Goal: Task Accomplishment & Management: Complete application form

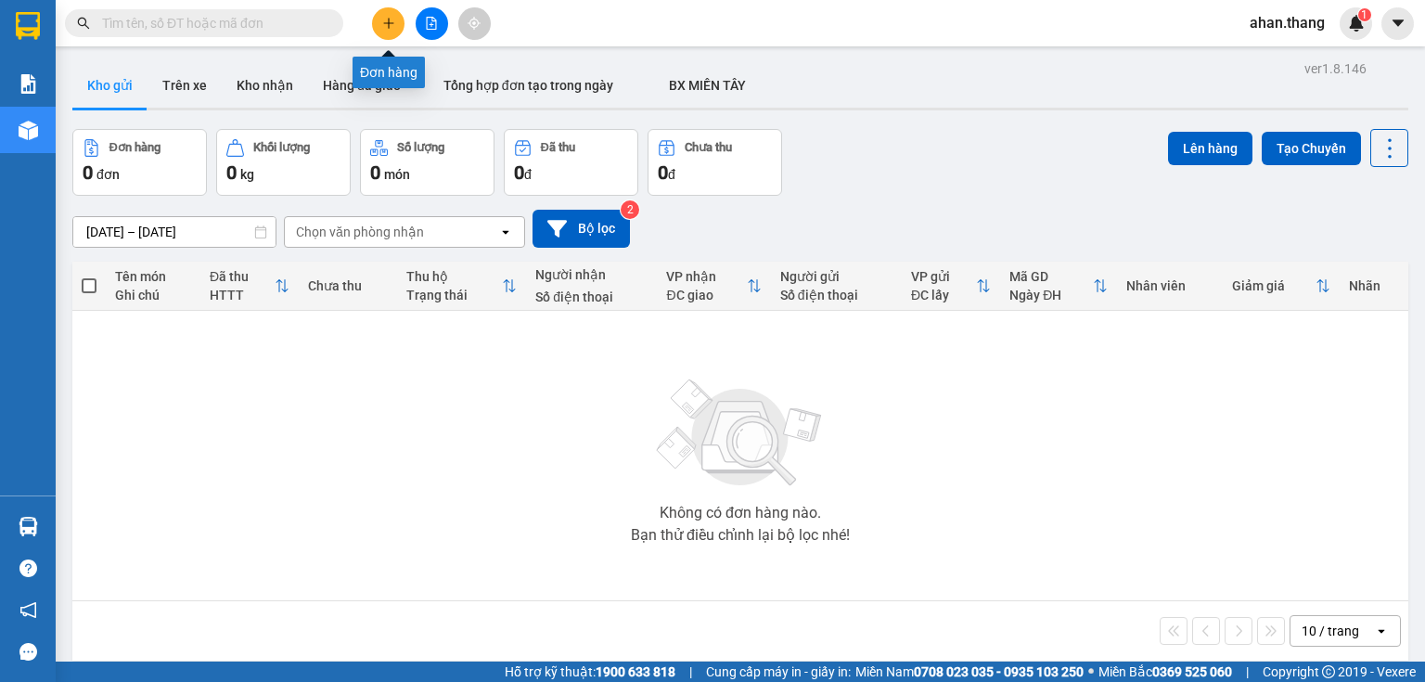
click at [388, 27] on icon "plus" at bounding box center [388, 23] width 1 height 10
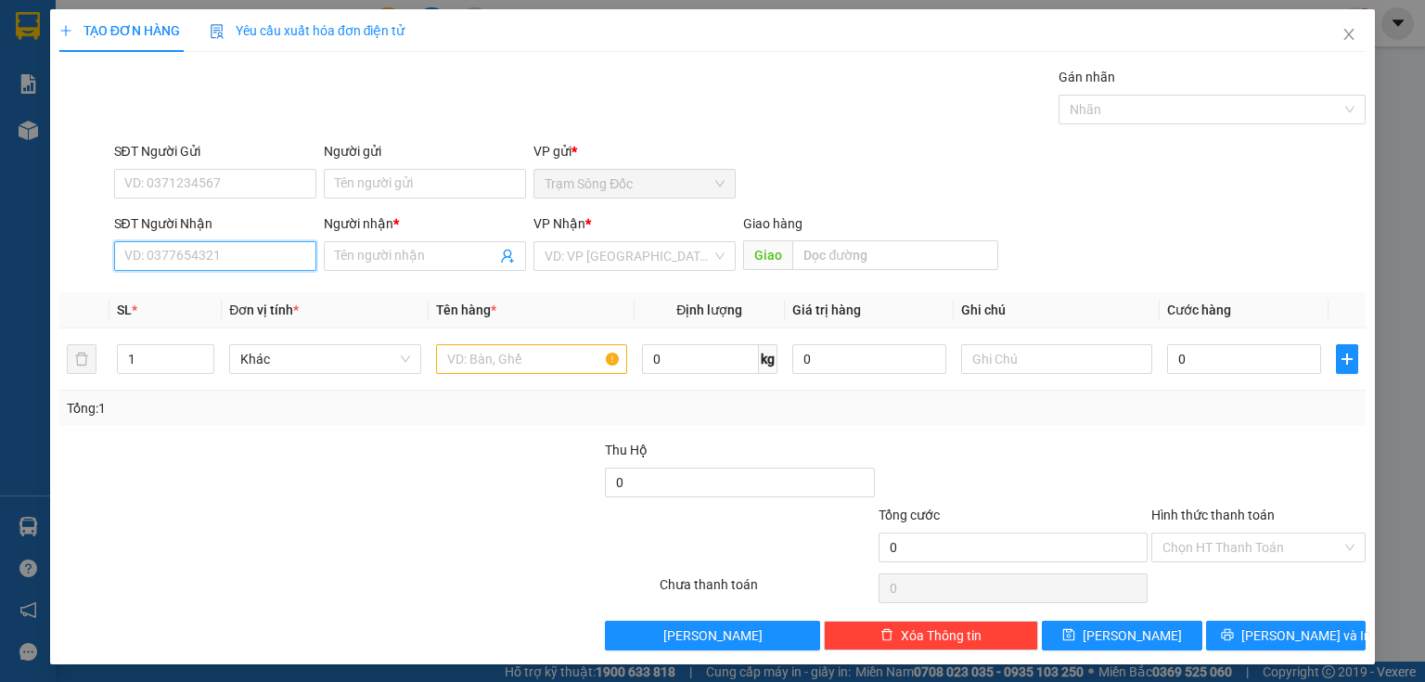
click at [231, 254] on input "SĐT Người Nhận" at bounding box center [215, 256] width 202 height 30
click at [1332, 26] on span "Close" at bounding box center [1349, 35] width 52 height 52
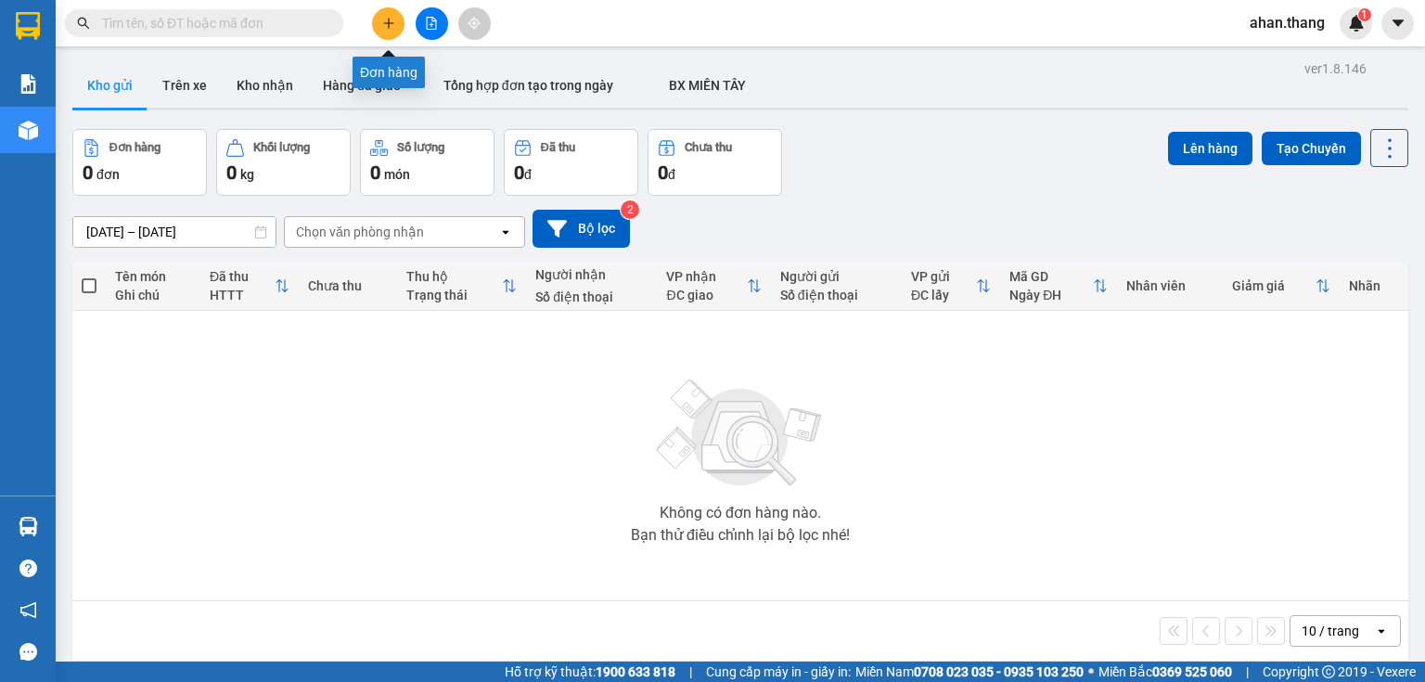
click at [390, 21] on icon "plus" at bounding box center [388, 23] width 13 height 13
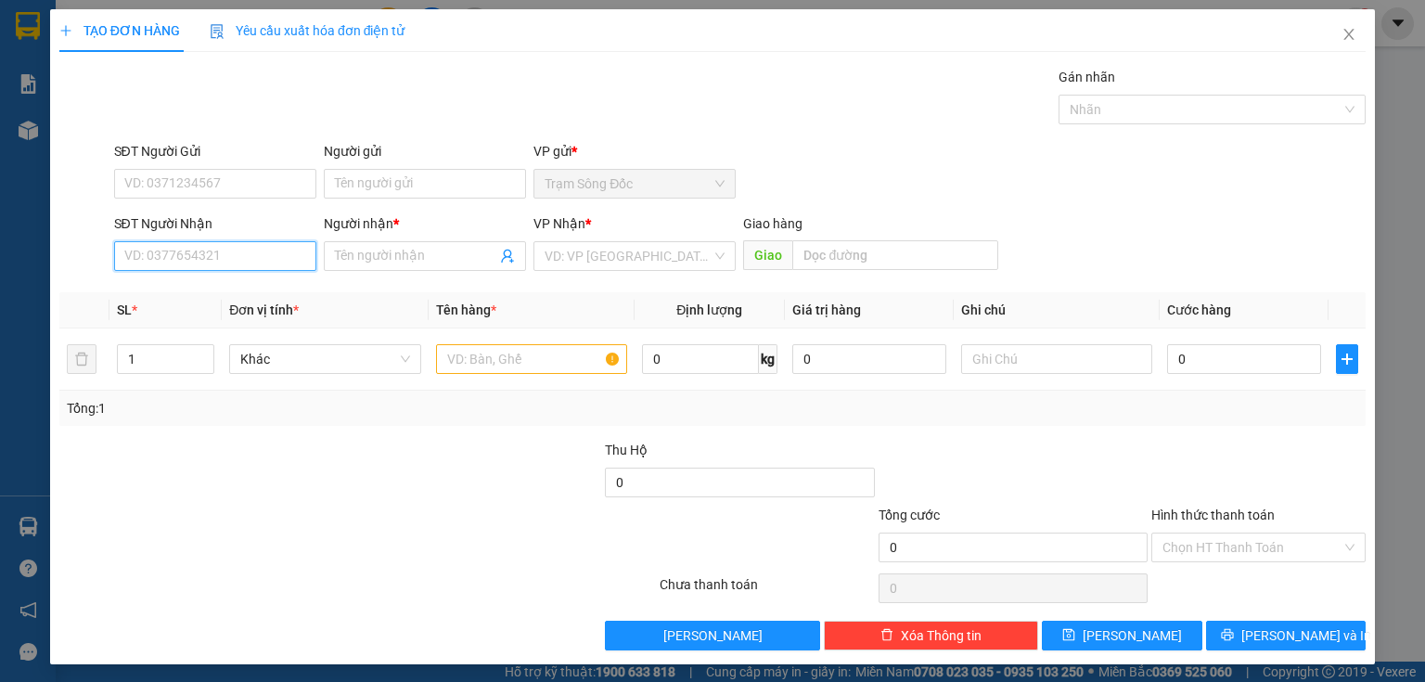
click at [262, 256] on input "SĐT Người Nhận" at bounding box center [215, 256] width 202 height 30
type input "0932185152"
click at [286, 289] on div "0932185152 - VINH" at bounding box center [213, 292] width 178 height 20
type input "VINH"
type input "0932185152"
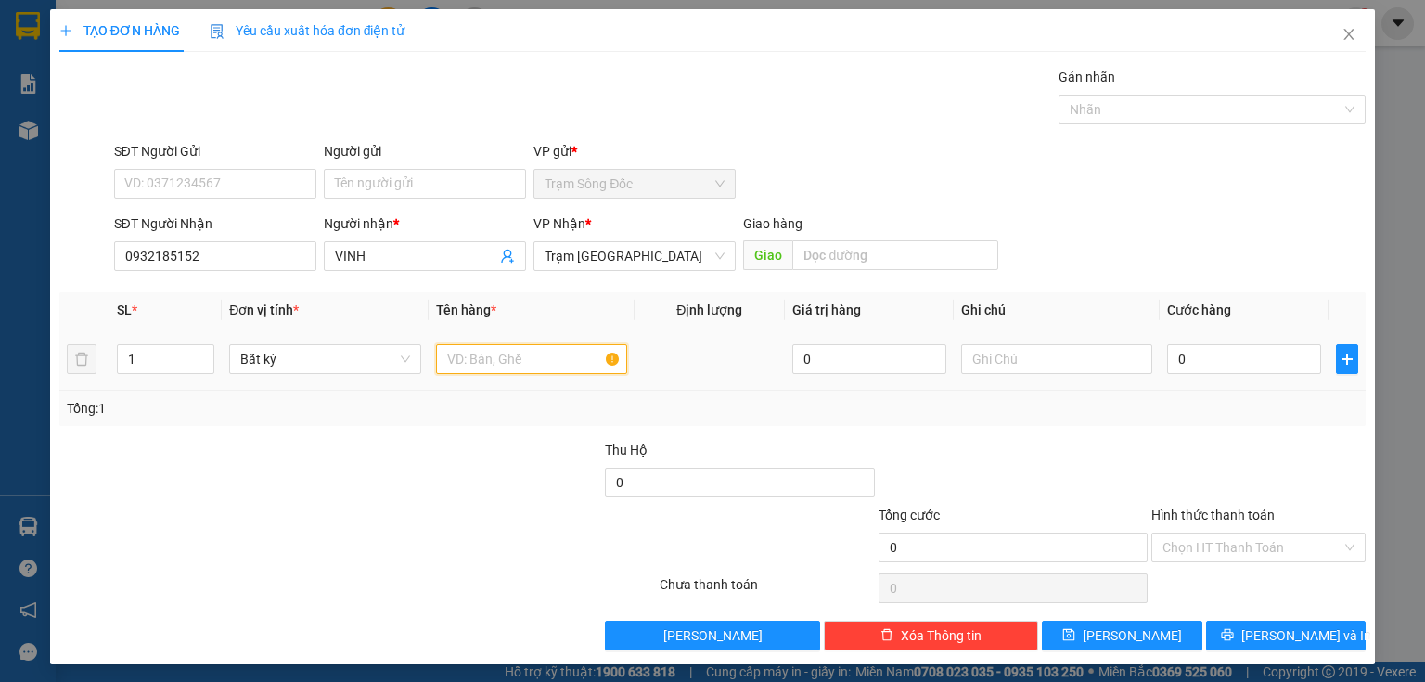
click at [468, 367] on input "text" at bounding box center [531, 359] width 191 height 30
type input "1TH"
click at [1171, 362] on input "0" at bounding box center [1244, 359] width 154 height 30
type input "5"
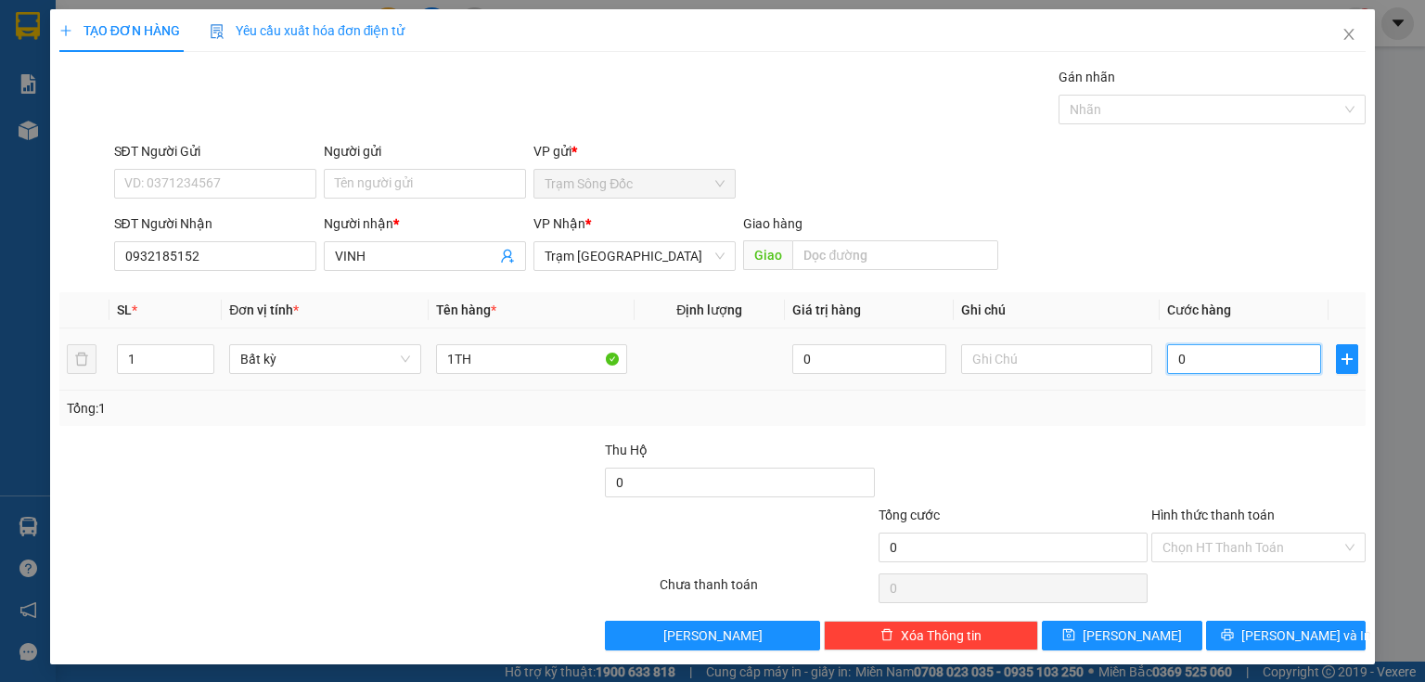
type input "5"
type input "50"
click at [1202, 539] on input "Hình thức thanh toán" at bounding box center [1251, 547] width 179 height 28
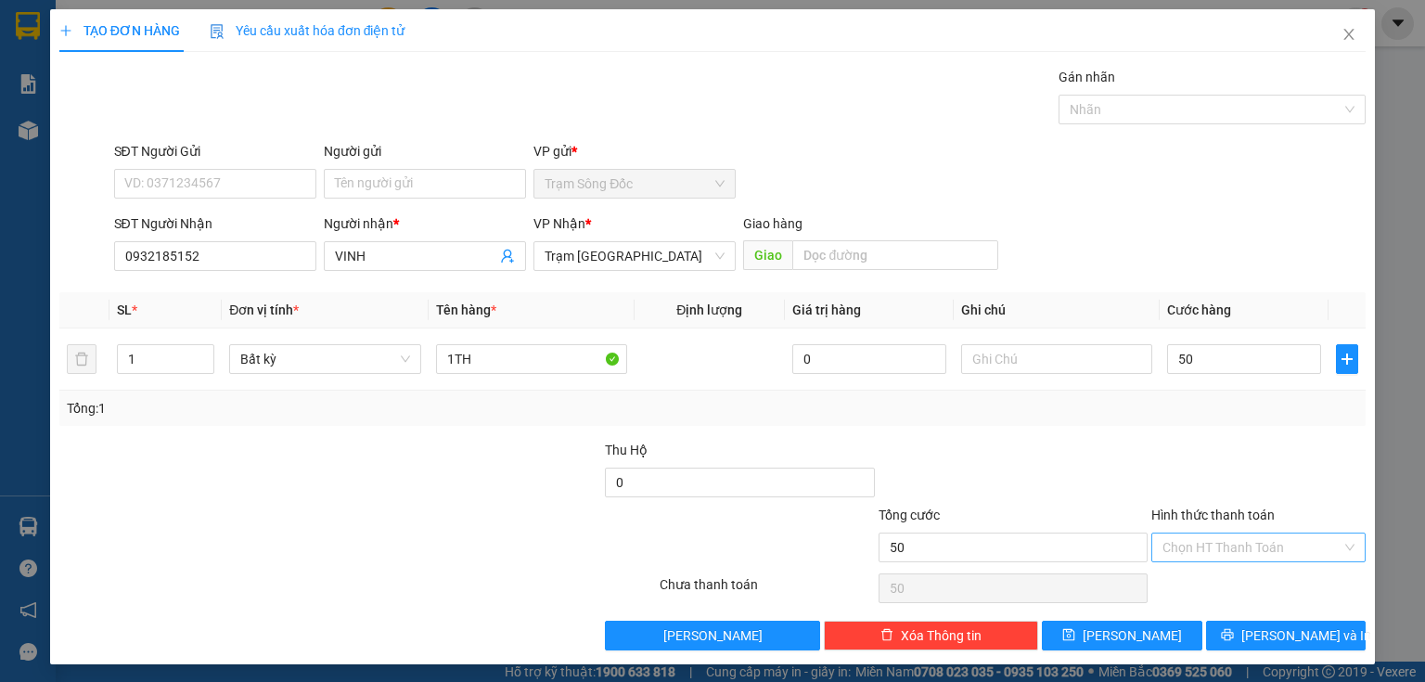
type input "50.000"
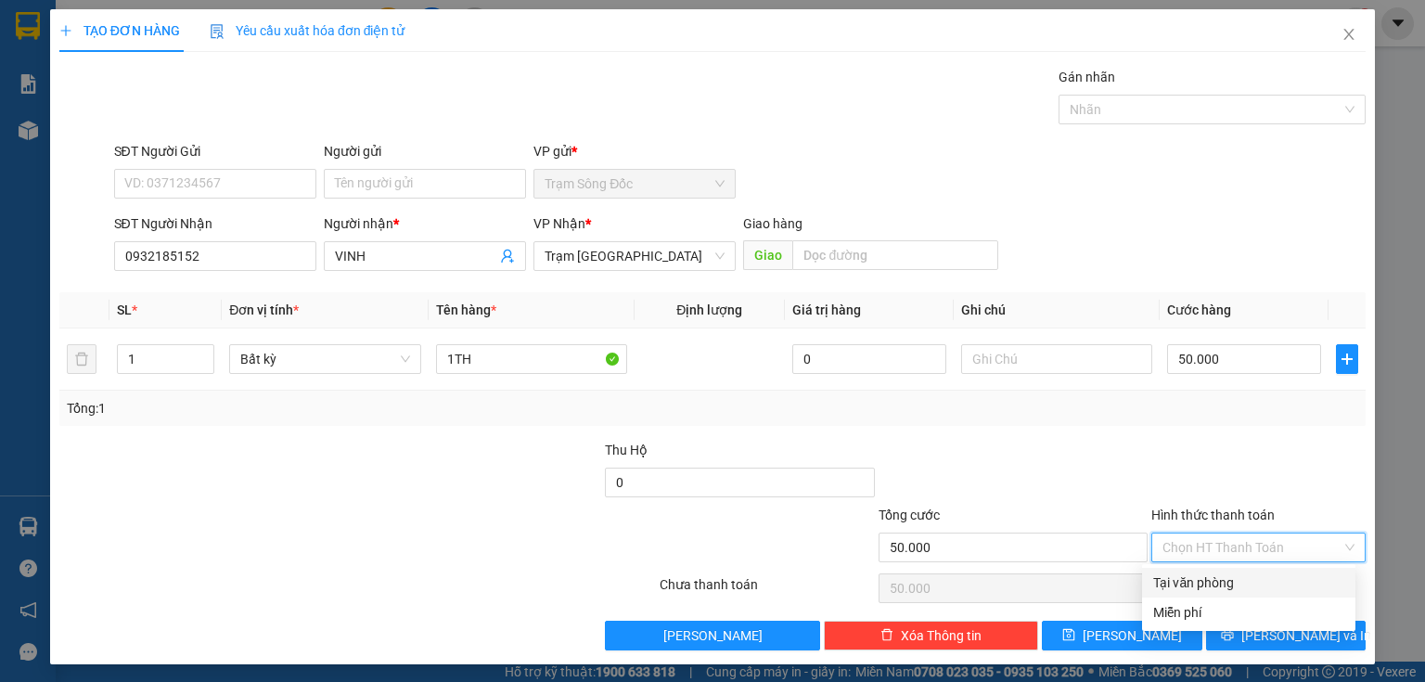
drag, startPoint x: 1210, startPoint y: 586, endPoint x: 1157, endPoint y: 618, distance: 61.6
click at [1210, 586] on div "Tại văn phòng" at bounding box center [1248, 582] width 191 height 20
type input "0"
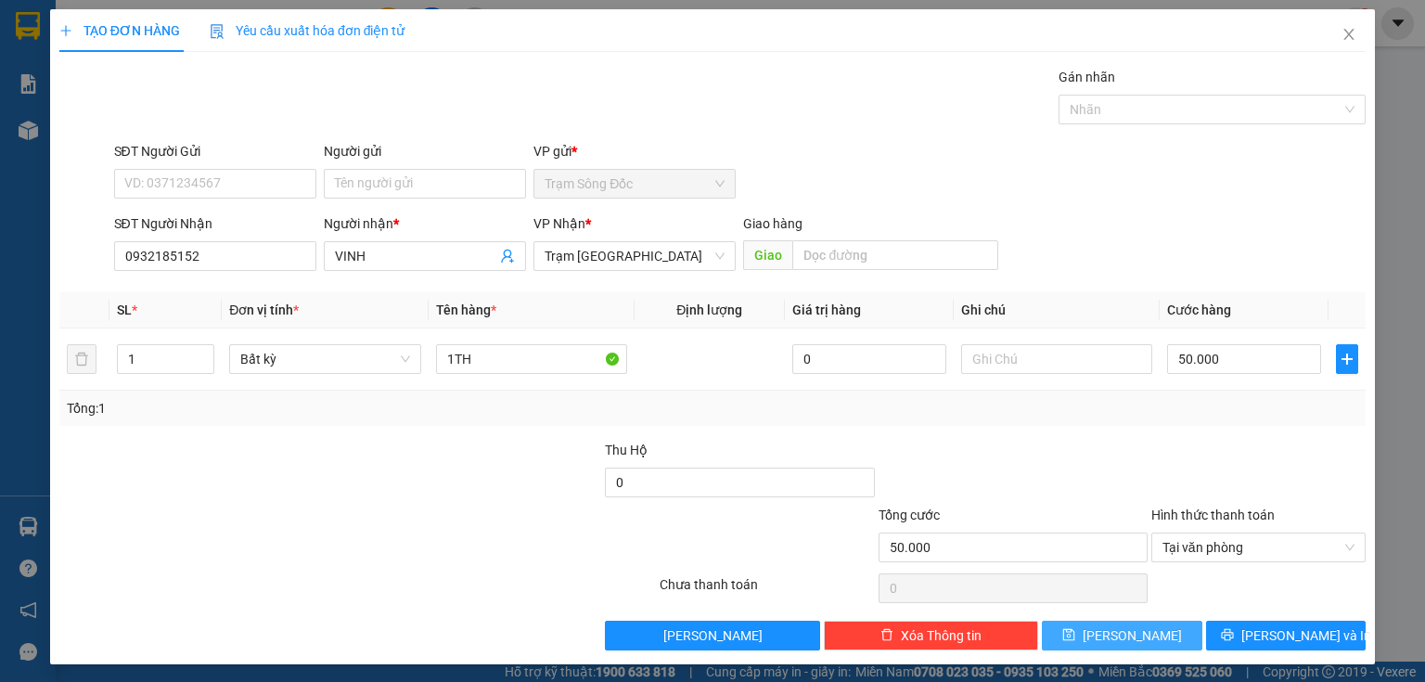
click at [1145, 635] on button "[PERSON_NAME]" at bounding box center [1122, 636] width 160 height 30
type input "0"
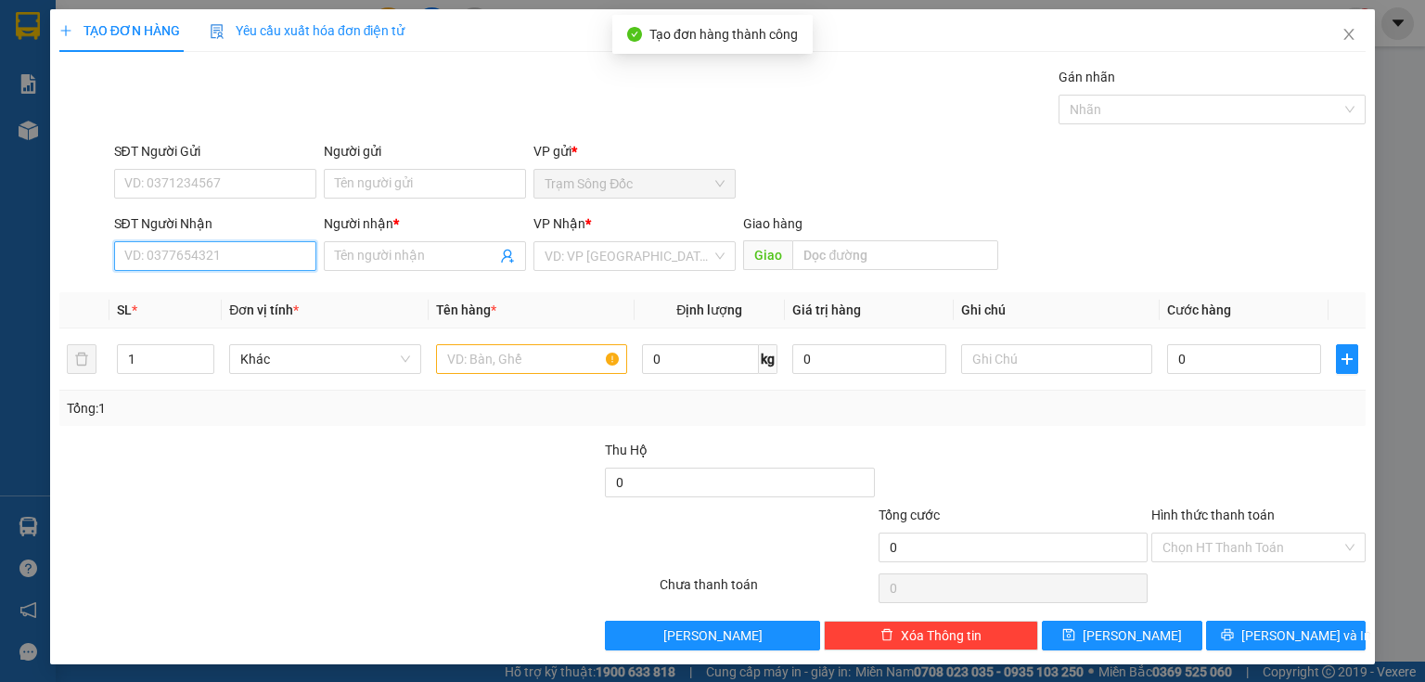
click at [229, 258] on input "SĐT Người Nhận" at bounding box center [215, 256] width 202 height 30
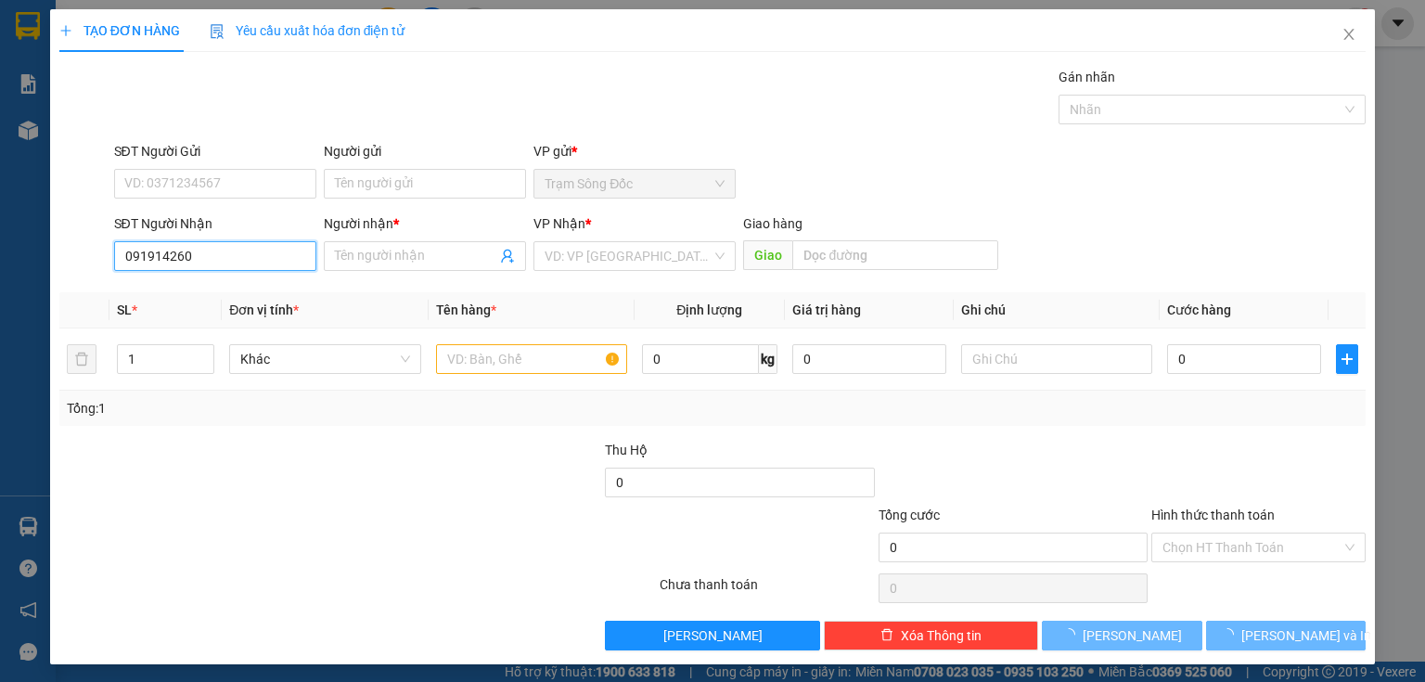
type input "0919142606"
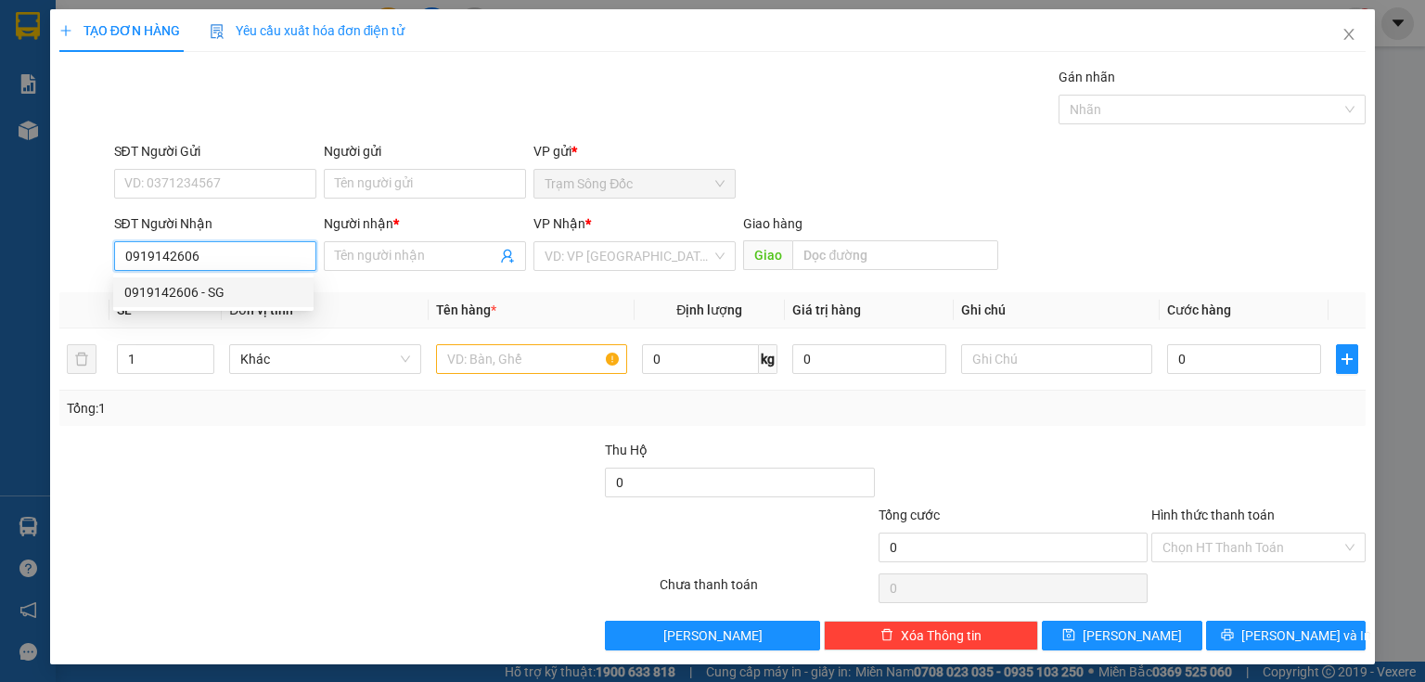
click at [233, 293] on div "0919142606 - SG" at bounding box center [213, 292] width 178 height 20
type input "SG"
type input "0919142606"
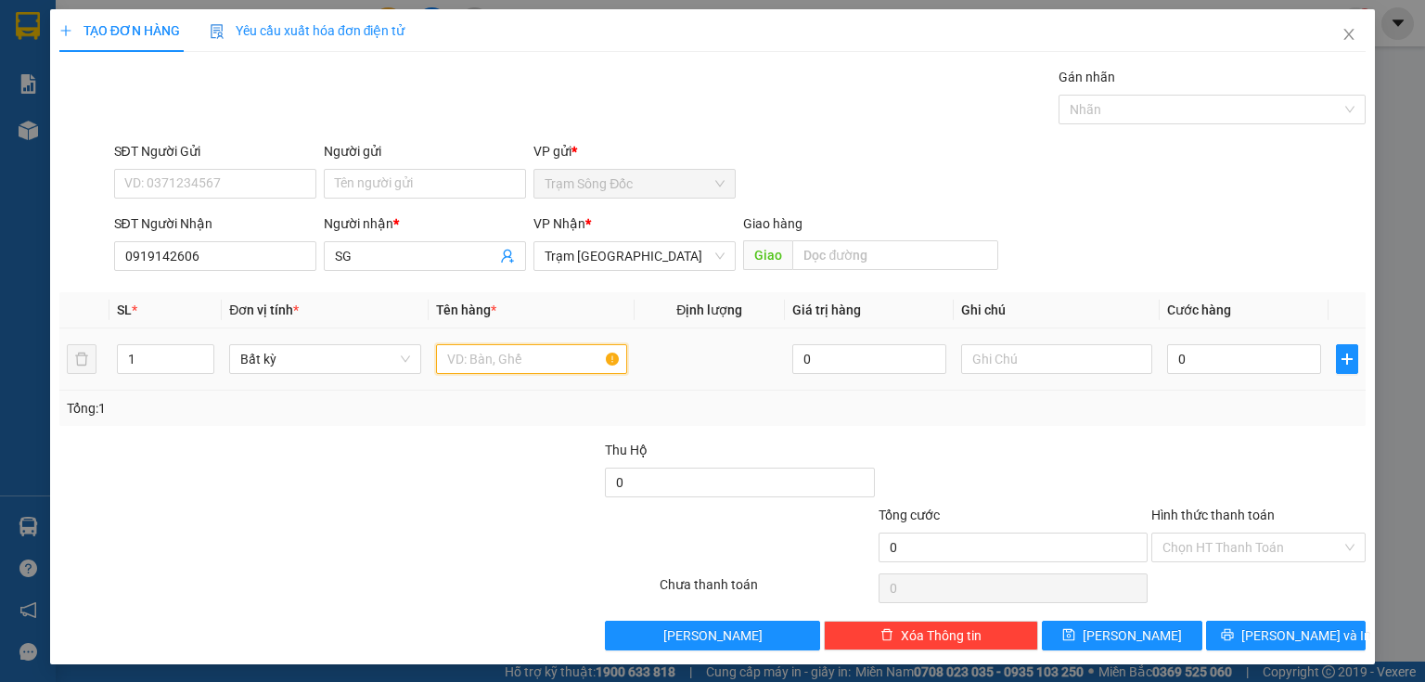
click at [475, 364] on input "text" at bounding box center [531, 359] width 191 height 30
type input "1TH"
click at [1187, 362] on input "0" at bounding box center [1244, 359] width 154 height 30
type input "5"
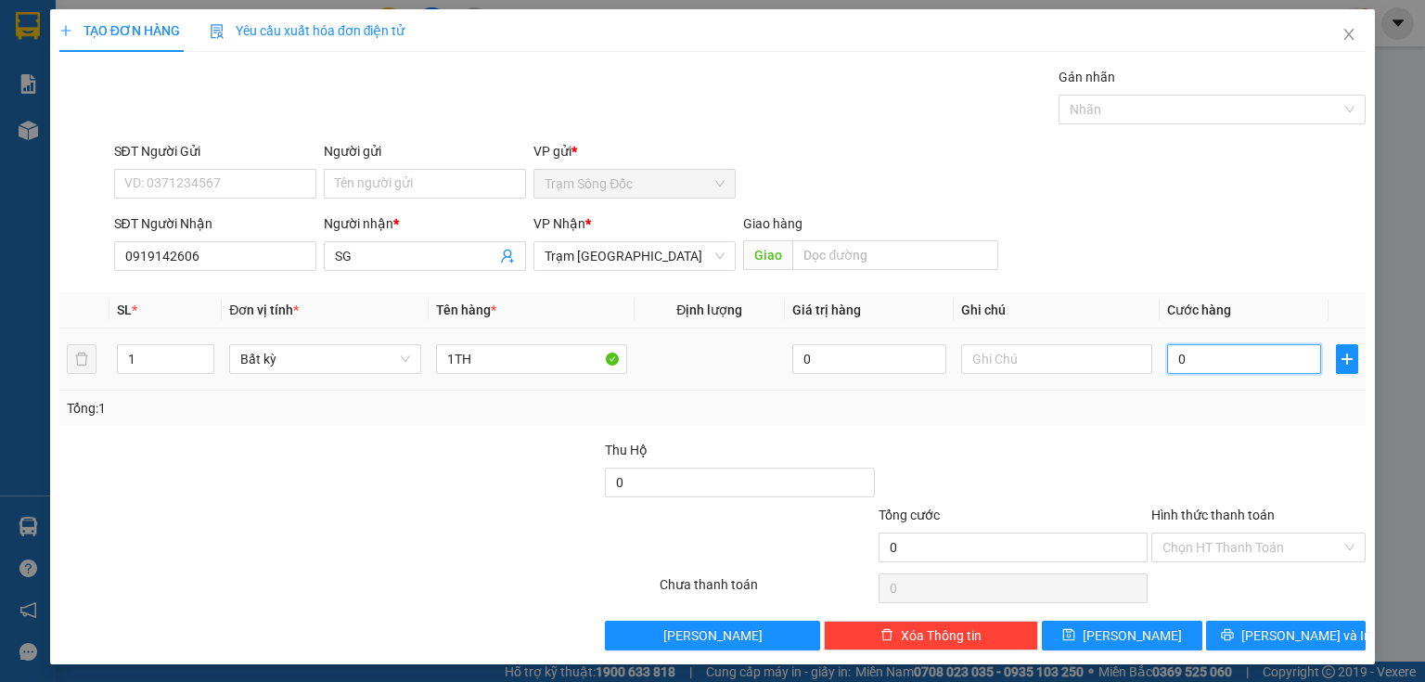
type input "5"
type input "50"
type input "50.000"
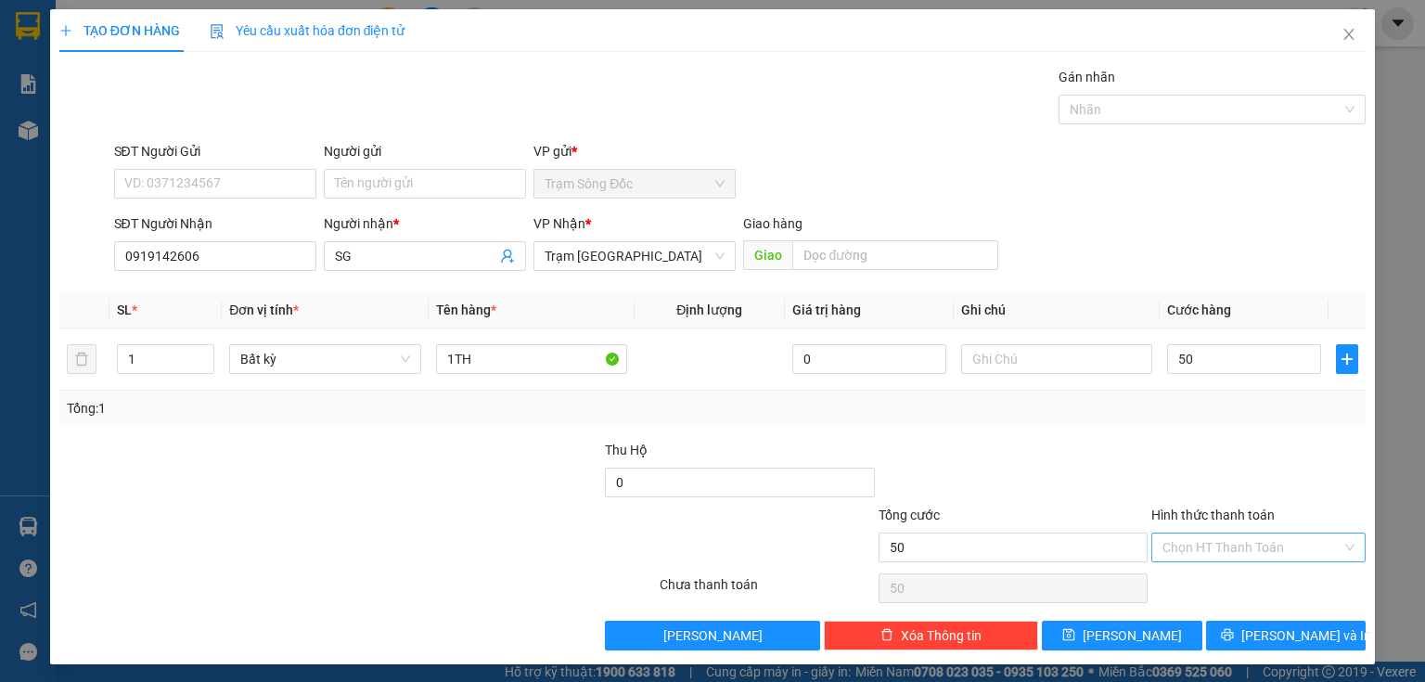
type input "50.000"
click at [1184, 550] on input "Hình thức thanh toán" at bounding box center [1251, 547] width 179 height 28
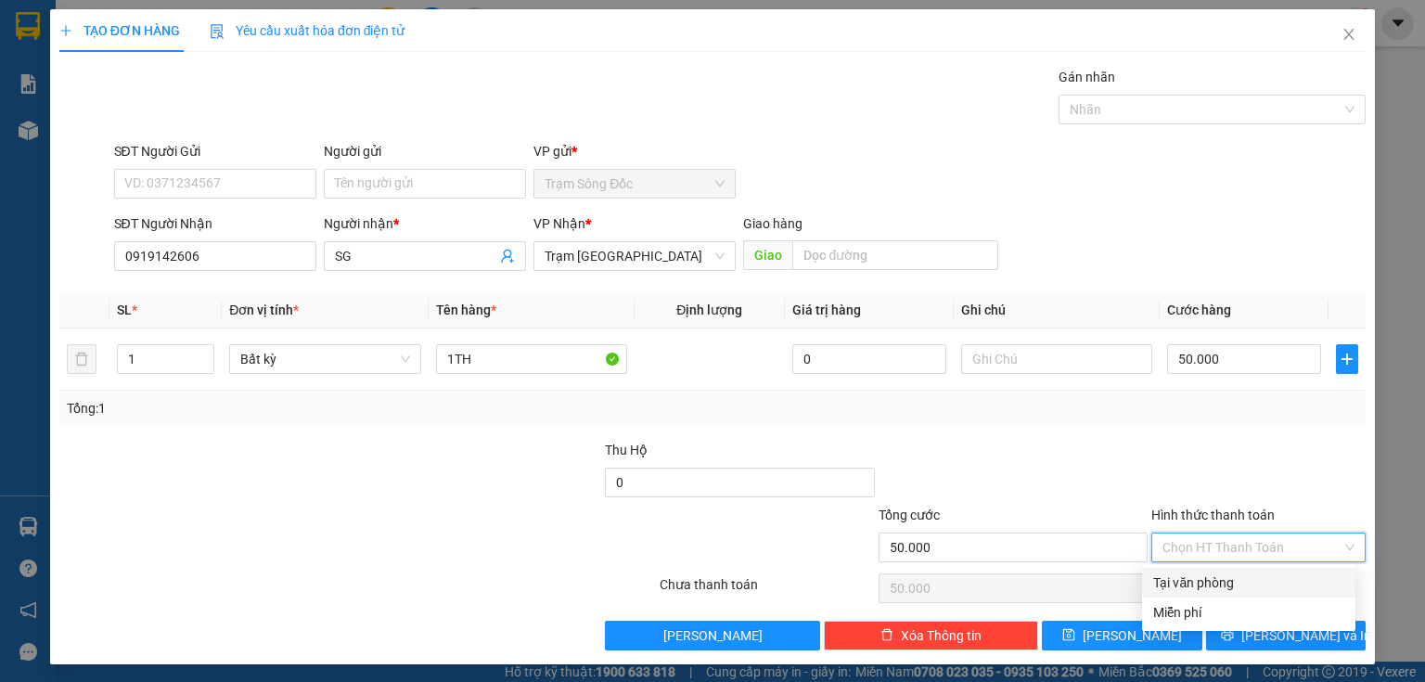
click at [1200, 583] on div "Tại văn phòng" at bounding box center [1248, 582] width 191 height 20
type input "0"
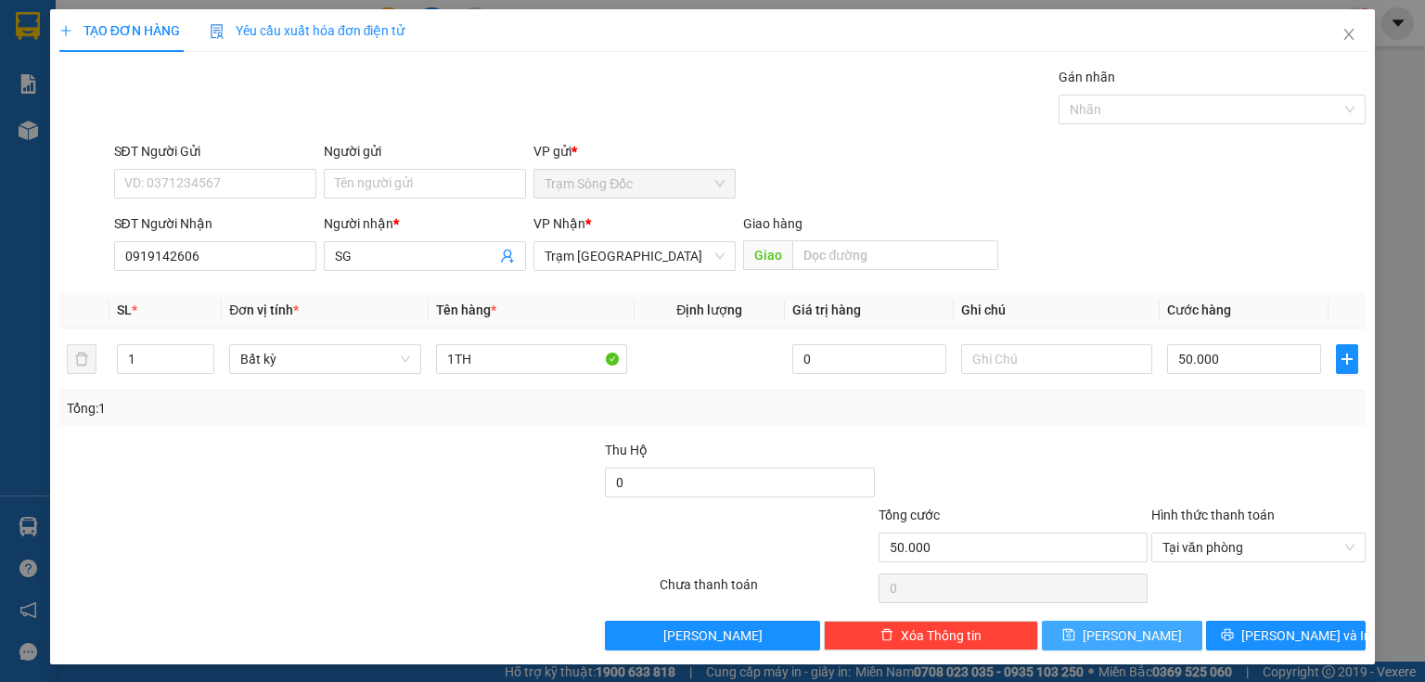
click at [1153, 637] on button "[PERSON_NAME]" at bounding box center [1122, 636] width 160 height 30
type input "0"
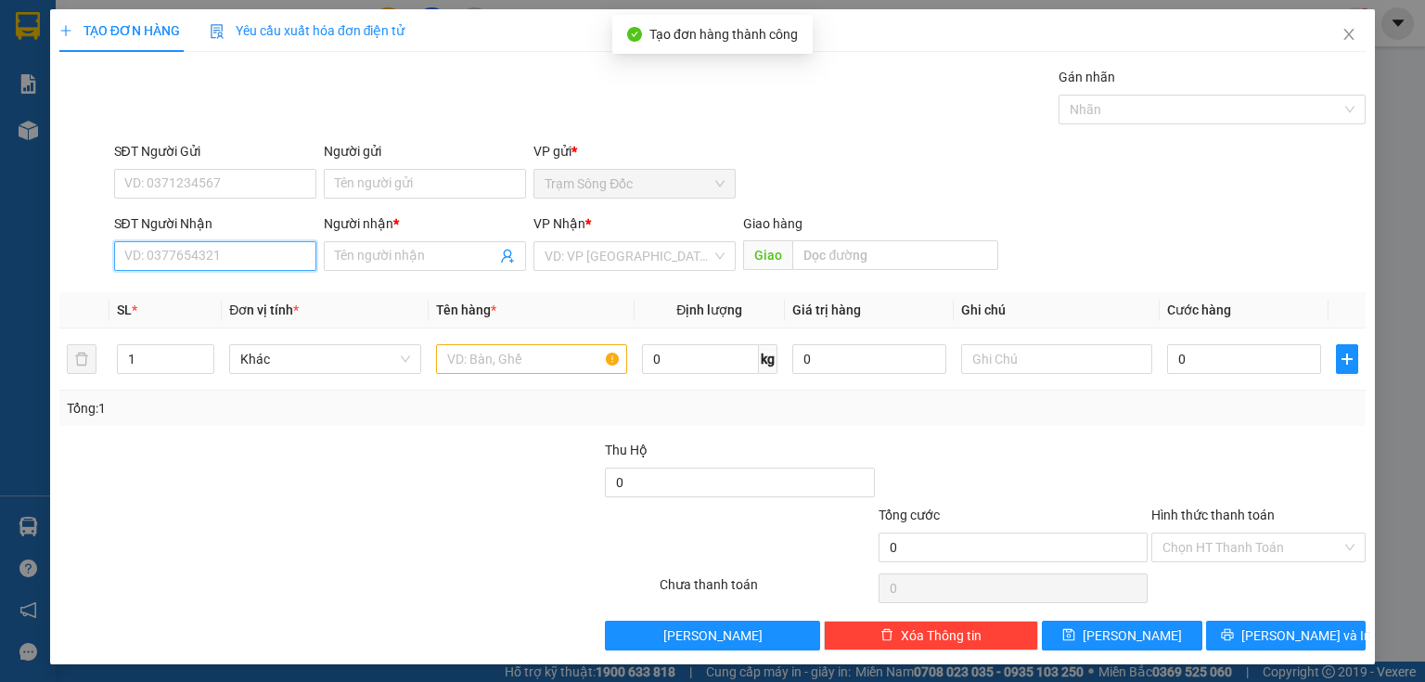
click at [263, 262] on input "SĐT Người Nhận" at bounding box center [215, 256] width 202 height 30
type input "0812751355"
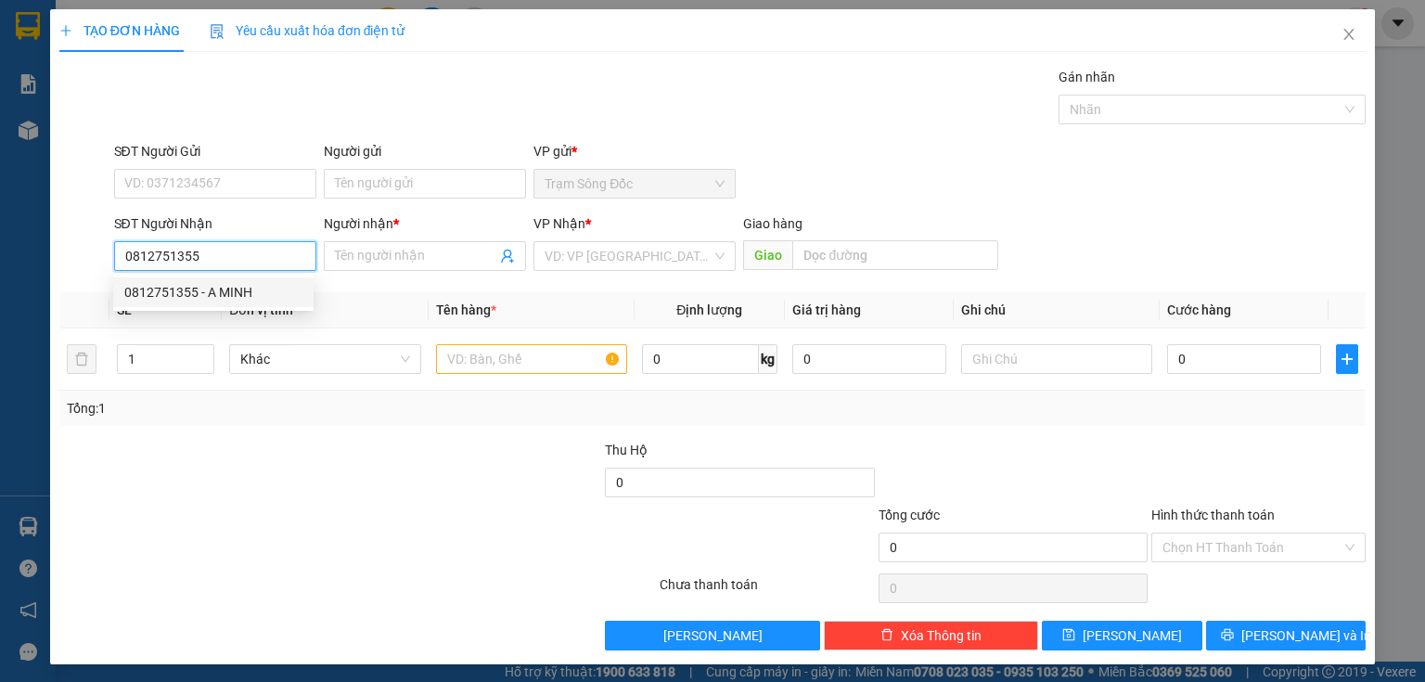
click at [263, 293] on div "0812751355 - A MINH" at bounding box center [213, 292] width 178 height 20
type input "A MINH"
type input "0812751355"
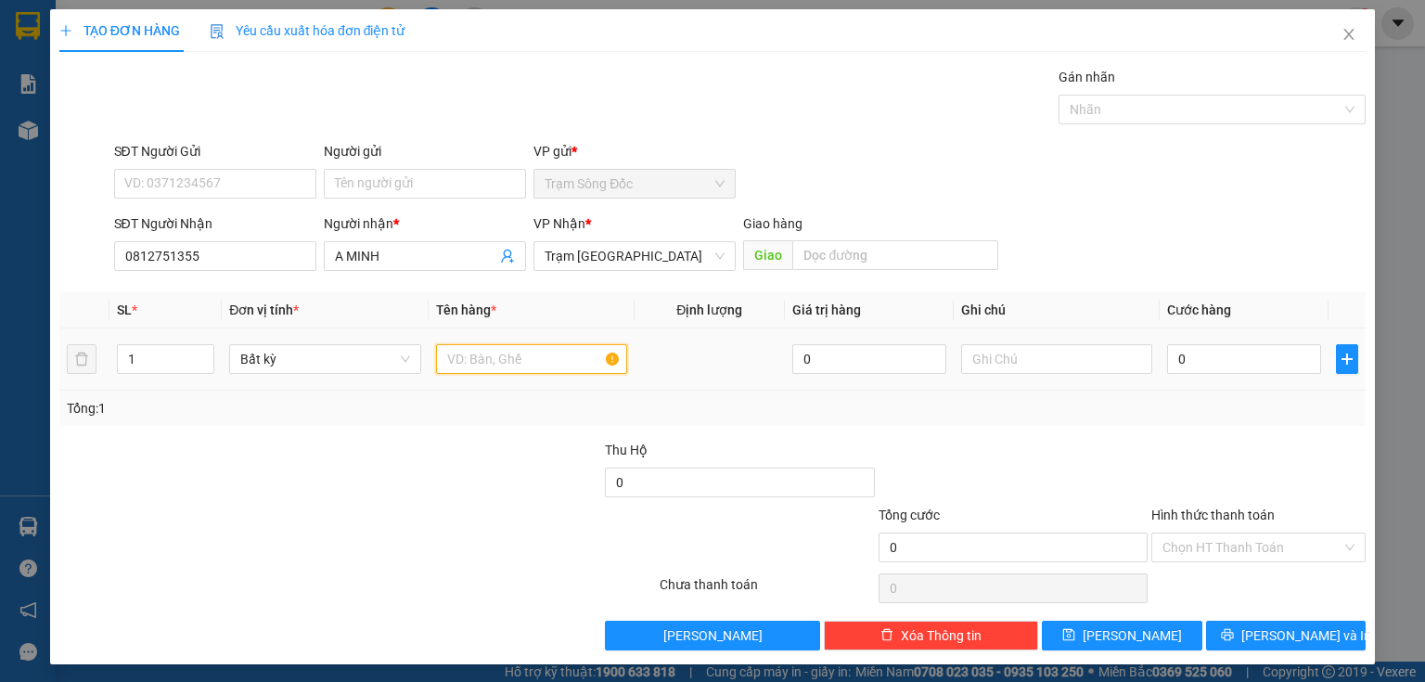
click at [470, 368] on input "text" at bounding box center [531, 359] width 191 height 30
type input "1TH"
click at [1199, 364] on input "0" at bounding box center [1244, 359] width 154 height 30
type input "4"
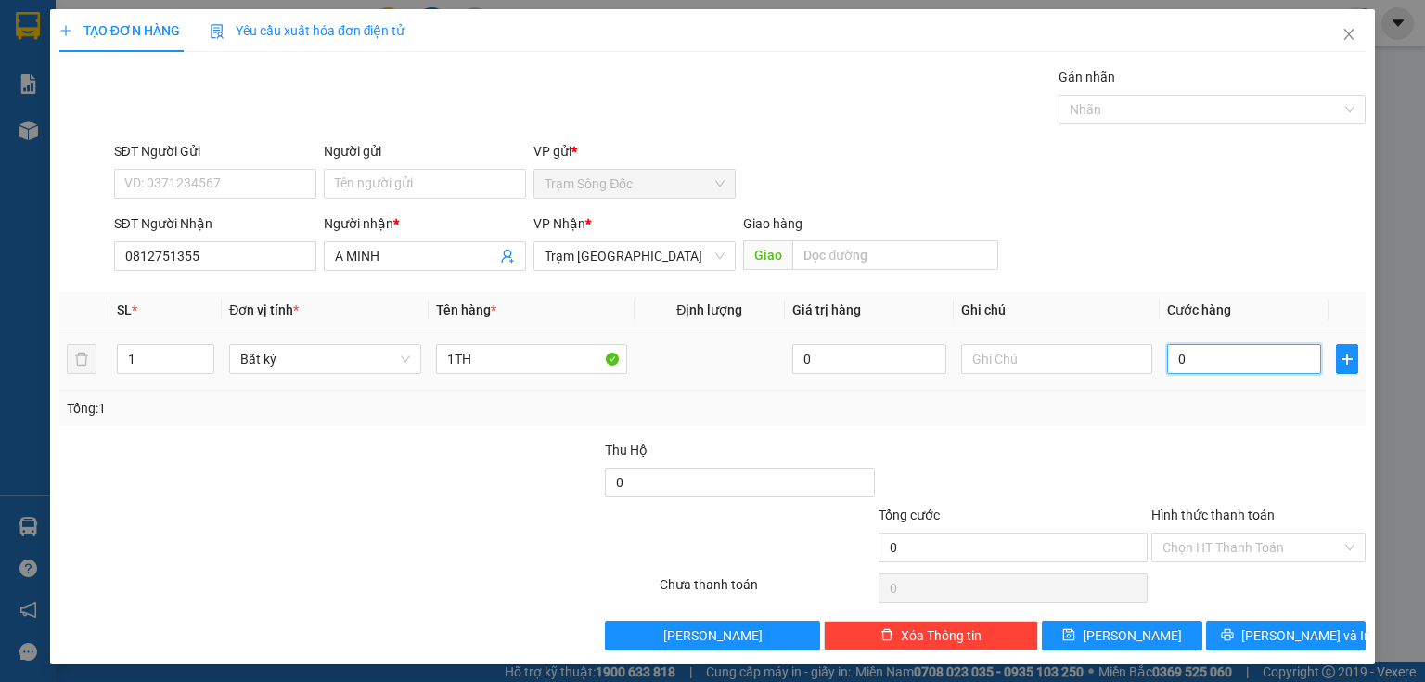
type input "4"
type input "40"
type input "40.000"
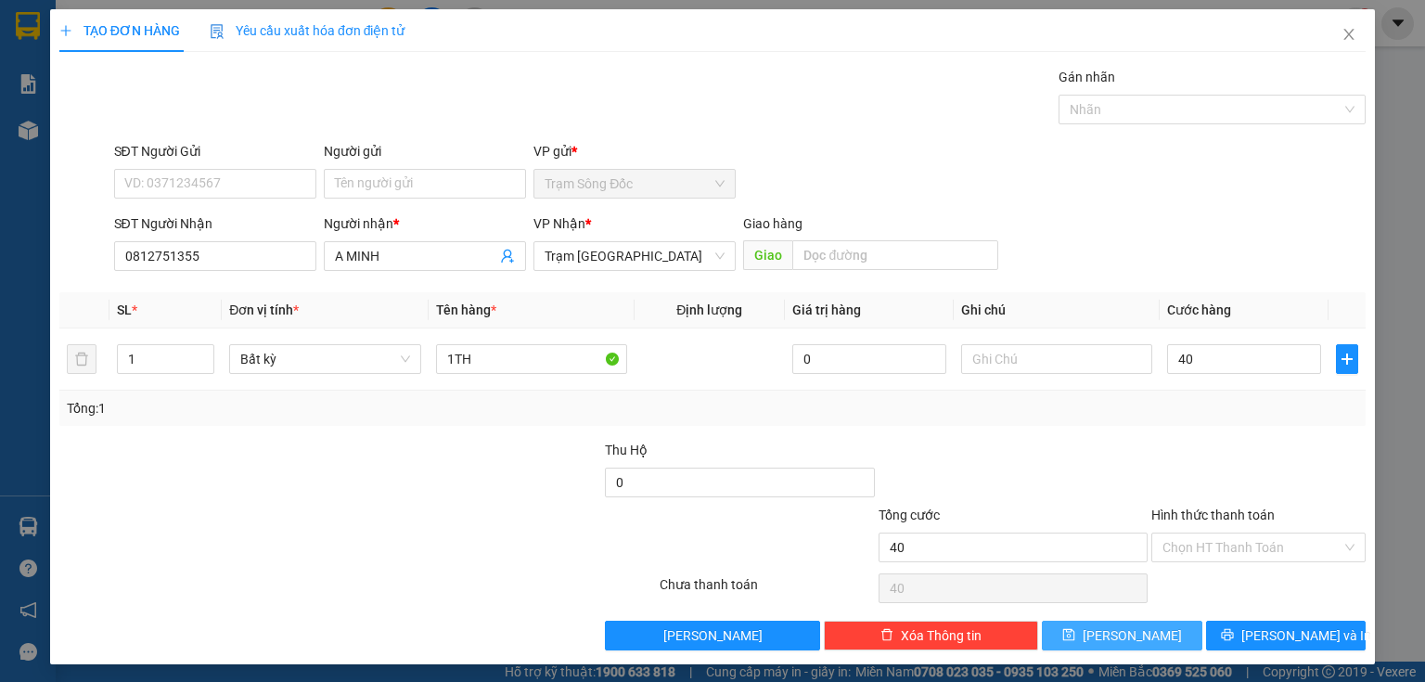
type input "40.000"
drag, startPoint x: 1132, startPoint y: 626, endPoint x: 1102, endPoint y: 617, distance: 31.1
click at [1132, 627] on span "[PERSON_NAME]" at bounding box center [1132, 635] width 99 height 20
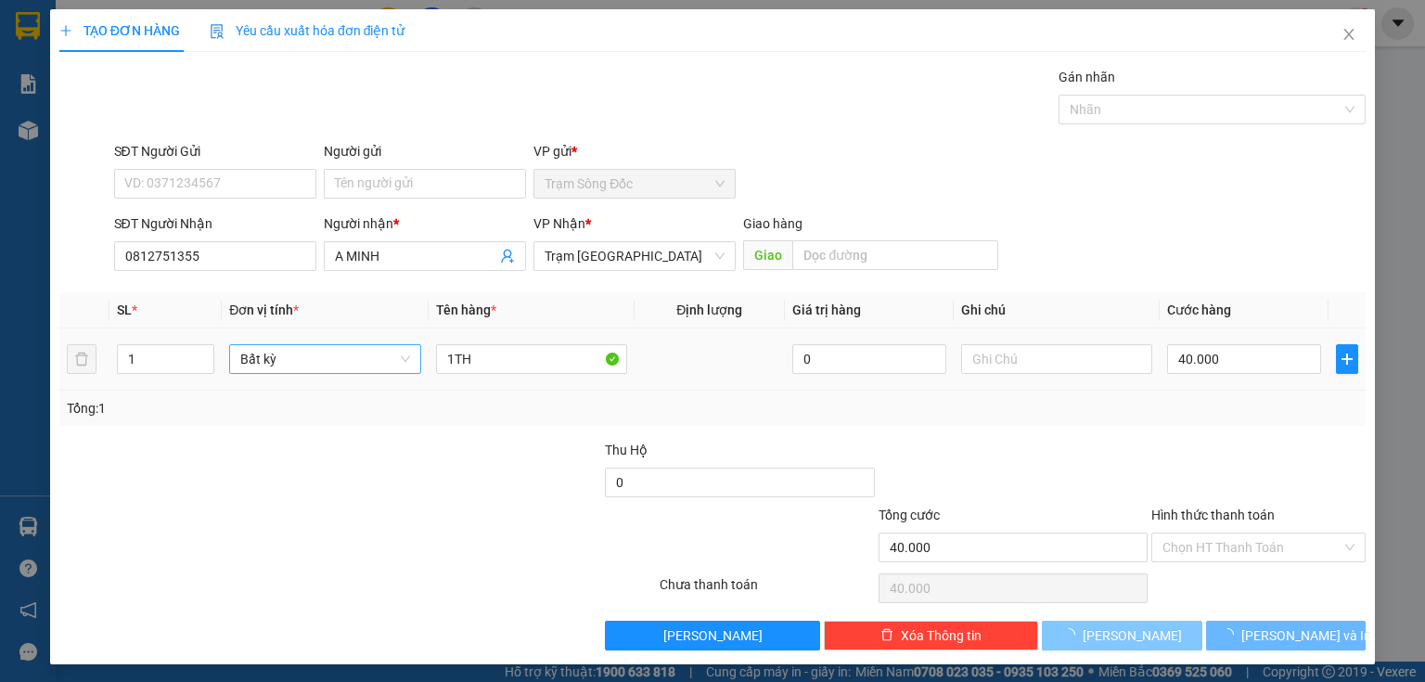
type input "0"
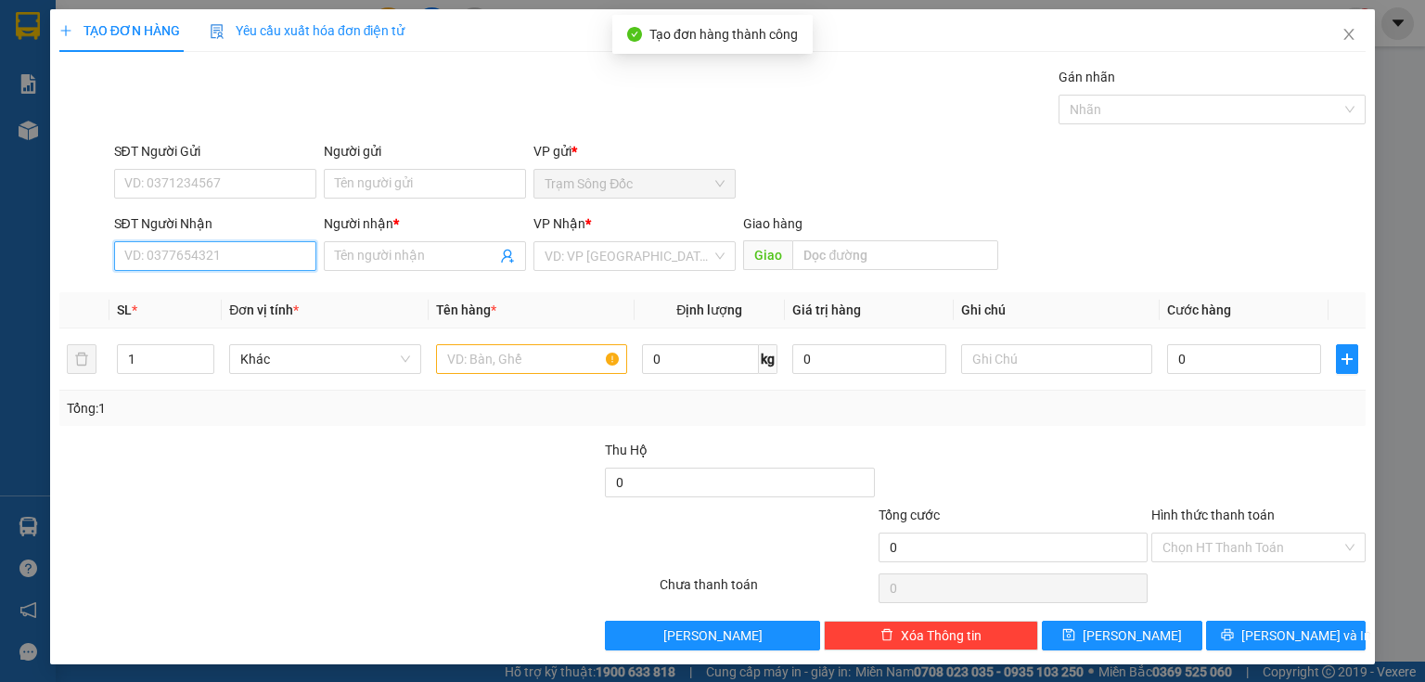
click at [247, 257] on input "SĐT Người Nhận" at bounding box center [215, 256] width 202 height 30
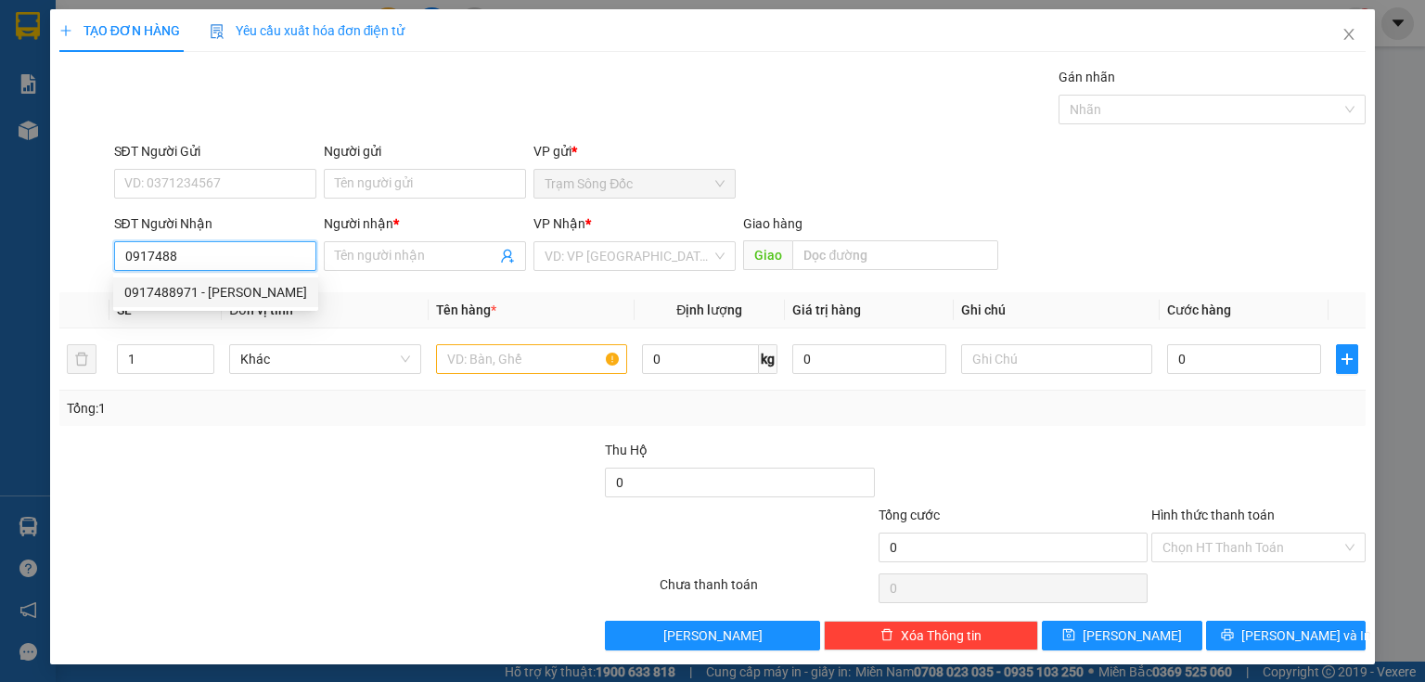
click at [233, 295] on div "0917488971 - [PERSON_NAME]" at bounding box center [215, 292] width 183 height 20
type input "0917488971"
type input "NGỌC TRÂM"
type input "0917488971"
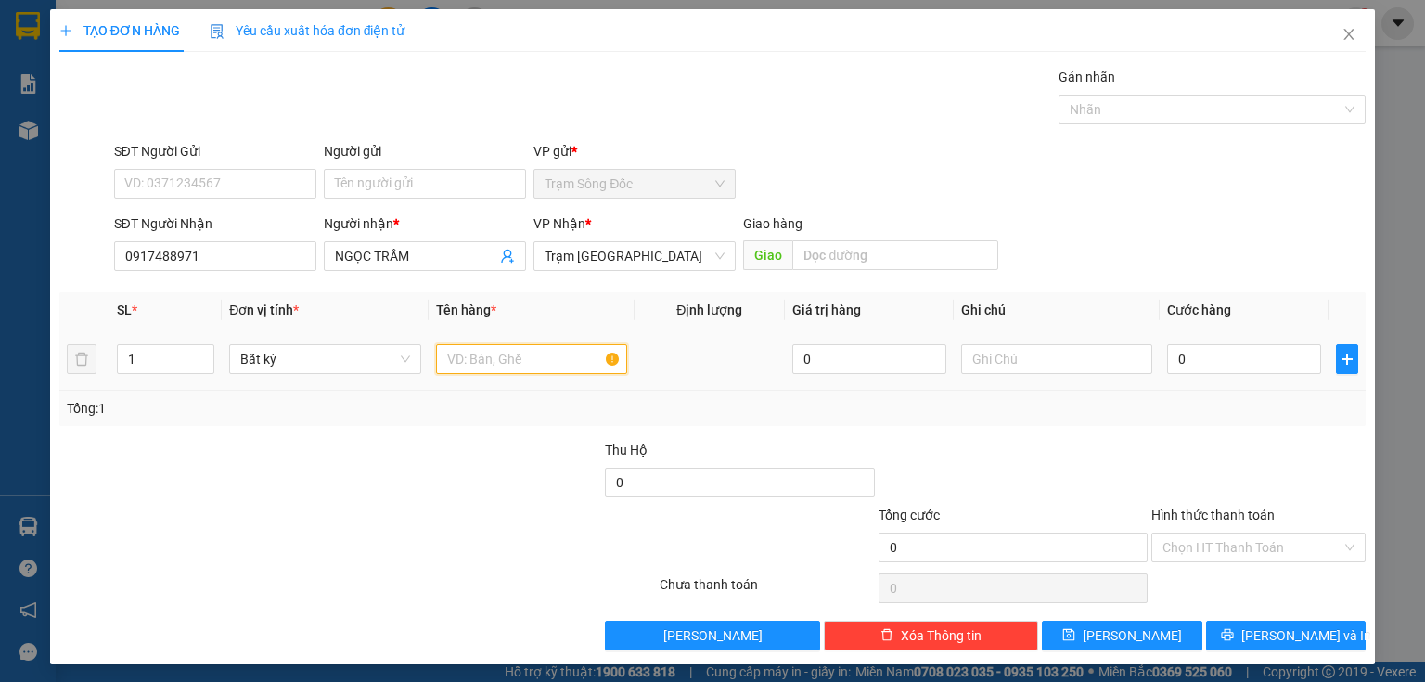
click at [488, 364] on input "text" at bounding box center [531, 359] width 191 height 30
type input "1TH"
click at [1184, 360] on input "0" at bounding box center [1244, 359] width 154 height 30
type input "4"
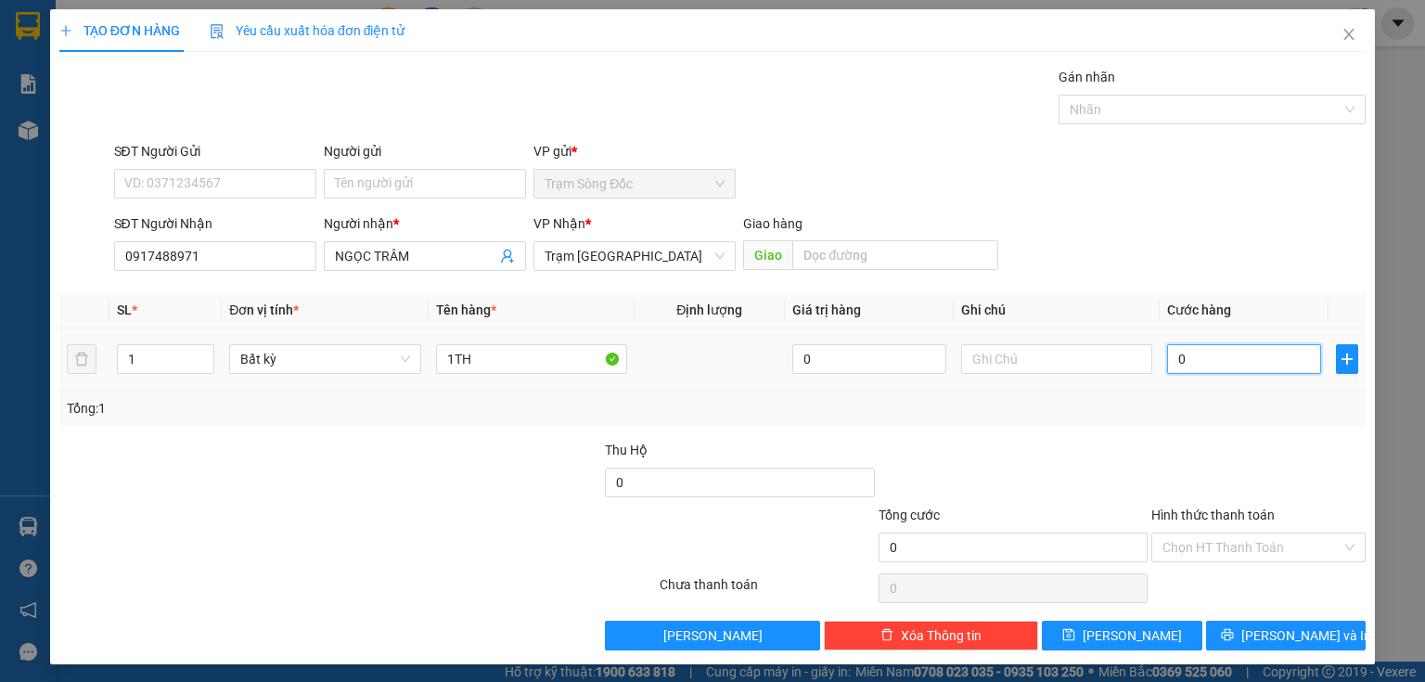
type input "4"
type input "40"
type input "40.000"
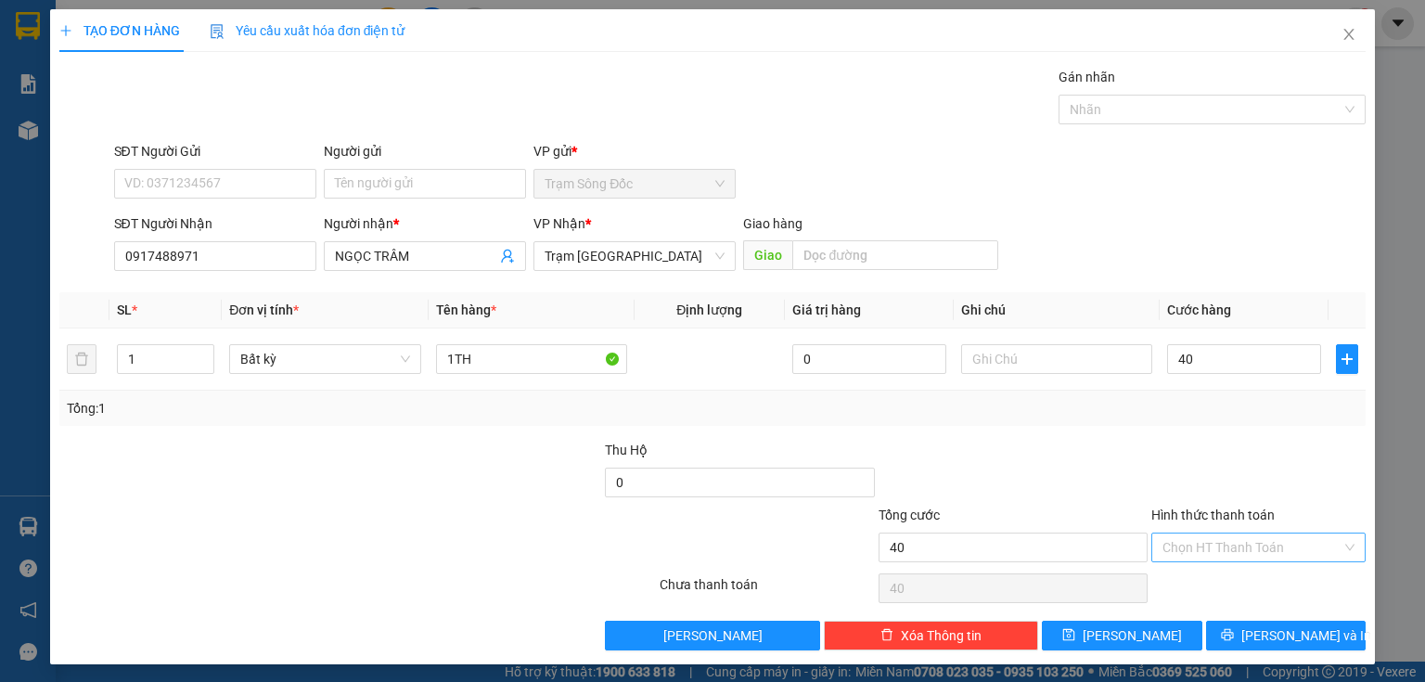
type input "40.000"
click at [1193, 545] on input "Hình thức thanh toán" at bounding box center [1251, 547] width 179 height 28
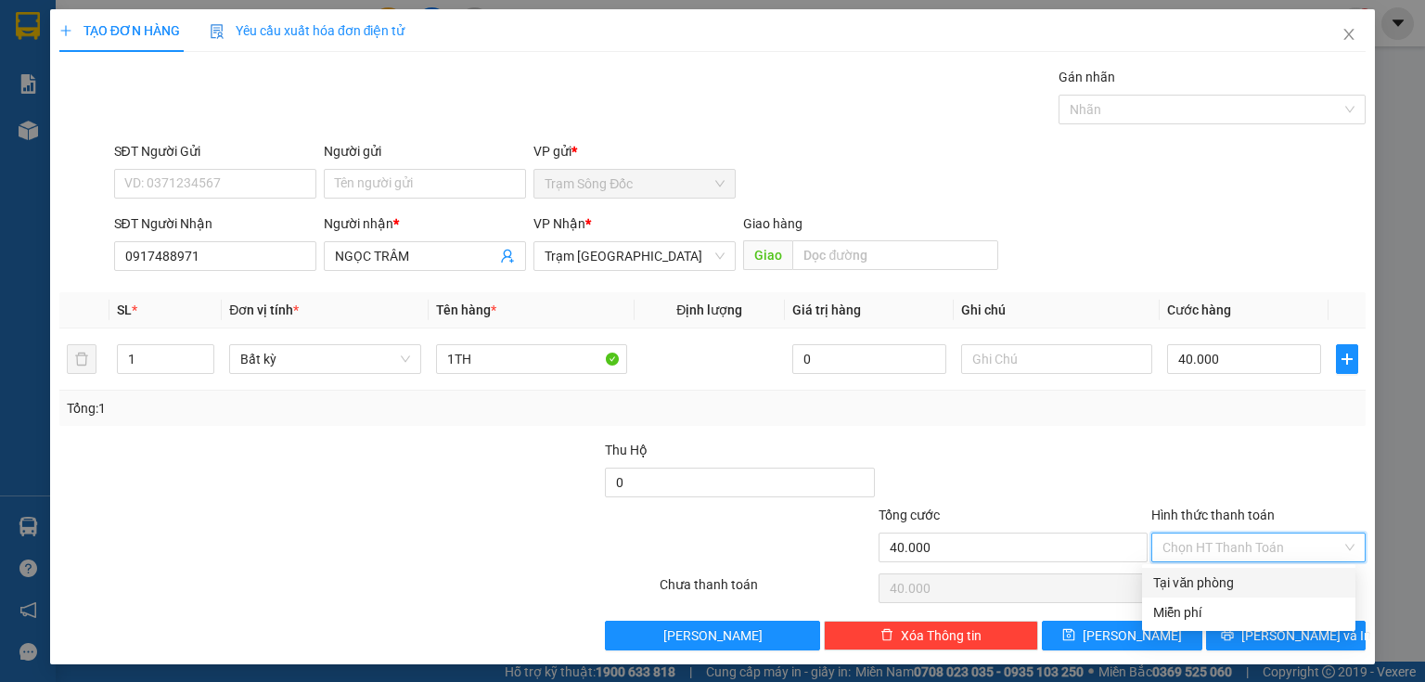
click at [1201, 586] on div "Tại văn phòng" at bounding box center [1248, 582] width 191 height 20
type input "0"
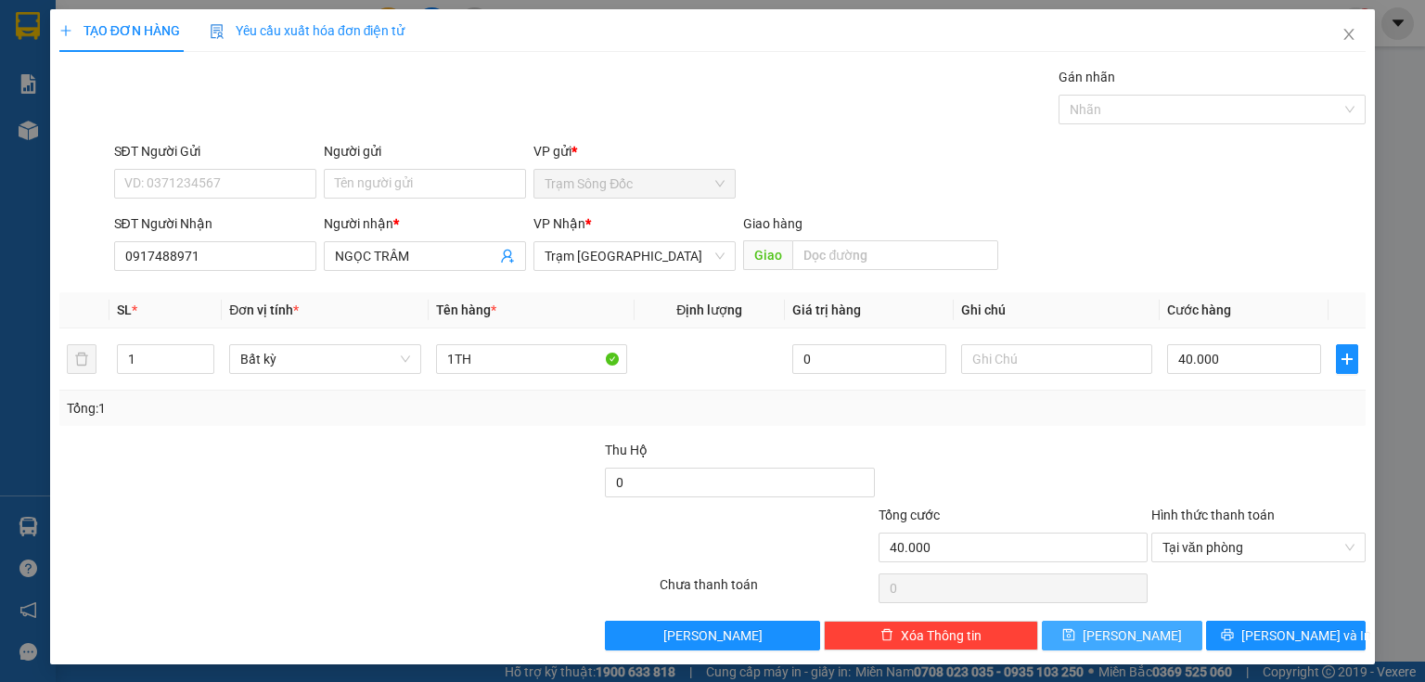
click at [1111, 631] on button "[PERSON_NAME]" at bounding box center [1122, 636] width 160 height 30
type input "0"
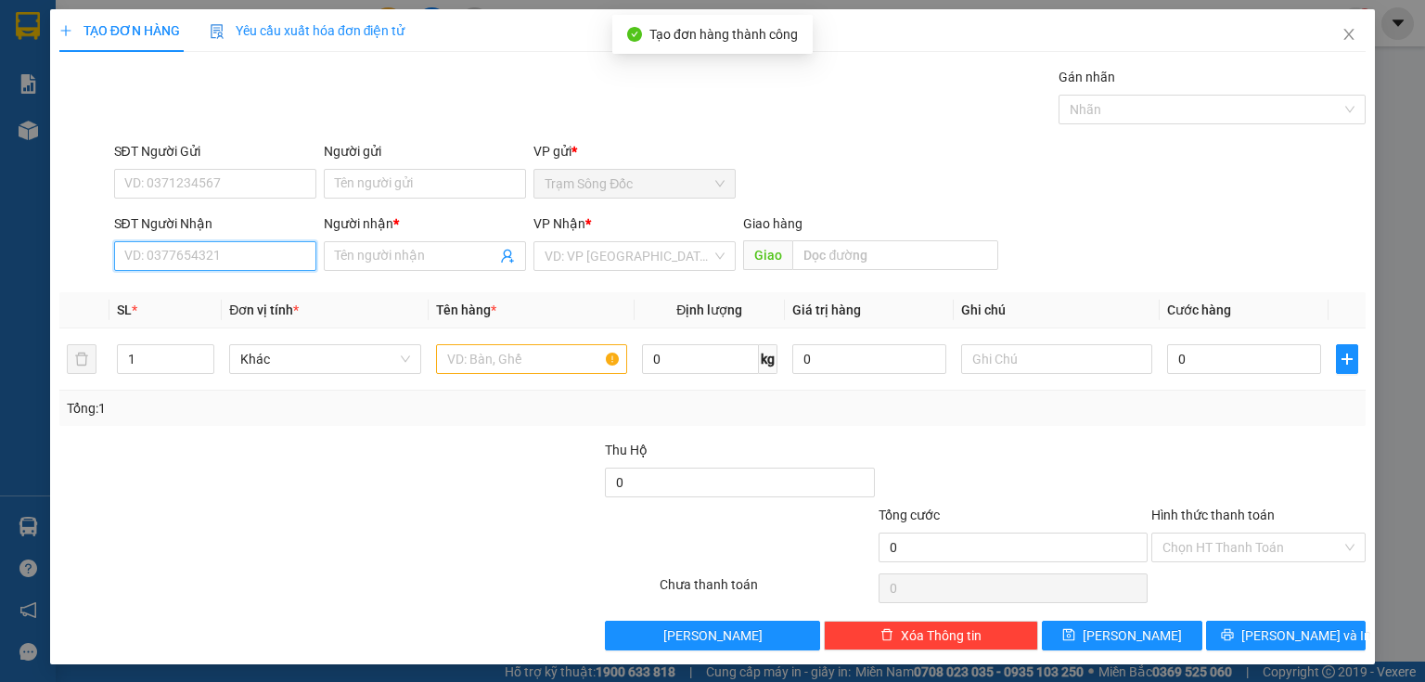
click at [261, 260] on input "SĐT Người Nhận" at bounding box center [215, 256] width 202 height 30
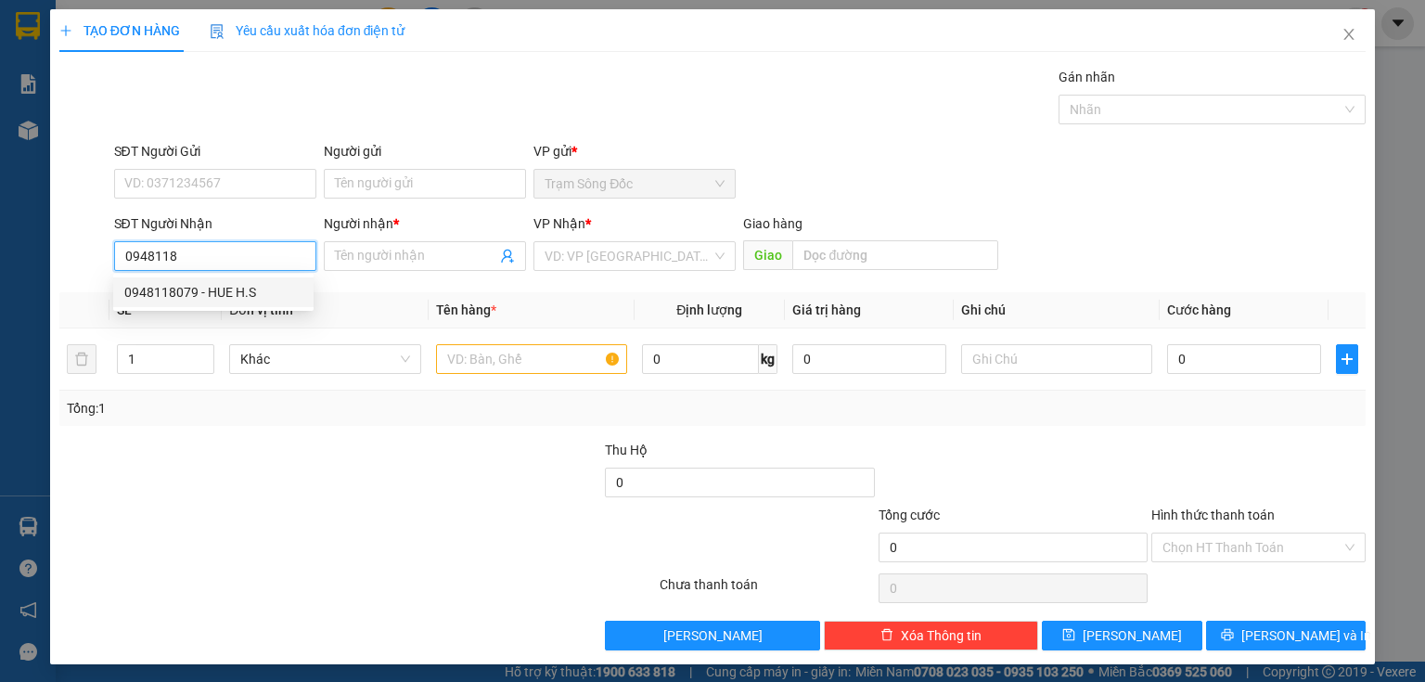
click at [246, 297] on div "0948118079 - HUE H.S" at bounding box center [213, 292] width 178 height 20
type input "0948118079"
type input "HUE H.S"
type input "0948118079"
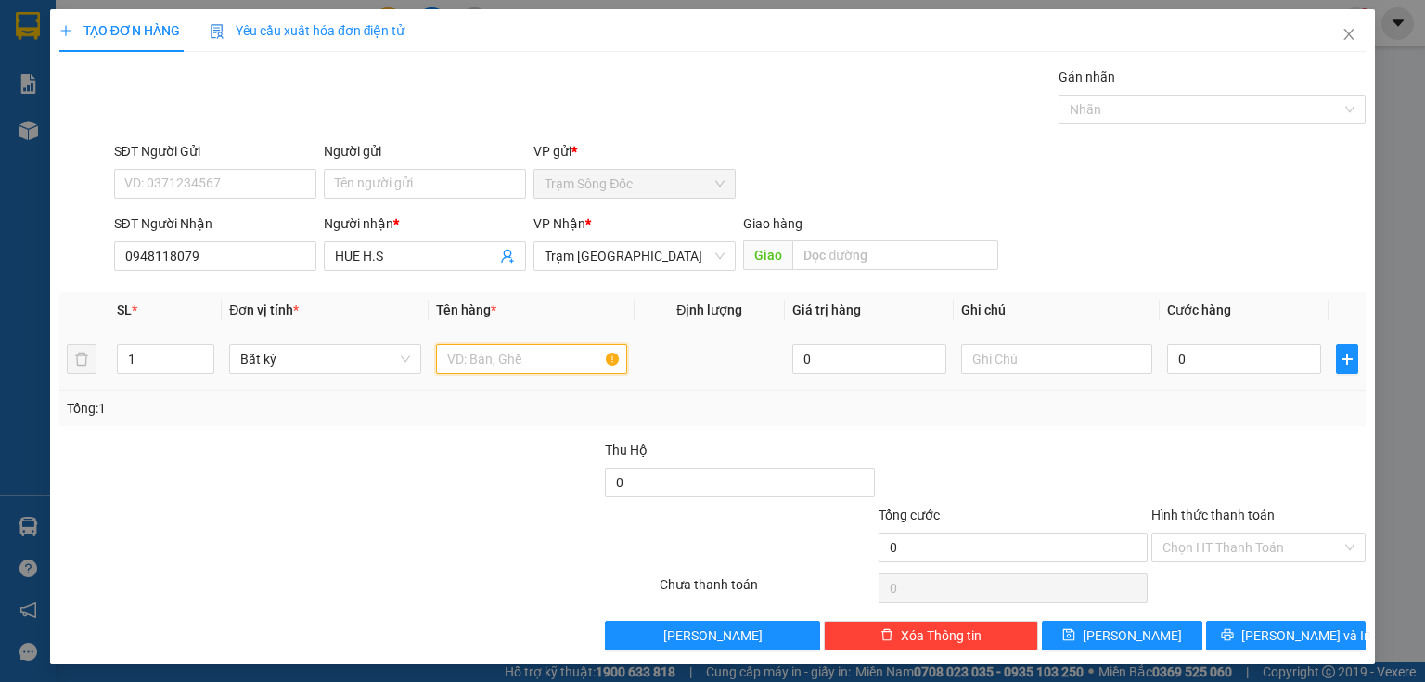
click at [455, 357] on input "text" at bounding box center [531, 359] width 191 height 30
type input "1TH"
click at [1187, 355] on input "0" at bounding box center [1244, 359] width 154 height 30
type input "4"
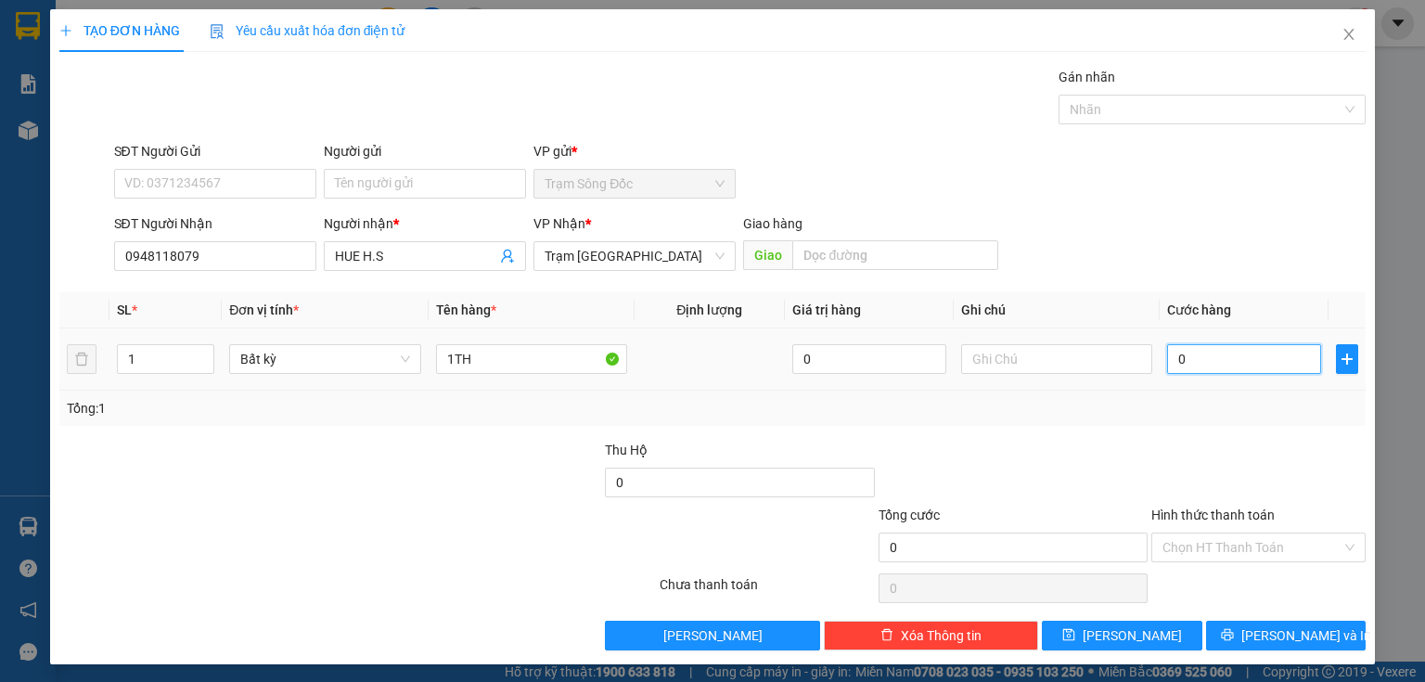
type input "4"
type input "40"
type input "40.000"
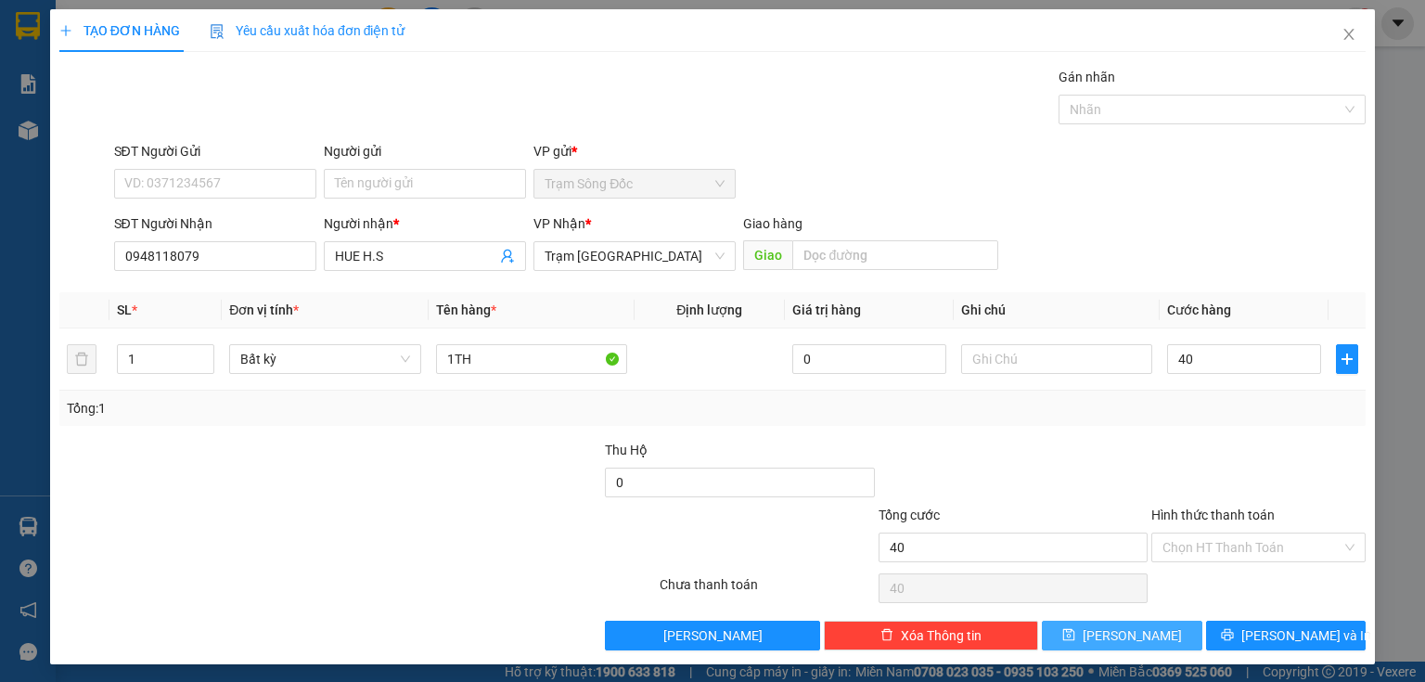
type input "40.000"
click at [1143, 632] on button "[PERSON_NAME]" at bounding box center [1122, 636] width 160 height 30
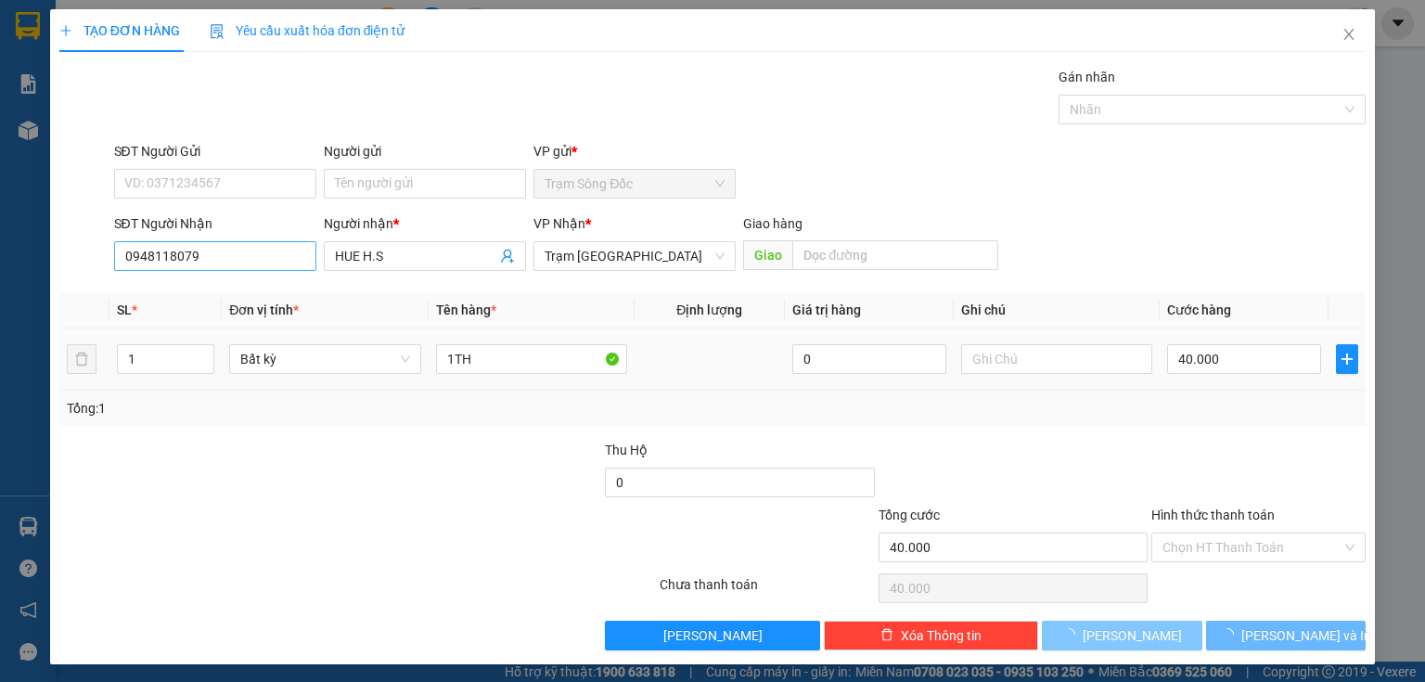
type input "0"
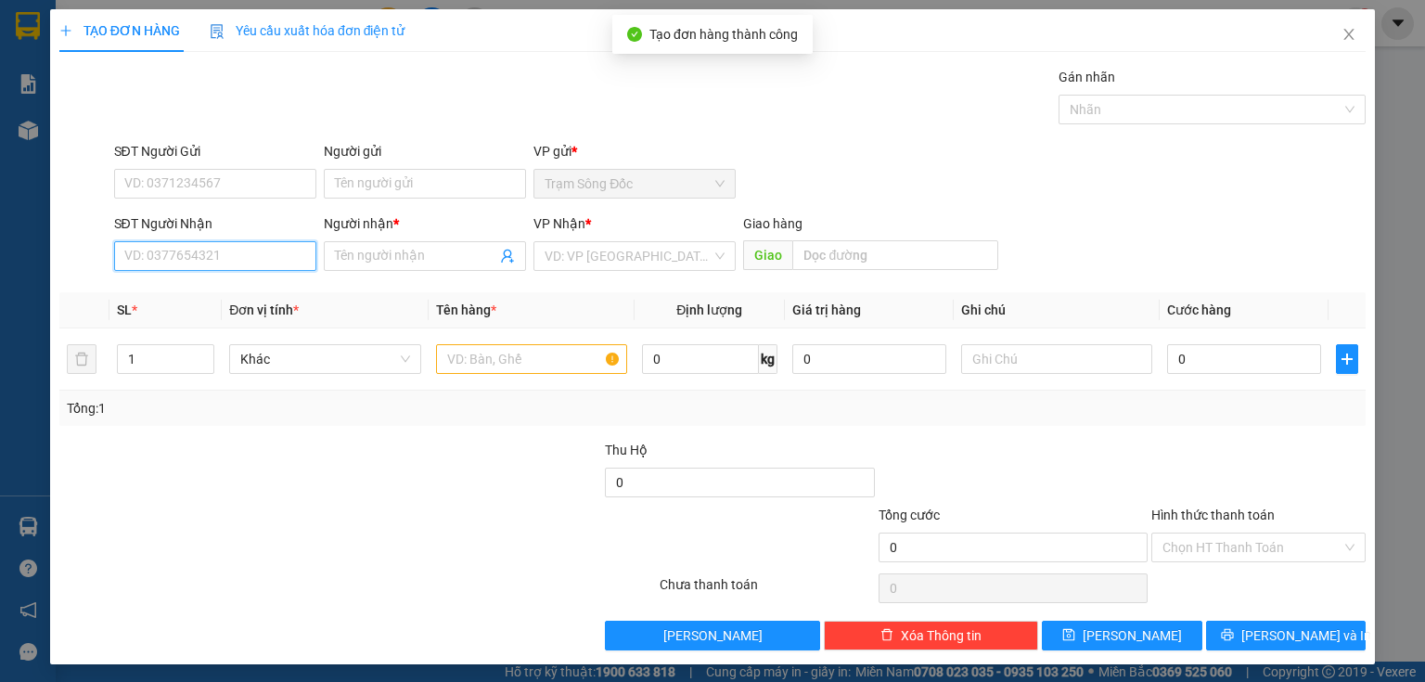
click at [263, 254] on input "SĐT Người Nhận" at bounding box center [215, 256] width 202 height 30
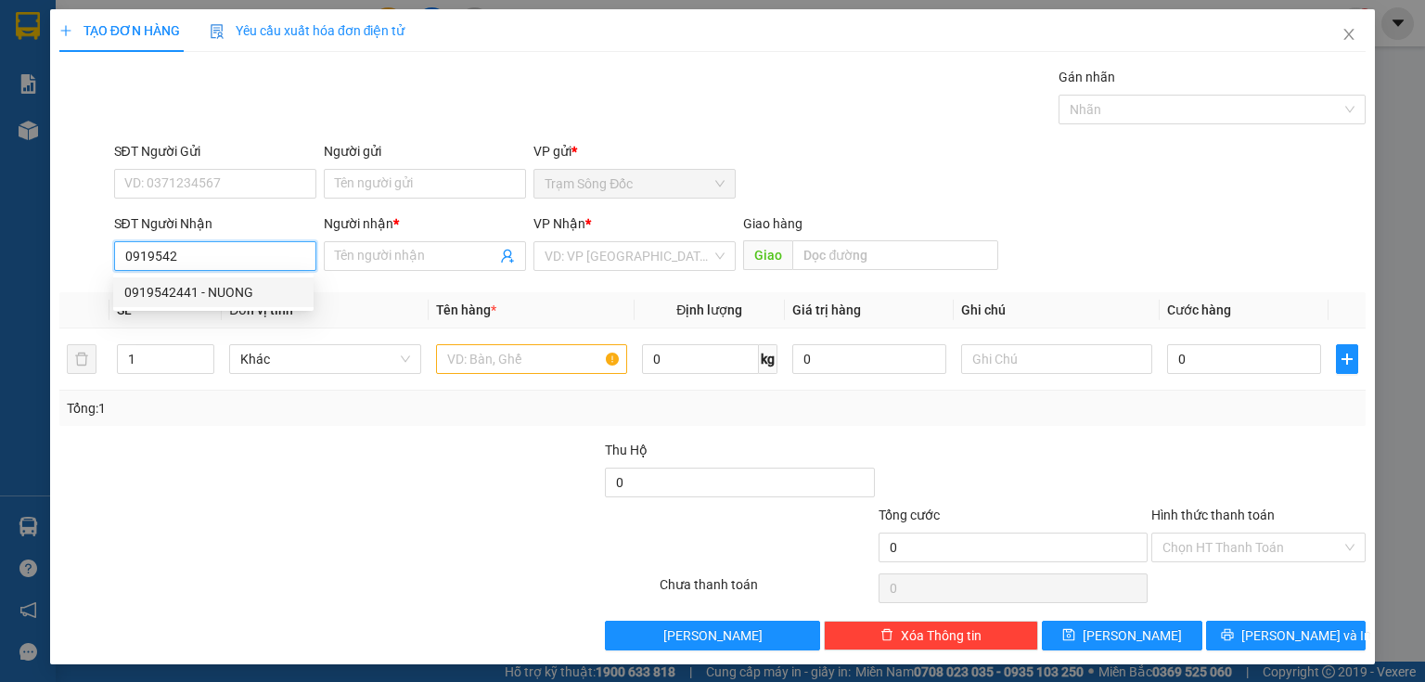
click at [259, 289] on div "0919542441 - NUONG" at bounding box center [213, 292] width 178 height 20
type input "0919542441"
type input "NUONG"
type input "0919542441"
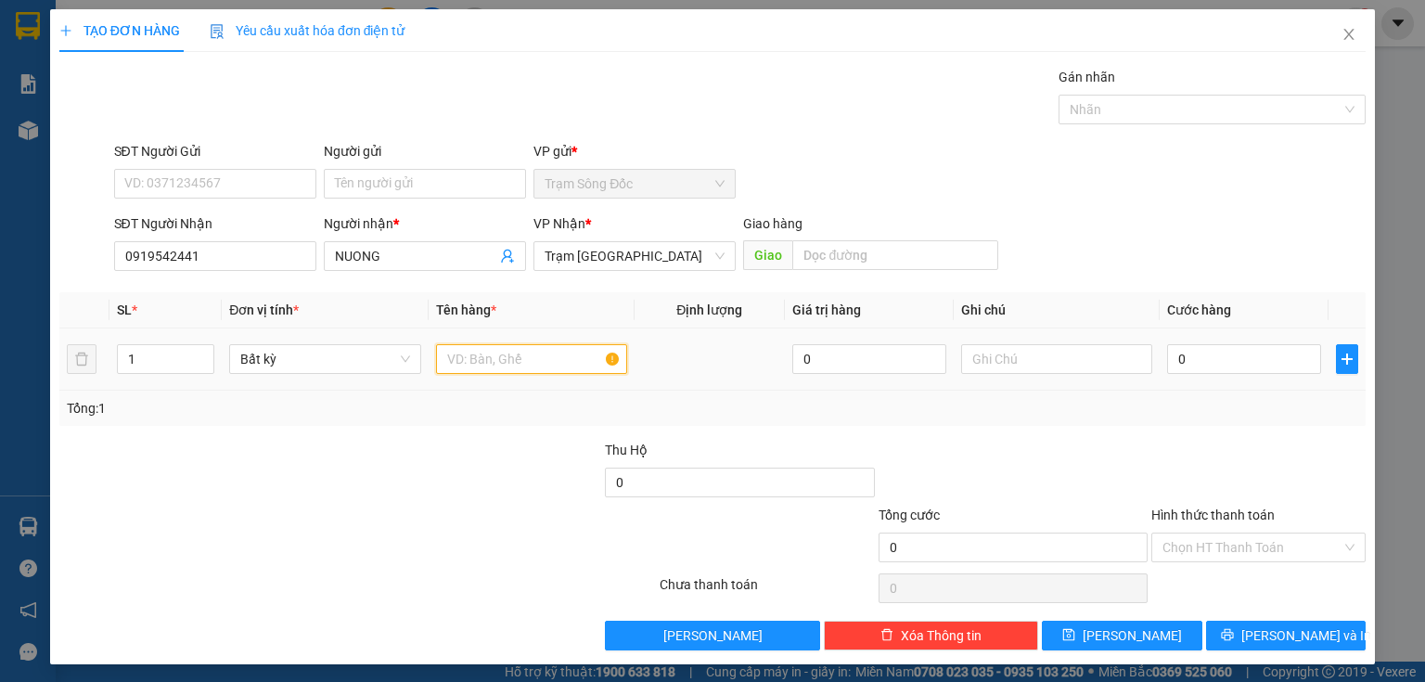
click at [518, 372] on input "text" at bounding box center [531, 359] width 191 height 30
type input "1TH"
click at [1173, 359] on input "0" at bounding box center [1244, 359] width 154 height 30
type input "1"
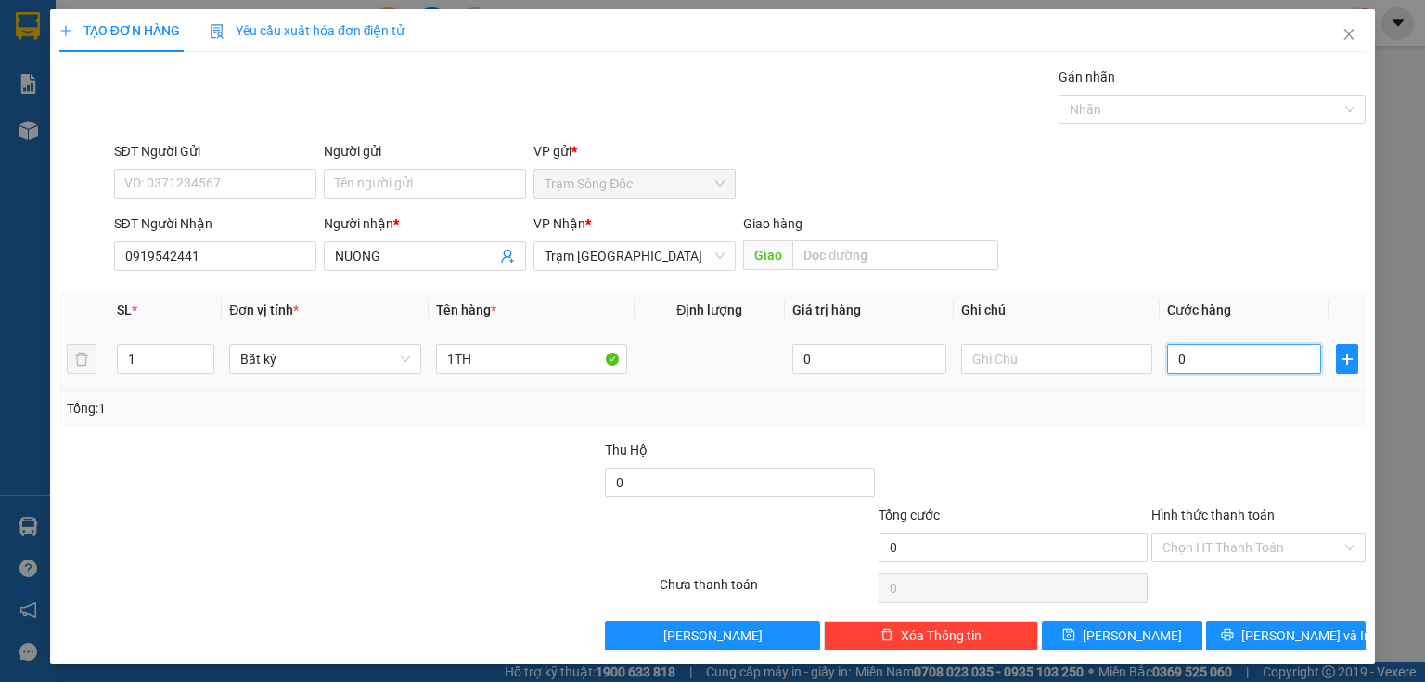
type input "1"
type input "15"
type input "150"
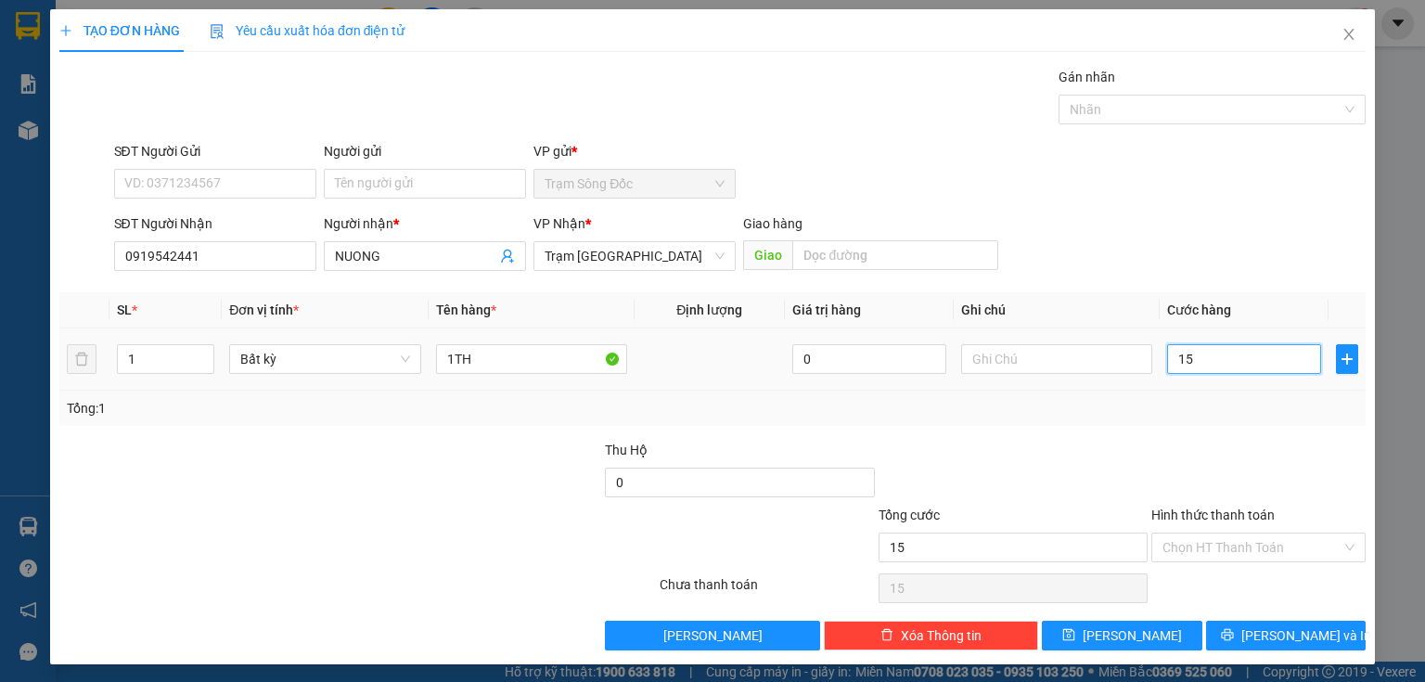
type input "150"
type input "150.000"
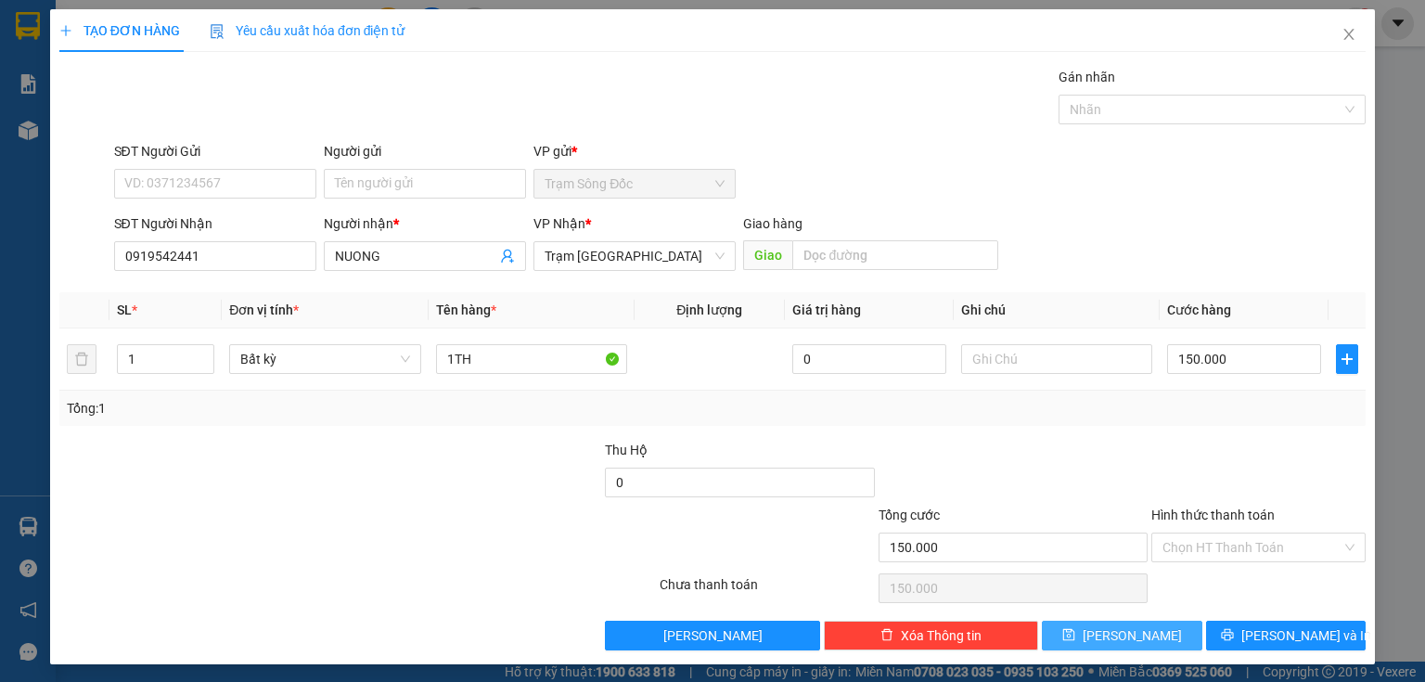
click at [1150, 623] on button "[PERSON_NAME]" at bounding box center [1122, 636] width 160 height 30
type input "0"
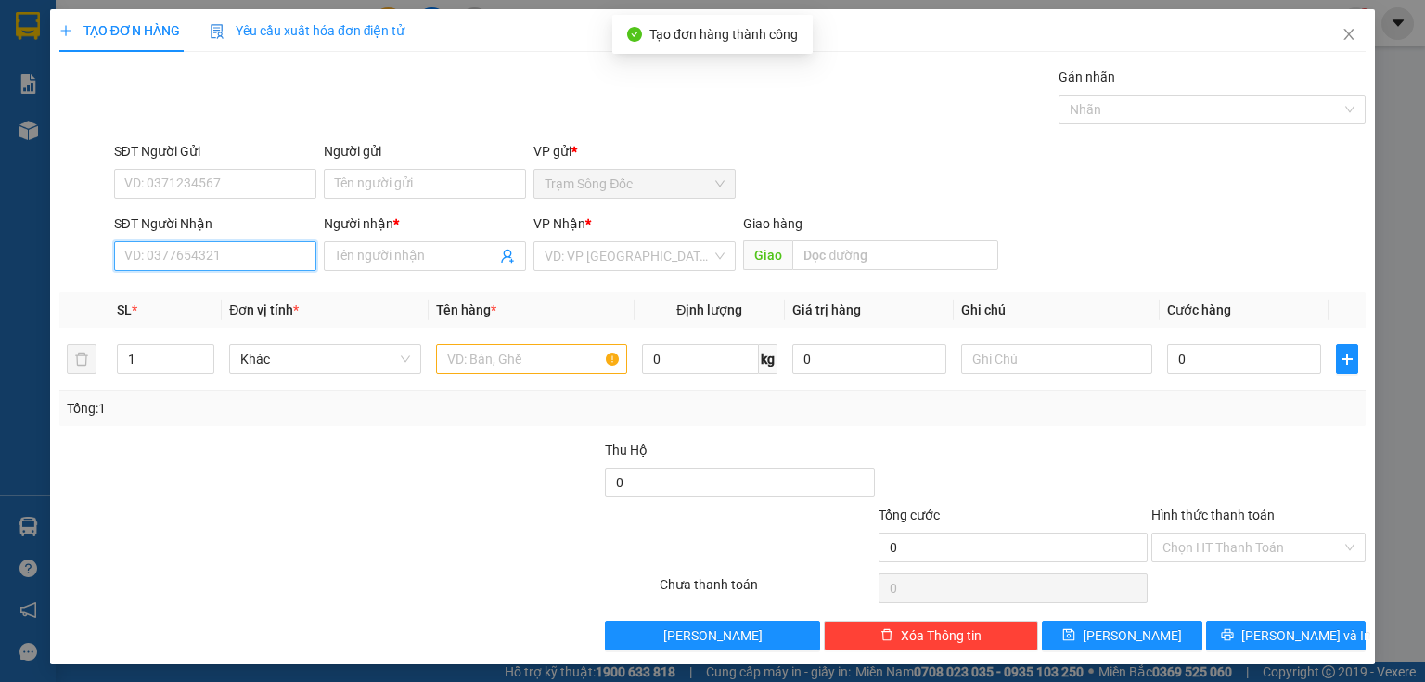
click at [242, 248] on input "SĐT Người Nhận" at bounding box center [215, 256] width 202 height 30
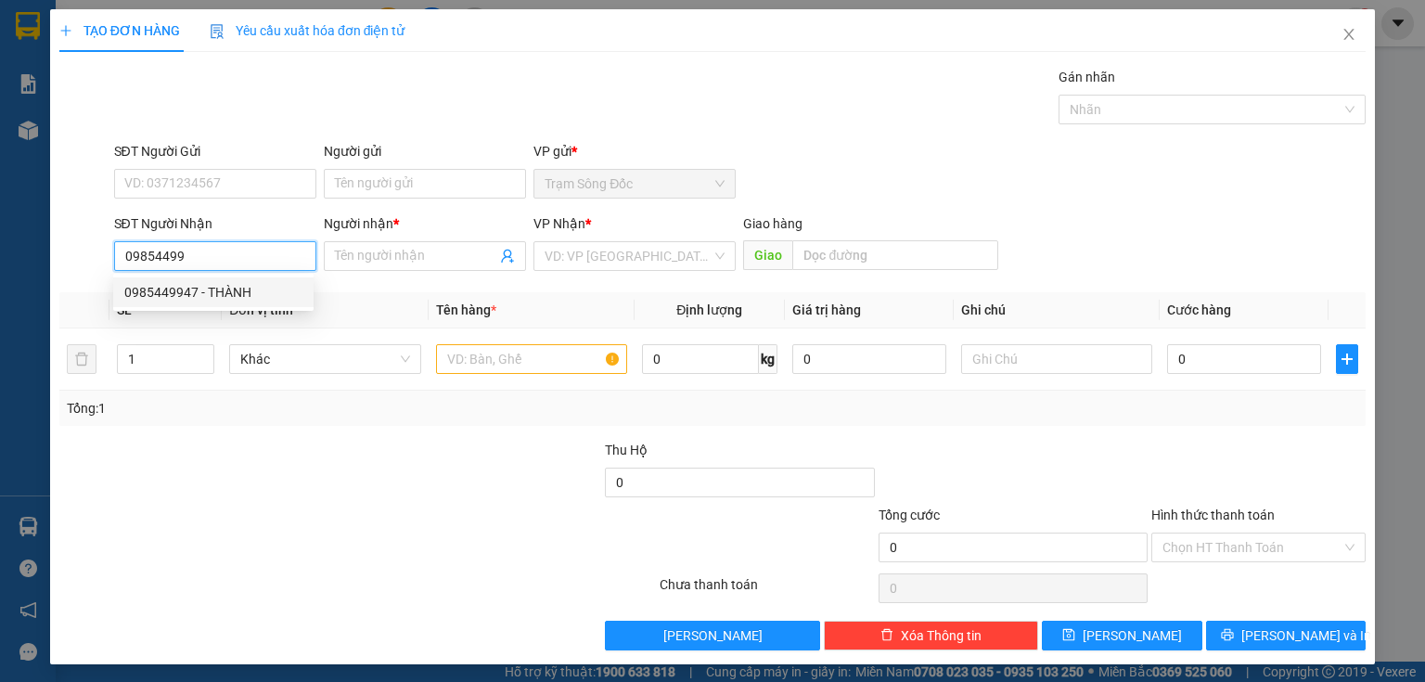
drag, startPoint x: 202, startPoint y: 293, endPoint x: 459, endPoint y: 372, distance: 268.8
click at [203, 293] on div "0985449947 - THÀNH" at bounding box center [213, 292] width 178 height 20
type input "0985449947"
type input "THÀNH"
type input "0985449947"
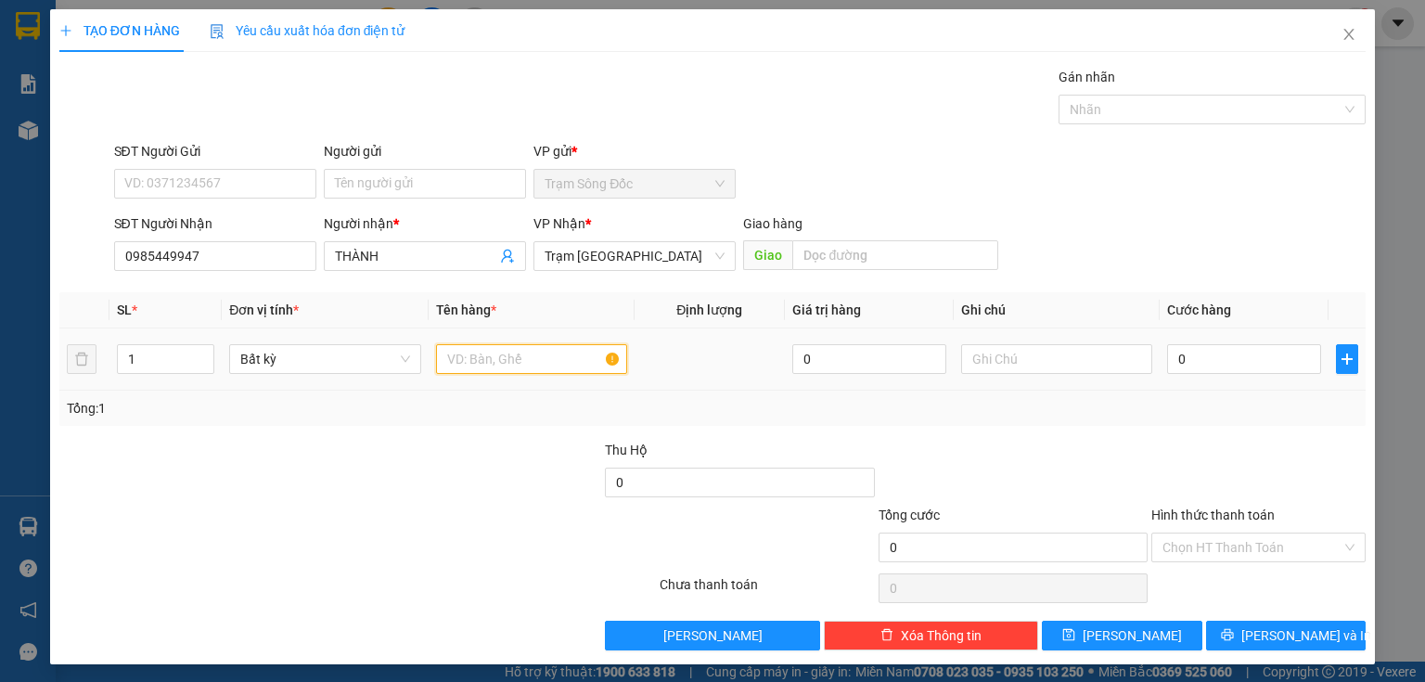
click at [508, 360] on input "text" at bounding box center [531, 359] width 191 height 30
type input "1TH"
click at [1176, 352] on input "0" at bounding box center [1244, 359] width 154 height 30
type input "4"
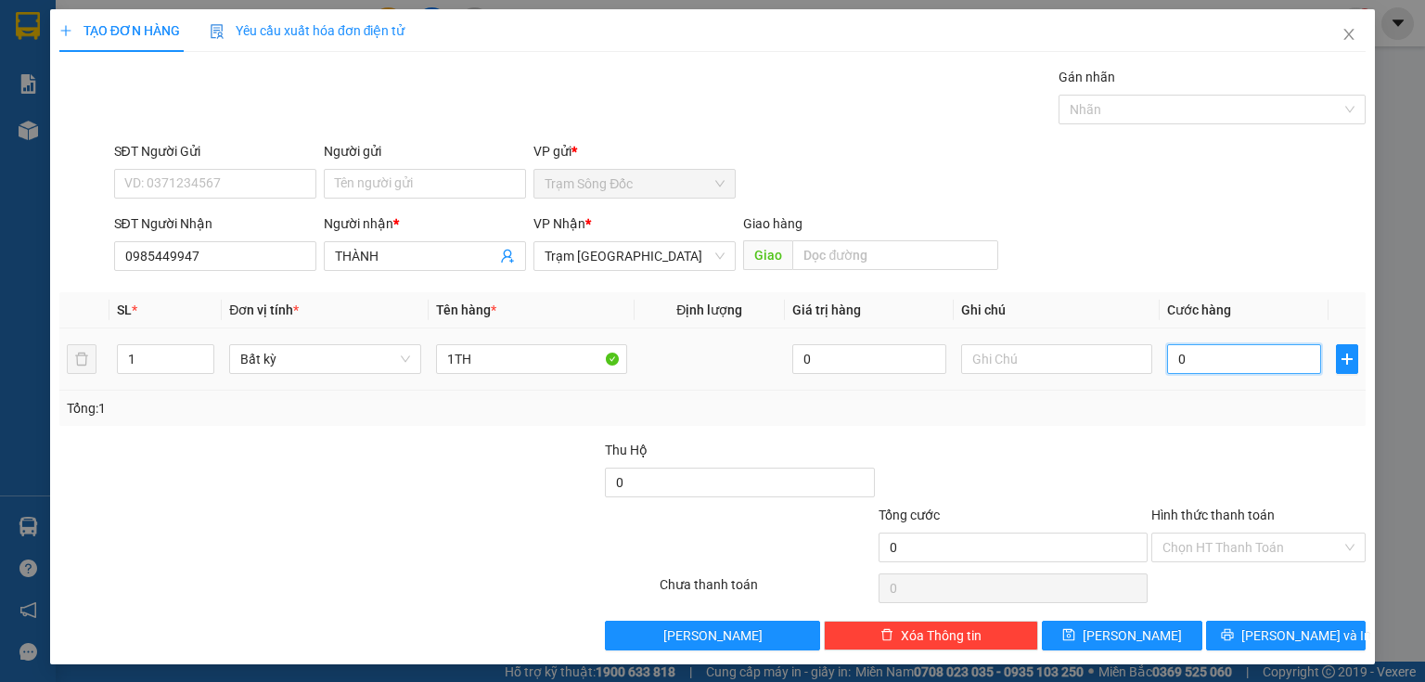
type input "4"
type input "40"
type input "40.000"
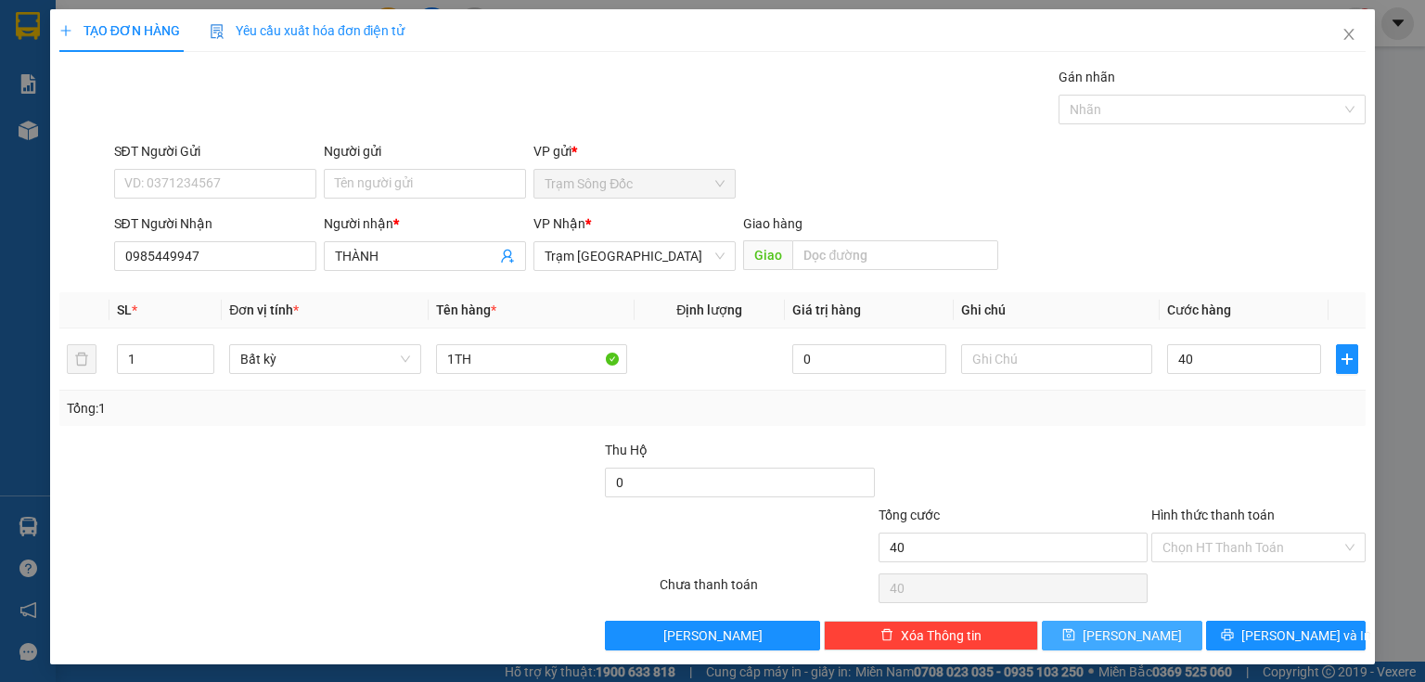
type input "40.000"
click at [1120, 635] on span "[PERSON_NAME]" at bounding box center [1132, 635] width 99 height 20
type input "0"
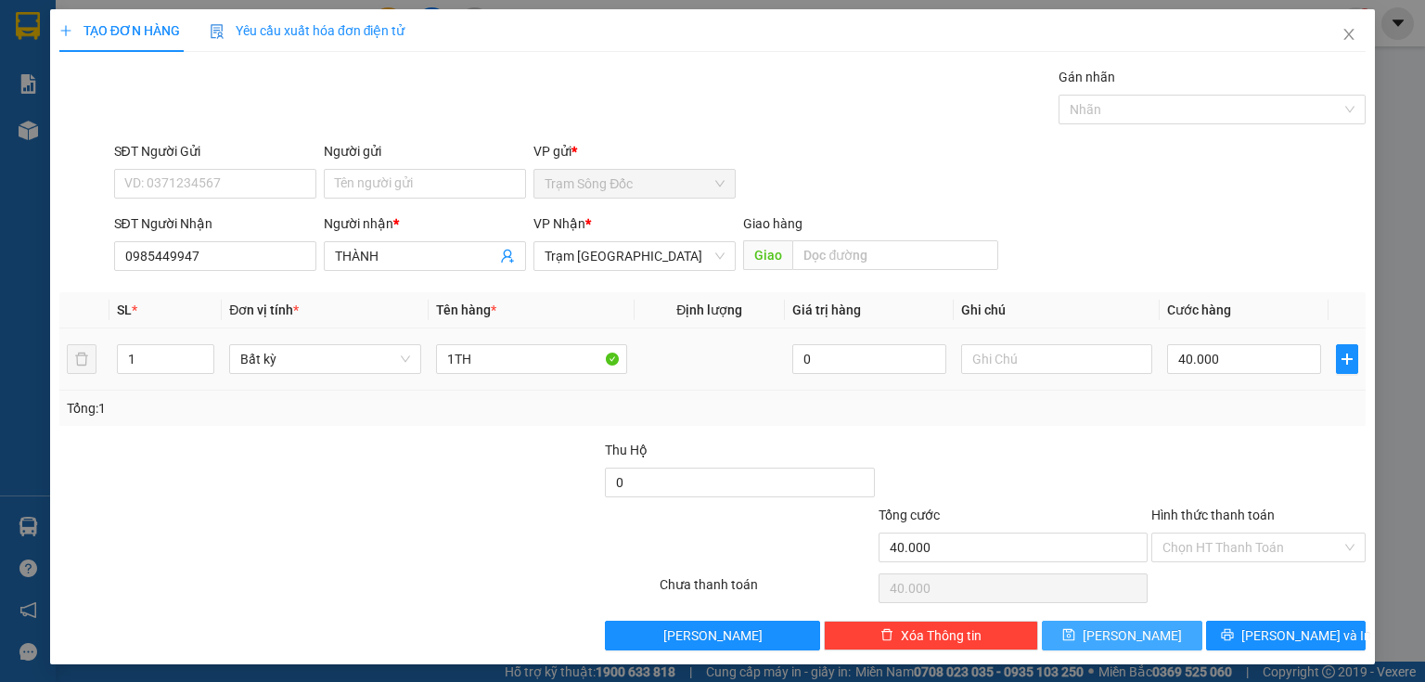
type input "0"
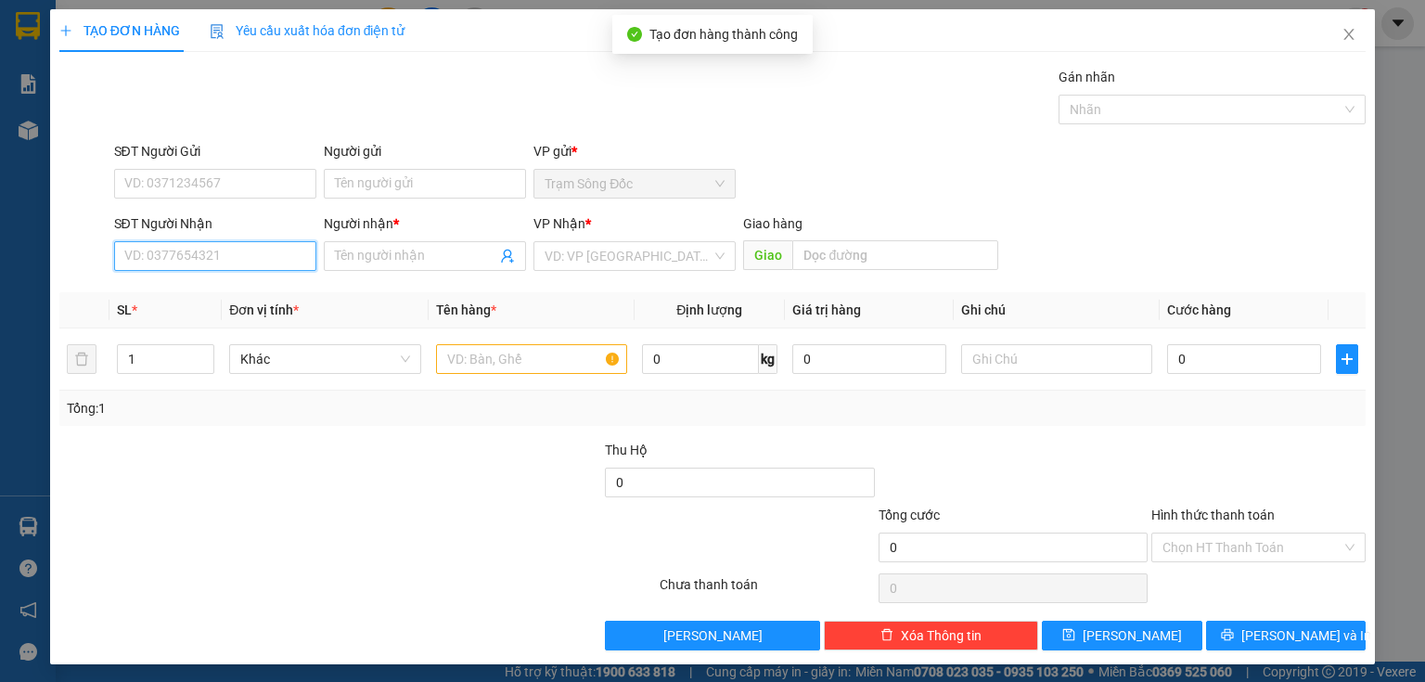
click at [289, 264] on input "SĐT Người Nhận" at bounding box center [215, 256] width 202 height 30
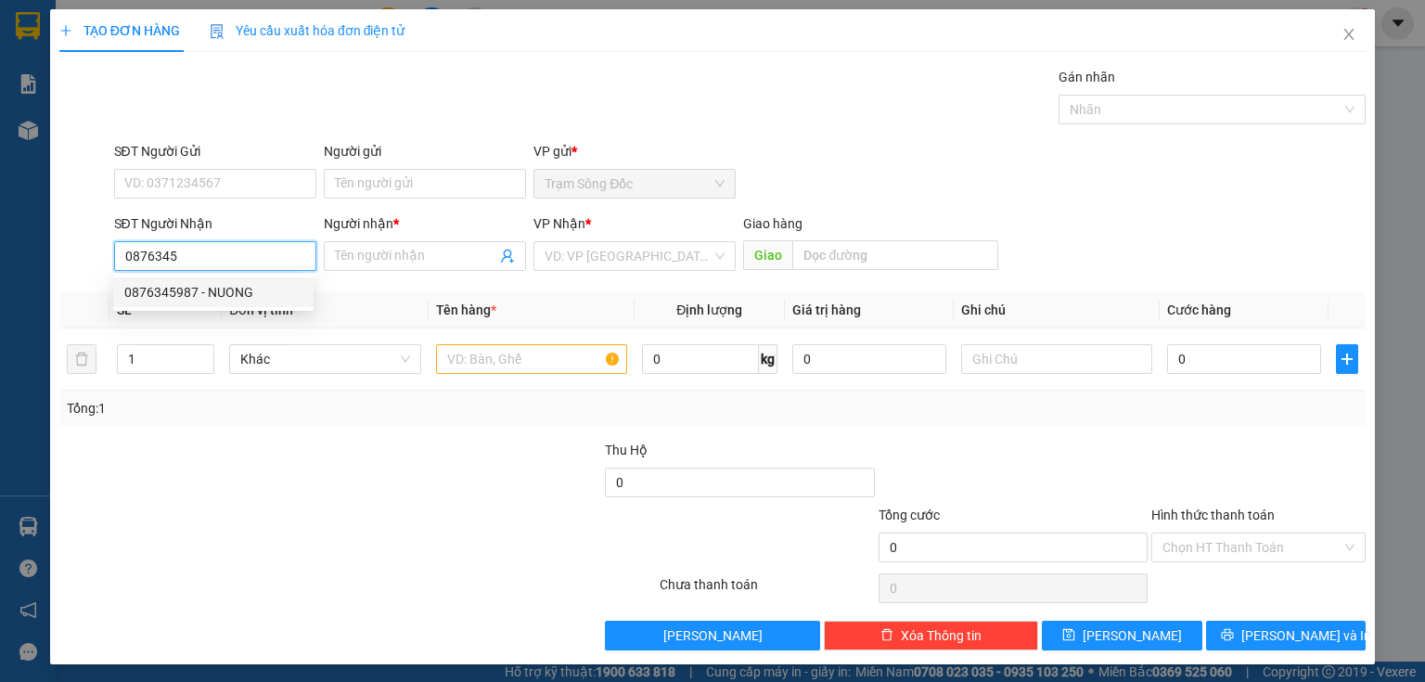
click at [241, 289] on div "0876345987 - NUONG" at bounding box center [213, 292] width 178 height 20
type input "0876345987"
type input "NUONG"
type input "AN LAC"
type input "0876345987"
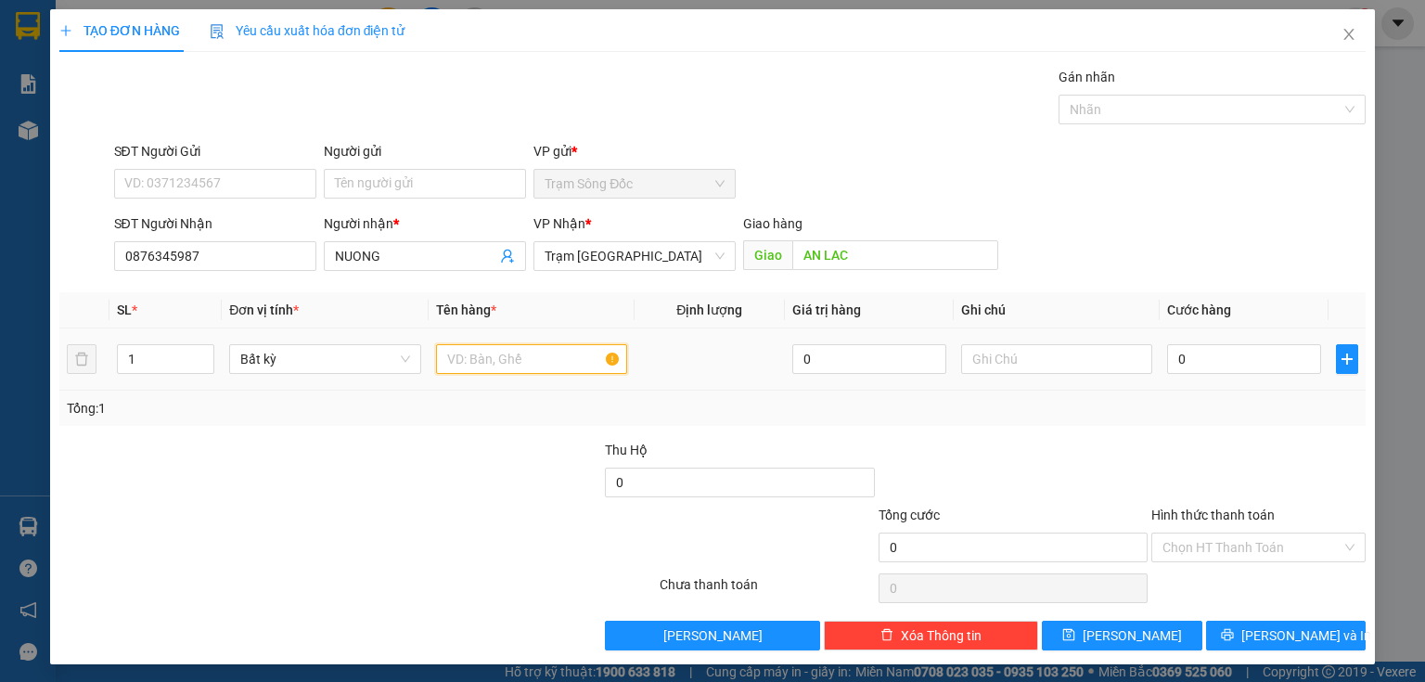
click at [482, 358] on input "text" at bounding box center [531, 359] width 191 height 30
type input "1TH"
click at [1175, 353] on input "0" at bounding box center [1244, 359] width 154 height 30
type input "1"
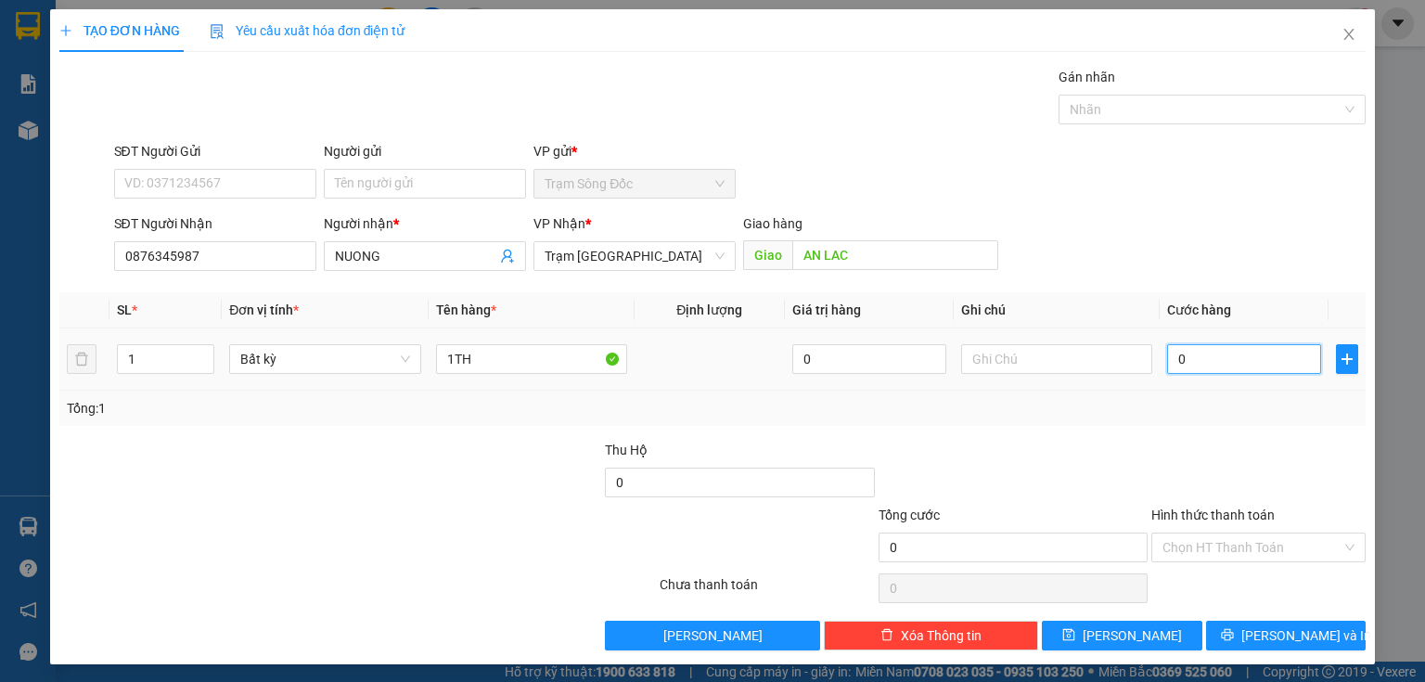
type input "1"
type input "10"
type input "100"
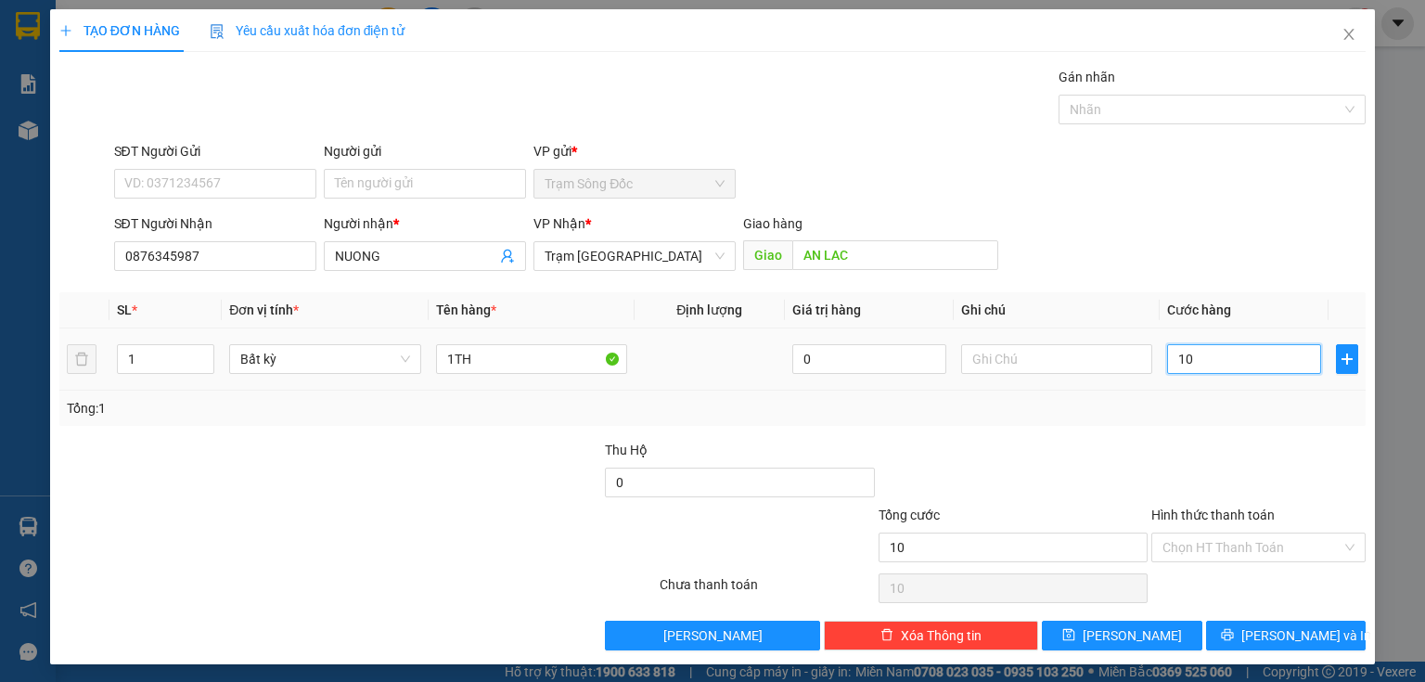
type input "100"
type input "1.000"
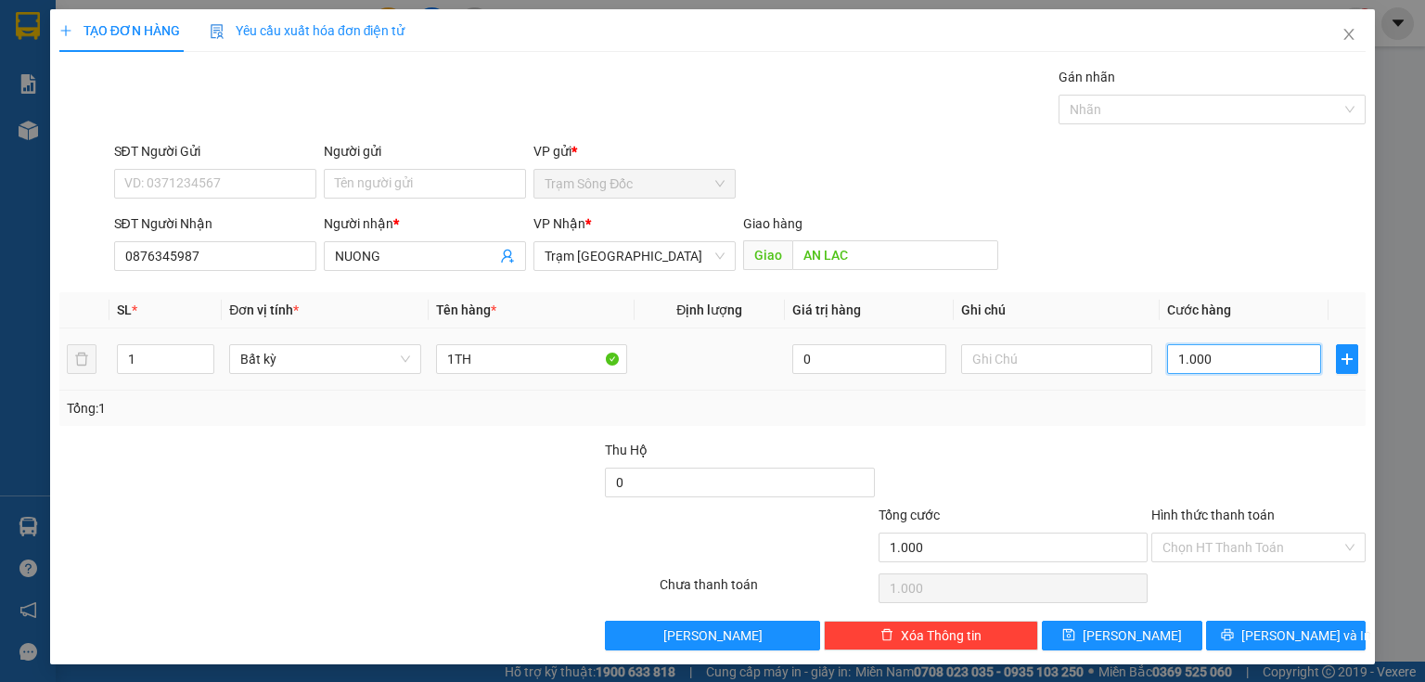
type input "100"
type input "100.000"
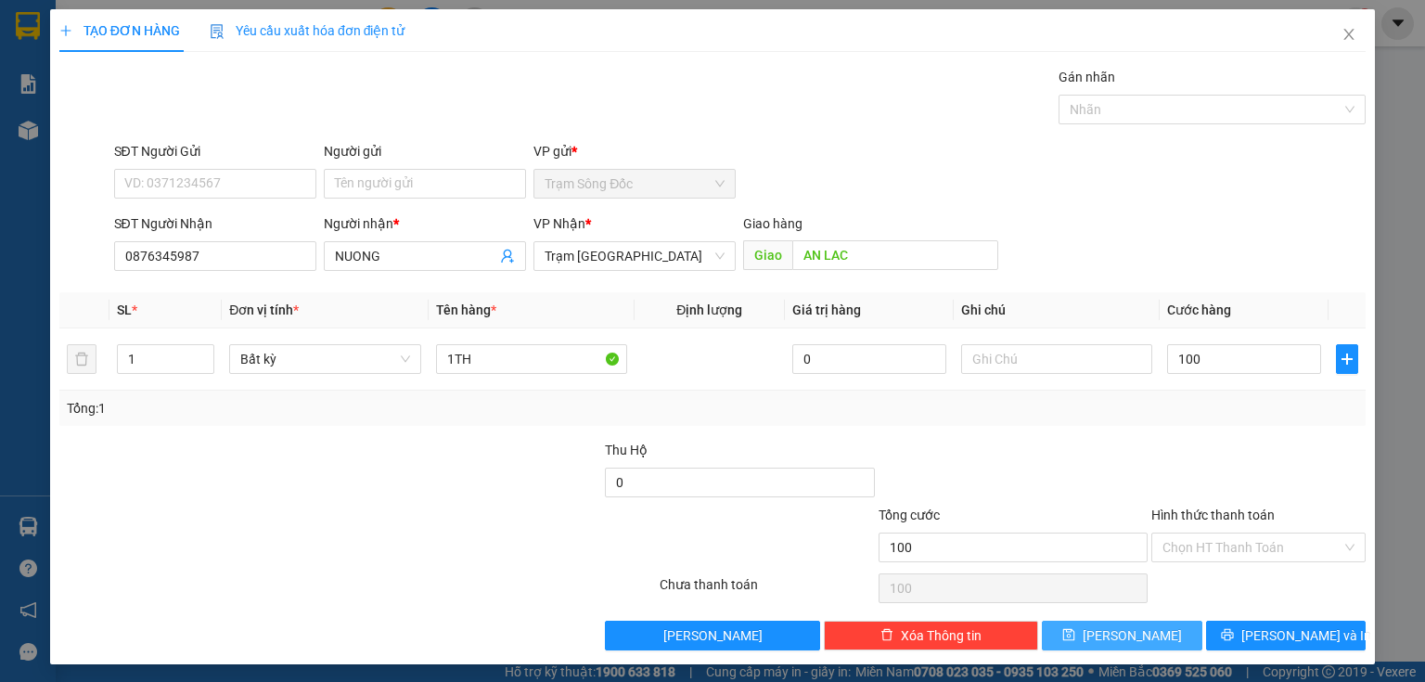
type input "100.000"
click at [1086, 643] on button "[PERSON_NAME]" at bounding box center [1122, 636] width 160 height 30
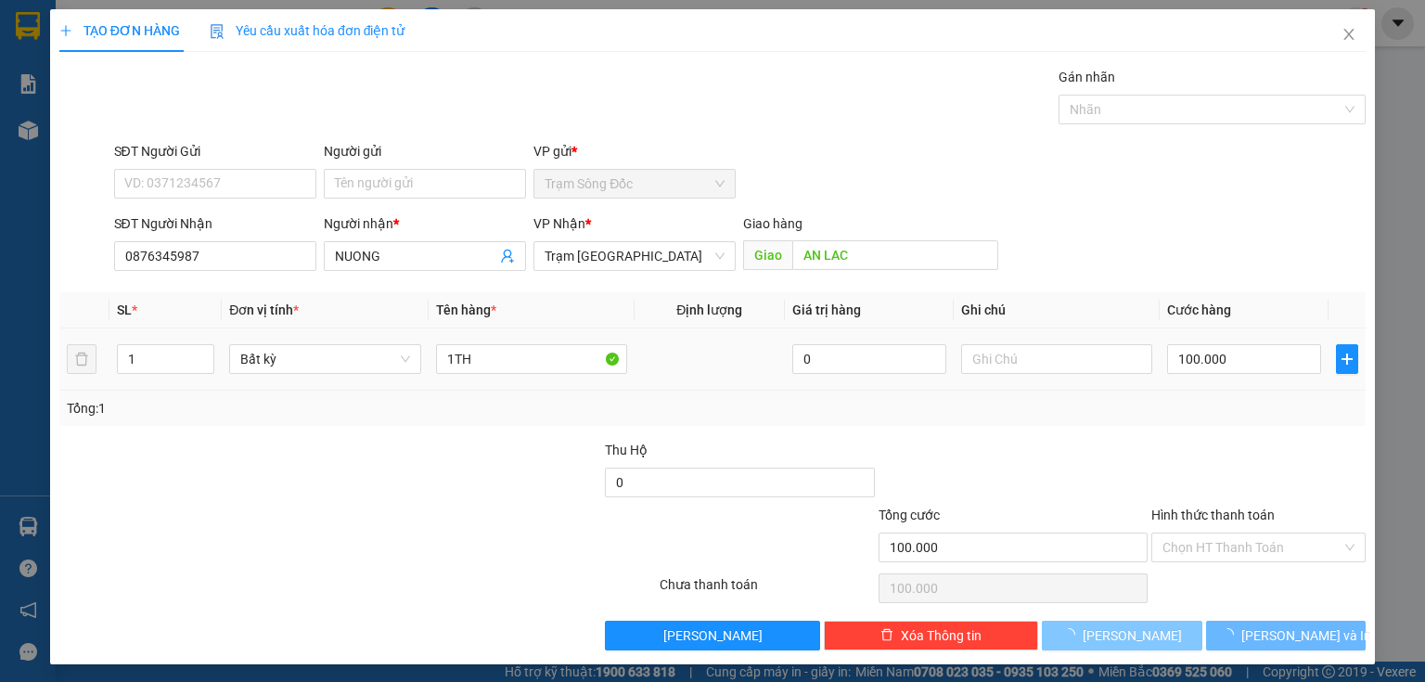
type input "0"
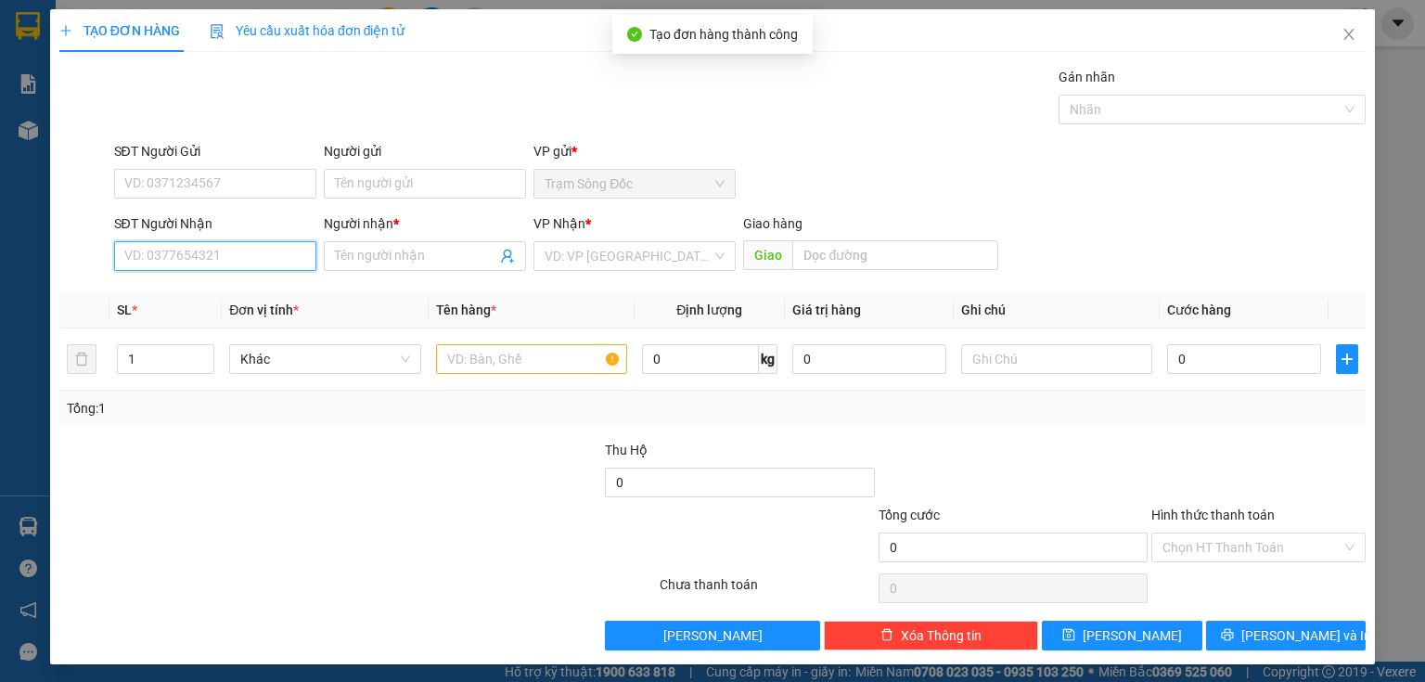
click at [263, 260] on input "SĐT Người Nhận" at bounding box center [215, 256] width 202 height 30
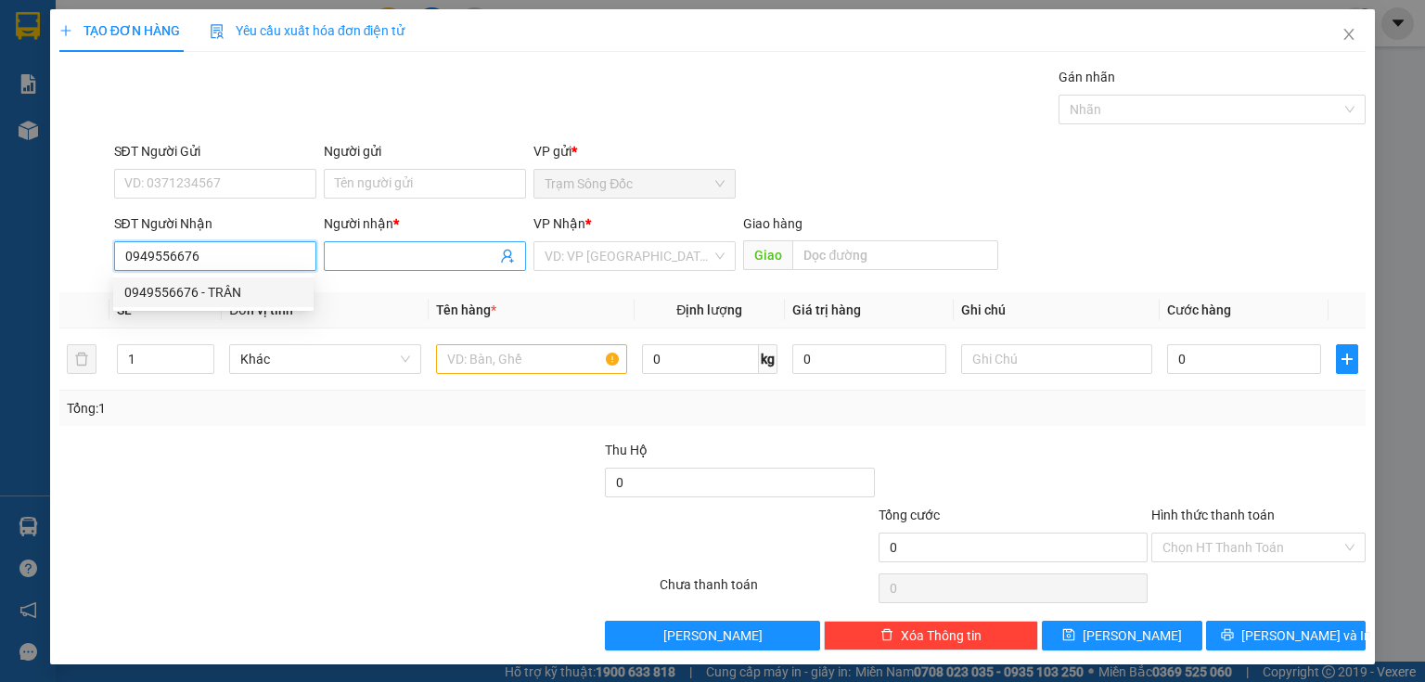
type input "0949556676"
click at [375, 256] on input "Người nhận *" at bounding box center [415, 256] width 161 height 20
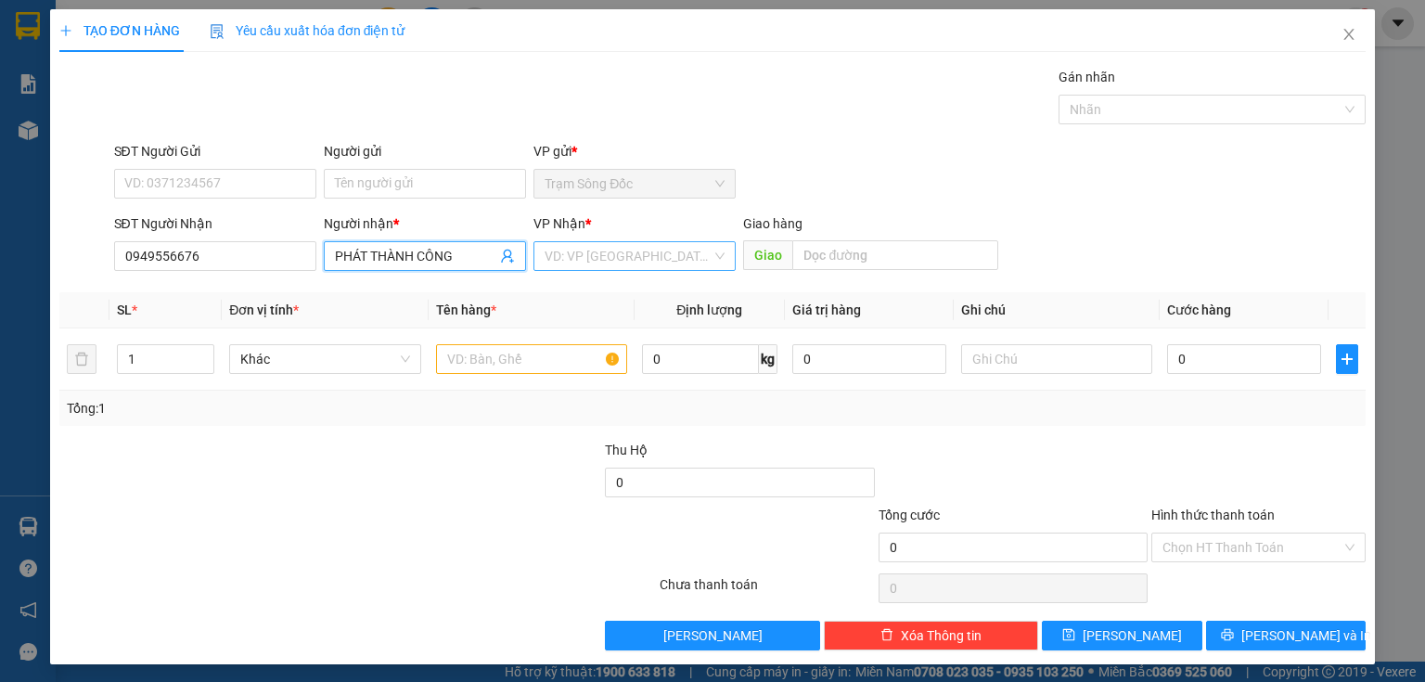
click at [538, 256] on div "VD: VP [GEOGRAPHIC_DATA]" at bounding box center [634, 256] width 202 height 30
type input "PHÁT THÀNH CÔNG"
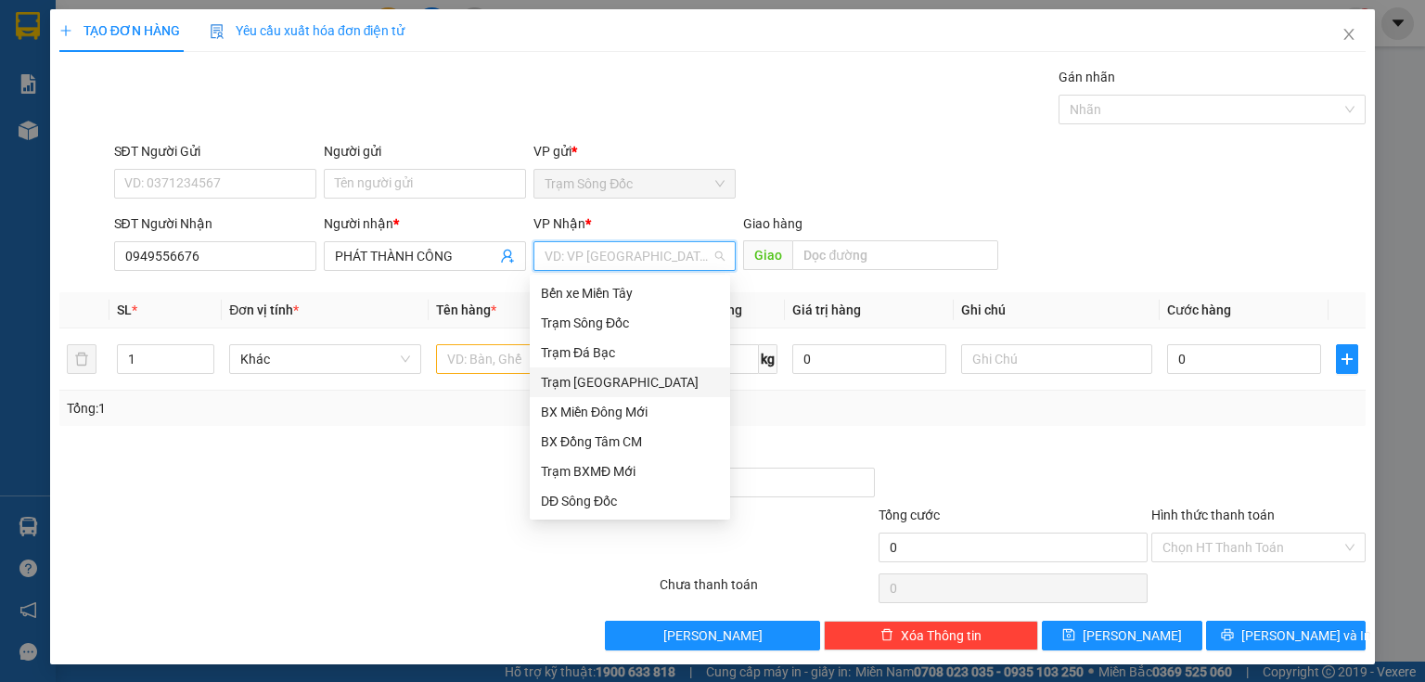
click at [594, 382] on div "Trạm [GEOGRAPHIC_DATA]" at bounding box center [630, 382] width 178 height 20
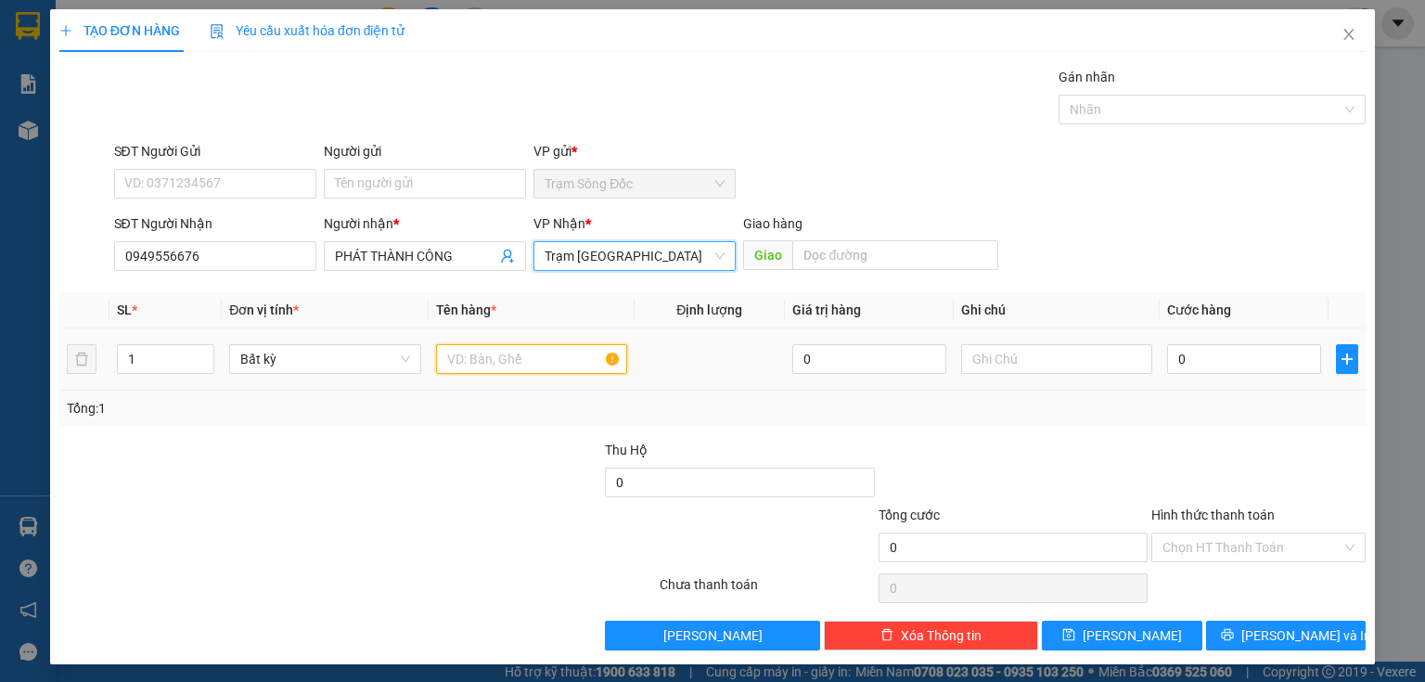
click at [525, 364] on input "text" at bounding box center [531, 359] width 191 height 30
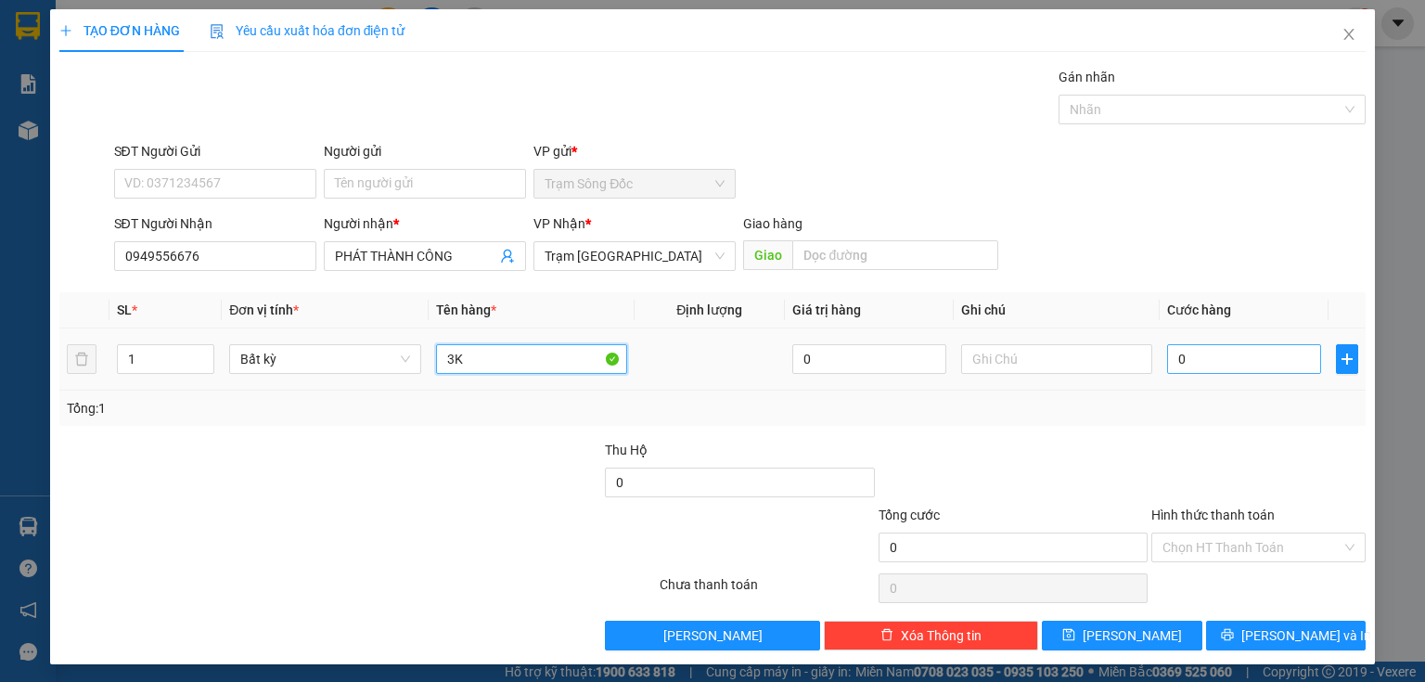
type input "3K"
click at [1169, 360] on input "0" at bounding box center [1244, 359] width 154 height 30
click at [1199, 547] on input "Hình thức thanh toán" at bounding box center [1251, 547] width 179 height 28
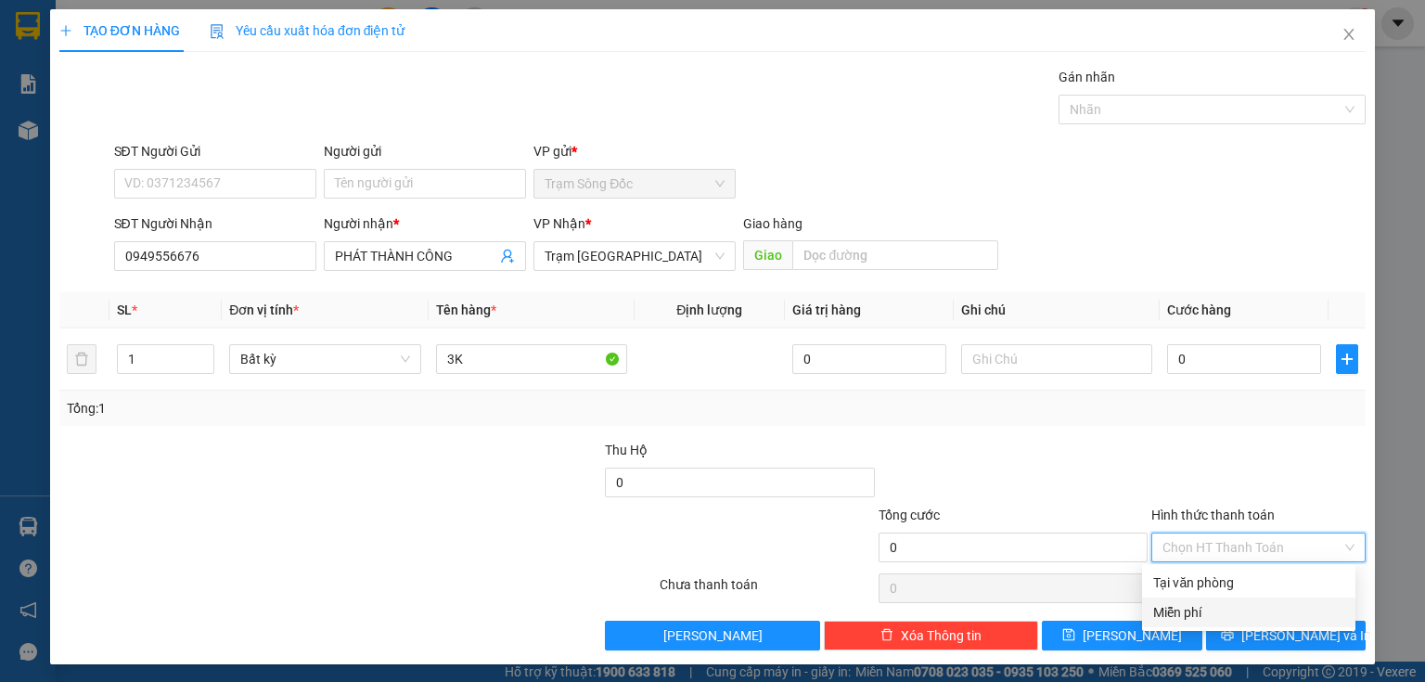
click at [1201, 606] on div "Miễn phí" at bounding box center [1248, 612] width 191 height 20
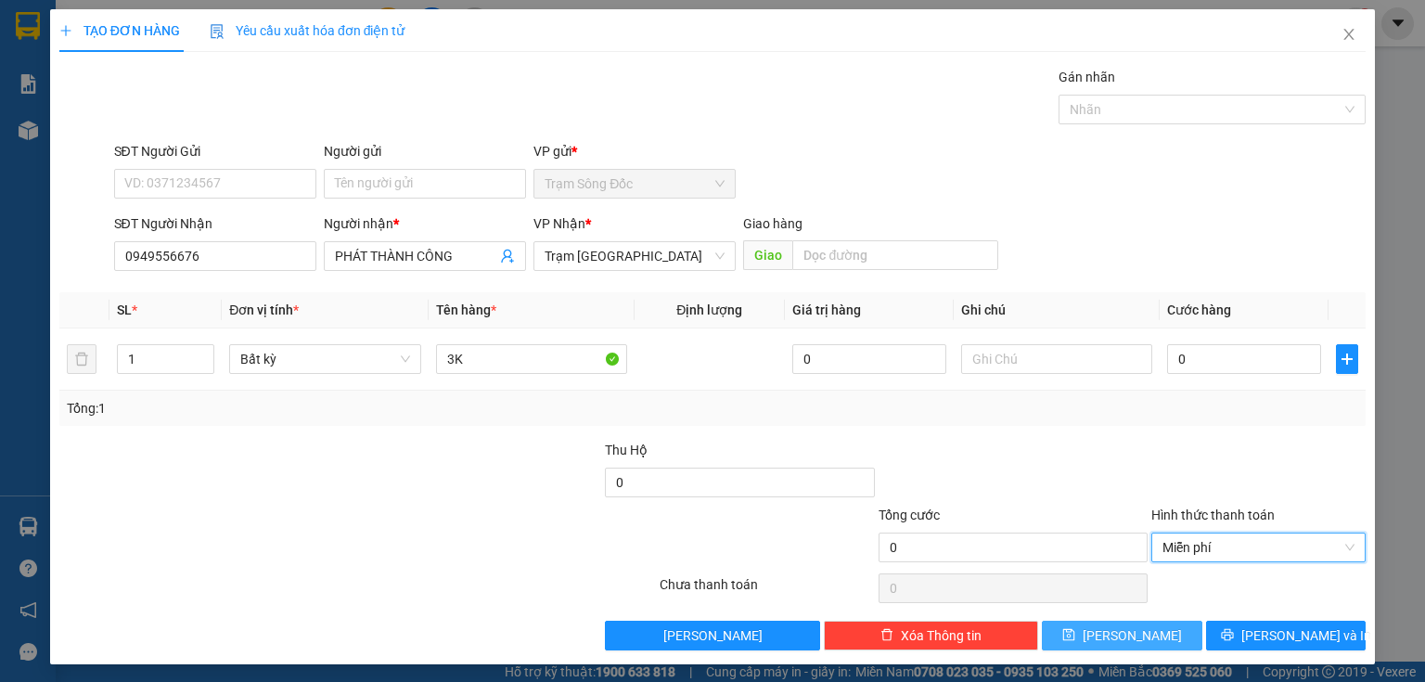
click at [1155, 635] on button "[PERSON_NAME]" at bounding box center [1122, 636] width 160 height 30
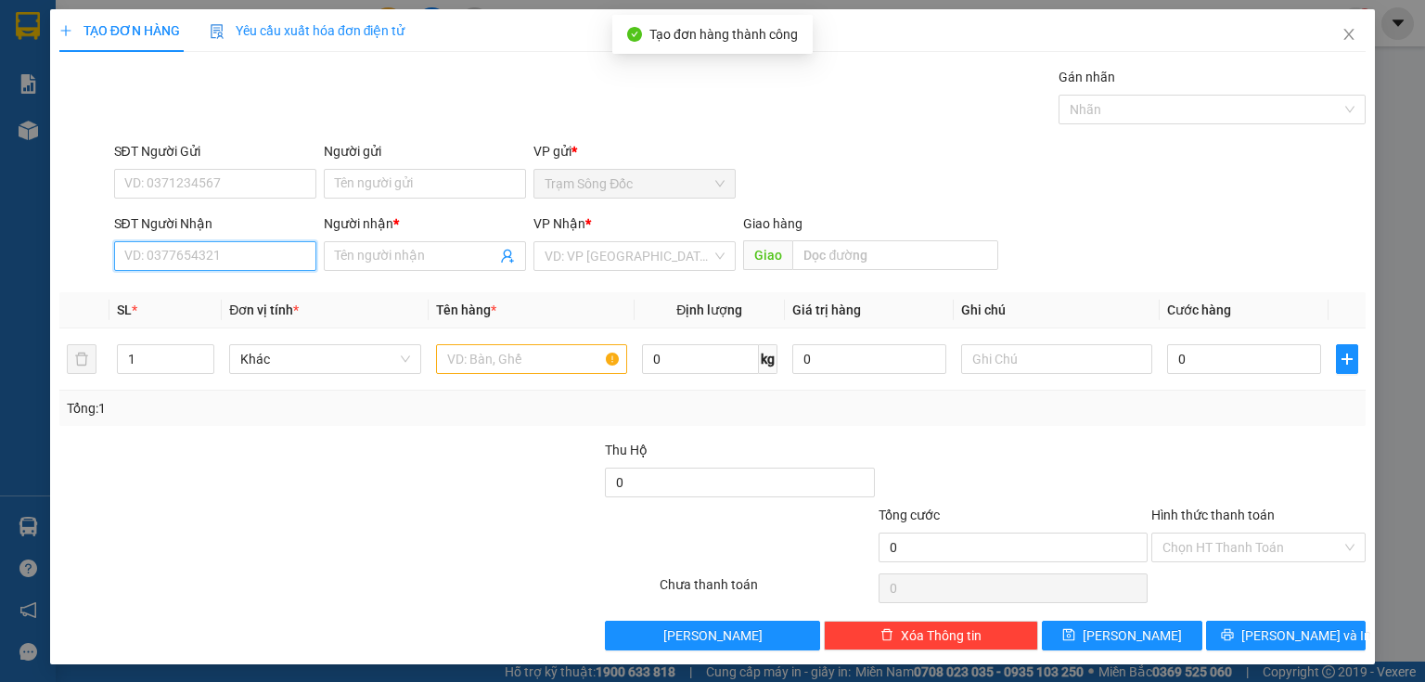
click at [233, 246] on input "SĐT Người Nhận" at bounding box center [215, 256] width 202 height 30
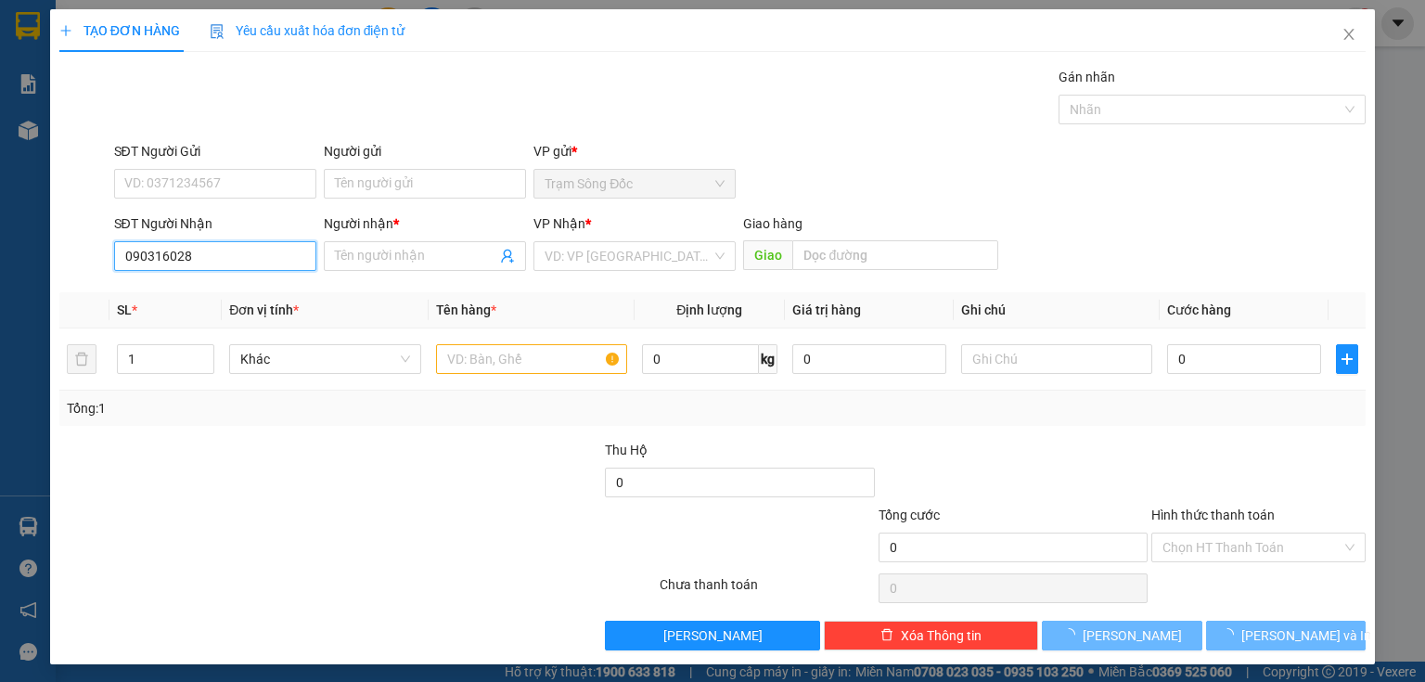
type input "0903160281"
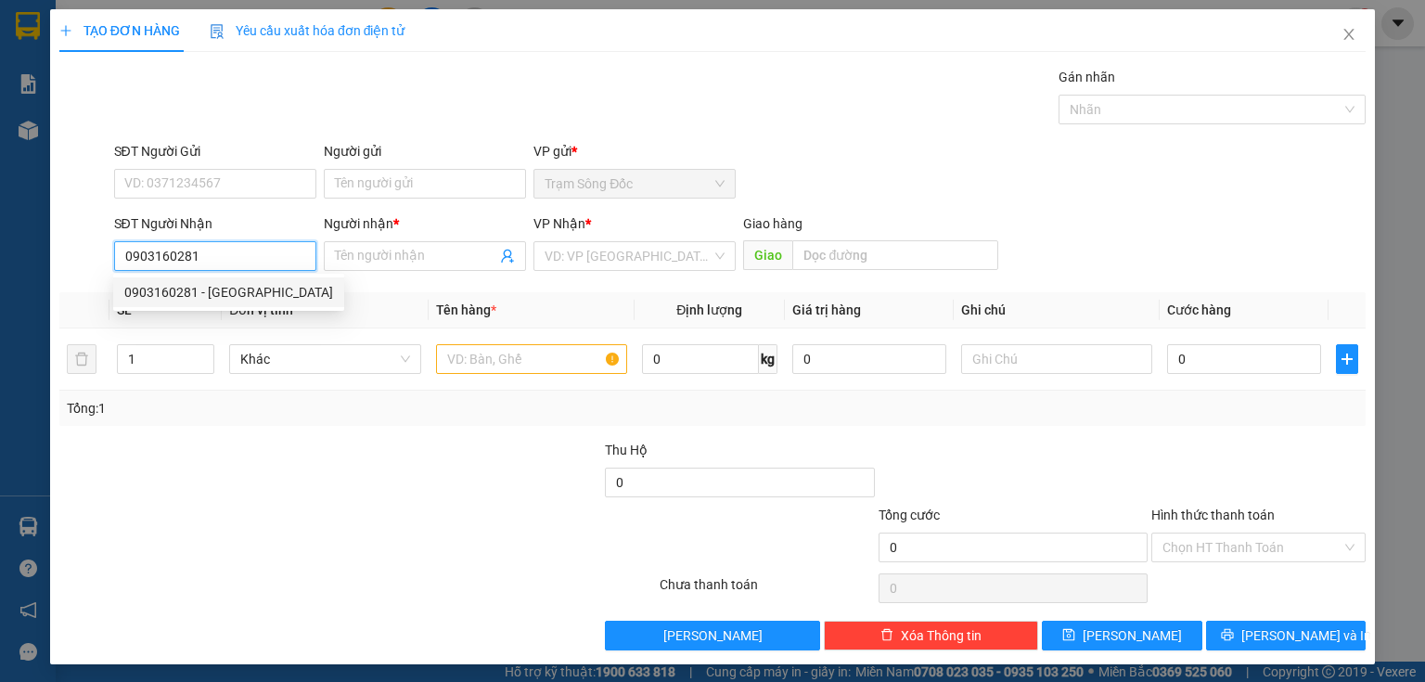
click at [186, 289] on div "0903160281 - [GEOGRAPHIC_DATA]" at bounding box center [228, 292] width 209 height 20
type input "PHUONG"
type input "09031602811"
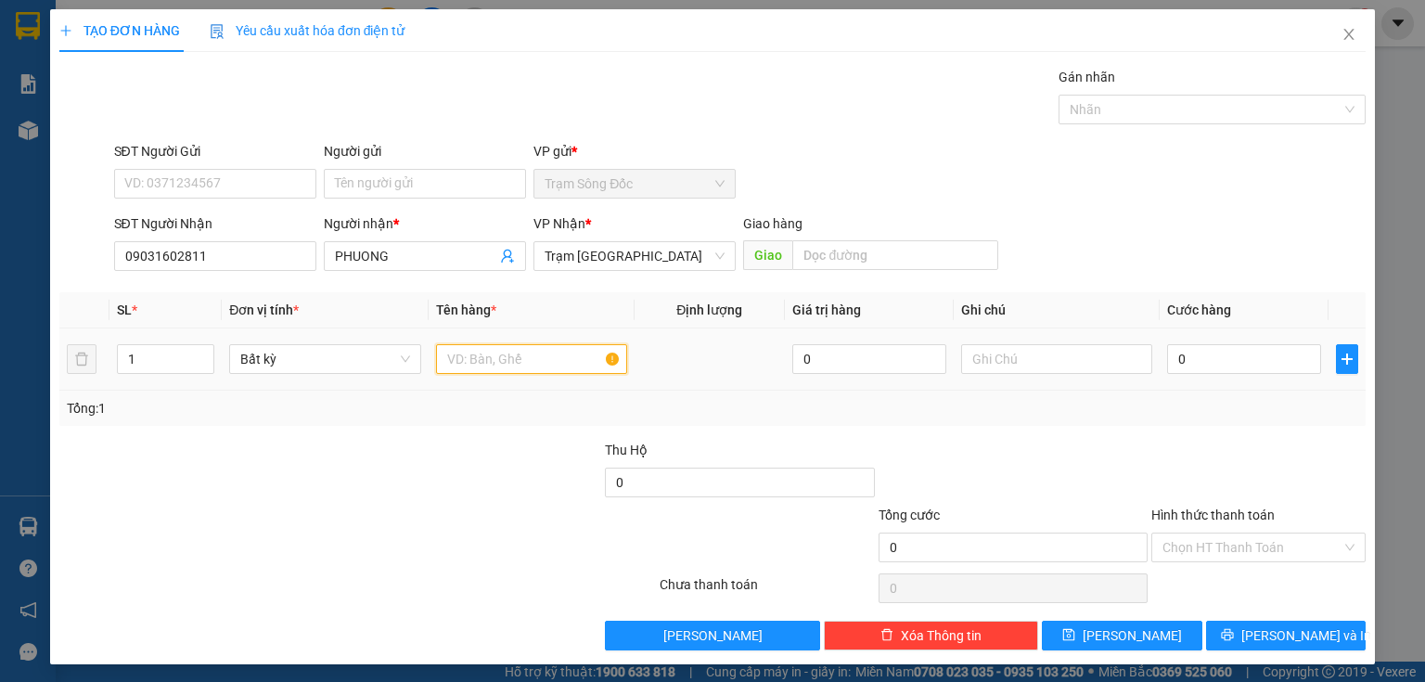
click at [446, 349] on input "text" at bounding box center [531, 359] width 191 height 30
type input "1 CUC"
click at [1206, 360] on input "0" at bounding box center [1244, 359] width 154 height 30
type input "3"
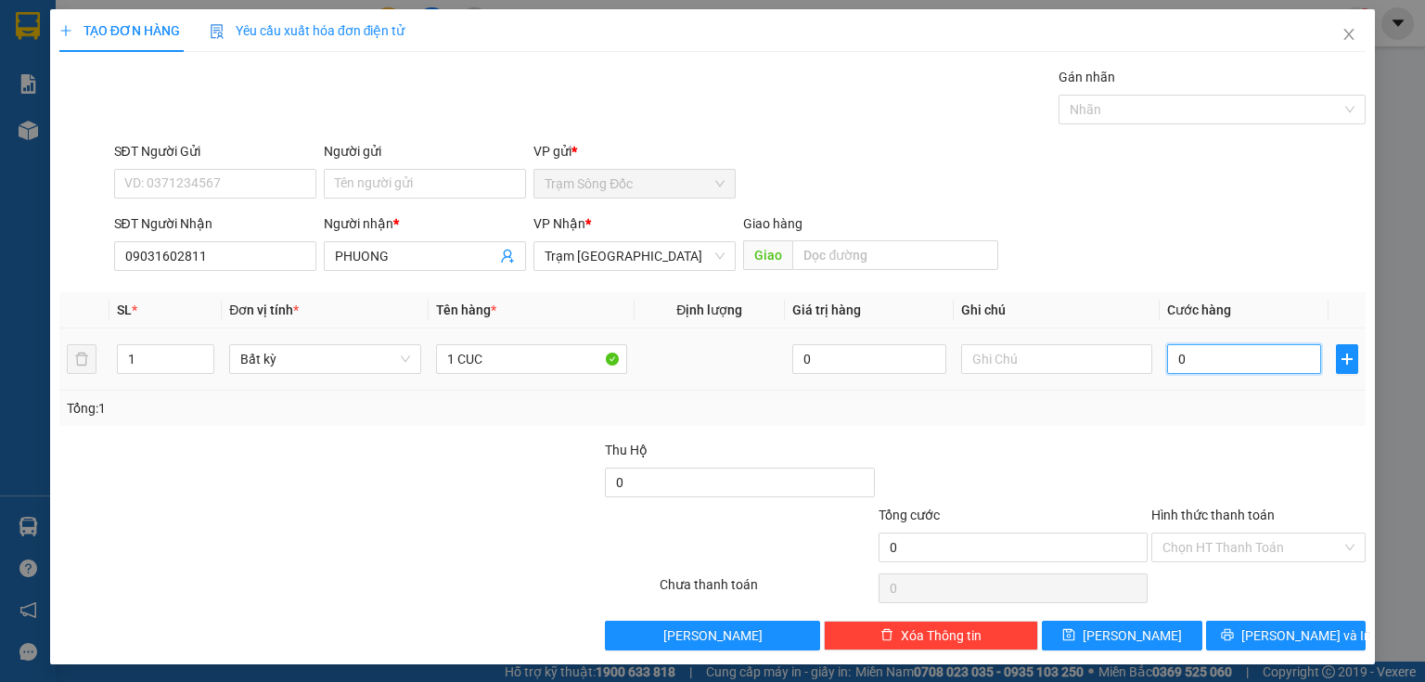
type input "3"
type input "30"
type input "30.000"
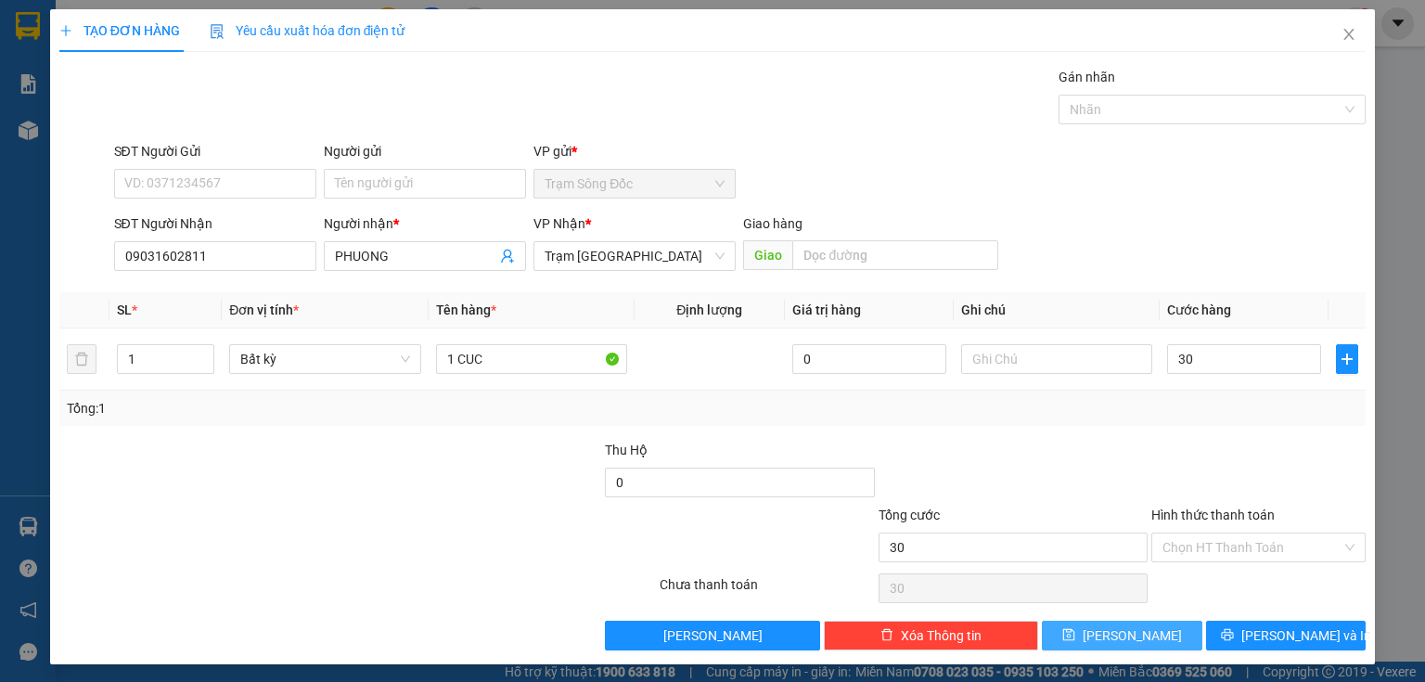
type input "30.000"
click at [1165, 631] on button "[PERSON_NAME]" at bounding box center [1122, 636] width 160 height 30
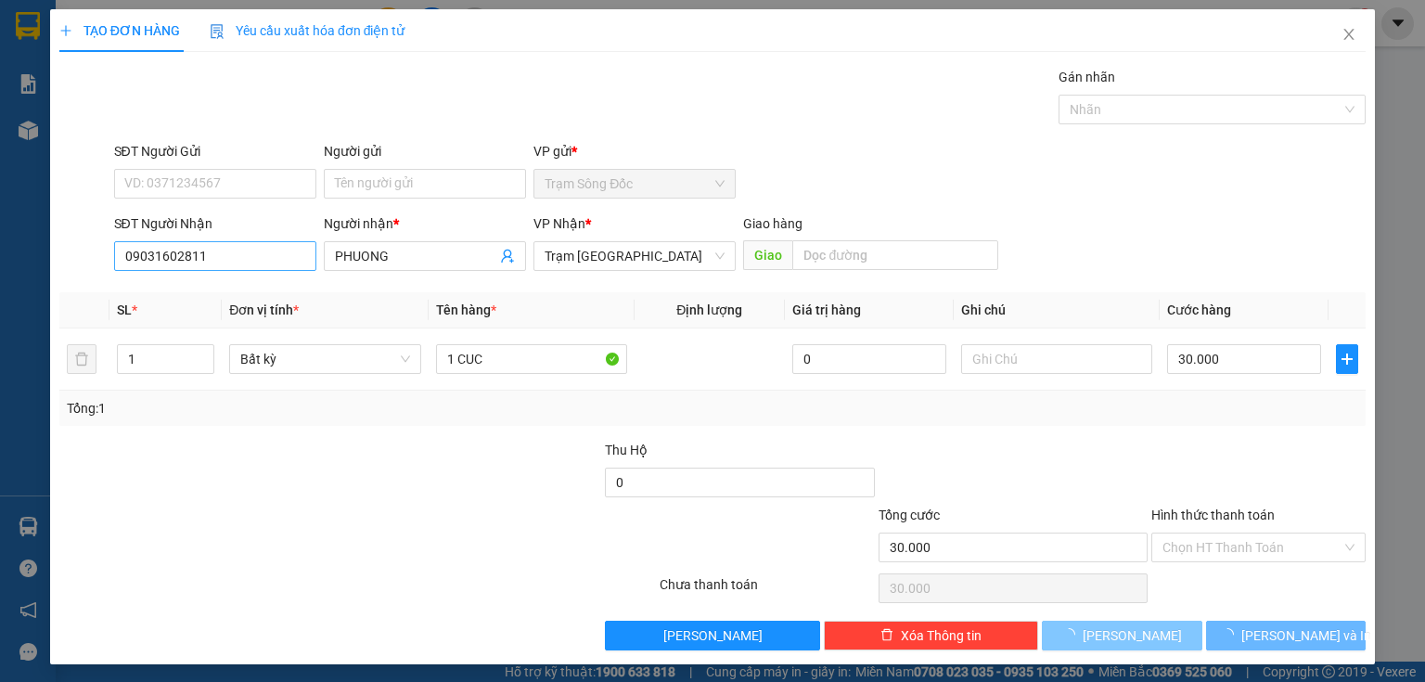
type input "0"
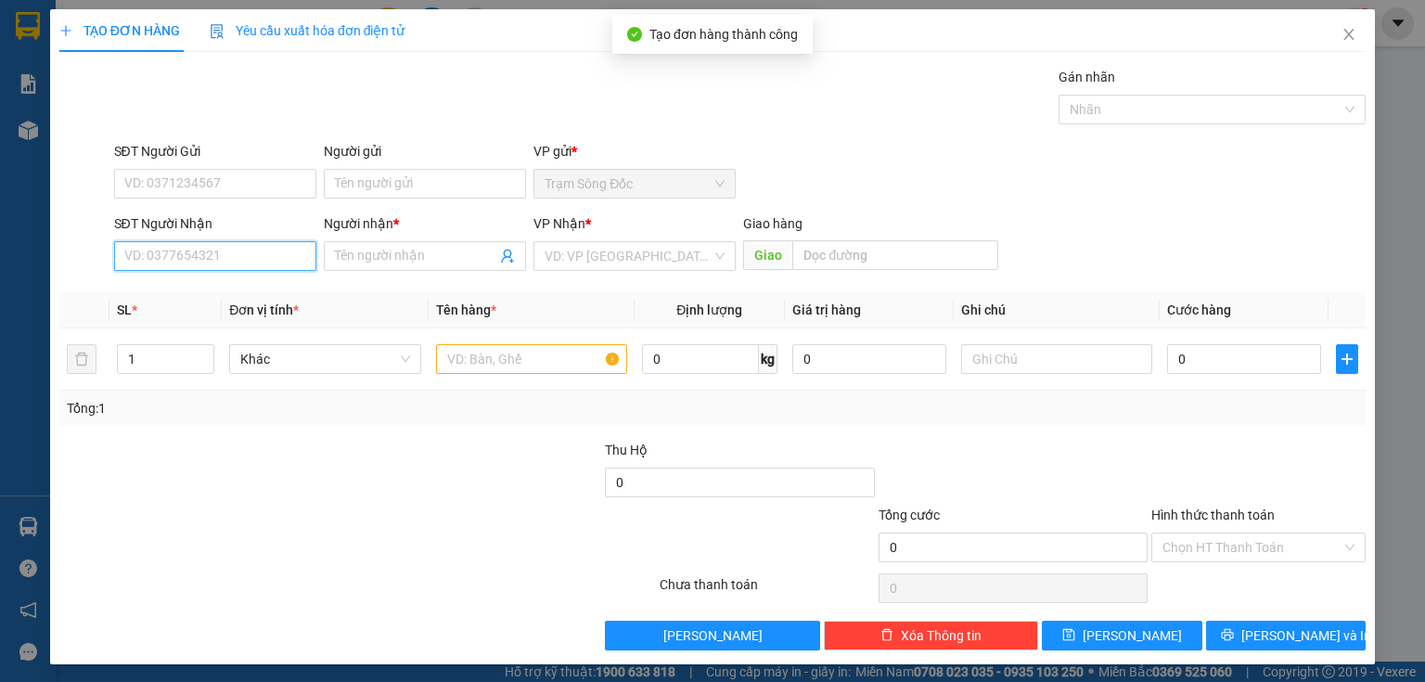
click at [254, 259] on input "SĐT Người Nhận" at bounding box center [215, 256] width 202 height 30
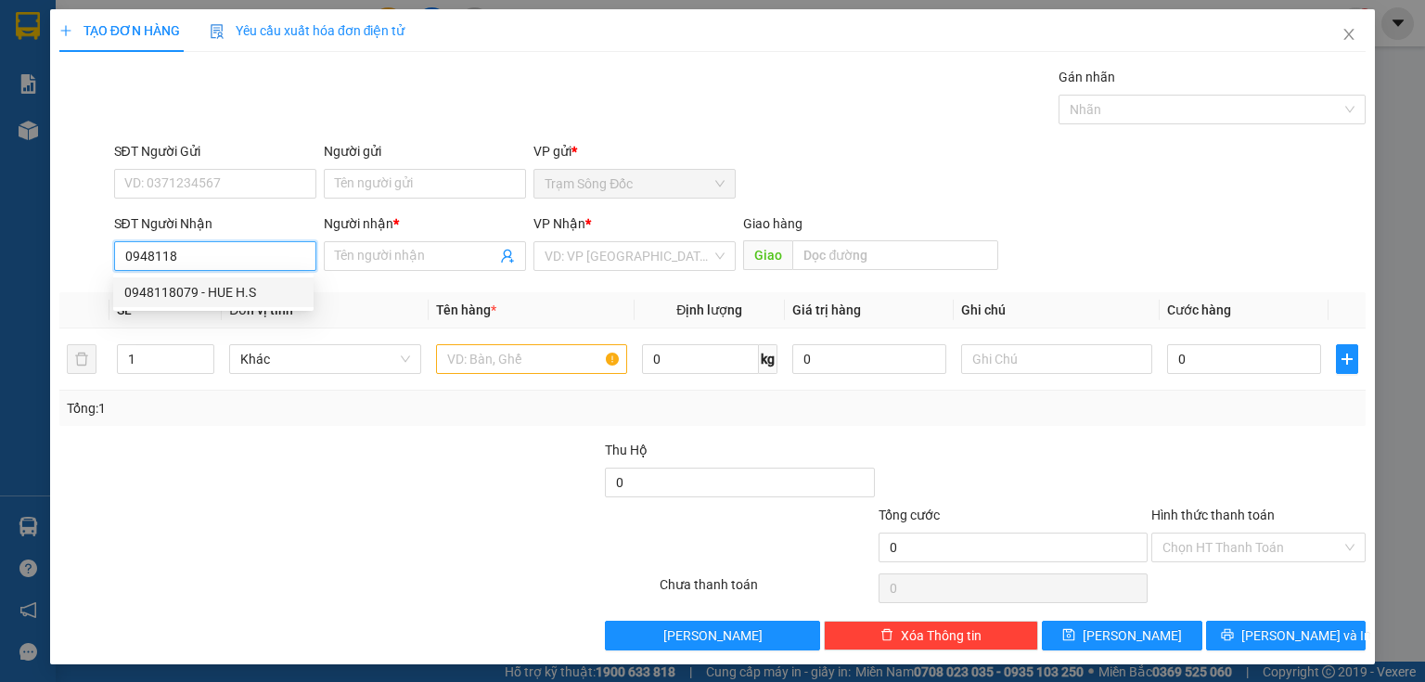
click at [250, 290] on div "0948118079 - HUE H.S" at bounding box center [213, 292] width 178 height 20
type input "0948118079"
type input "HUE H.S"
type input "0948118079"
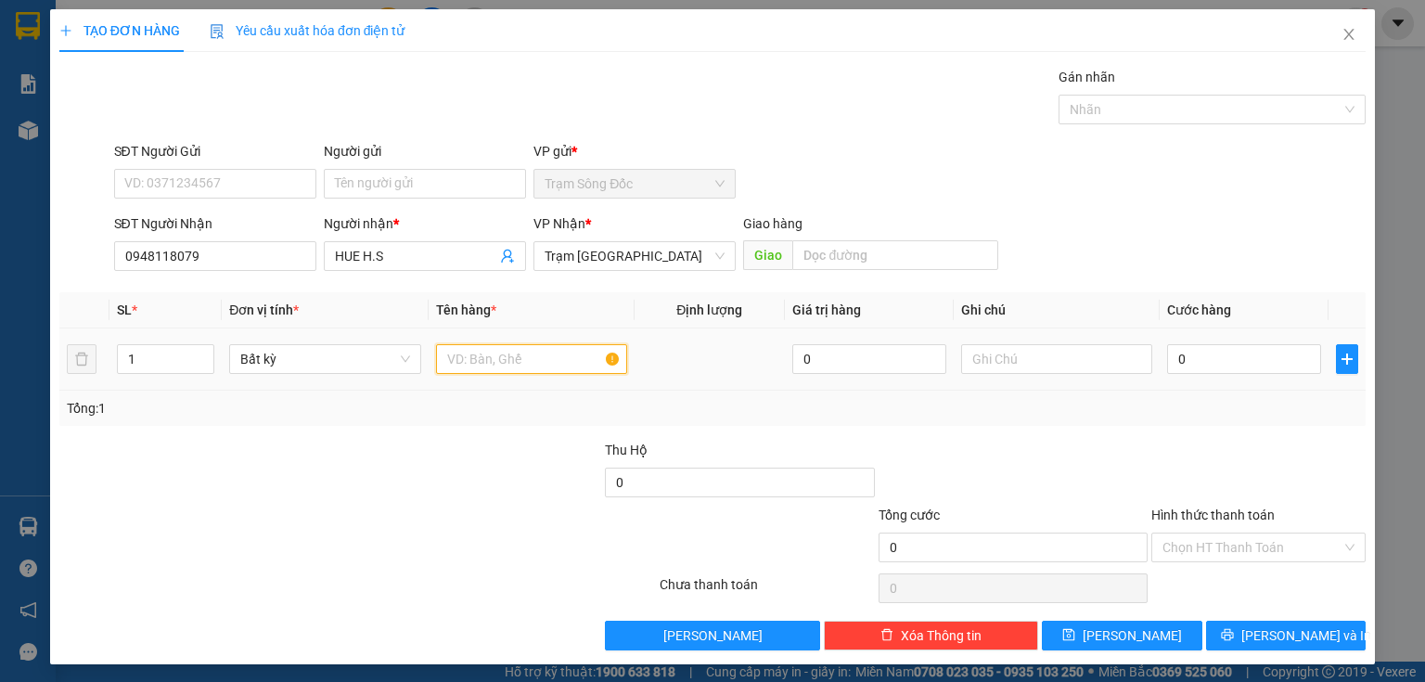
click at [448, 360] on input "text" at bounding box center [531, 359] width 191 height 30
type input "1TH"
click at [1207, 359] on input "0" at bounding box center [1244, 359] width 154 height 30
type input "1"
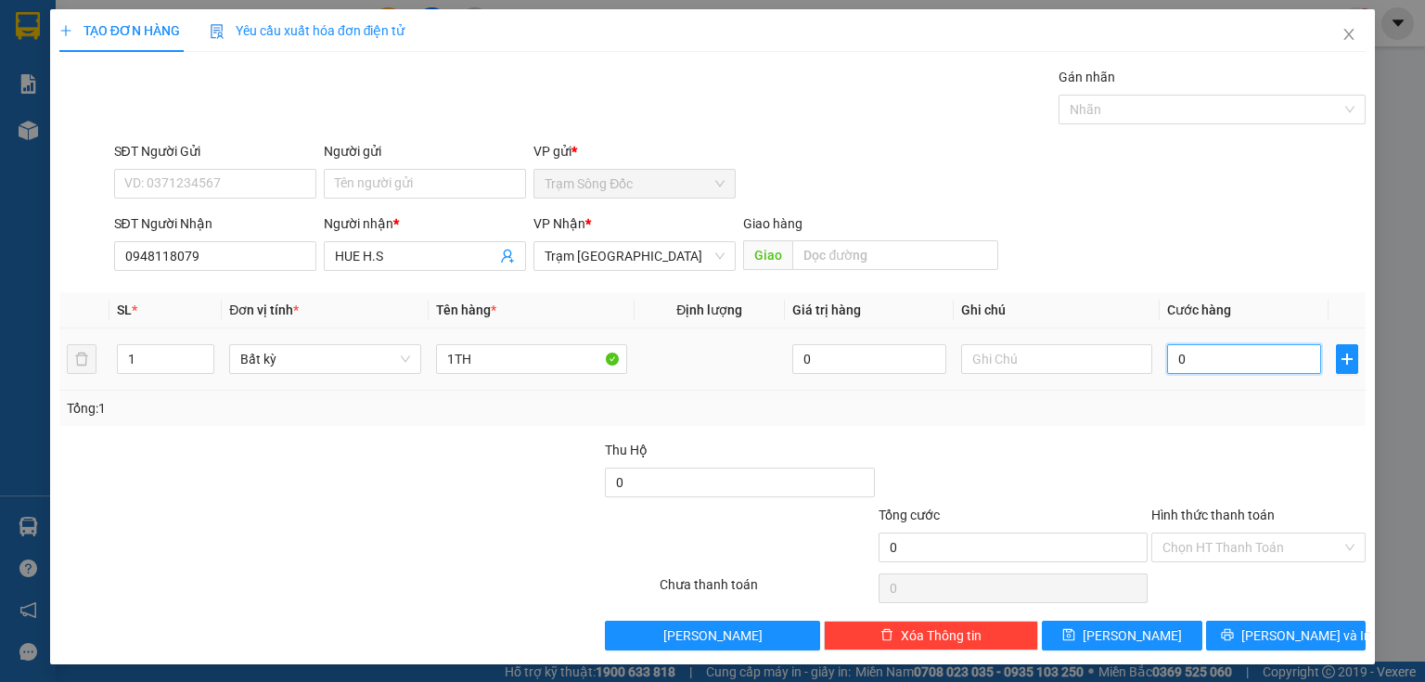
type input "1"
type input "10"
type input "100"
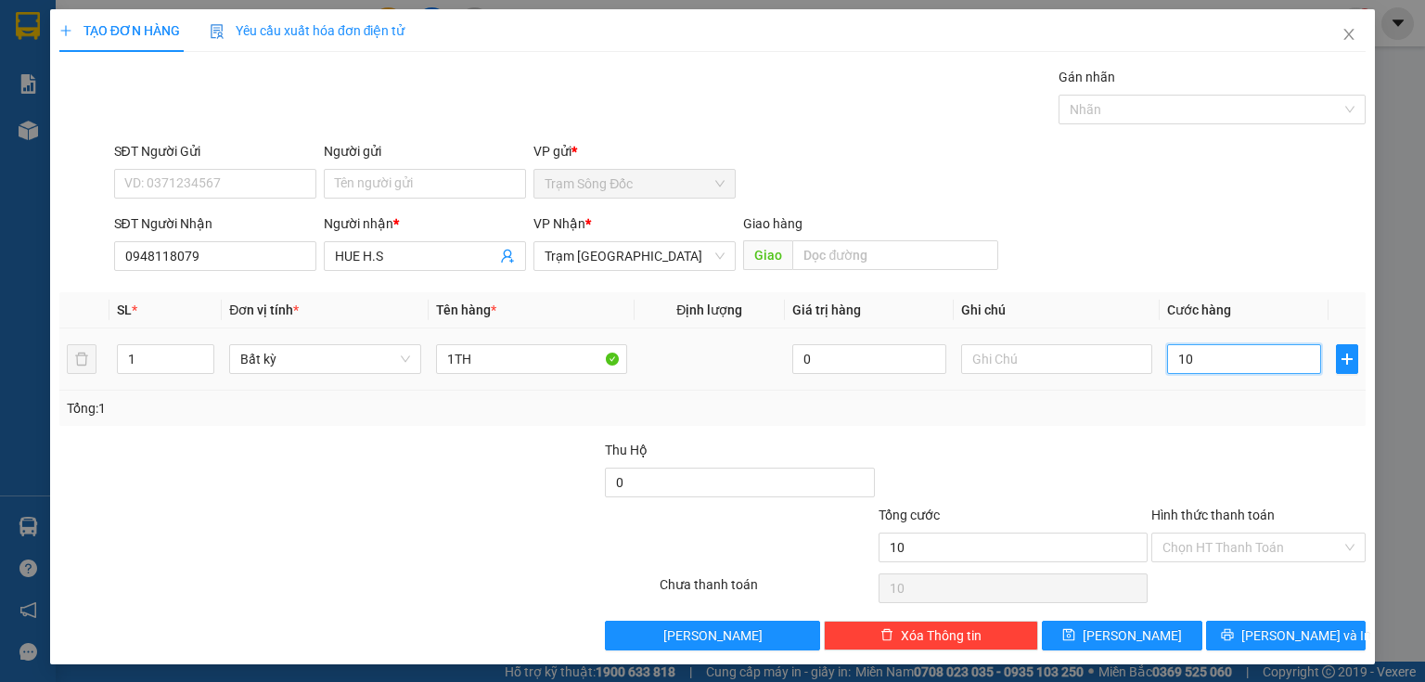
type input "100"
click at [1166, 637] on button "[PERSON_NAME]" at bounding box center [1122, 636] width 160 height 30
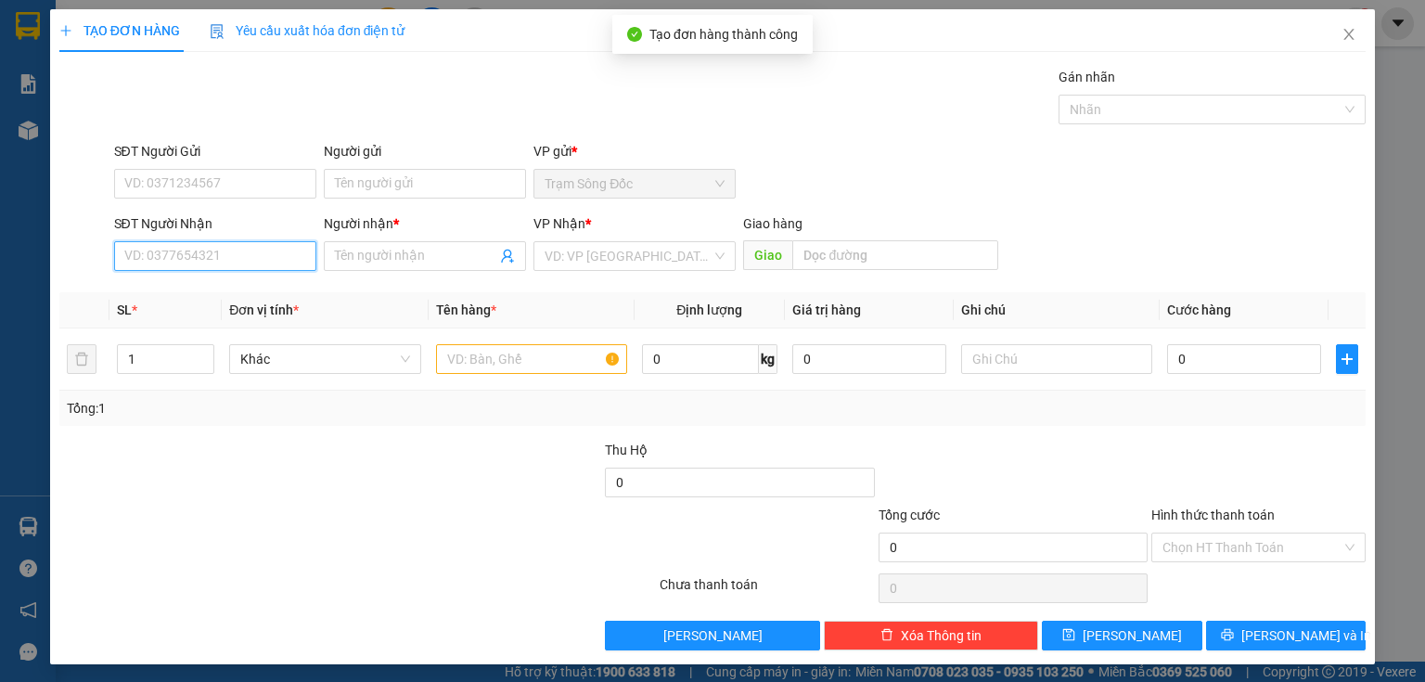
click at [257, 258] on input "SĐT Người Nhận" at bounding box center [215, 256] width 202 height 30
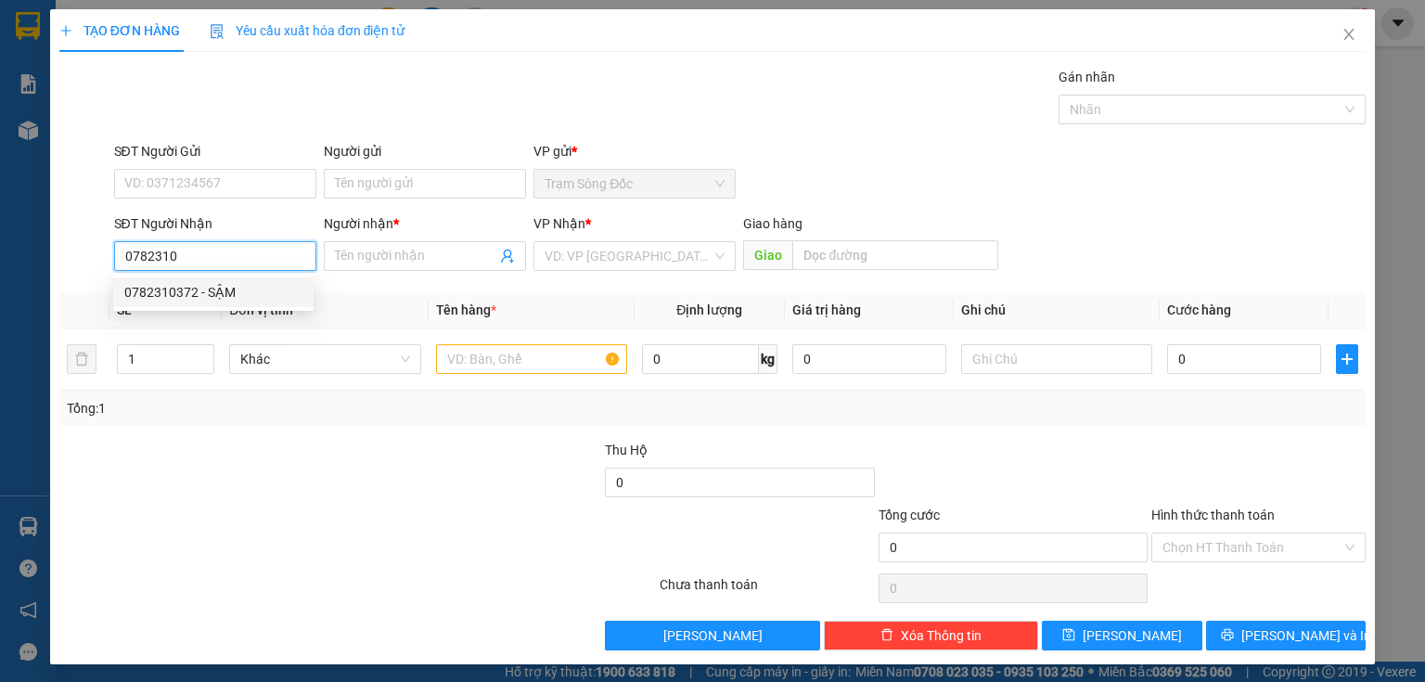
click at [263, 292] on div "0782310372 - SẬM" at bounding box center [213, 292] width 178 height 20
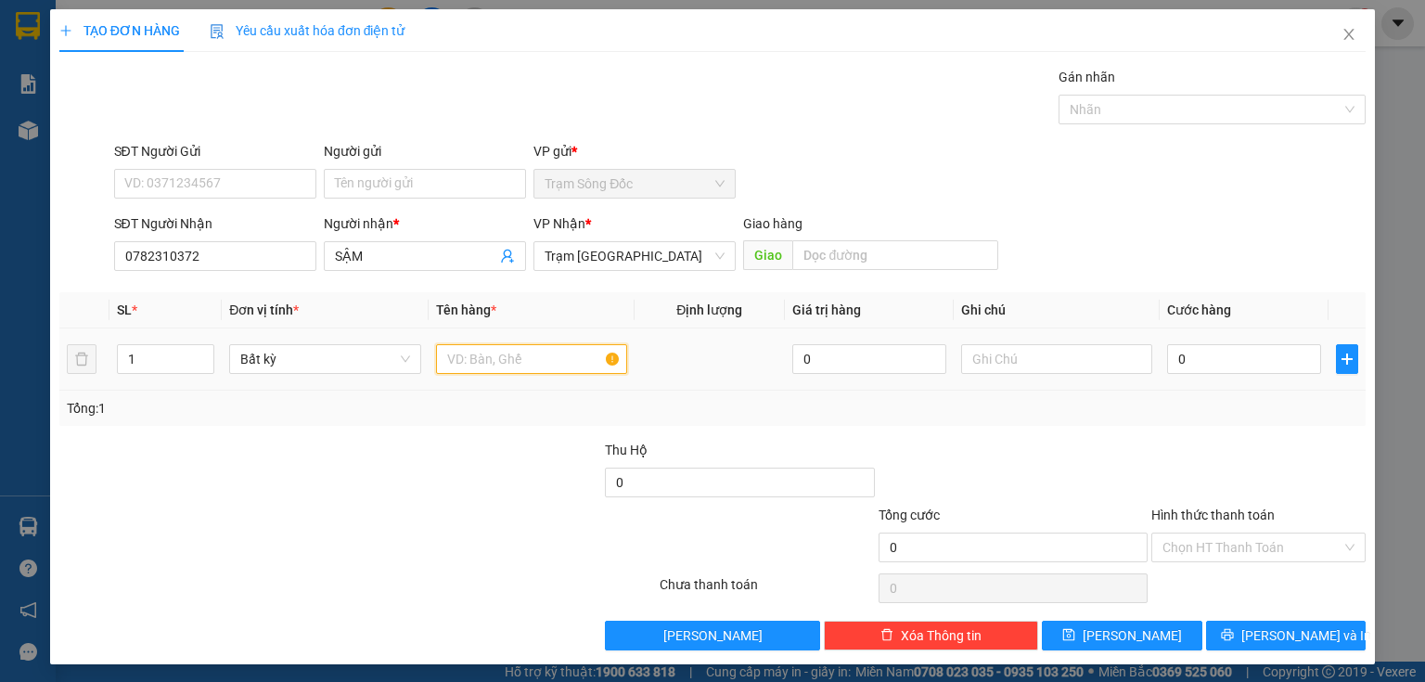
click at [479, 365] on input "text" at bounding box center [531, 359] width 191 height 30
click at [1223, 362] on input "0" at bounding box center [1244, 359] width 154 height 30
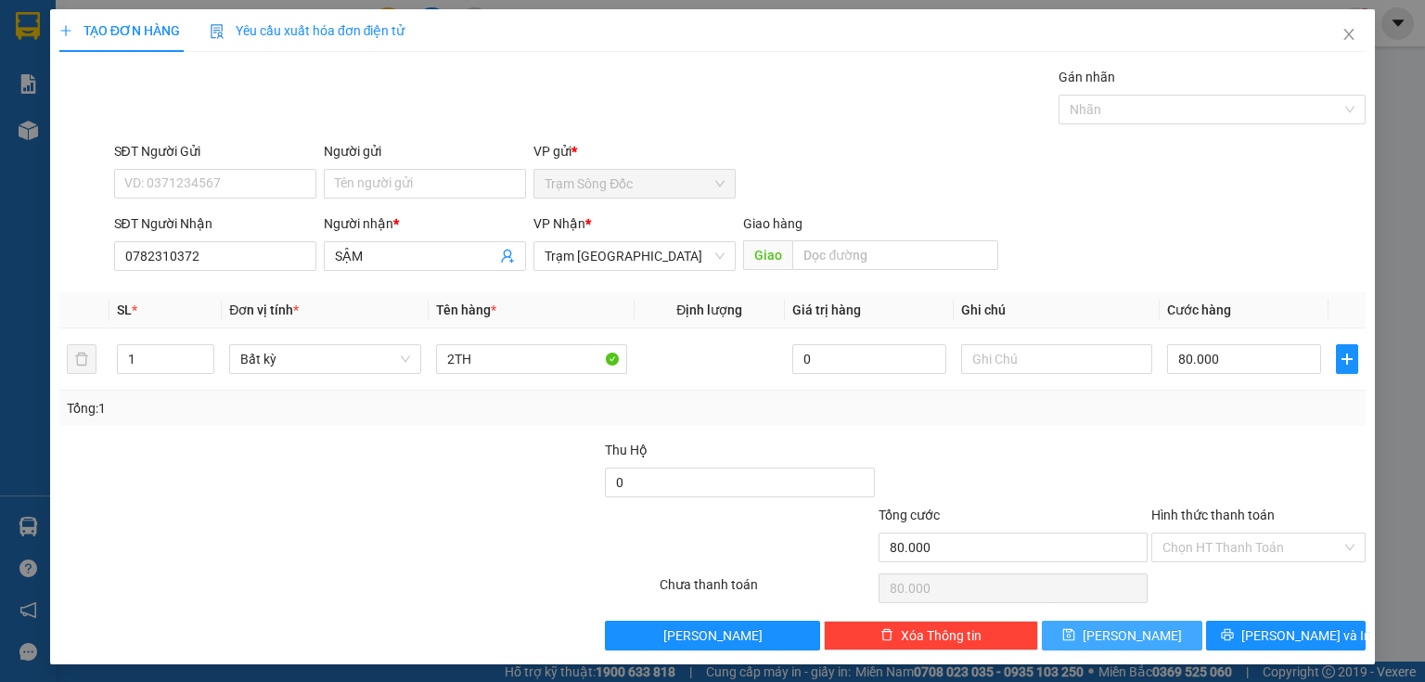
click at [1129, 635] on span "[PERSON_NAME]" at bounding box center [1132, 635] width 99 height 20
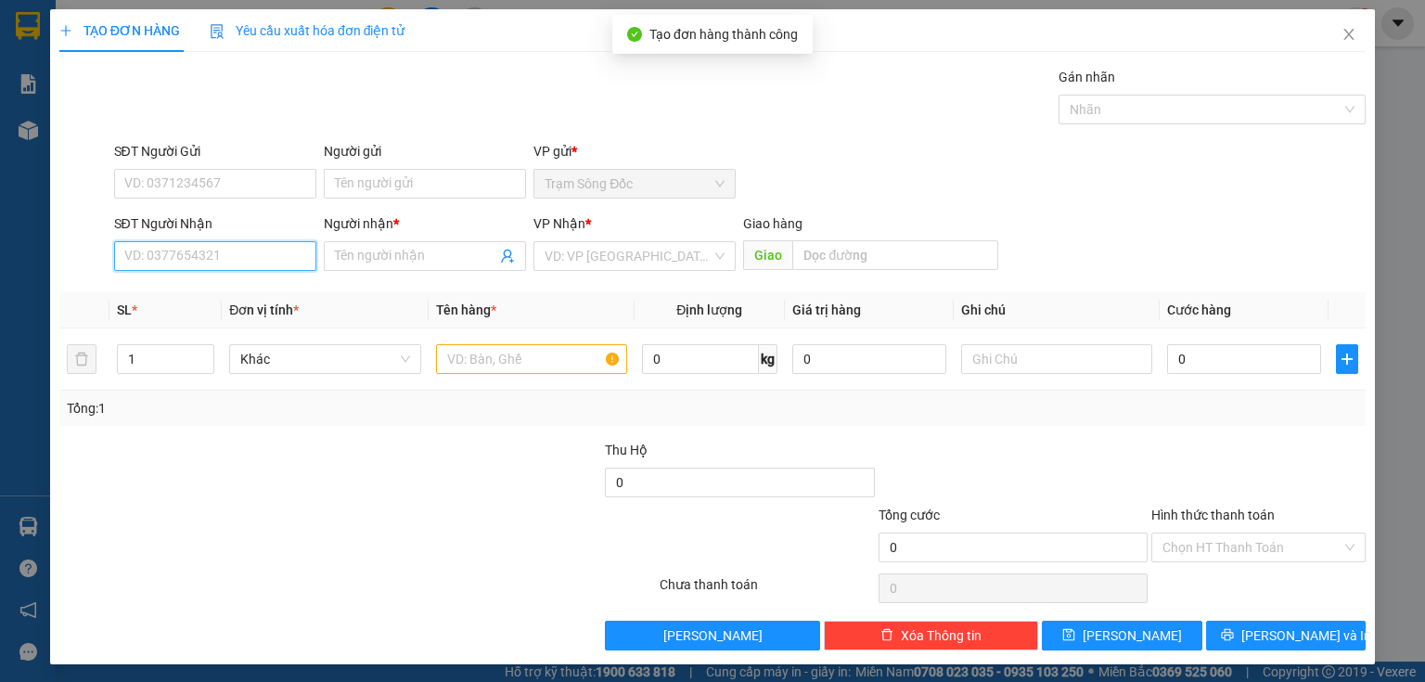
click at [211, 266] on input "SĐT Người Nhận" at bounding box center [215, 256] width 202 height 30
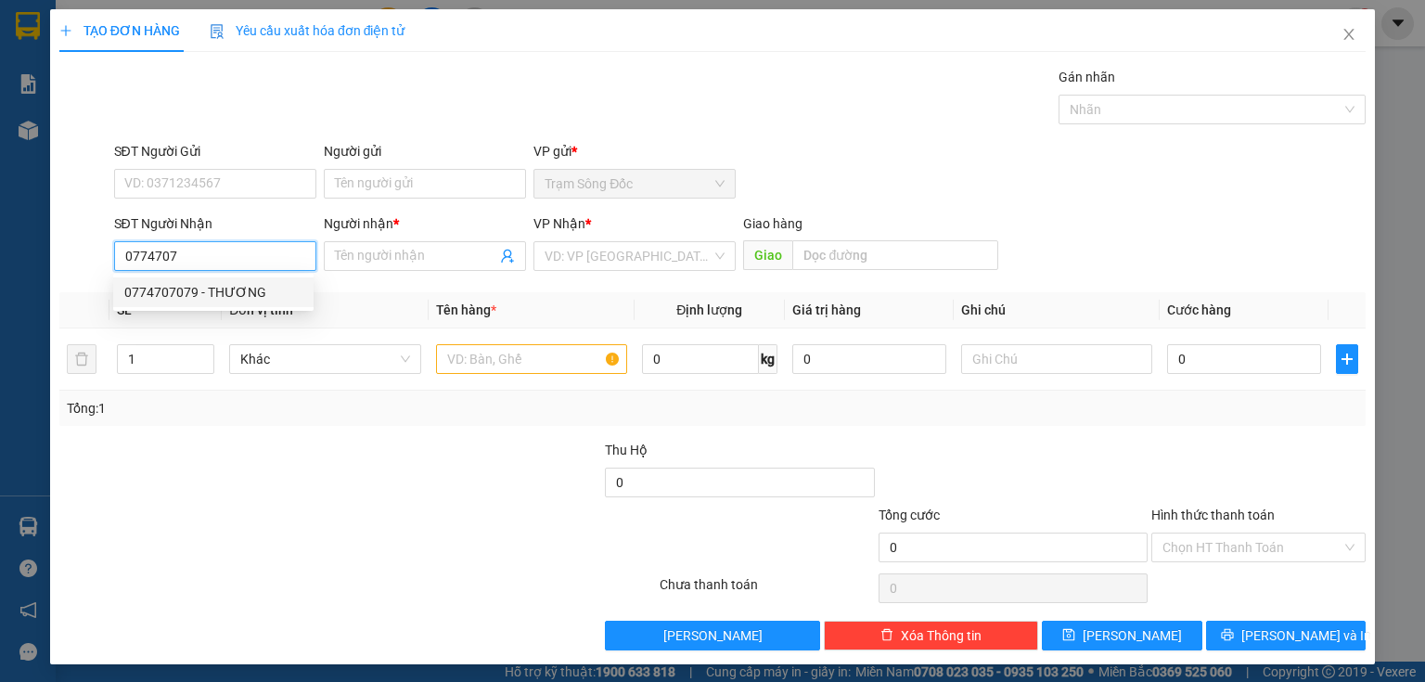
click at [219, 295] on div "0774707079 - THƯƠNG" at bounding box center [213, 292] width 178 height 20
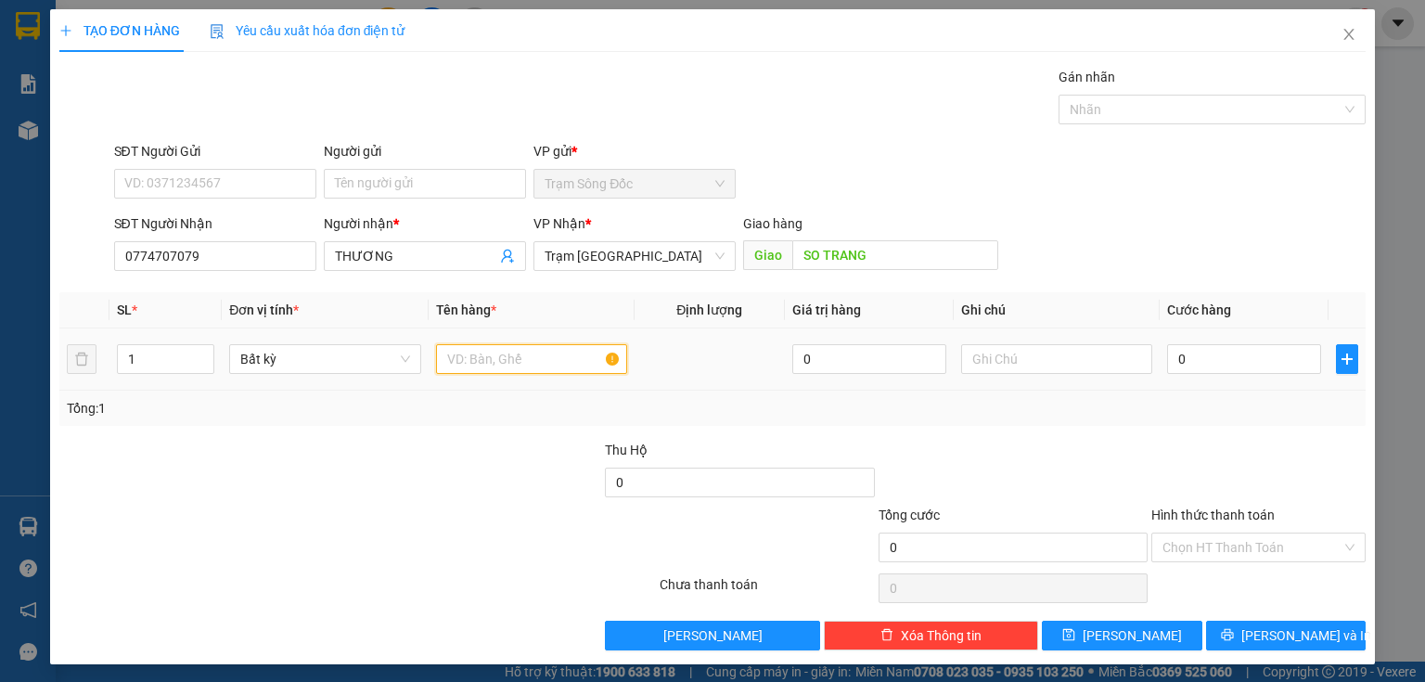
click at [471, 353] on input "text" at bounding box center [531, 359] width 191 height 30
click at [813, 254] on input "SO TRANG" at bounding box center [895, 255] width 206 height 30
click at [814, 255] on input "SO TRANG" at bounding box center [895, 255] width 206 height 30
click at [545, 346] on input "text" at bounding box center [531, 359] width 191 height 30
click at [1175, 365] on input "0" at bounding box center [1244, 359] width 154 height 30
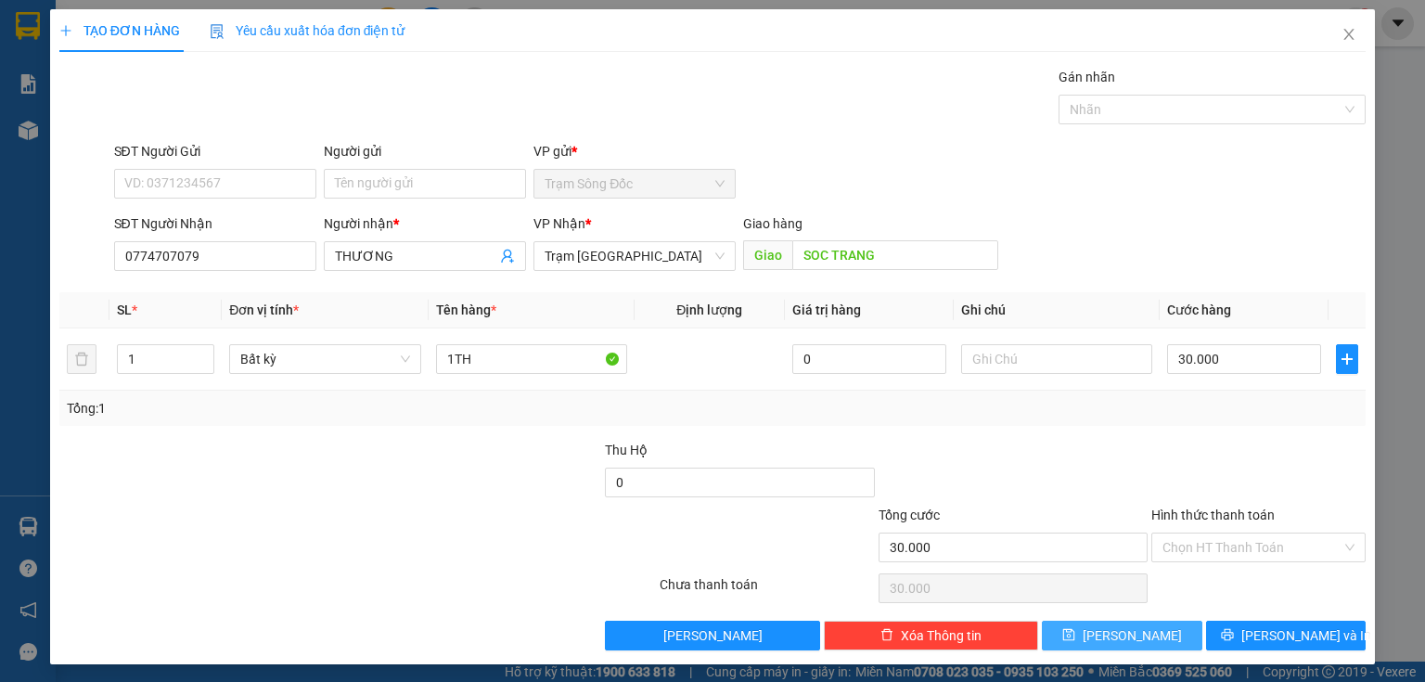
click at [1075, 630] on icon "save" at bounding box center [1068, 634] width 13 height 13
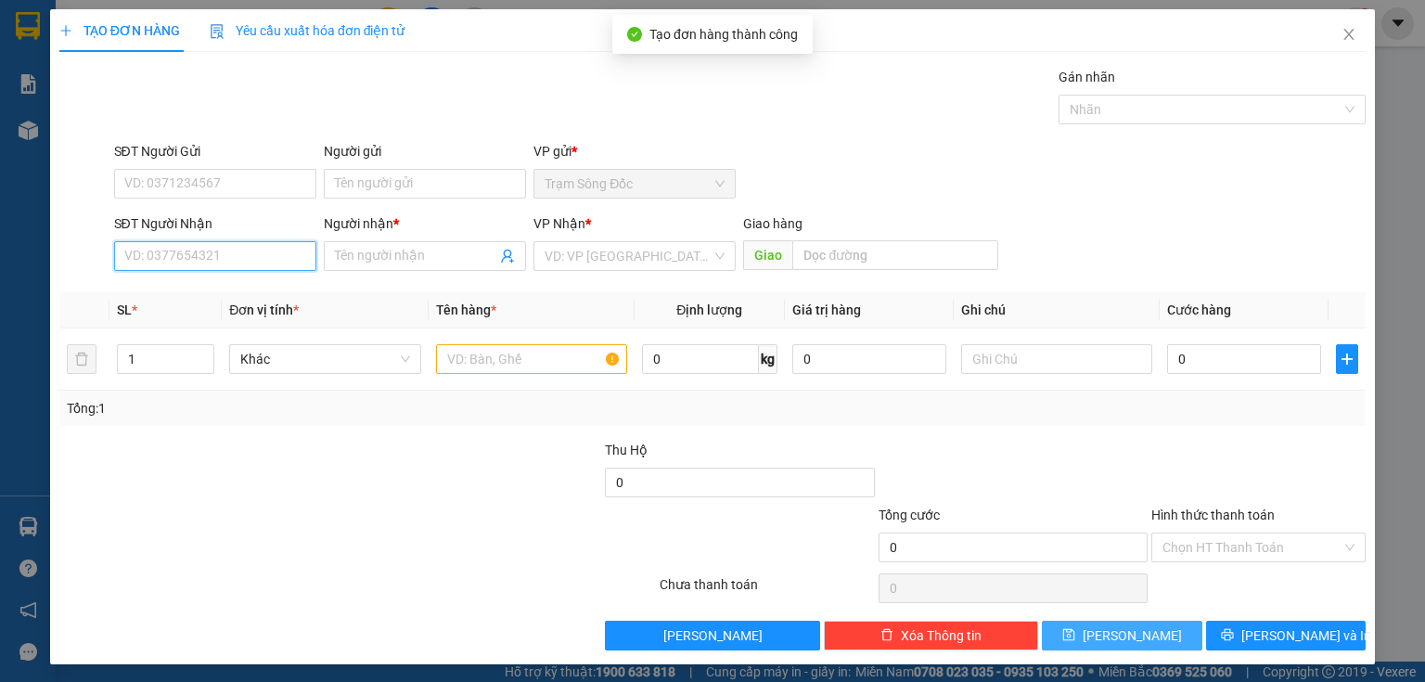
click at [290, 252] on input "SĐT Người Nhận" at bounding box center [215, 256] width 202 height 30
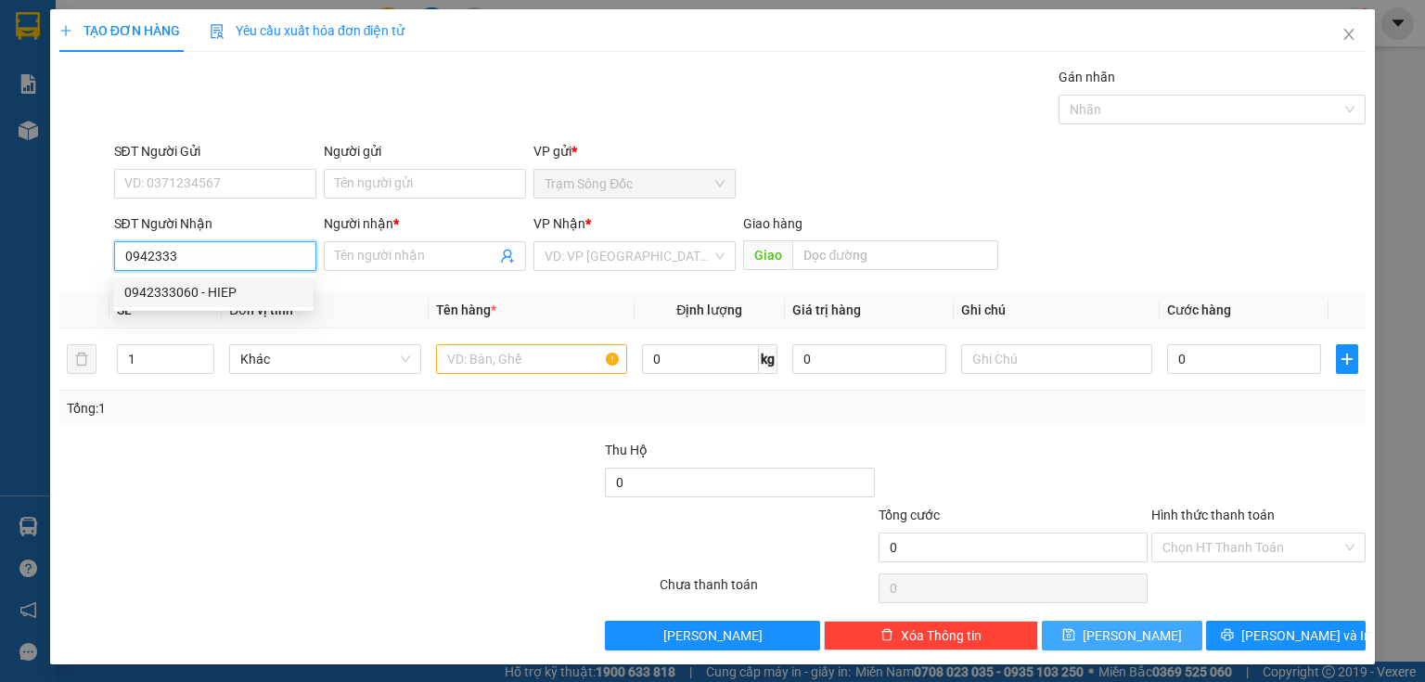
click at [252, 297] on div "0942333060 - HIEP" at bounding box center [213, 292] width 178 height 20
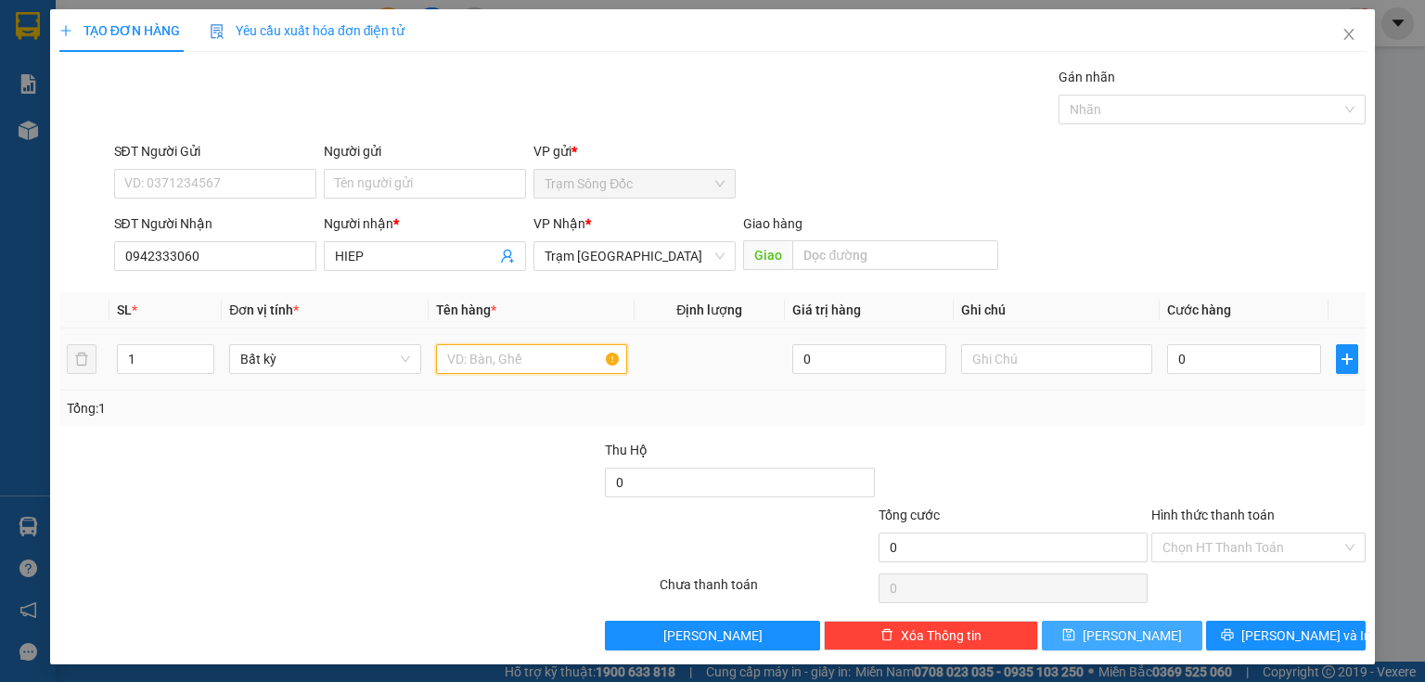
click at [479, 359] on input "text" at bounding box center [531, 359] width 191 height 30
click at [1175, 360] on input "0" at bounding box center [1244, 359] width 154 height 30
click at [1086, 637] on button "[PERSON_NAME]" at bounding box center [1122, 636] width 160 height 30
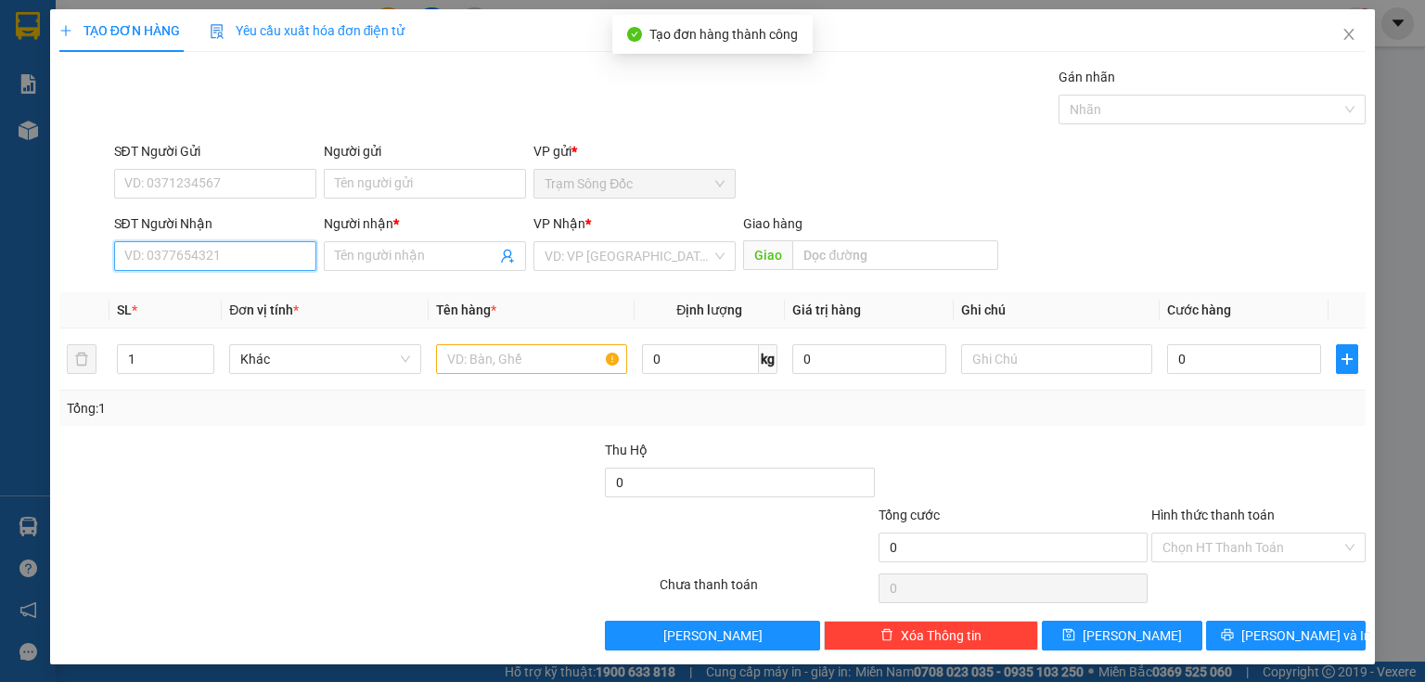
click at [289, 254] on input "SĐT Người Nhận" at bounding box center [215, 256] width 202 height 30
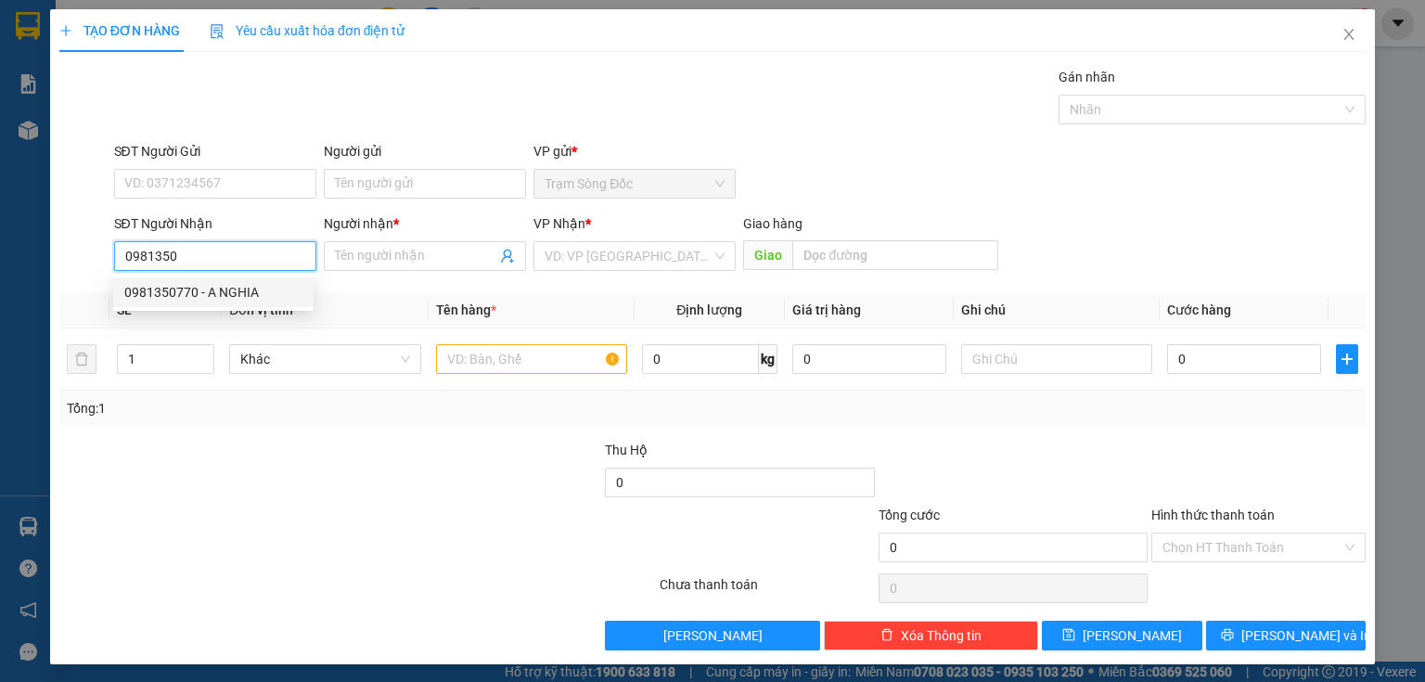
drag, startPoint x: 237, startPoint y: 292, endPoint x: 434, endPoint y: 368, distance: 210.9
click at [238, 292] on div "0981350770 - A NGHIA" at bounding box center [213, 292] width 178 height 20
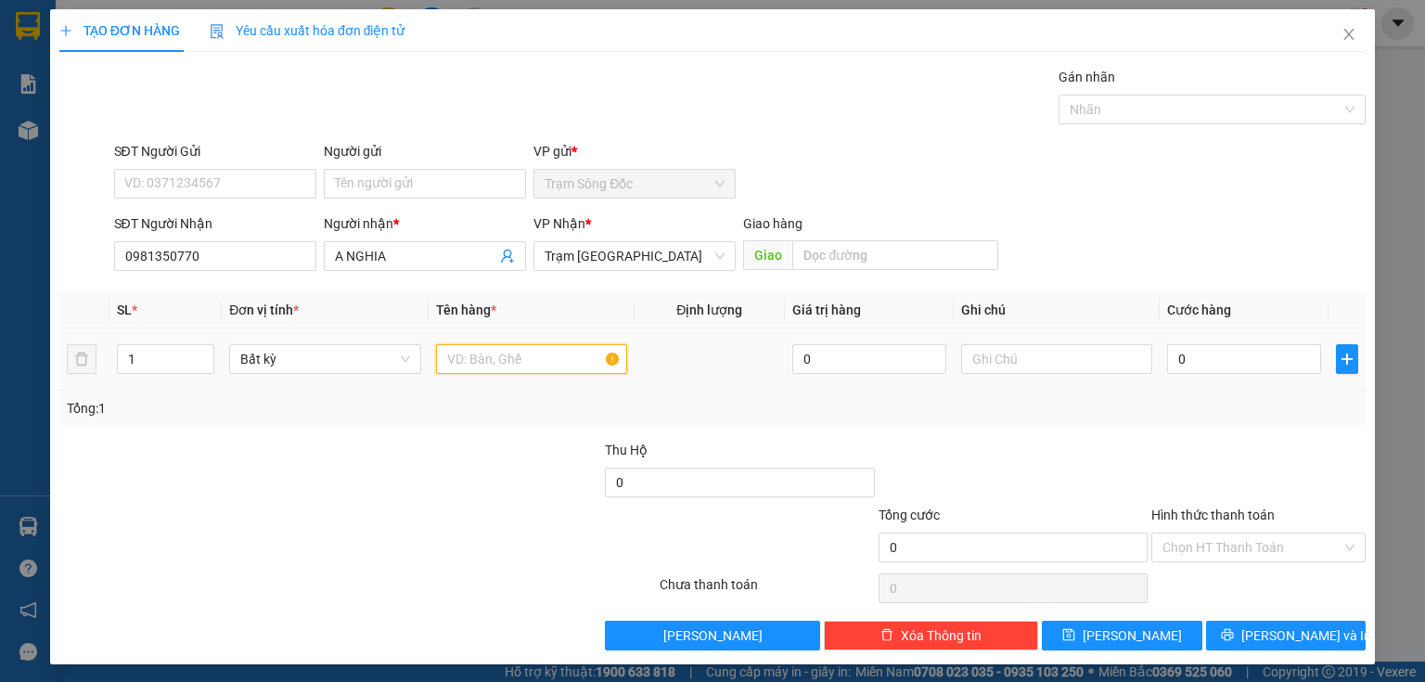
click at [475, 363] on input "text" at bounding box center [531, 359] width 191 height 30
click at [1180, 361] on input "0" at bounding box center [1244, 359] width 154 height 30
click at [1220, 547] on input "Hình thức thanh toán" at bounding box center [1251, 547] width 179 height 28
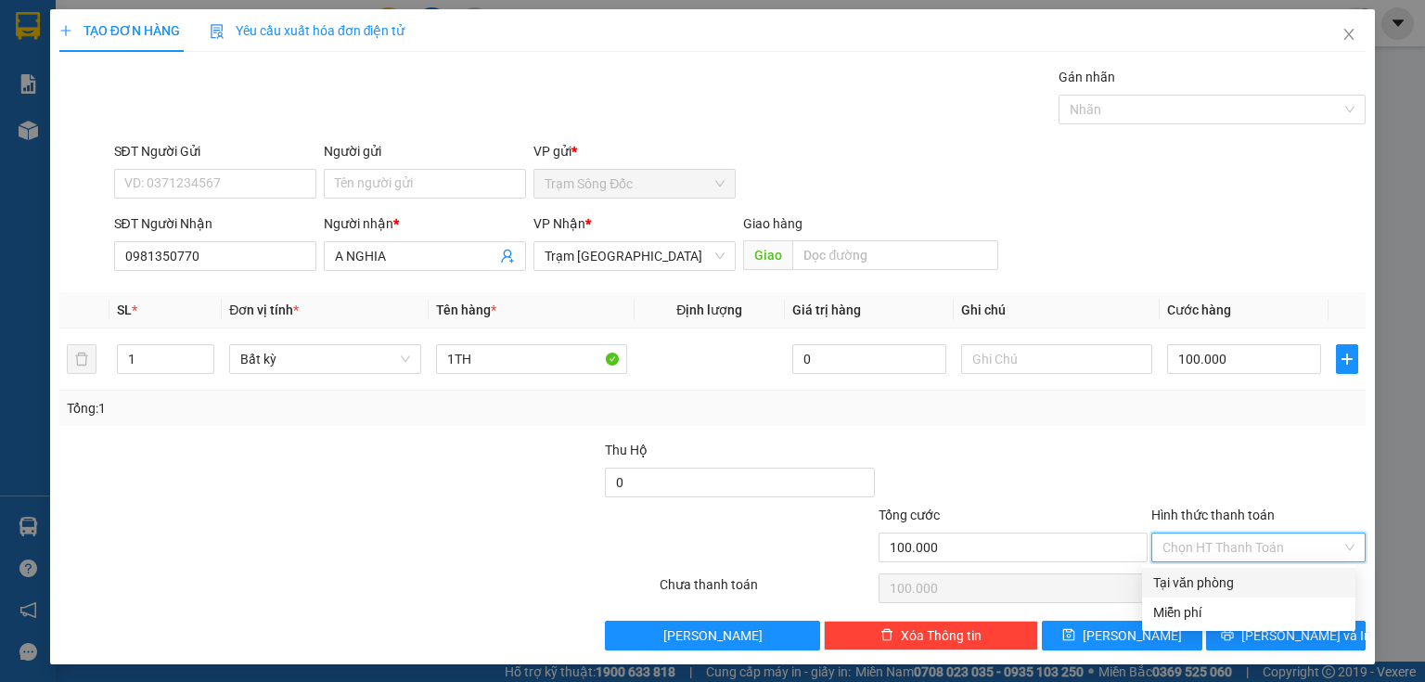
click at [1217, 568] on div "Tại văn phòng" at bounding box center [1248, 583] width 213 height 30
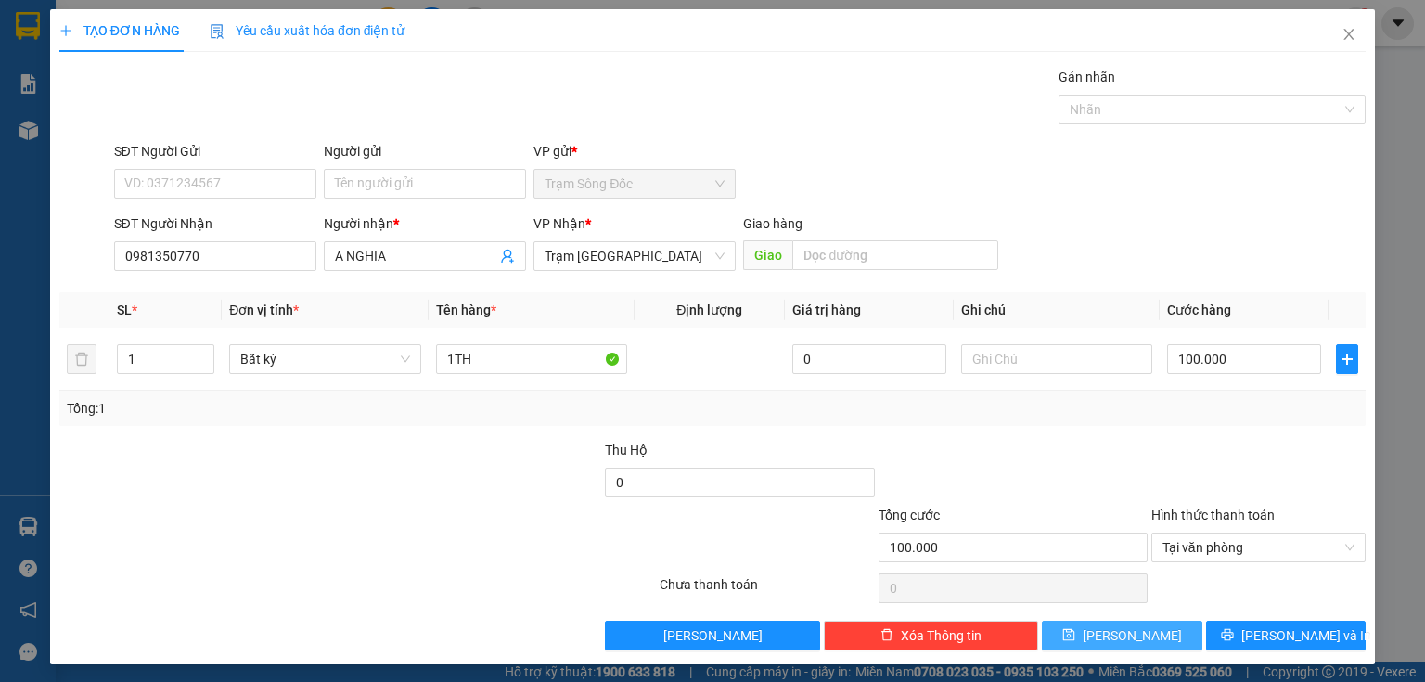
click at [1128, 635] on span "[PERSON_NAME]" at bounding box center [1132, 635] width 99 height 20
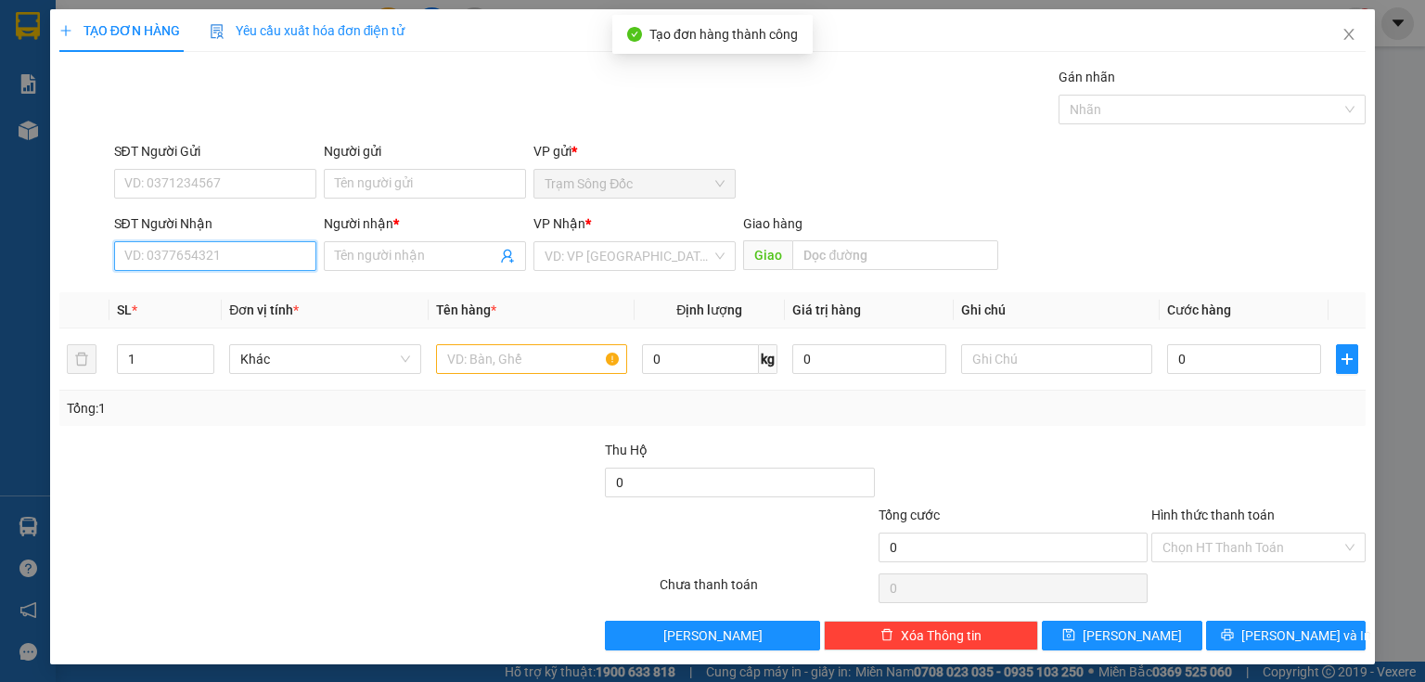
click at [272, 255] on input "SĐT Người Nhận" at bounding box center [215, 256] width 202 height 30
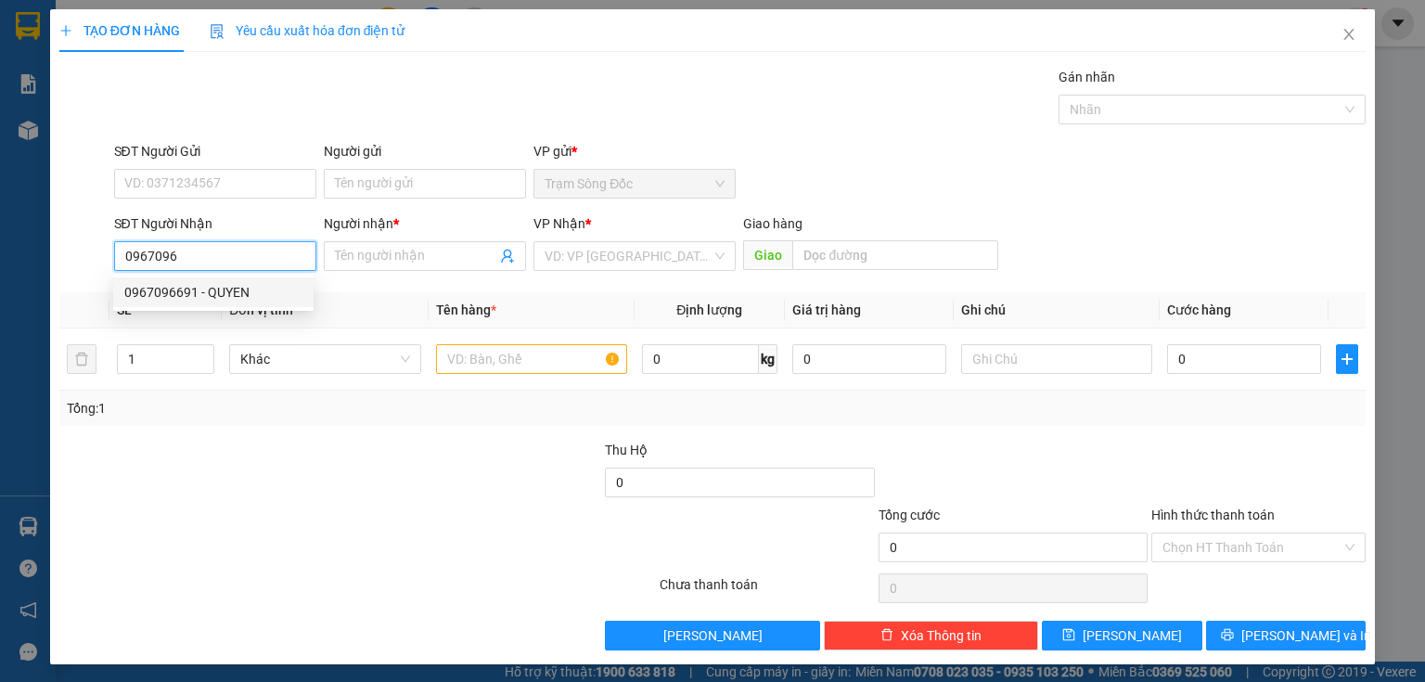
drag, startPoint x: 237, startPoint y: 289, endPoint x: 404, endPoint y: 337, distance: 174.4
click at [237, 289] on div "0967096691 - QUYEN" at bounding box center [213, 292] width 178 height 20
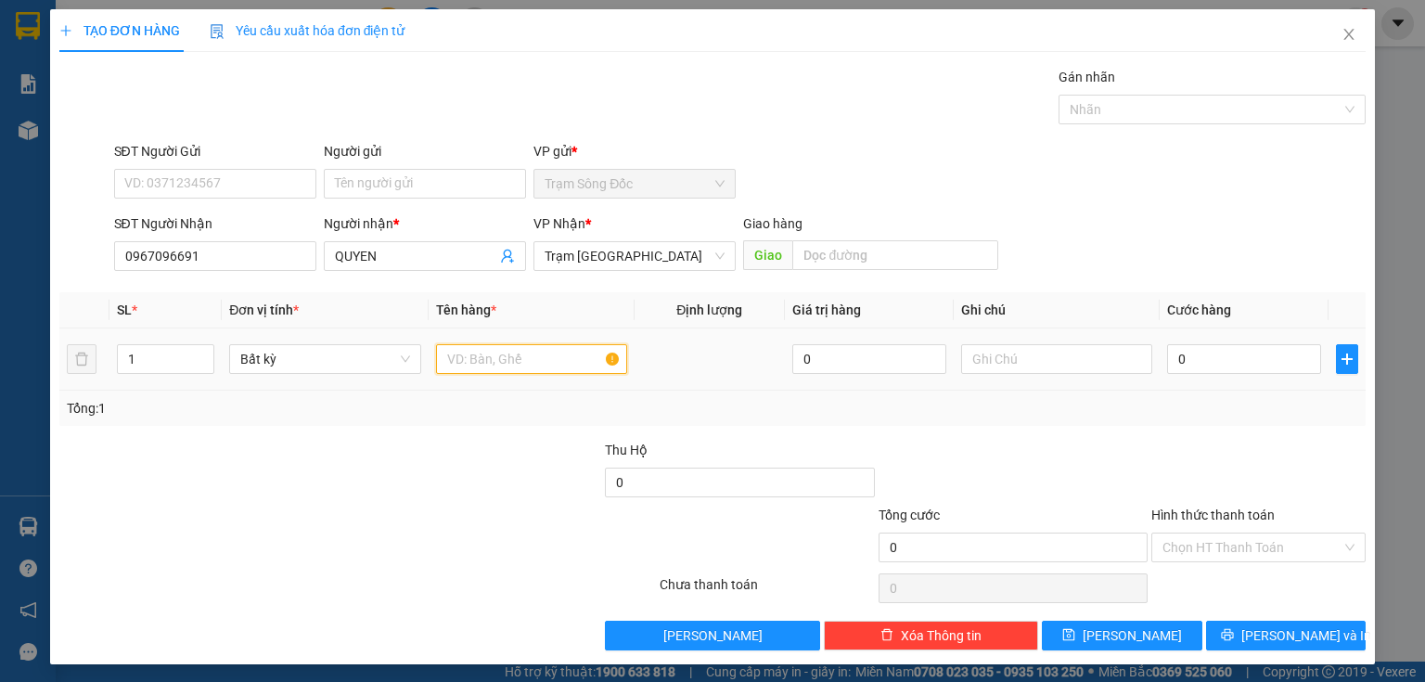
click at [480, 360] on input "text" at bounding box center [531, 359] width 191 height 30
click at [1204, 356] on input "0" at bounding box center [1244, 359] width 154 height 30
click at [1238, 549] on input "Hình thức thanh toán" at bounding box center [1251, 547] width 179 height 28
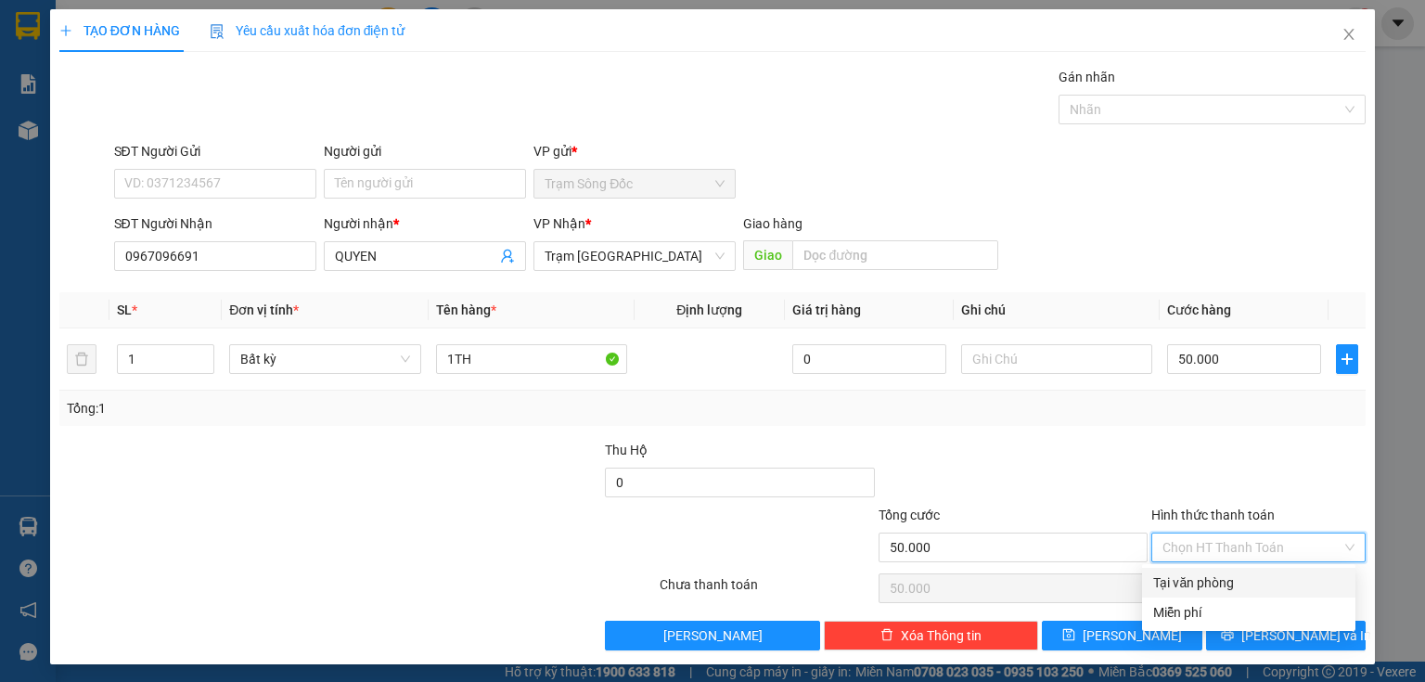
drag, startPoint x: 1233, startPoint y: 581, endPoint x: 1225, endPoint y: 585, distance: 9.6
click at [1229, 583] on div "Tại văn phòng" at bounding box center [1248, 582] width 191 height 20
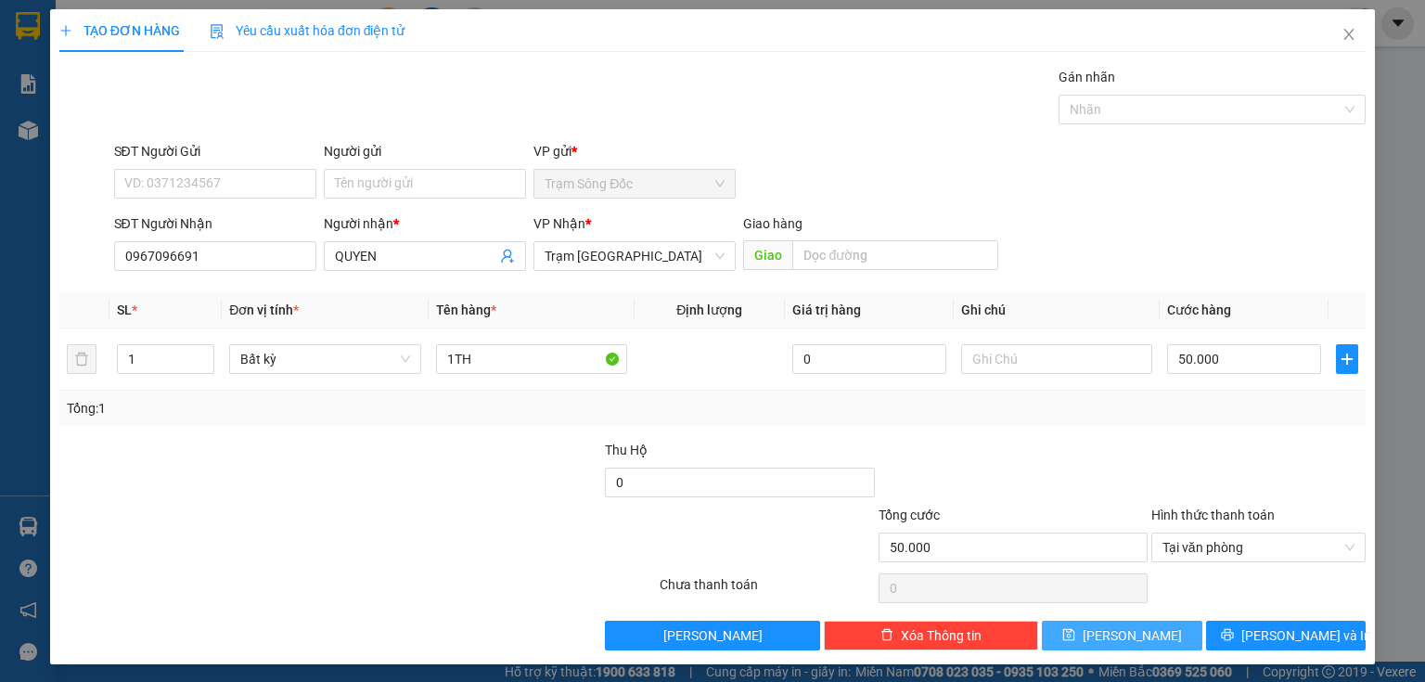
click at [1154, 625] on button "[PERSON_NAME]" at bounding box center [1122, 636] width 160 height 30
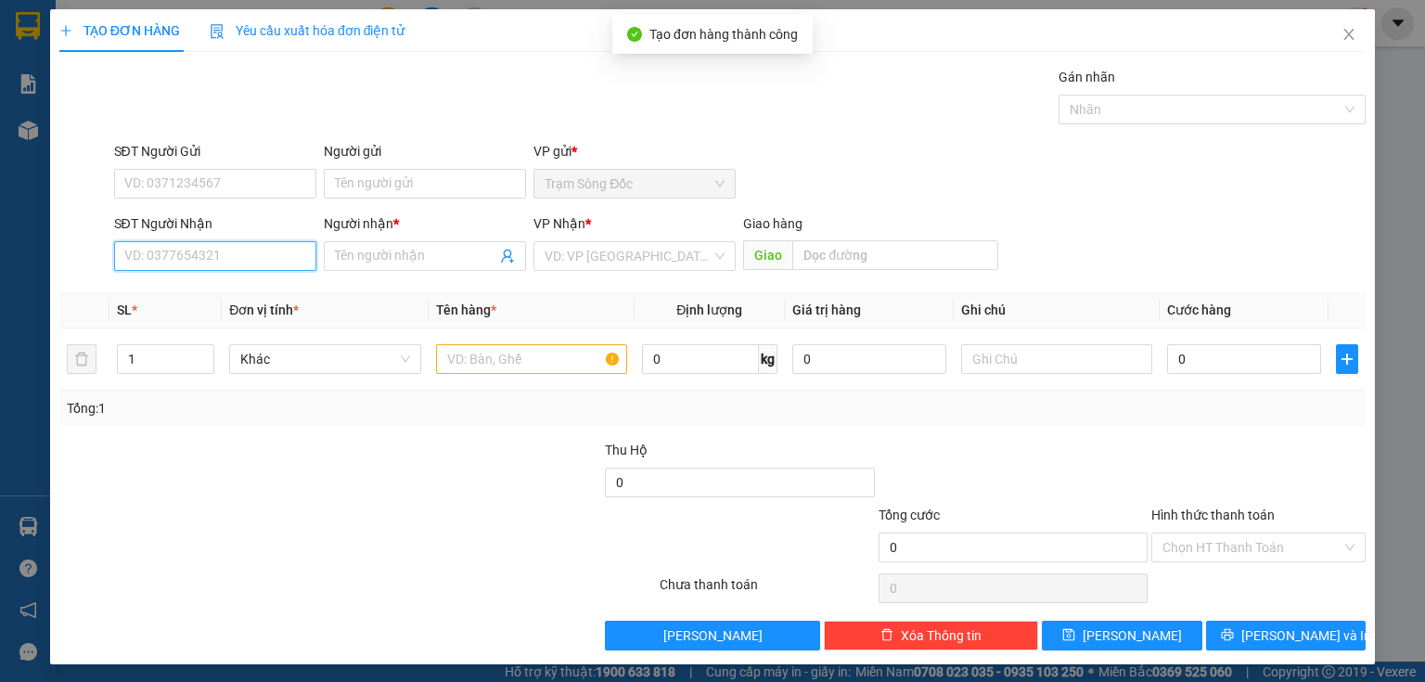
click at [251, 257] on input "SĐT Người Nhận" at bounding box center [215, 256] width 202 height 30
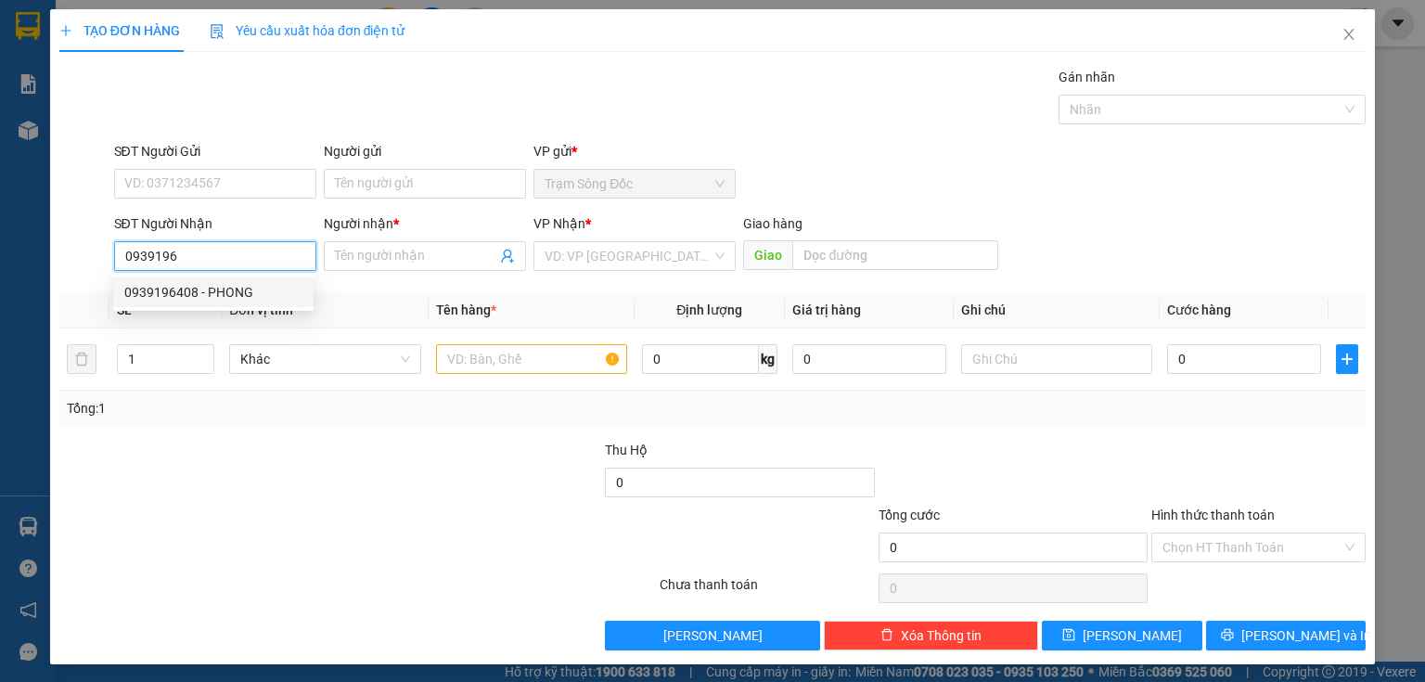
click at [207, 292] on div "0939196408 - PHONG" at bounding box center [213, 292] width 178 height 20
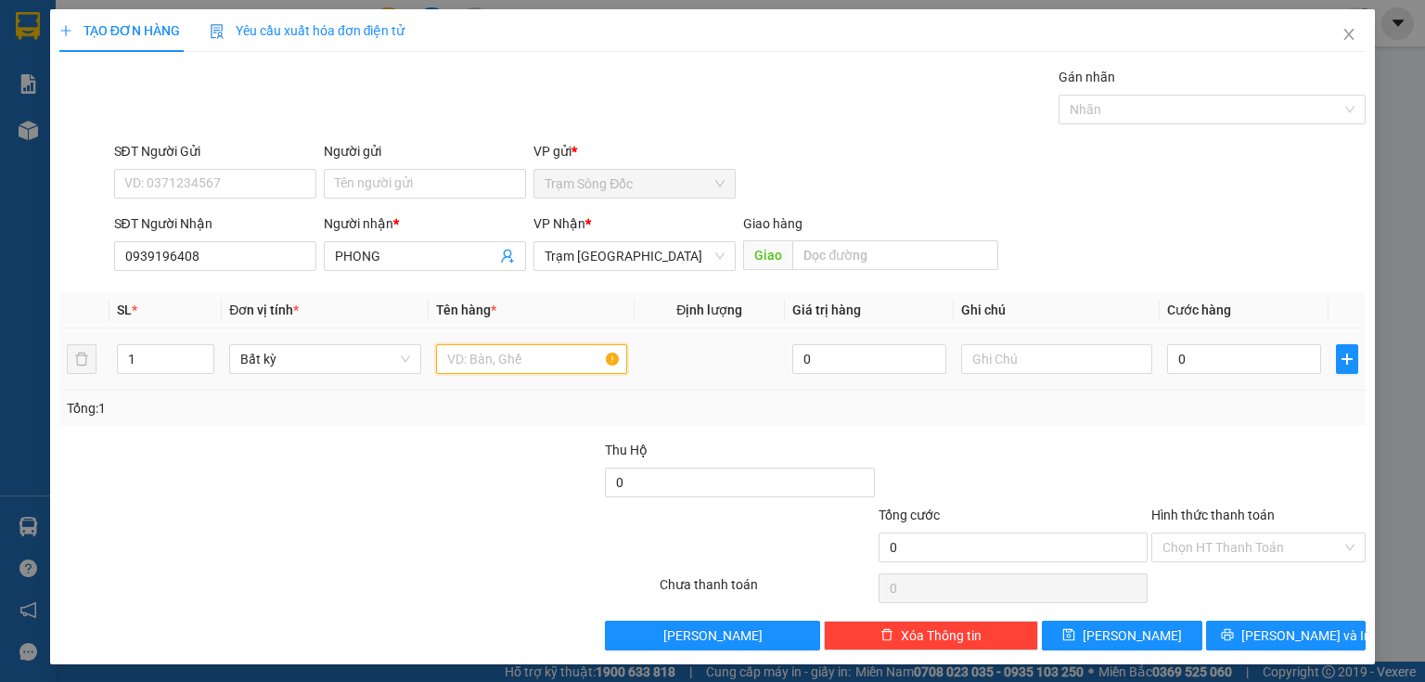
click at [443, 354] on input "text" at bounding box center [531, 359] width 191 height 30
click at [454, 354] on input "1 UC" at bounding box center [531, 359] width 191 height 30
click at [1173, 364] on input "0" at bounding box center [1244, 359] width 154 height 30
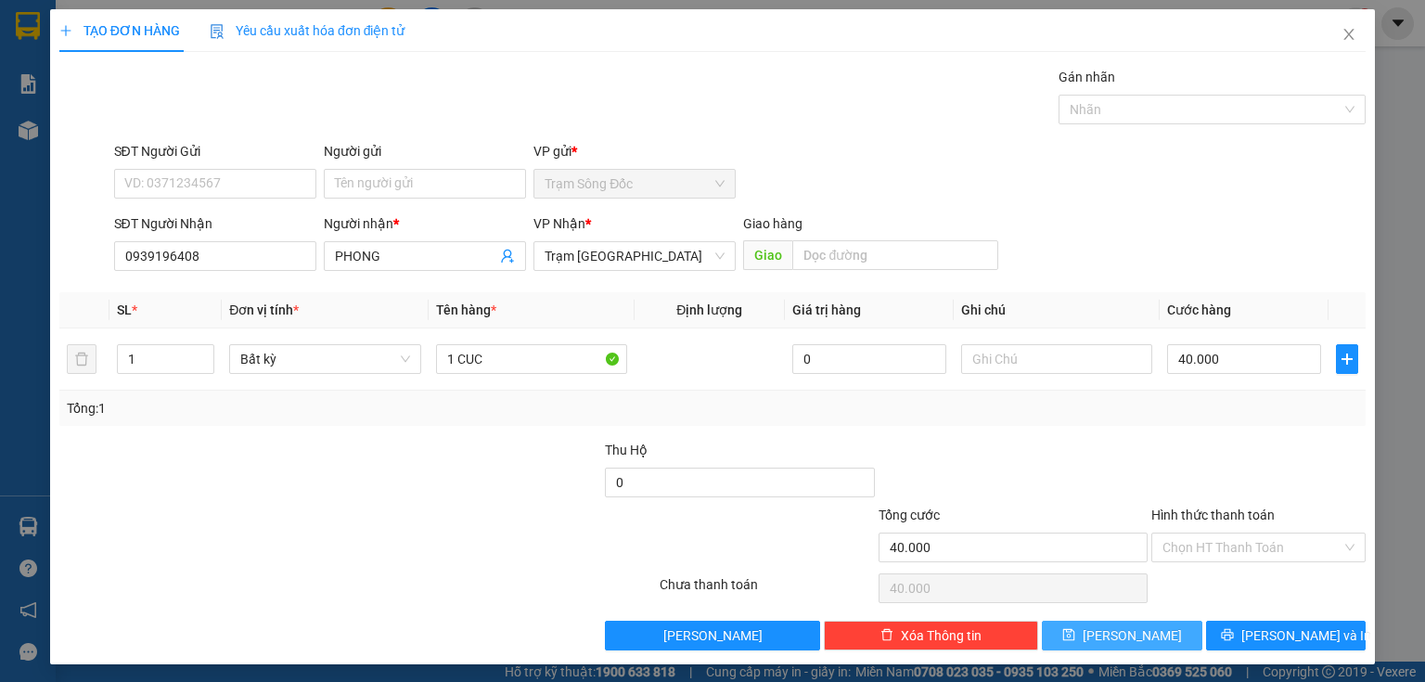
click at [1117, 636] on span "[PERSON_NAME]" at bounding box center [1132, 635] width 99 height 20
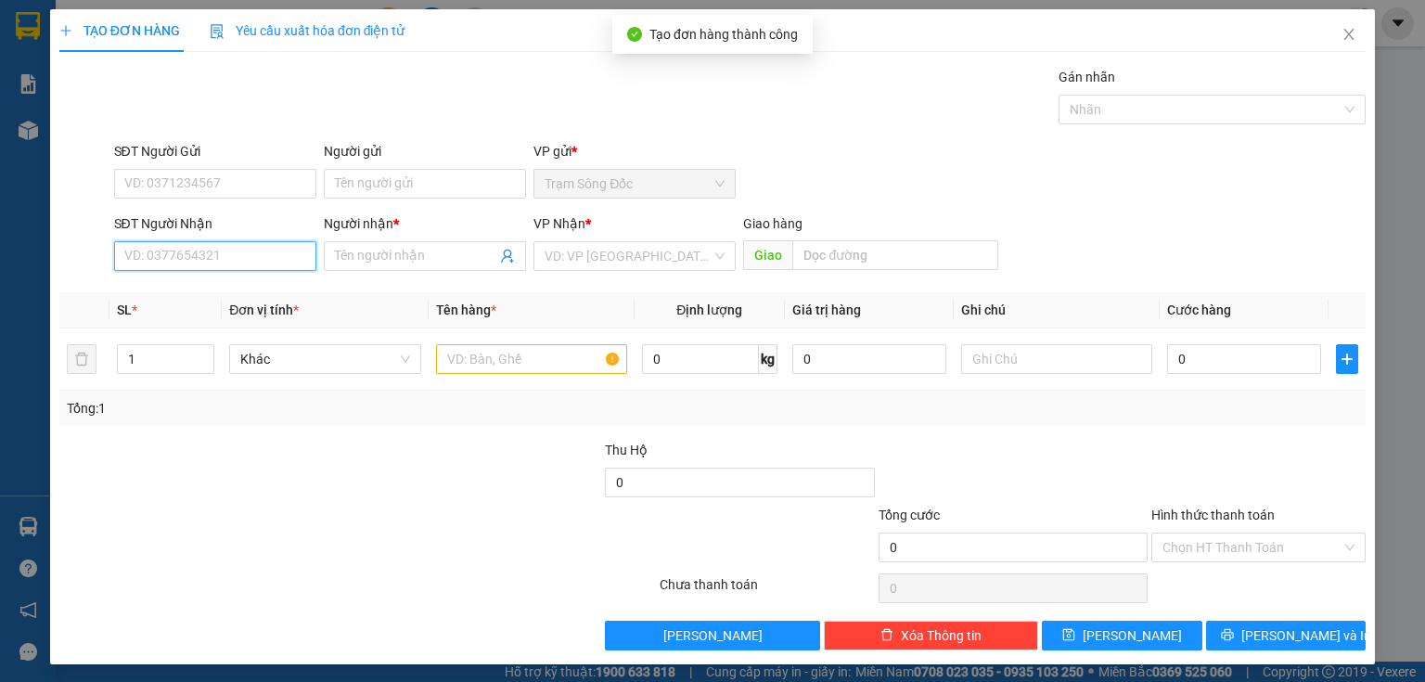
click at [283, 256] on input "SĐT Người Nhận" at bounding box center [215, 256] width 202 height 30
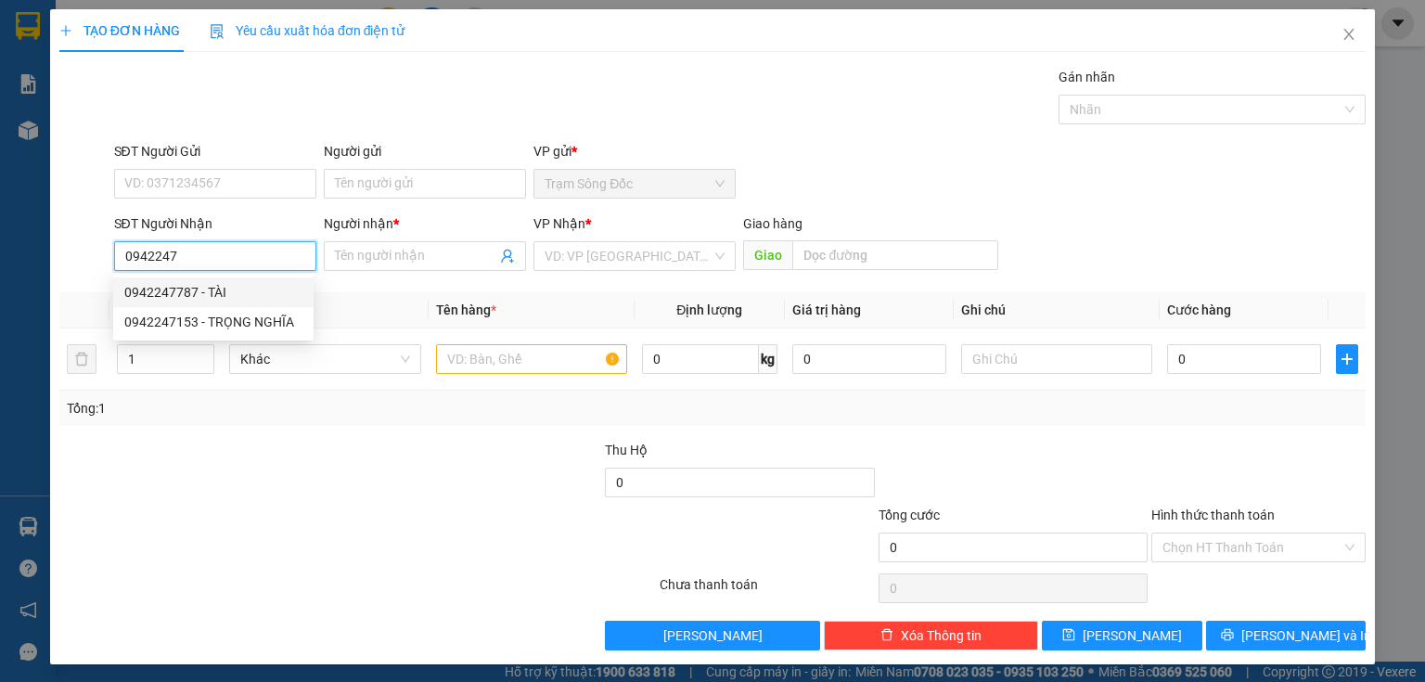
drag, startPoint x: 174, startPoint y: 293, endPoint x: 249, endPoint y: 304, distance: 75.0
click at [174, 293] on div "0942247787 - TÀI" at bounding box center [213, 292] width 178 height 20
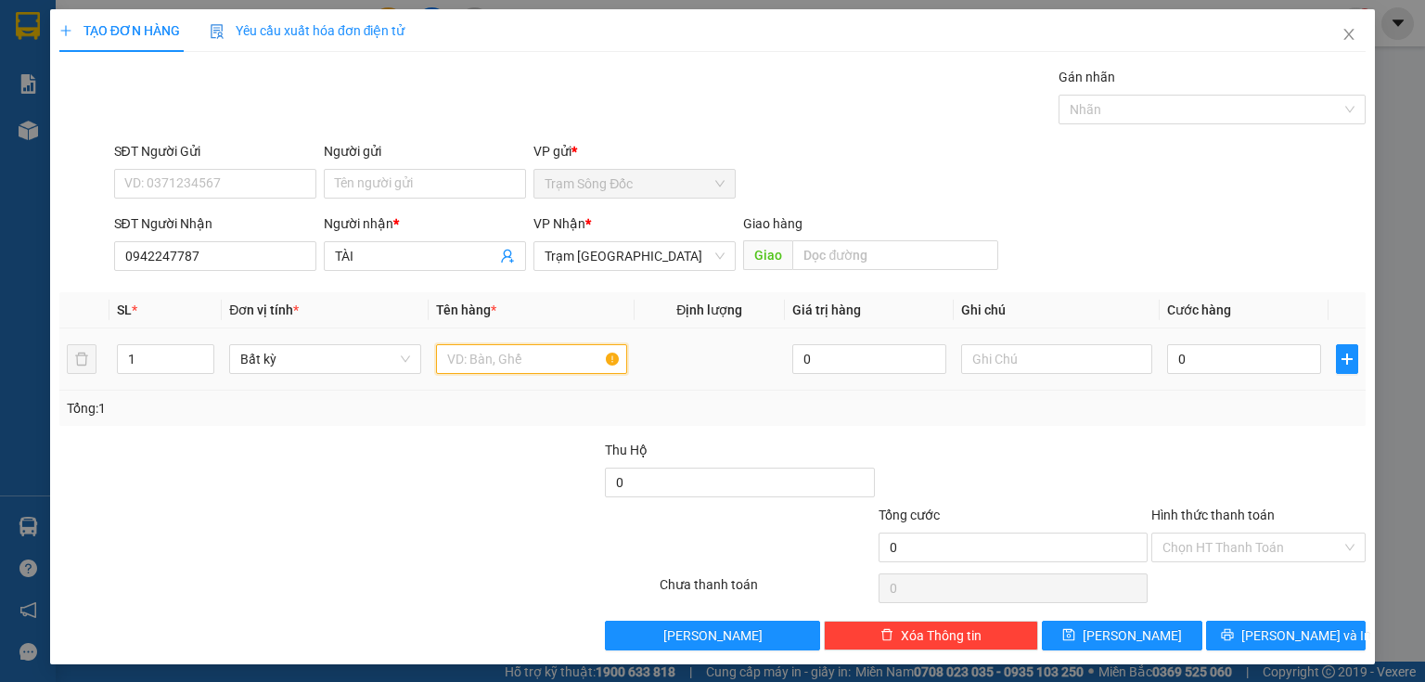
click at [472, 356] on input "text" at bounding box center [531, 359] width 191 height 30
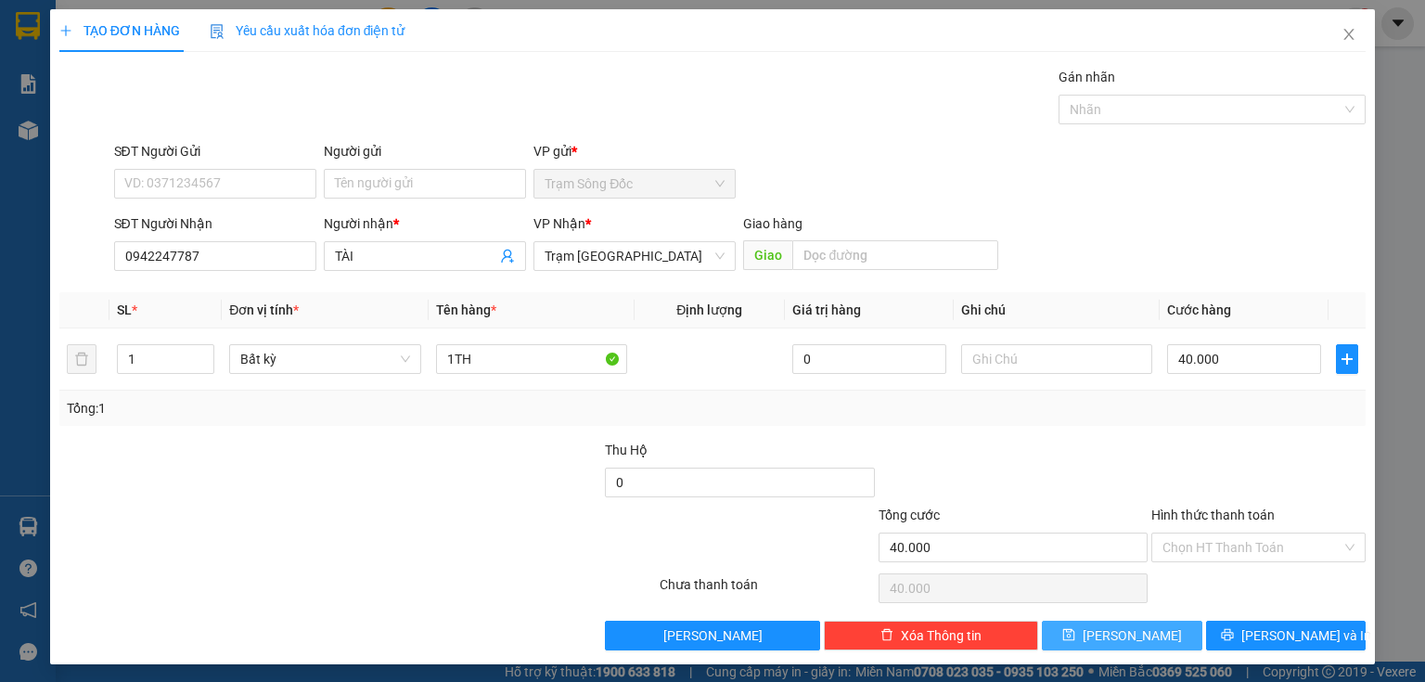
click at [1080, 640] on button "[PERSON_NAME]" at bounding box center [1122, 636] width 160 height 30
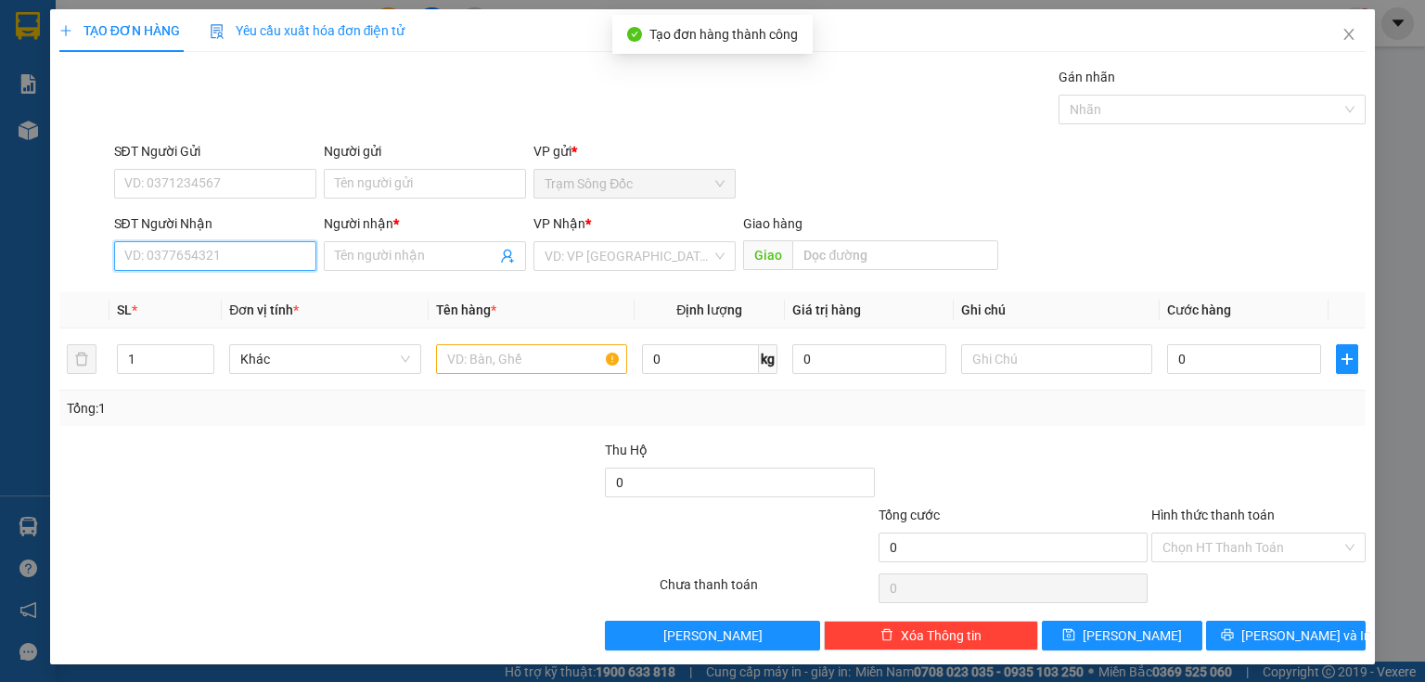
click at [288, 264] on input "SĐT Người Nhận" at bounding box center [215, 256] width 202 height 30
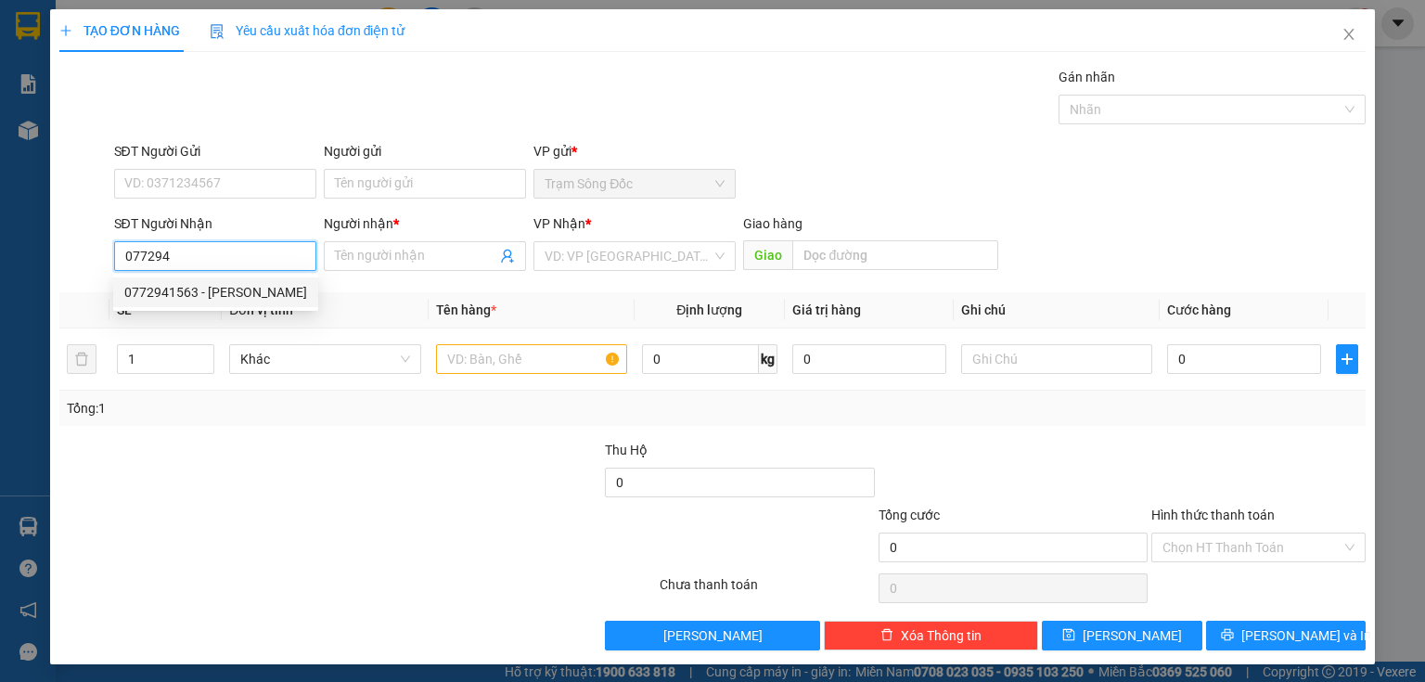
click at [276, 290] on div "0772941563 - [PERSON_NAME]" at bounding box center [215, 292] width 183 height 20
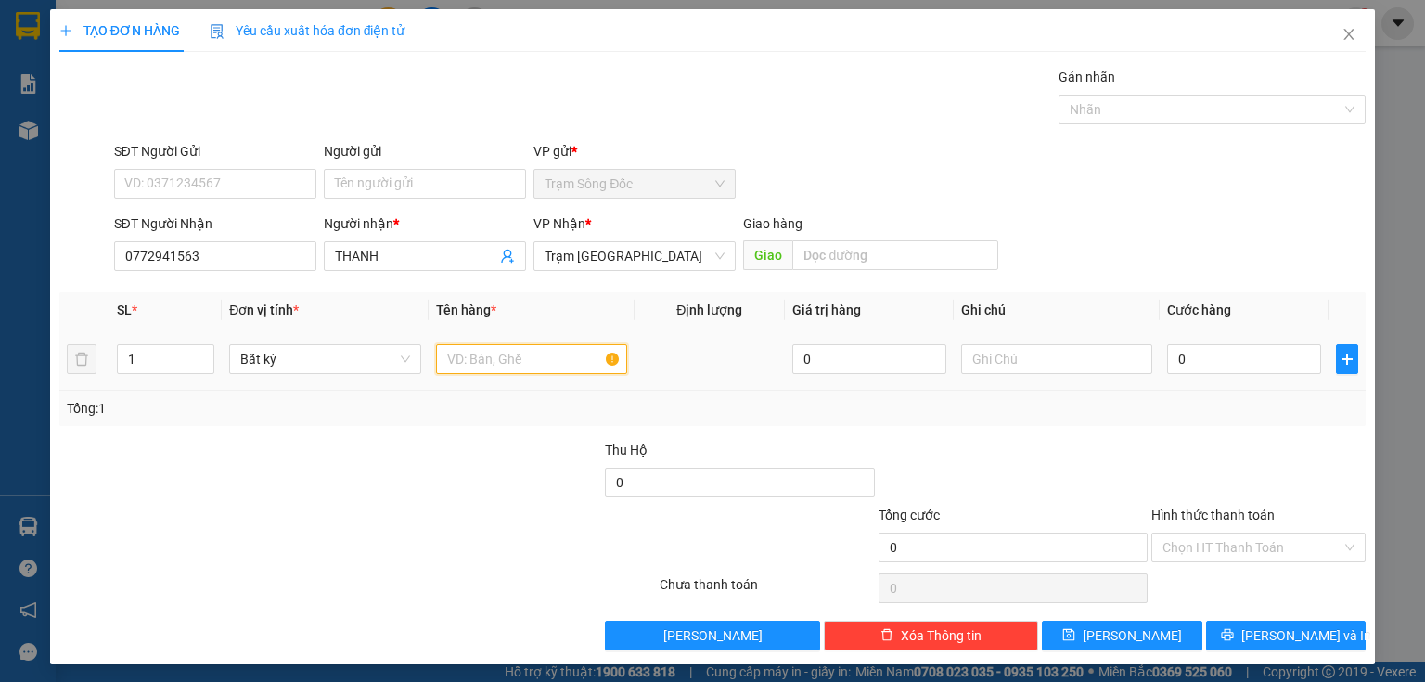
click at [449, 360] on input "text" at bounding box center [531, 359] width 191 height 30
click at [1213, 354] on input "0" at bounding box center [1244, 359] width 154 height 30
click at [1213, 533] on input "Hình thức thanh toán" at bounding box center [1251, 547] width 179 height 28
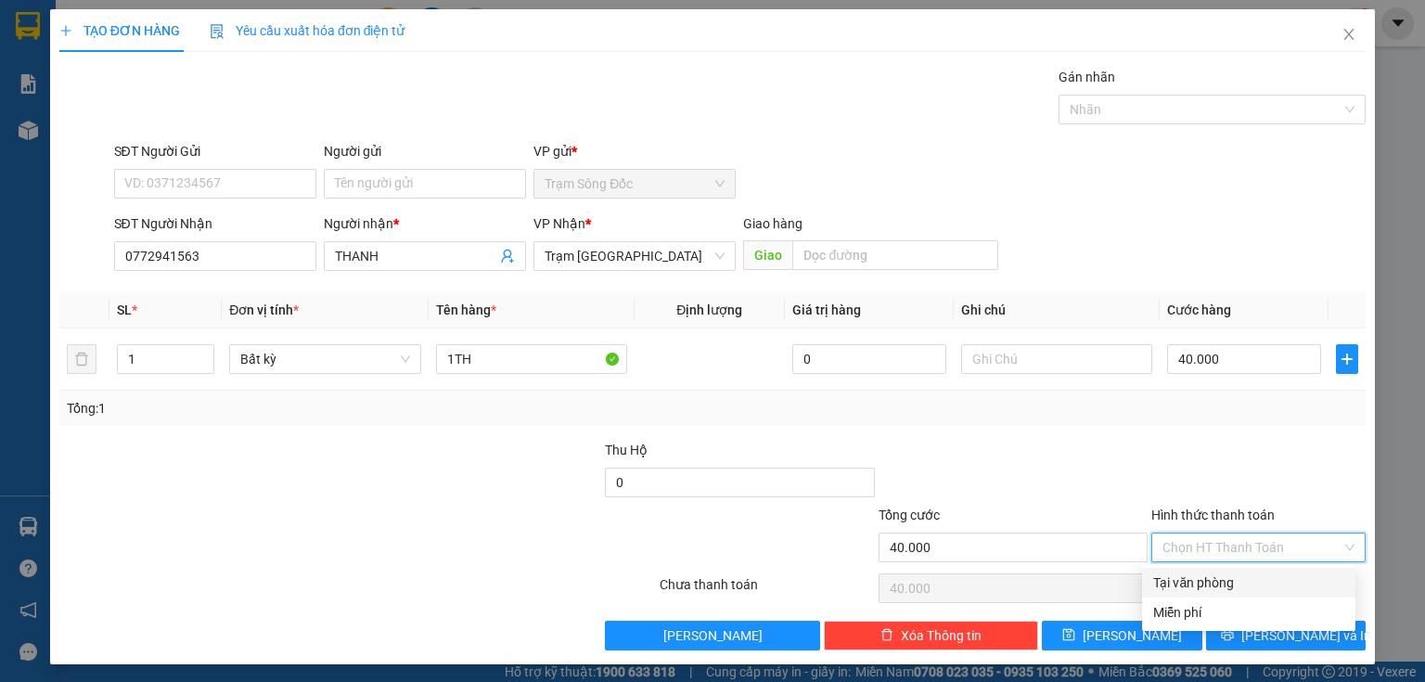
click at [1203, 581] on div "Tại văn phòng" at bounding box center [1248, 582] width 191 height 20
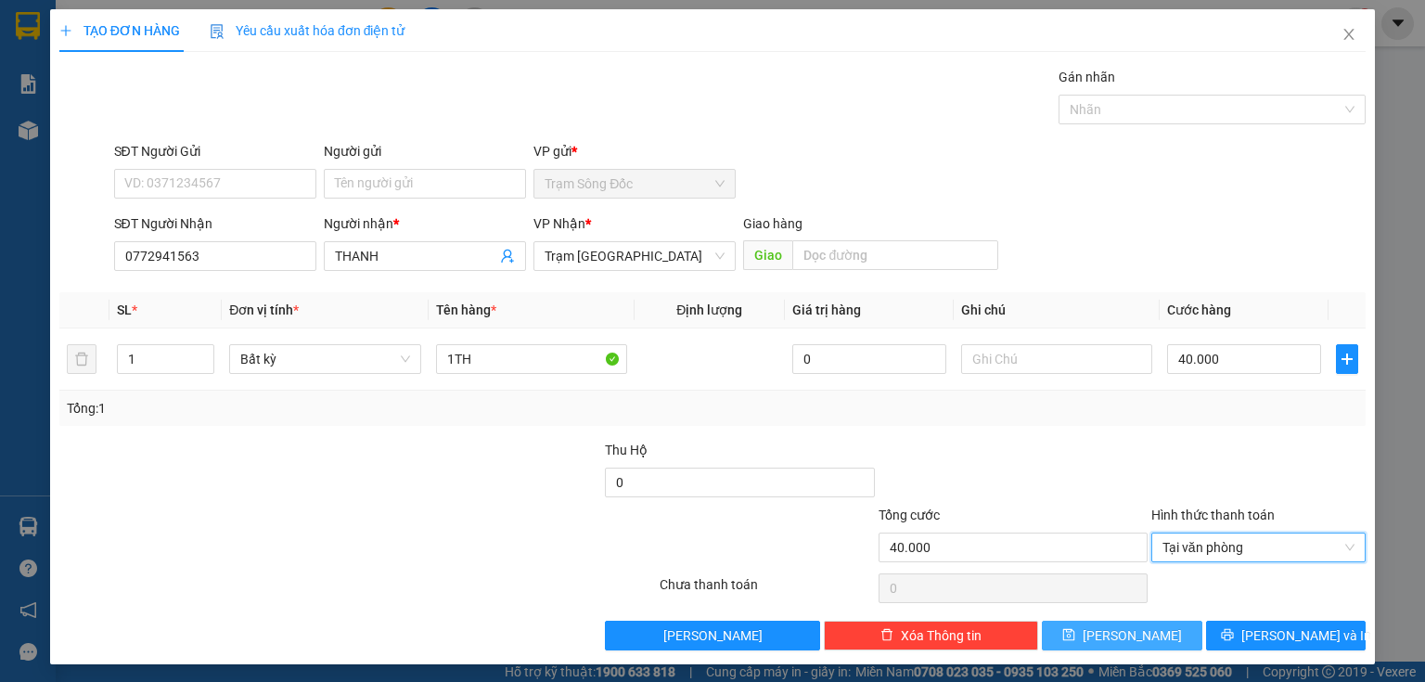
click at [1133, 632] on span "[PERSON_NAME]" at bounding box center [1132, 635] width 99 height 20
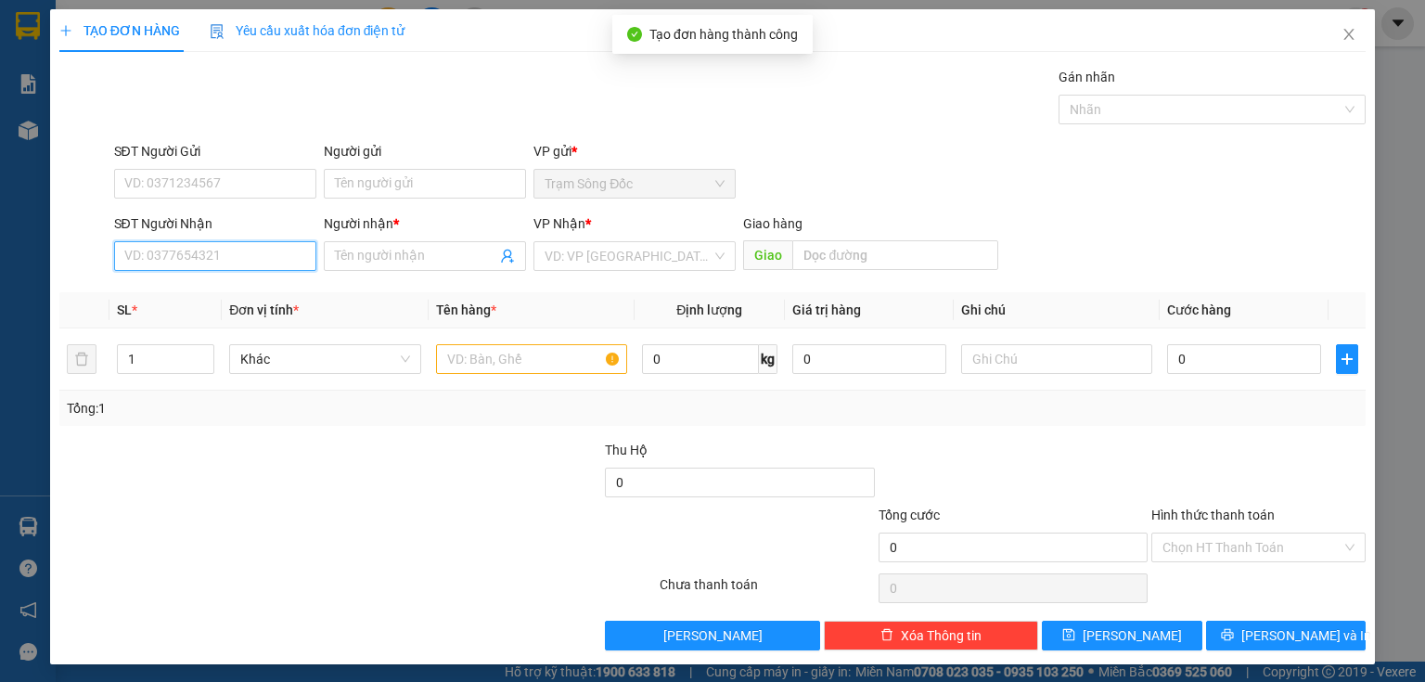
click at [290, 261] on input "SĐT Người Nhận" at bounding box center [215, 256] width 202 height 30
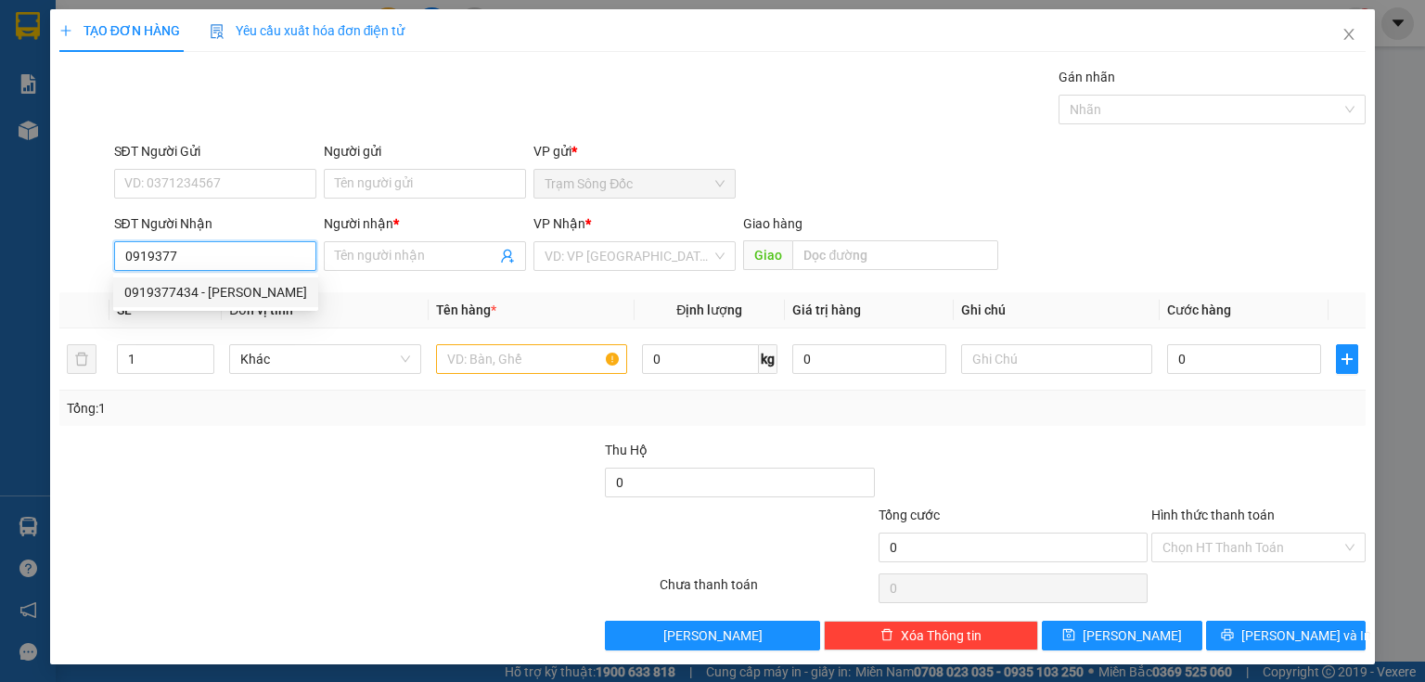
click at [249, 289] on div "0919377434 - [PERSON_NAME]" at bounding box center [215, 292] width 183 height 20
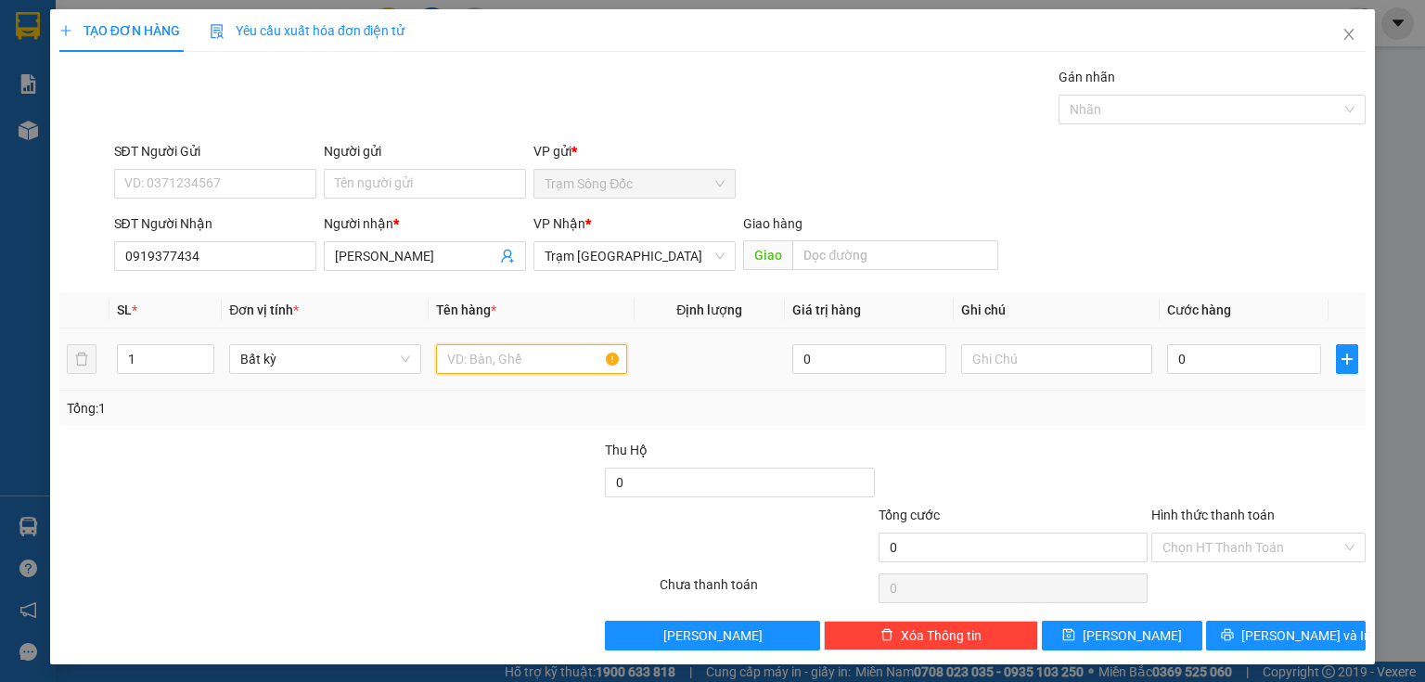
click at [448, 360] on input "text" at bounding box center [531, 359] width 191 height 30
click at [1203, 356] on input "0" at bounding box center [1244, 359] width 154 height 30
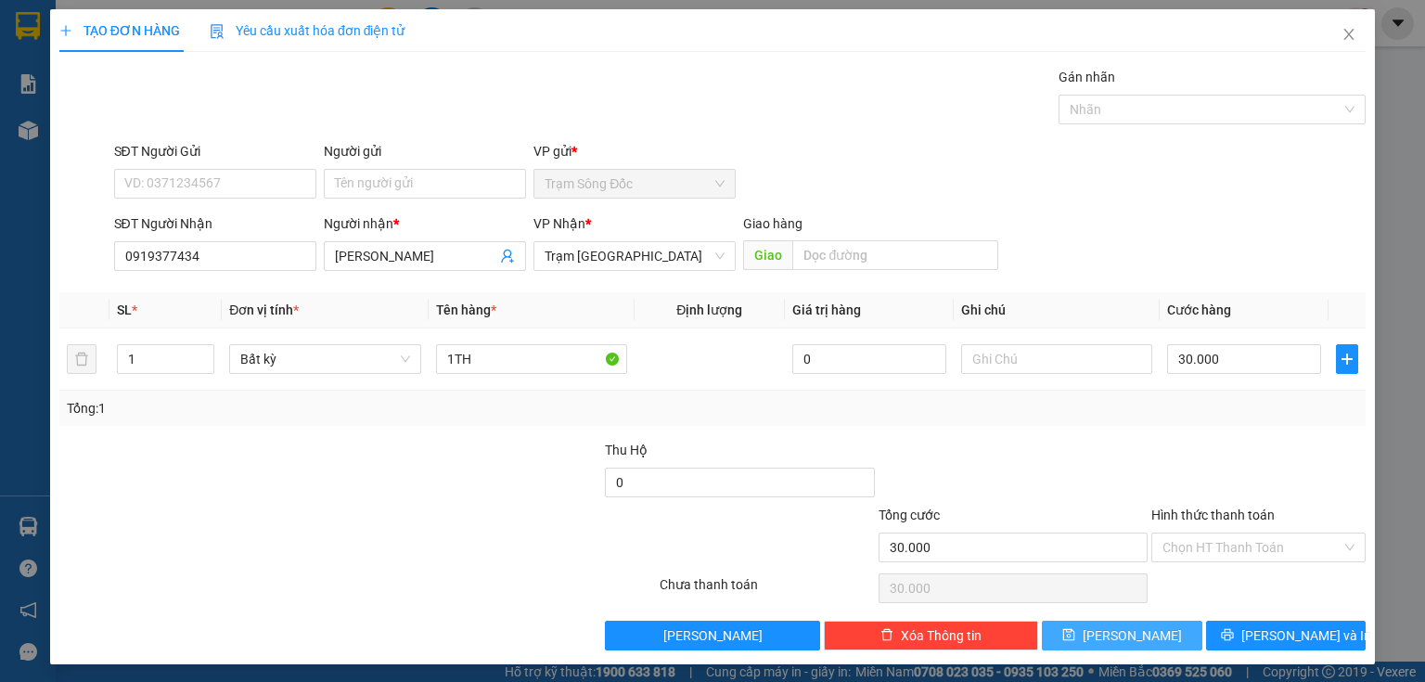
click at [1121, 635] on span "[PERSON_NAME]" at bounding box center [1132, 635] width 99 height 20
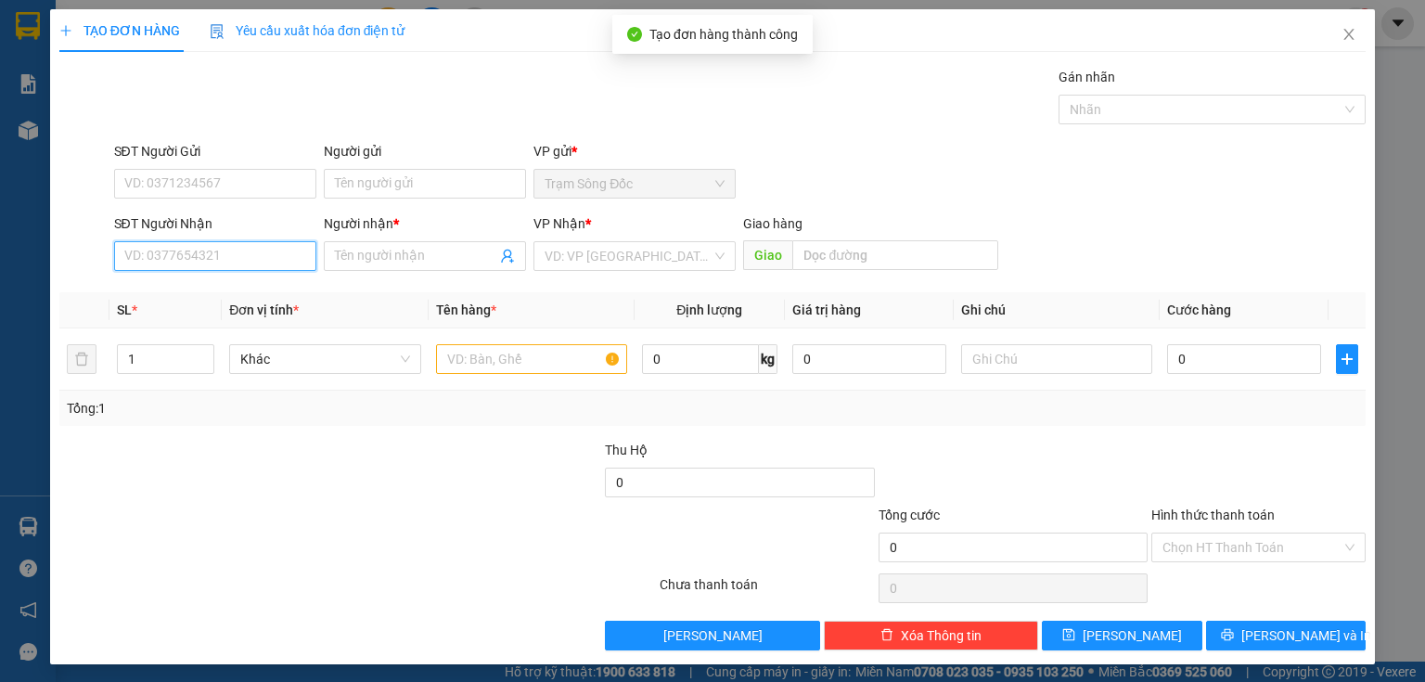
click at [246, 256] on input "SĐT Người Nhận" at bounding box center [215, 256] width 202 height 30
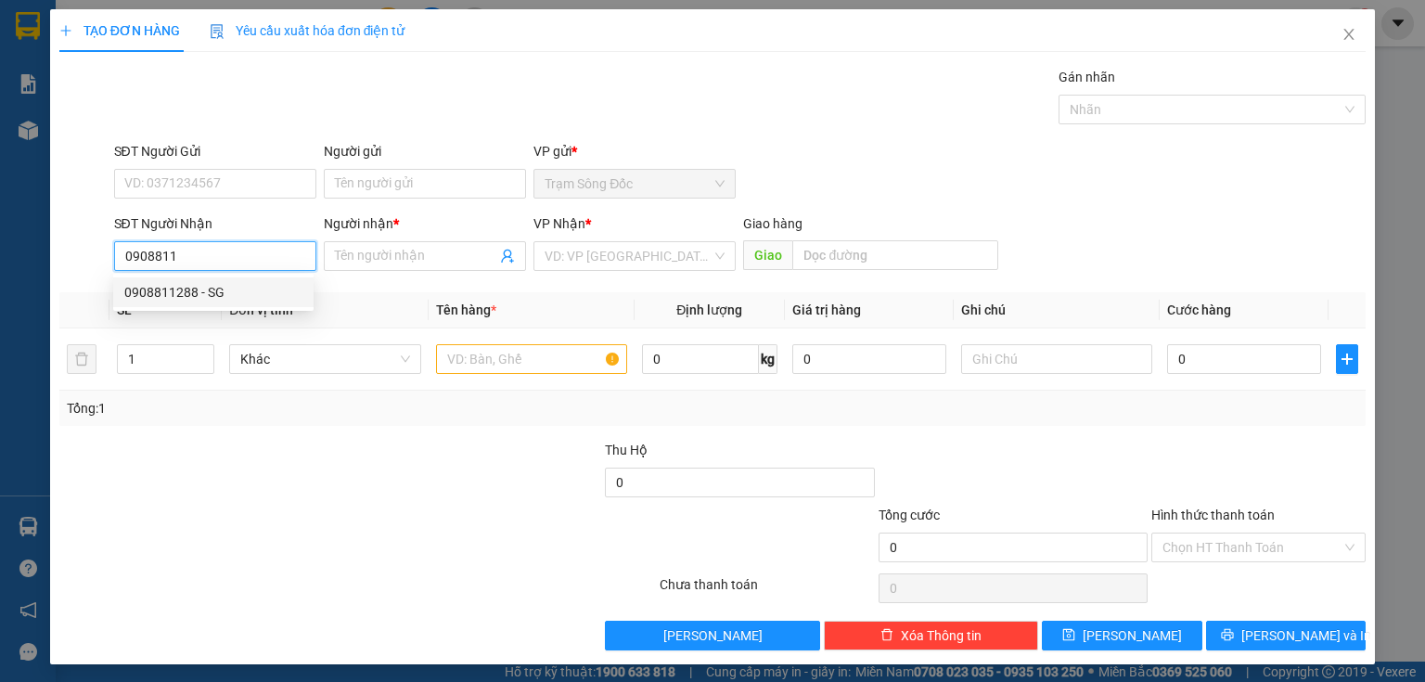
click at [226, 286] on div "0908811288 - SG" at bounding box center [213, 292] width 178 height 20
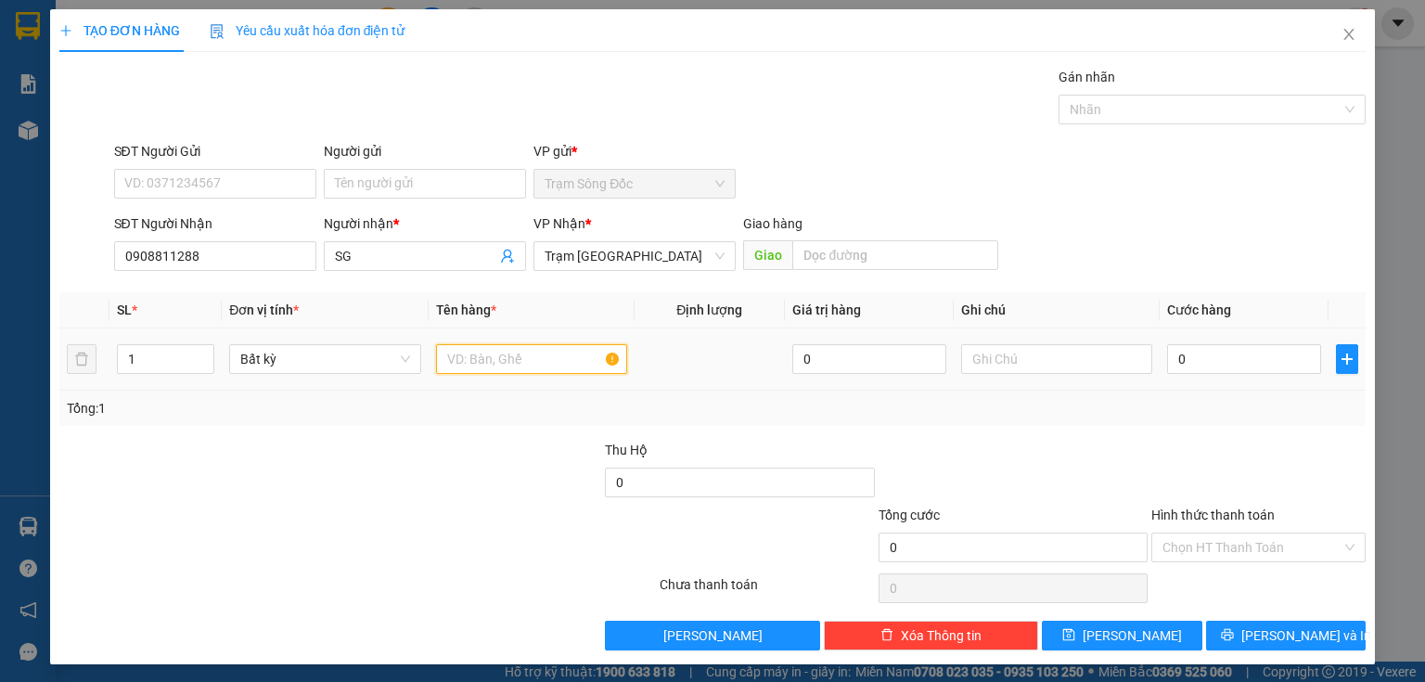
click at [479, 353] on input "text" at bounding box center [531, 359] width 191 height 30
click at [1202, 364] on input "0" at bounding box center [1244, 359] width 154 height 30
click at [1186, 532] on div "Chọn HT Thanh Toán" at bounding box center [1258, 547] width 214 height 30
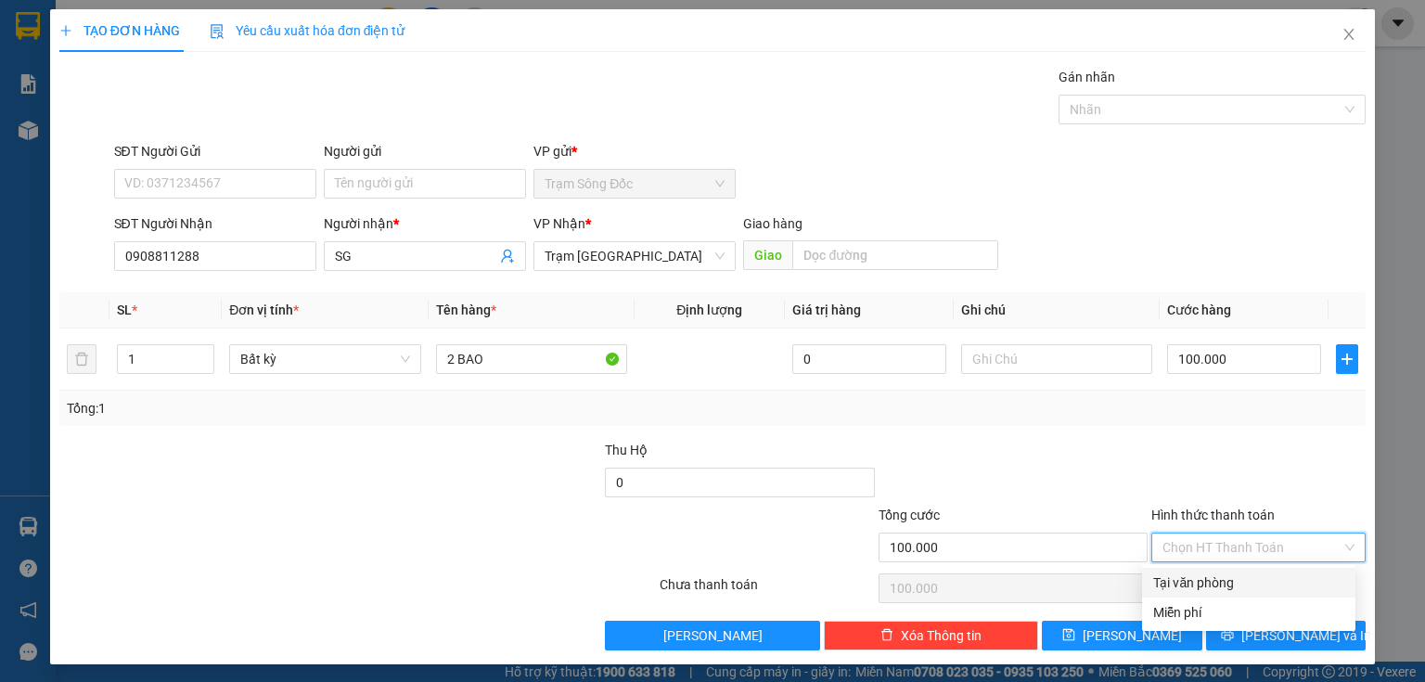
click at [1184, 572] on div "Tại văn phòng" at bounding box center [1248, 582] width 191 height 20
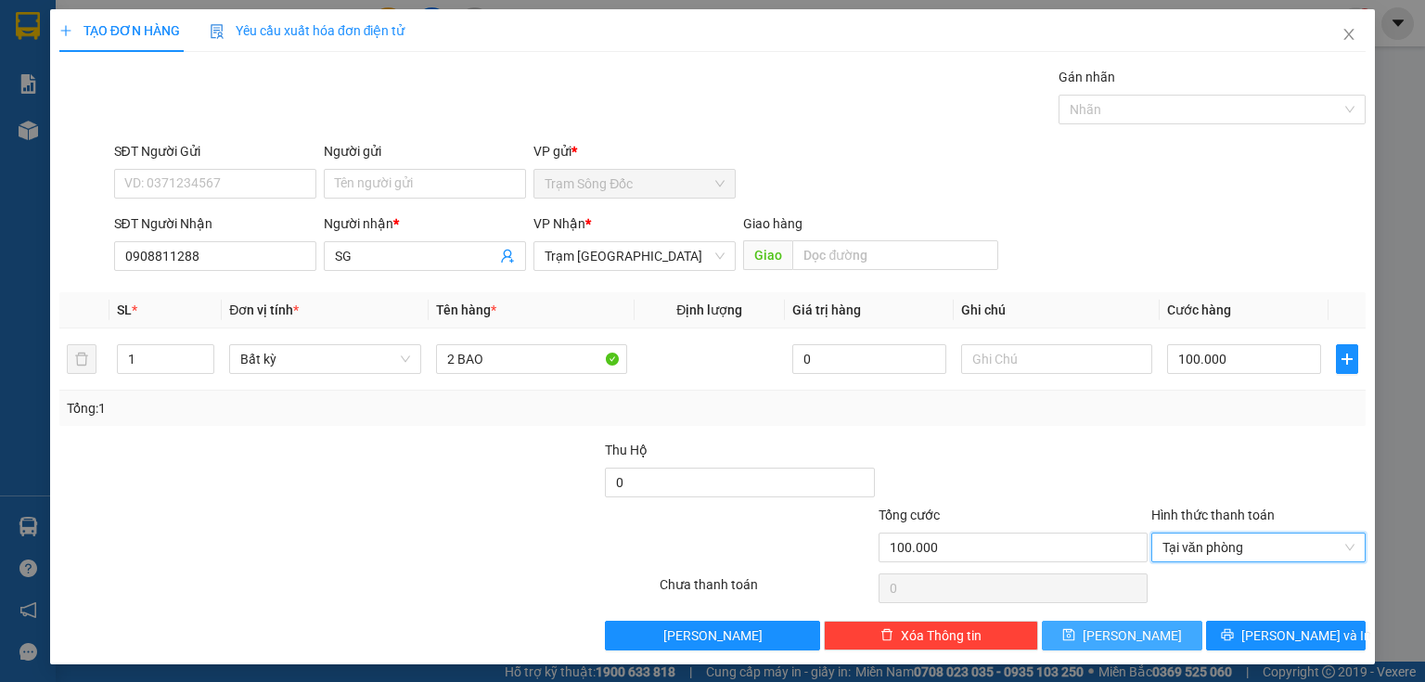
click at [1139, 631] on button "[PERSON_NAME]" at bounding box center [1122, 636] width 160 height 30
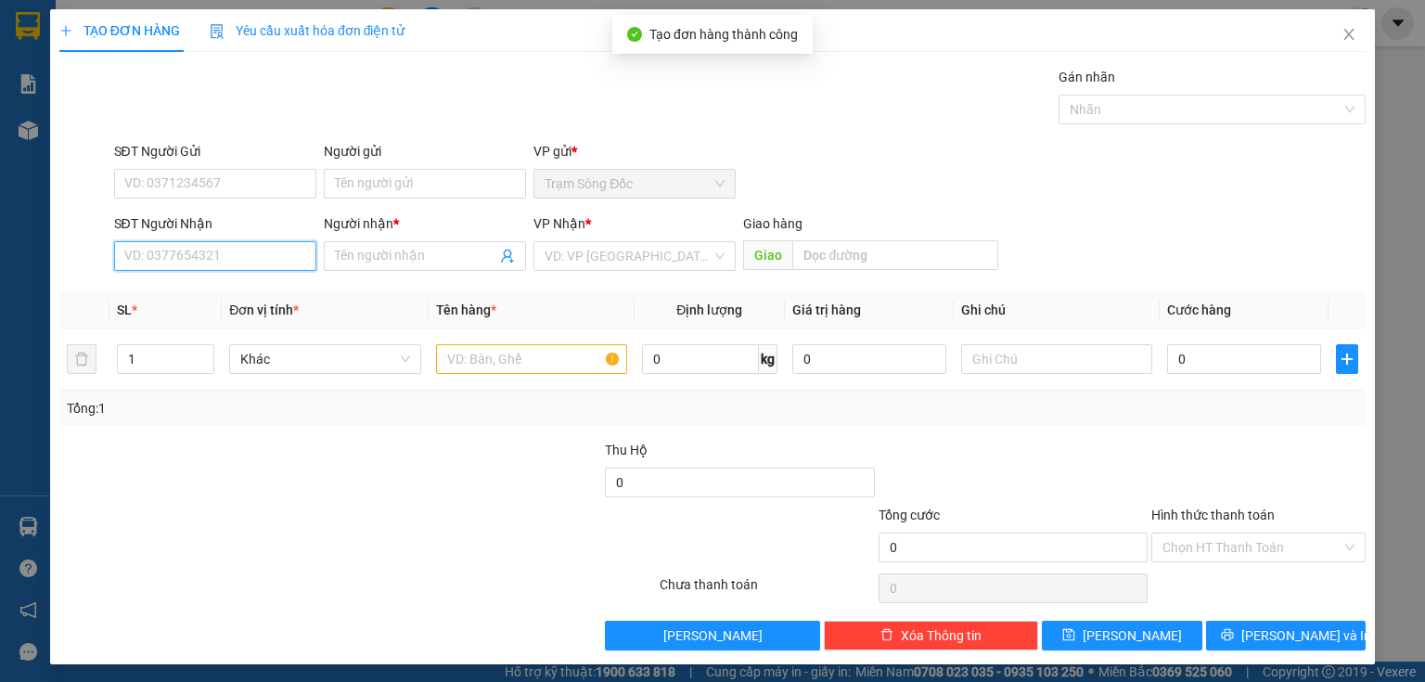
click at [250, 258] on input "SĐT Người Nhận" at bounding box center [215, 256] width 202 height 30
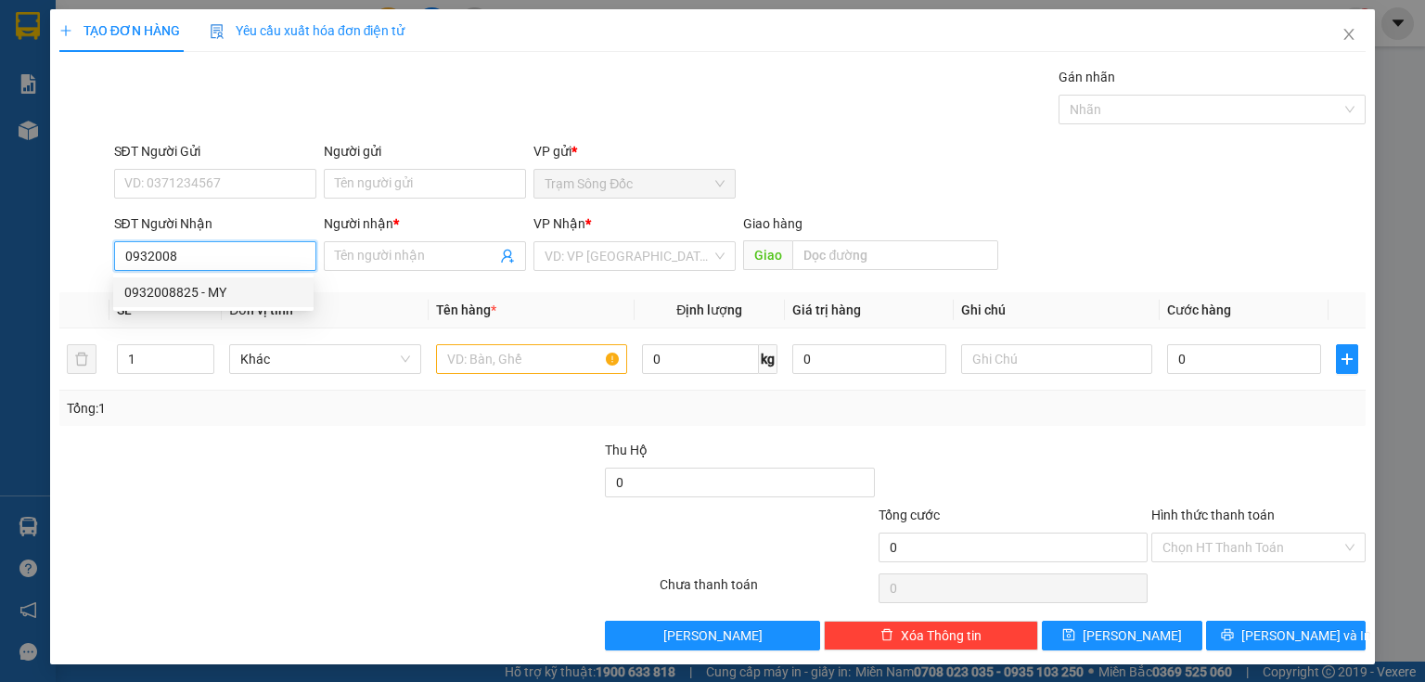
click at [235, 291] on div "0932008825 - MY" at bounding box center [213, 292] width 178 height 20
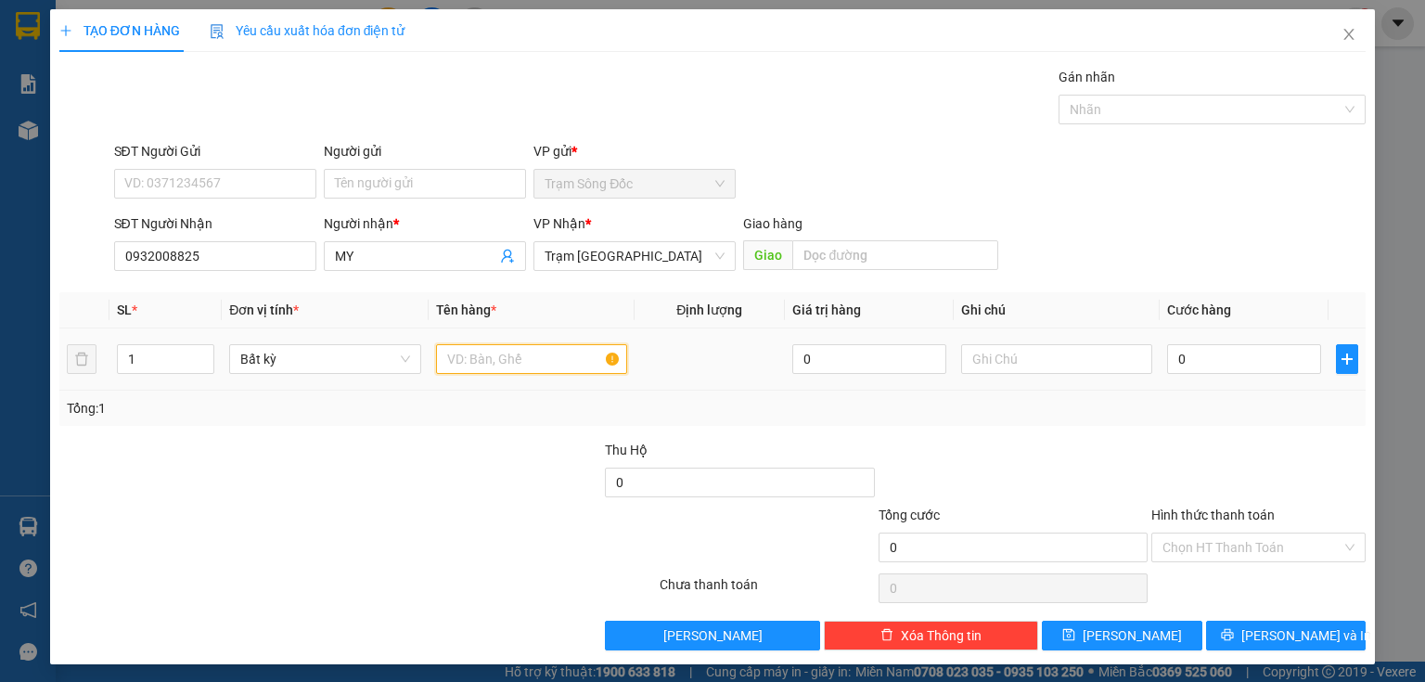
click at [455, 352] on input "text" at bounding box center [531, 359] width 191 height 30
click at [1173, 360] on input "0" at bounding box center [1244, 359] width 154 height 30
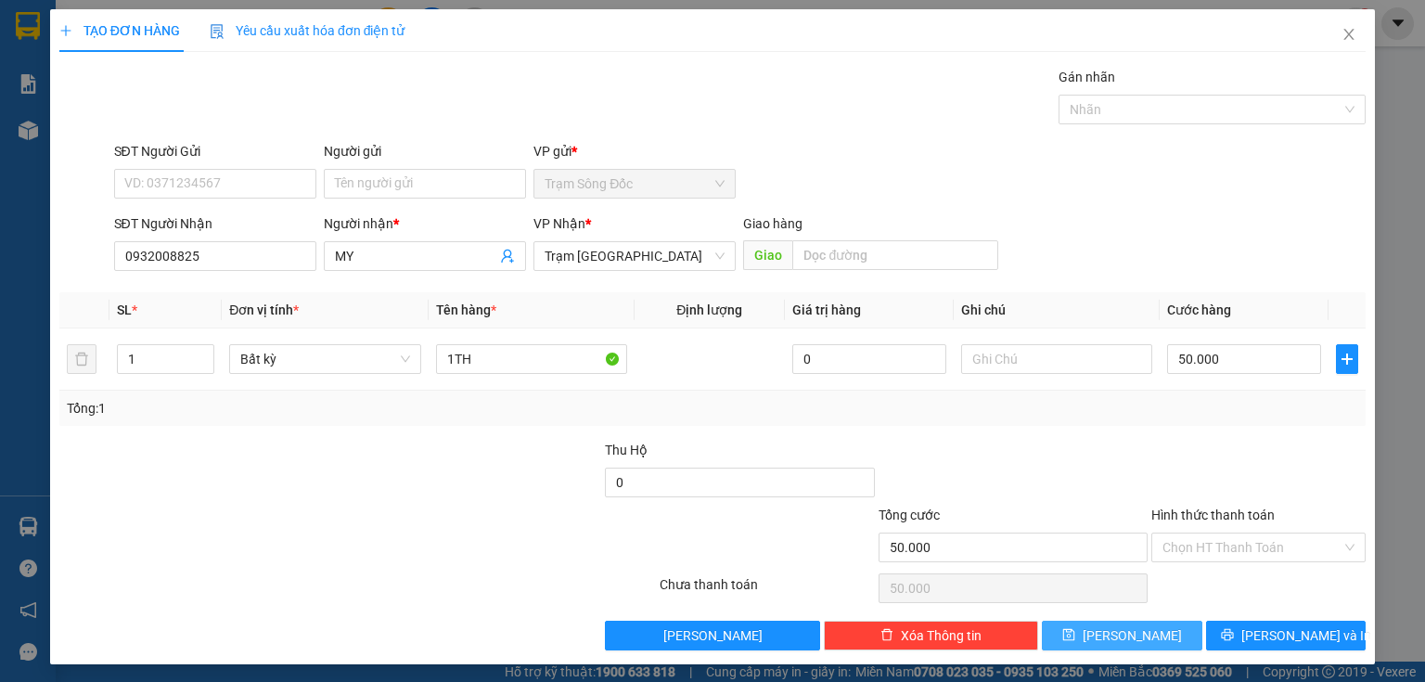
click at [1162, 622] on button "[PERSON_NAME]" at bounding box center [1122, 636] width 160 height 30
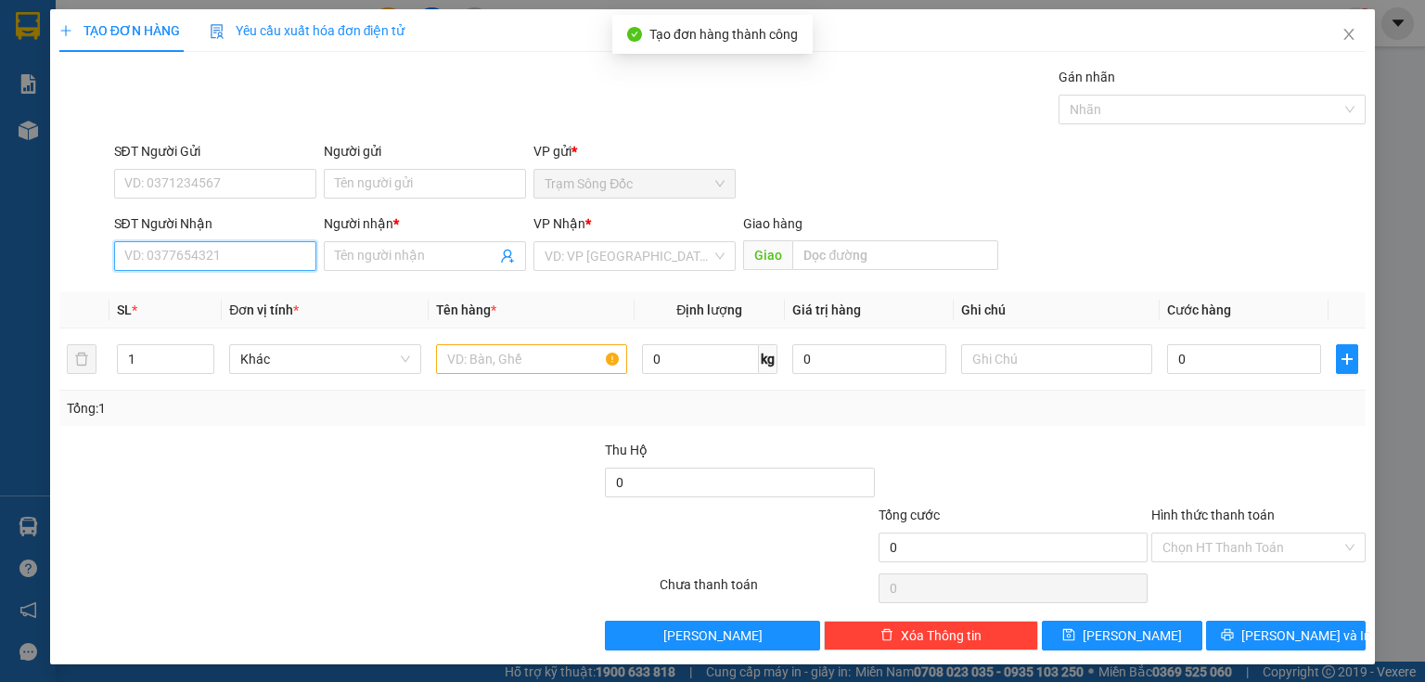
click at [293, 259] on input "SĐT Người Nhận" at bounding box center [215, 256] width 202 height 30
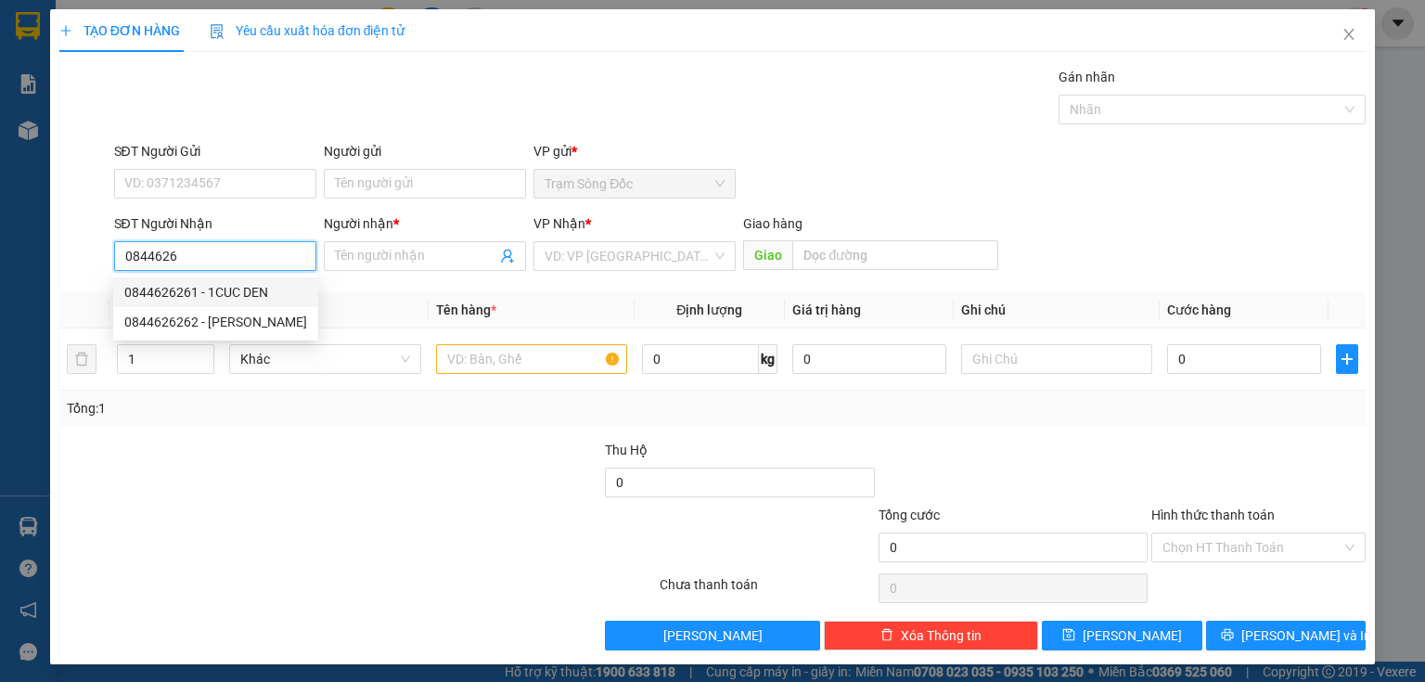
click at [284, 297] on div "0844626261 - 1CUC DEN" at bounding box center [215, 292] width 183 height 20
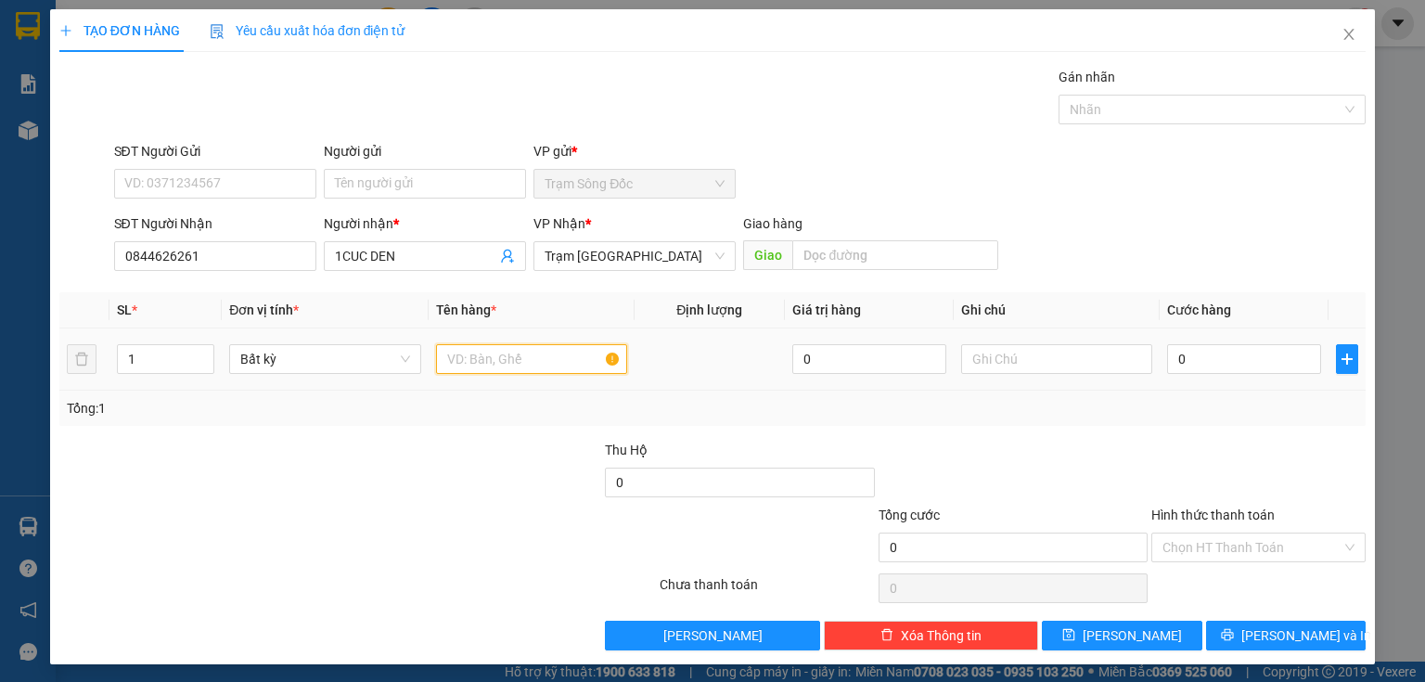
click at [471, 362] on input "text" at bounding box center [531, 359] width 191 height 30
click at [409, 252] on input "1CUC DEN" at bounding box center [415, 256] width 161 height 20
drag, startPoint x: 258, startPoint y: 254, endPoint x: 86, endPoint y: 269, distance: 172.3
click at [86, 269] on div "SĐT Người Nhận 0844626261 0844626261 Người nhận * 1CUC DEN VP Nhận * Trạm [GEOG…" at bounding box center [713, 245] width 1310 height 65
click at [178, 289] on div "0844626262 - [PERSON_NAME]" at bounding box center [215, 292] width 183 height 20
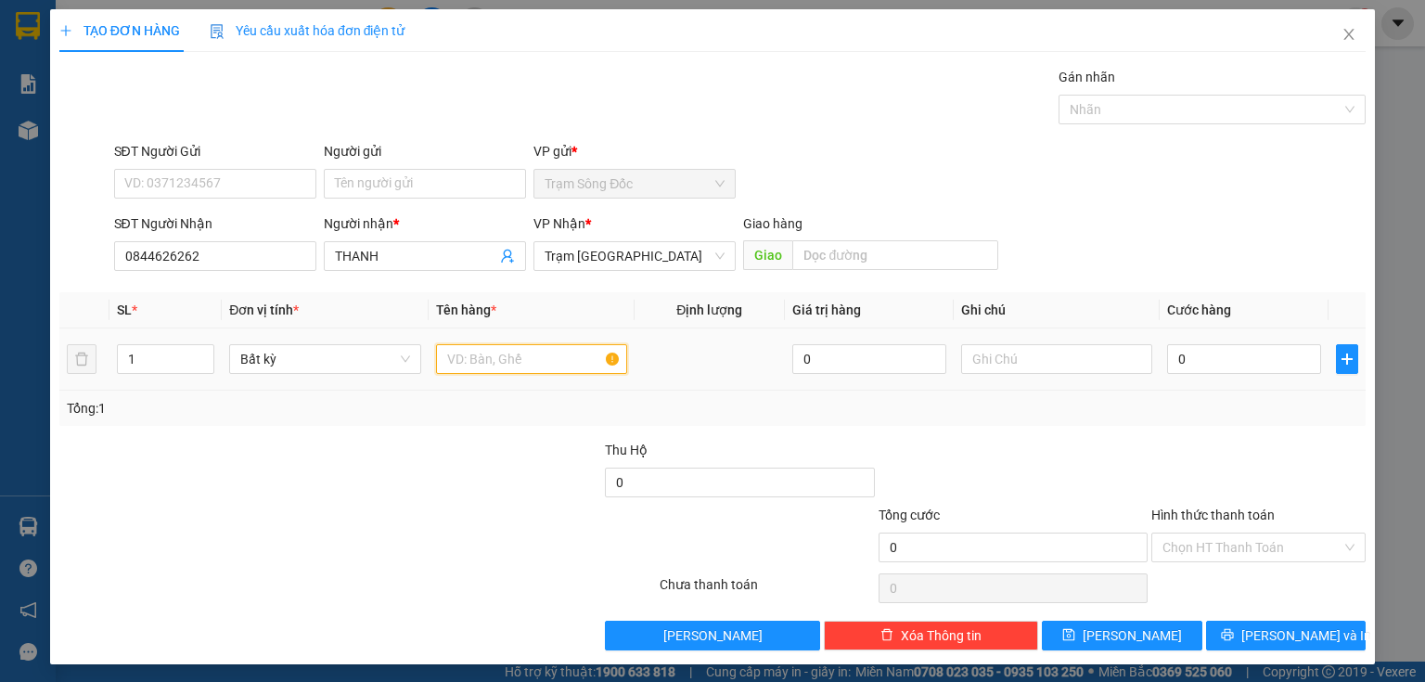
click at [489, 368] on input "text" at bounding box center [531, 359] width 191 height 30
drag, startPoint x: 241, startPoint y: 255, endPoint x: 67, endPoint y: 254, distance: 174.4
click at [67, 255] on div "SĐT Người Nhận 0844626262 0844626262 Người nhận * THANH VP Nhận * Trạm [GEOGRAP…" at bounding box center [713, 245] width 1310 height 65
click at [171, 279] on div "0844626262 - [PERSON_NAME]" at bounding box center [215, 292] width 205 height 30
click at [464, 364] on input "text" at bounding box center [531, 359] width 191 height 30
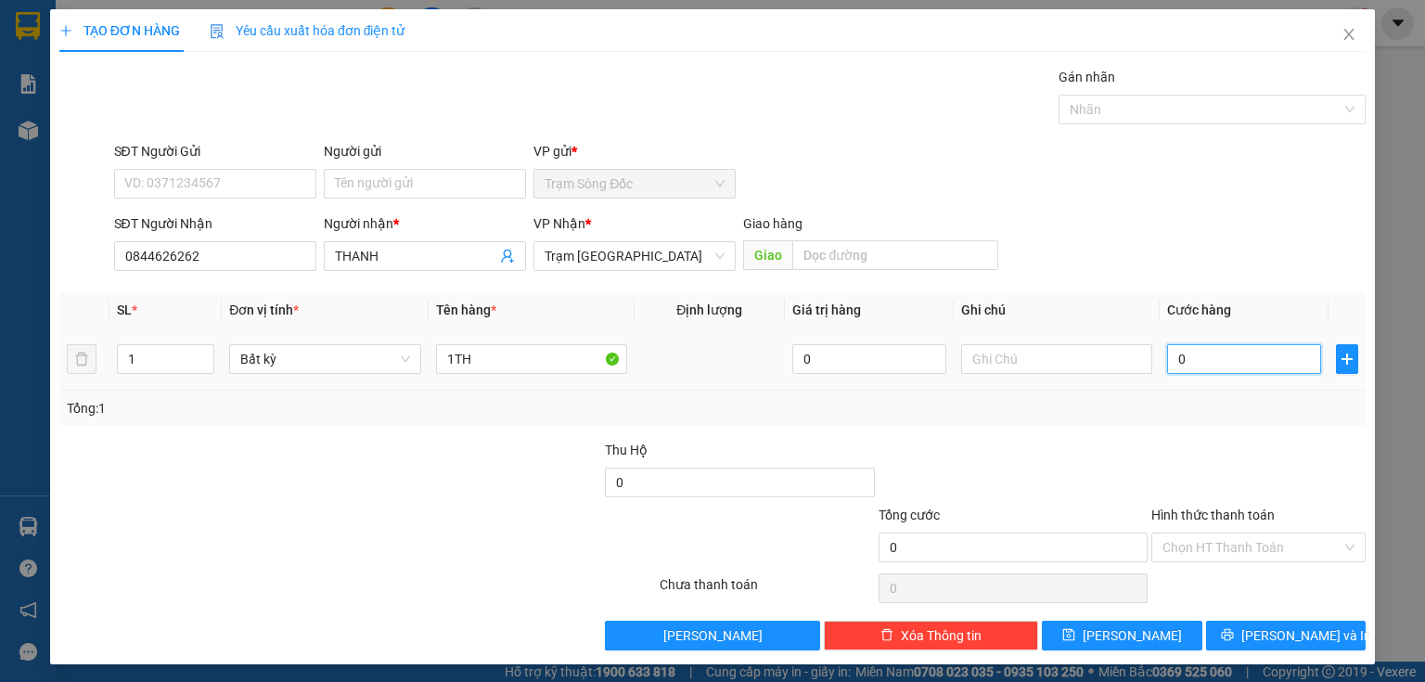
click at [1186, 352] on input "0" at bounding box center [1244, 359] width 154 height 30
click at [1142, 622] on button "[PERSON_NAME]" at bounding box center [1122, 636] width 160 height 30
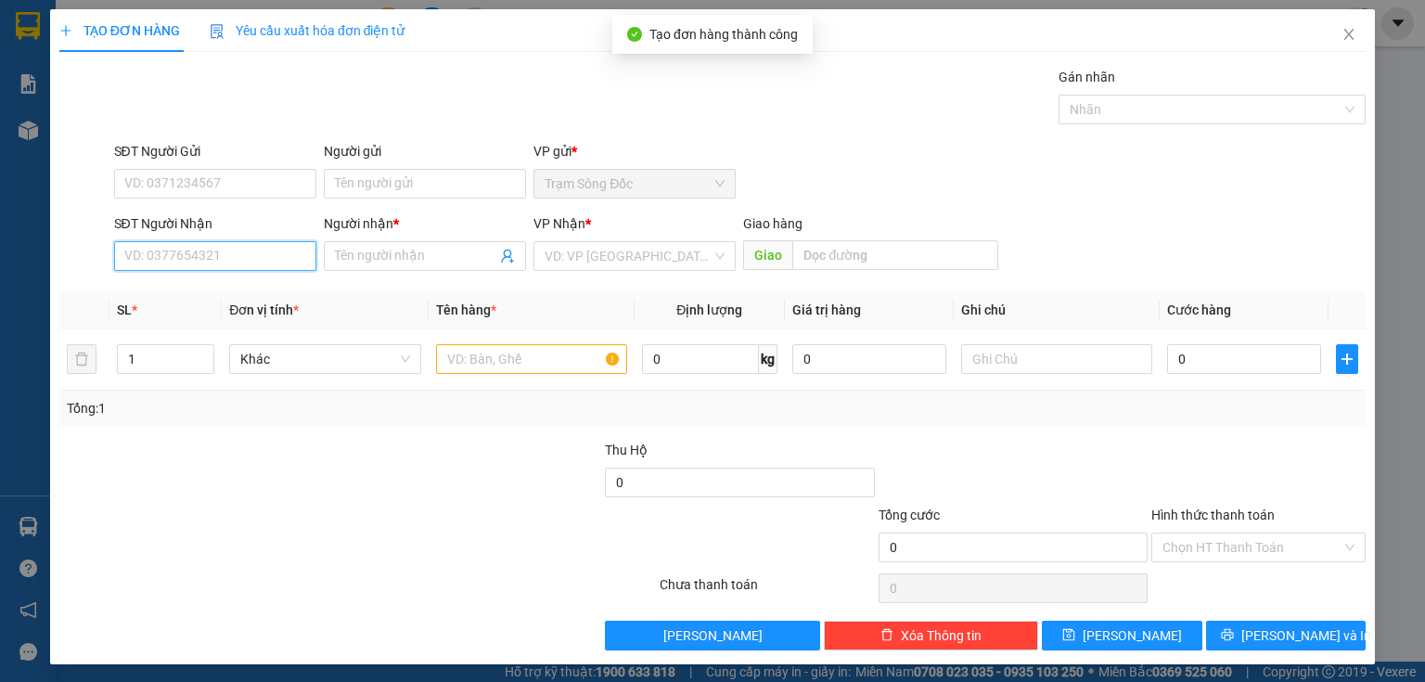
click at [235, 254] on input "SĐT Người Nhận" at bounding box center [215, 256] width 202 height 30
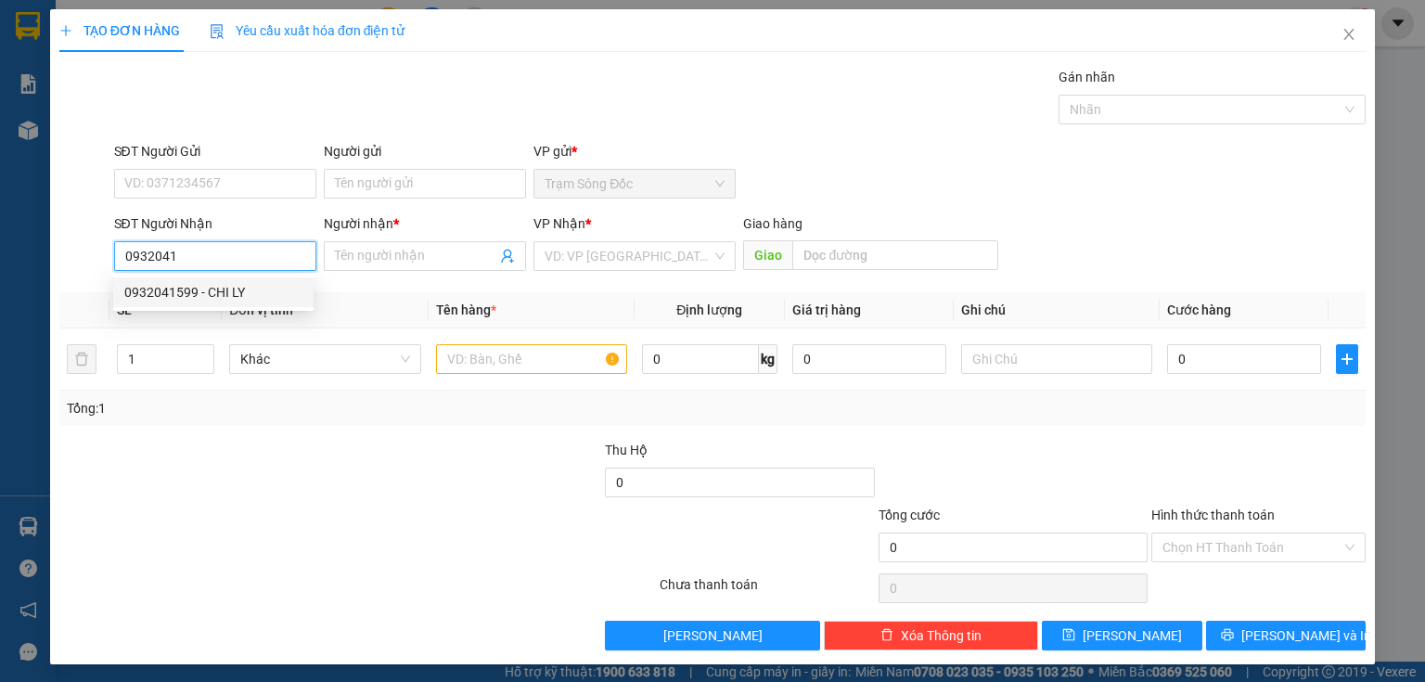
drag, startPoint x: 232, startPoint y: 293, endPoint x: 260, endPoint y: 296, distance: 28.0
click at [236, 293] on div "0932041599 - CHI LY" at bounding box center [213, 292] width 178 height 20
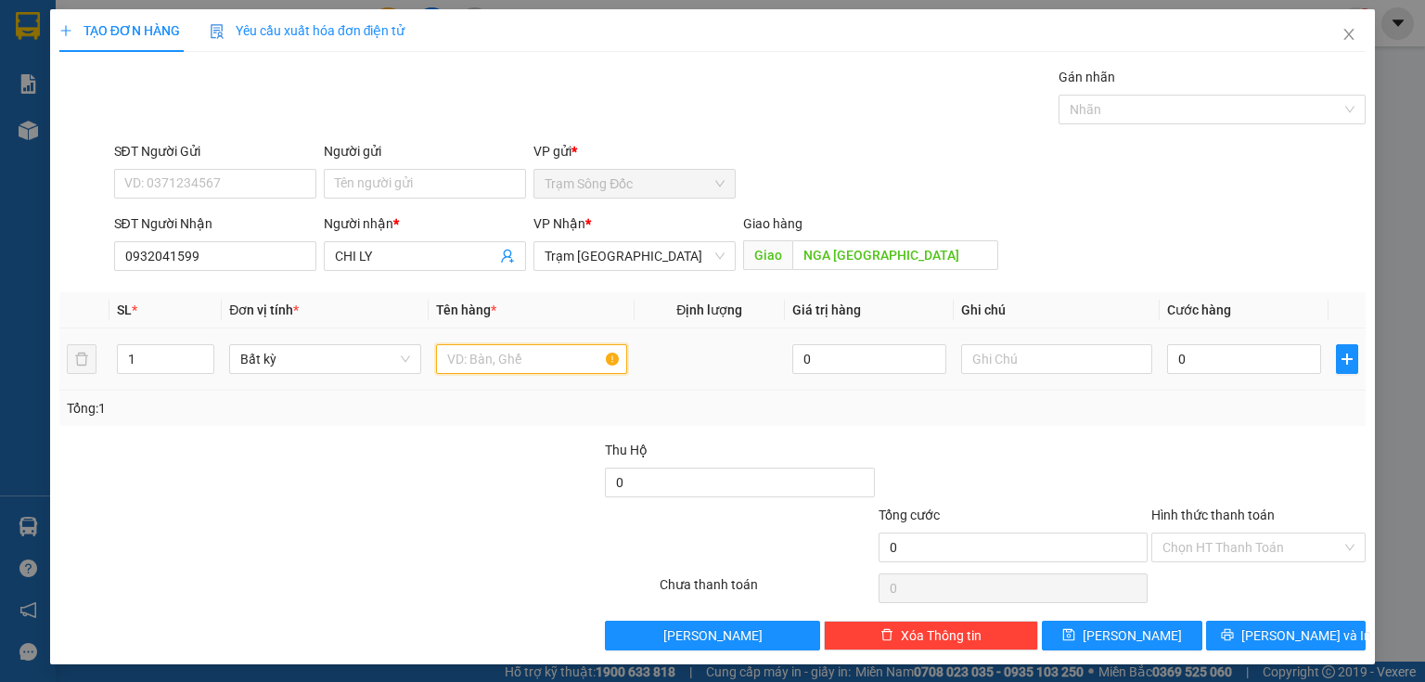
click at [468, 362] on input "text" at bounding box center [531, 359] width 191 height 30
click at [1180, 356] on input "0" at bounding box center [1244, 359] width 154 height 30
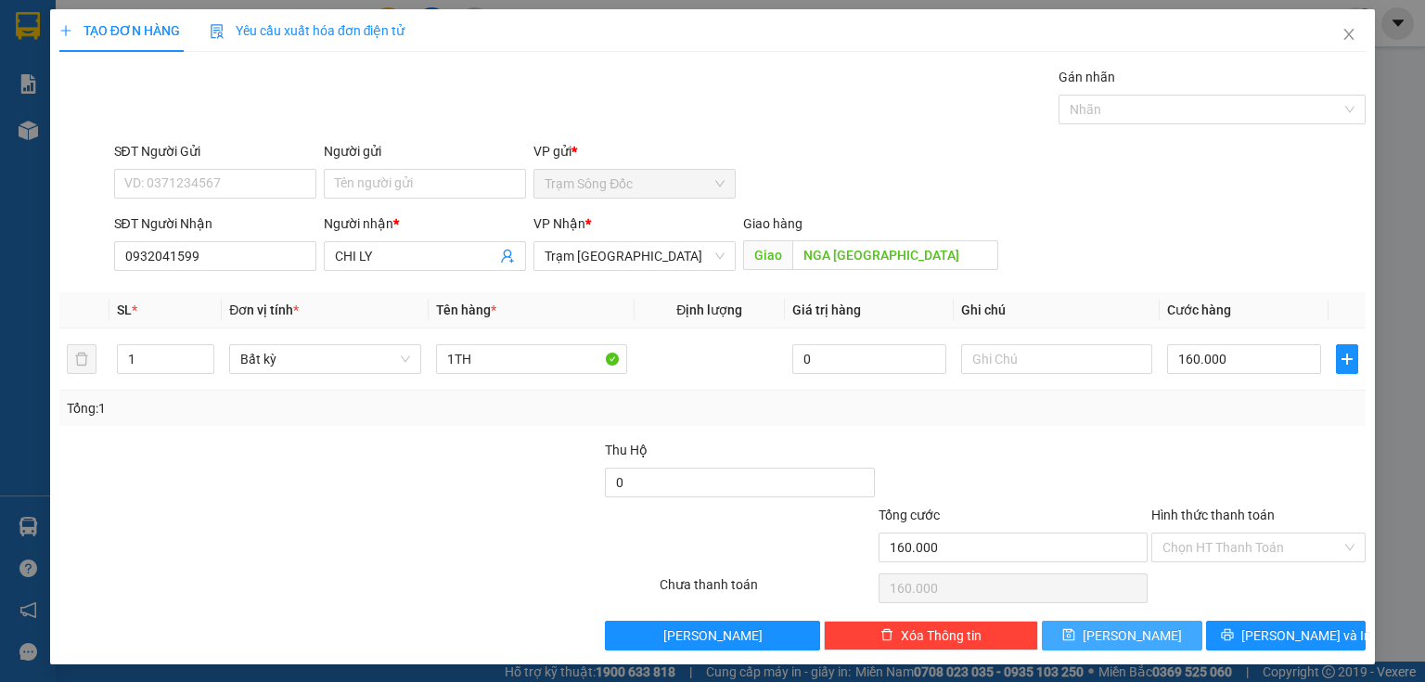
click at [1110, 627] on button "[PERSON_NAME]" at bounding box center [1122, 636] width 160 height 30
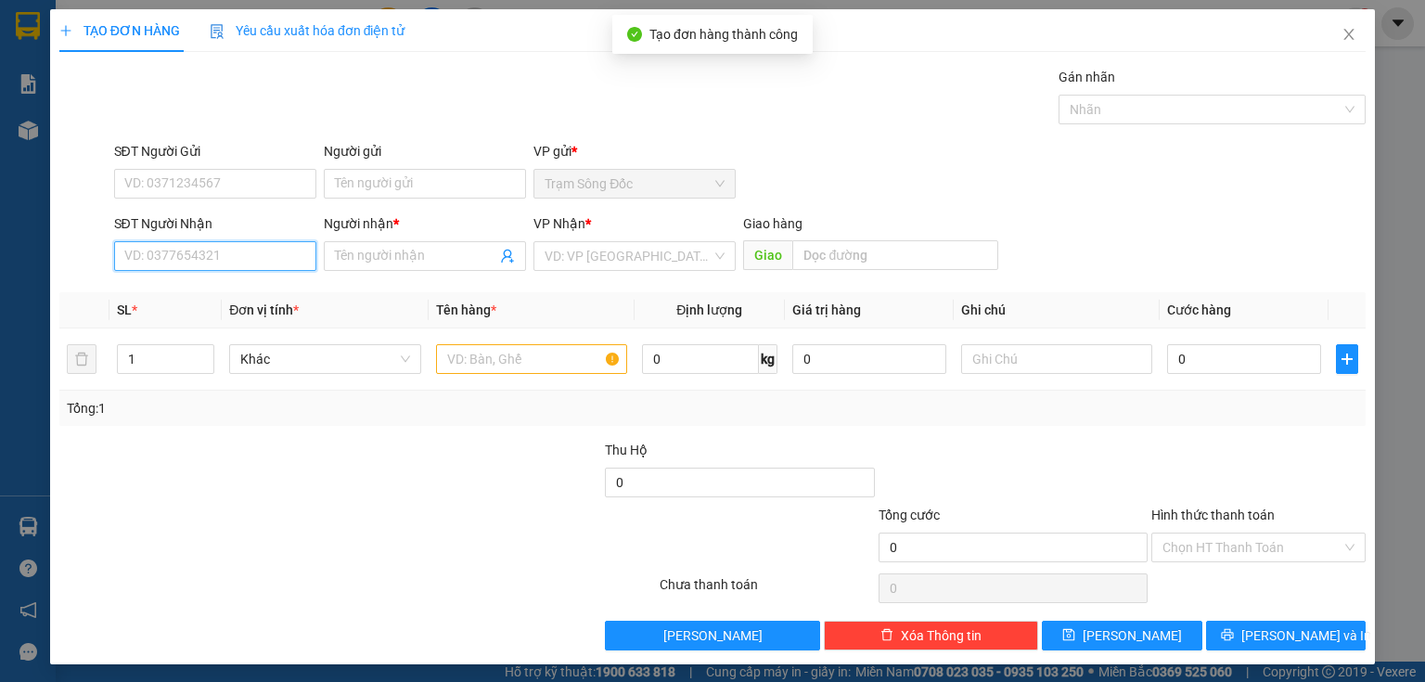
click at [259, 253] on input "SĐT Người Nhận" at bounding box center [215, 256] width 202 height 30
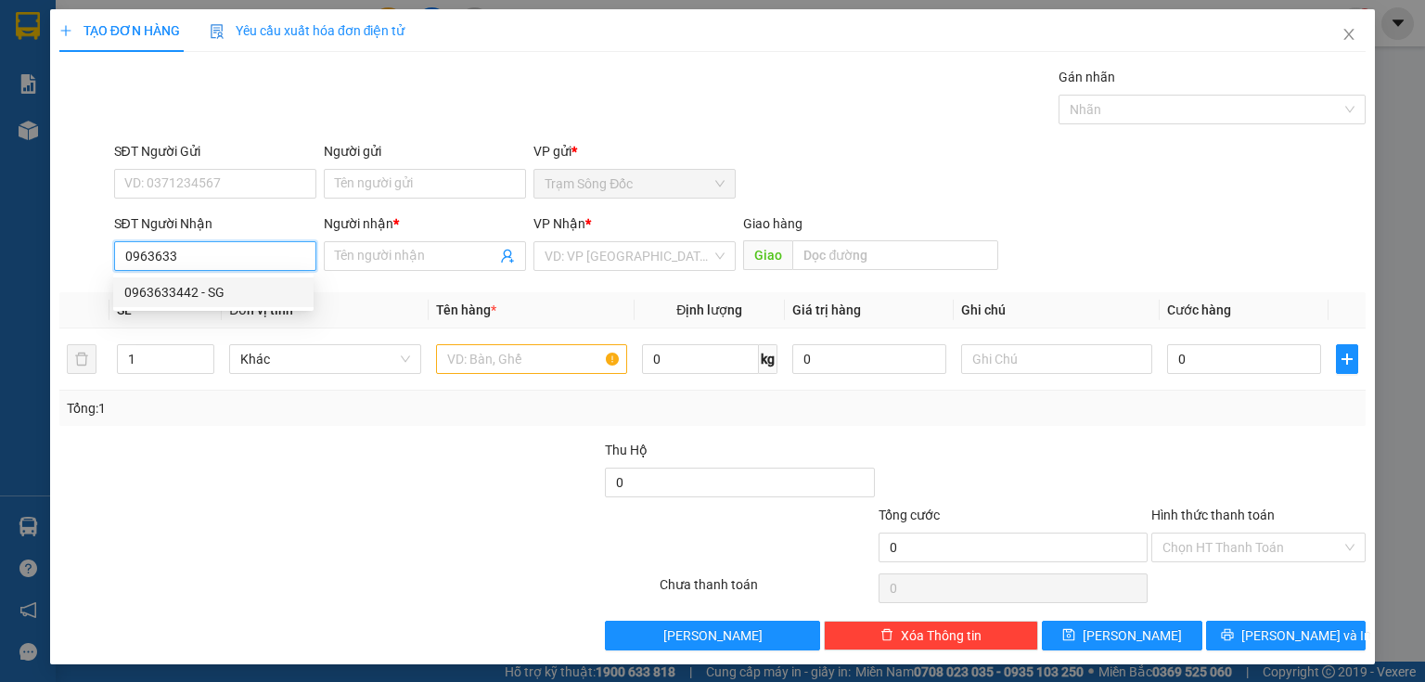
click at [253, 292] on div "0963633442 - SG" at bounding box center [213, 292] width 178 height 20
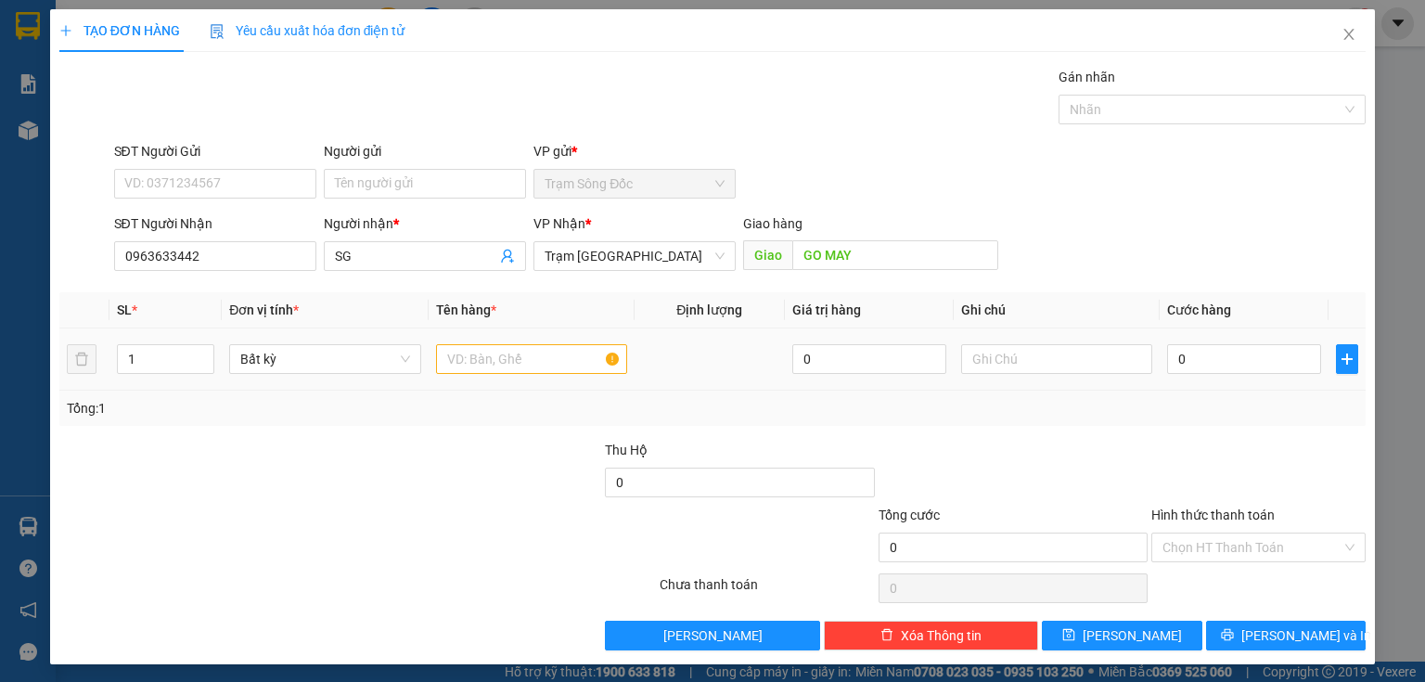
click at [472, 374] on div at bounding box center [531, 358] width 191 height 37
click at [472, 367] on input "text" at bounding box center [531, 359] width 191 height 30
click at [1176, 359] on input "0" at bounding box center [1244, 359] width 154 height 30
click at [1210, 552] on input "Hình thức thanh toán" at bounding box center [1251, 547] width 179 height 28
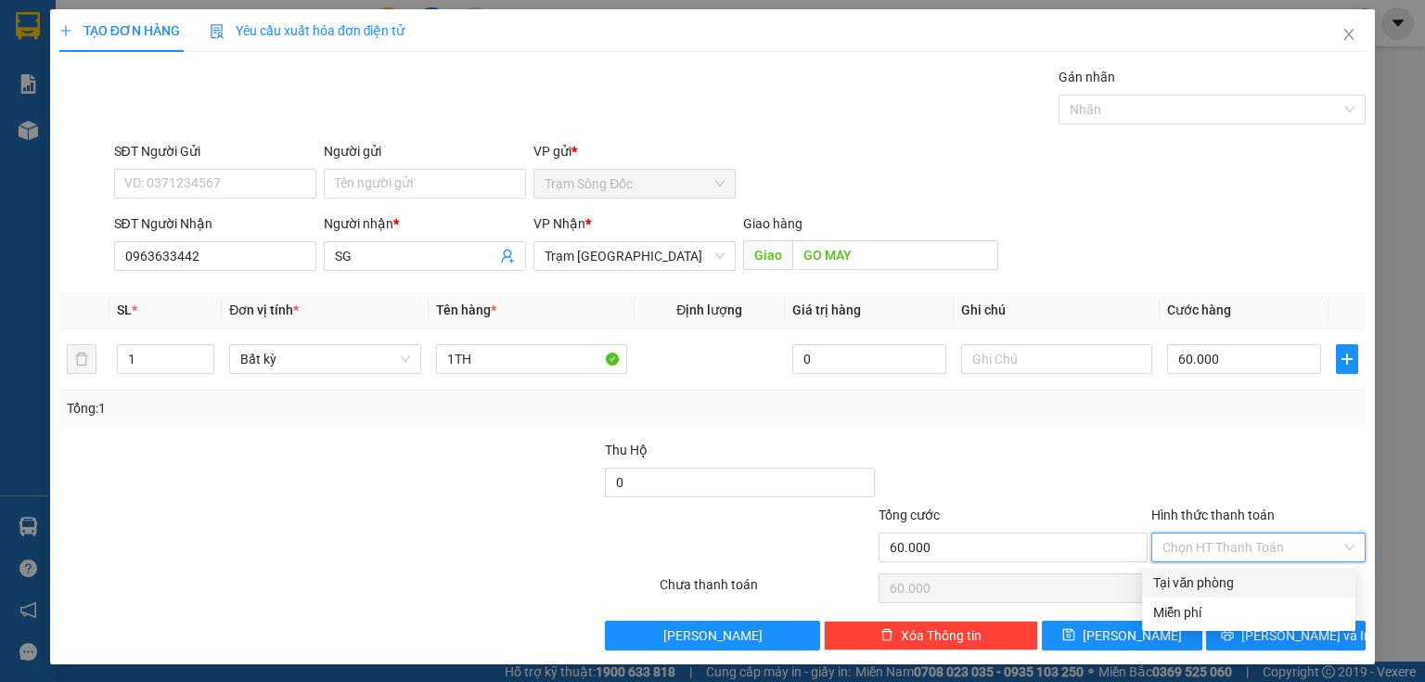
click at [1209, 582] on div "Tại văn phòng" at bounding box center [1248, 582] width 191 height 20
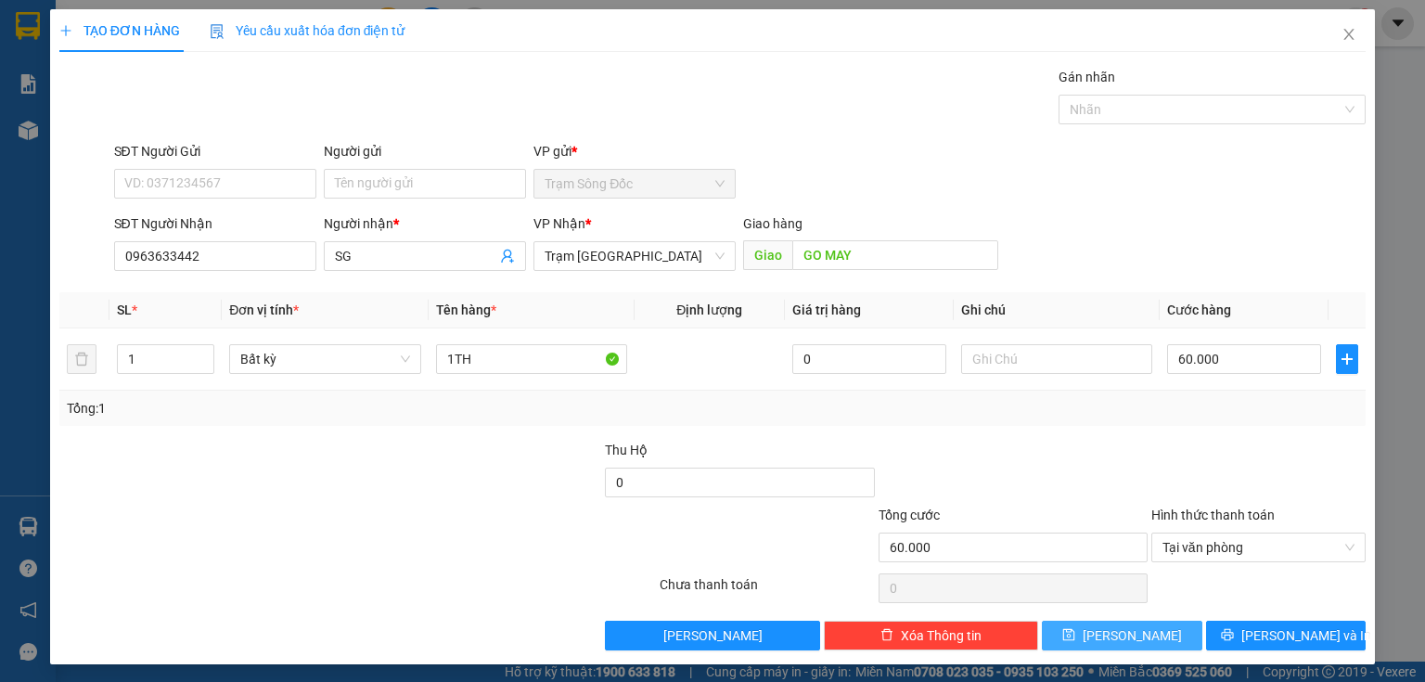
click at [1135, 624] on button "[PERSON_NAME]" at bounding box center [1122, 636] width 160 height 30
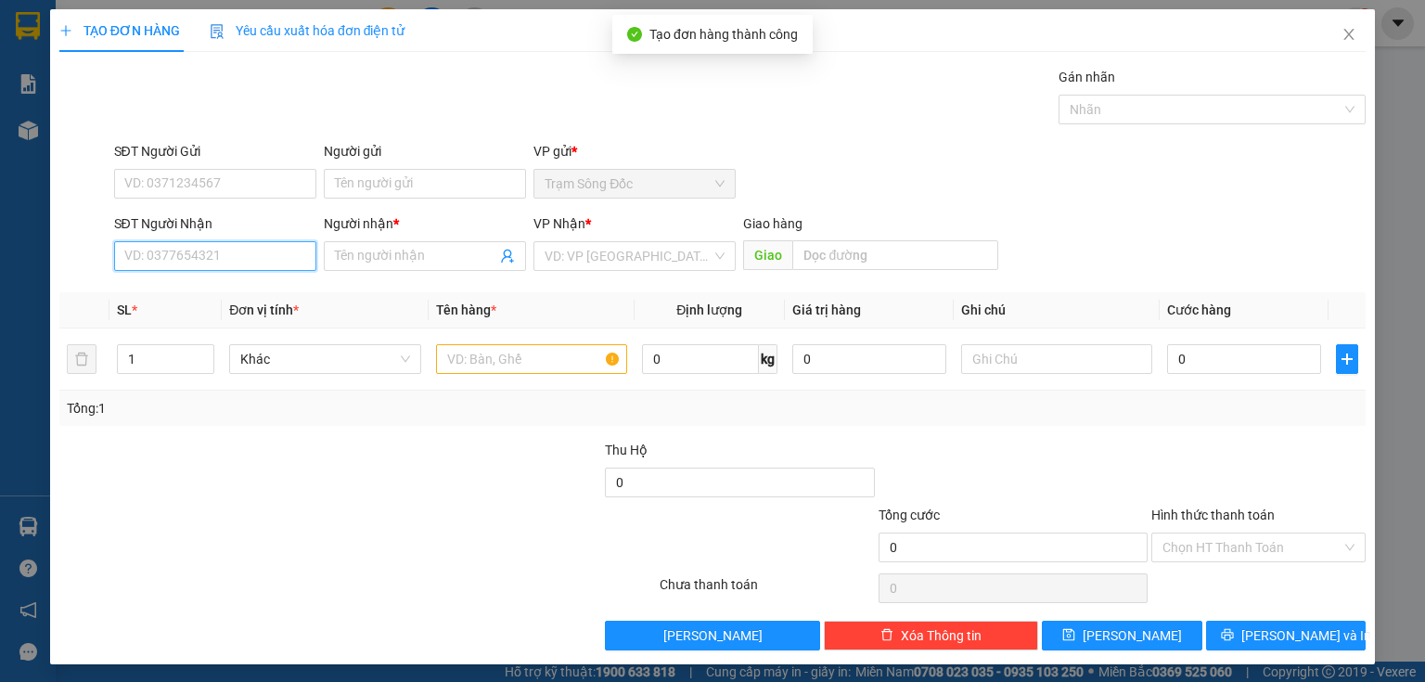
click at [288, 264] on input "SĐT Người Nhận" at bounding box center [215, 256] width 202 height 30
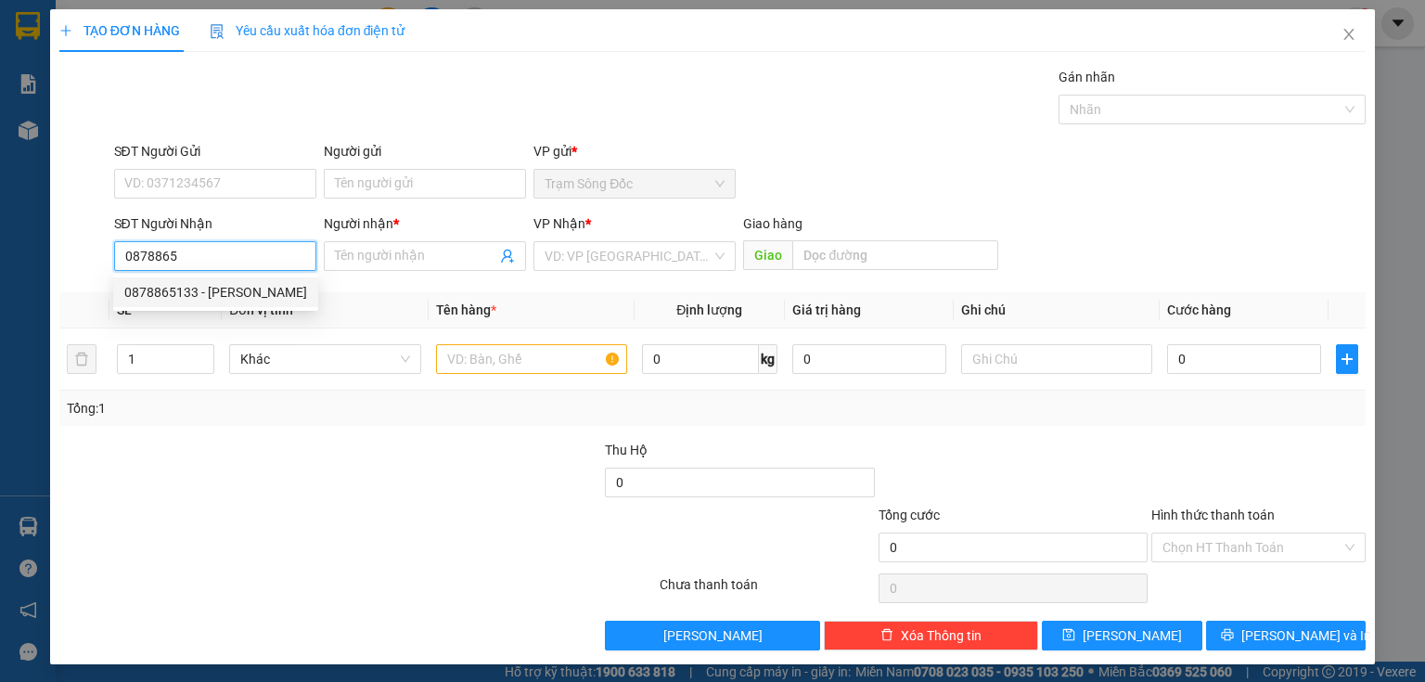
click at [251, 289] on div "0878865133 - [PERSON_NAME]" at bounding box center [215, 292] width 183 height 20
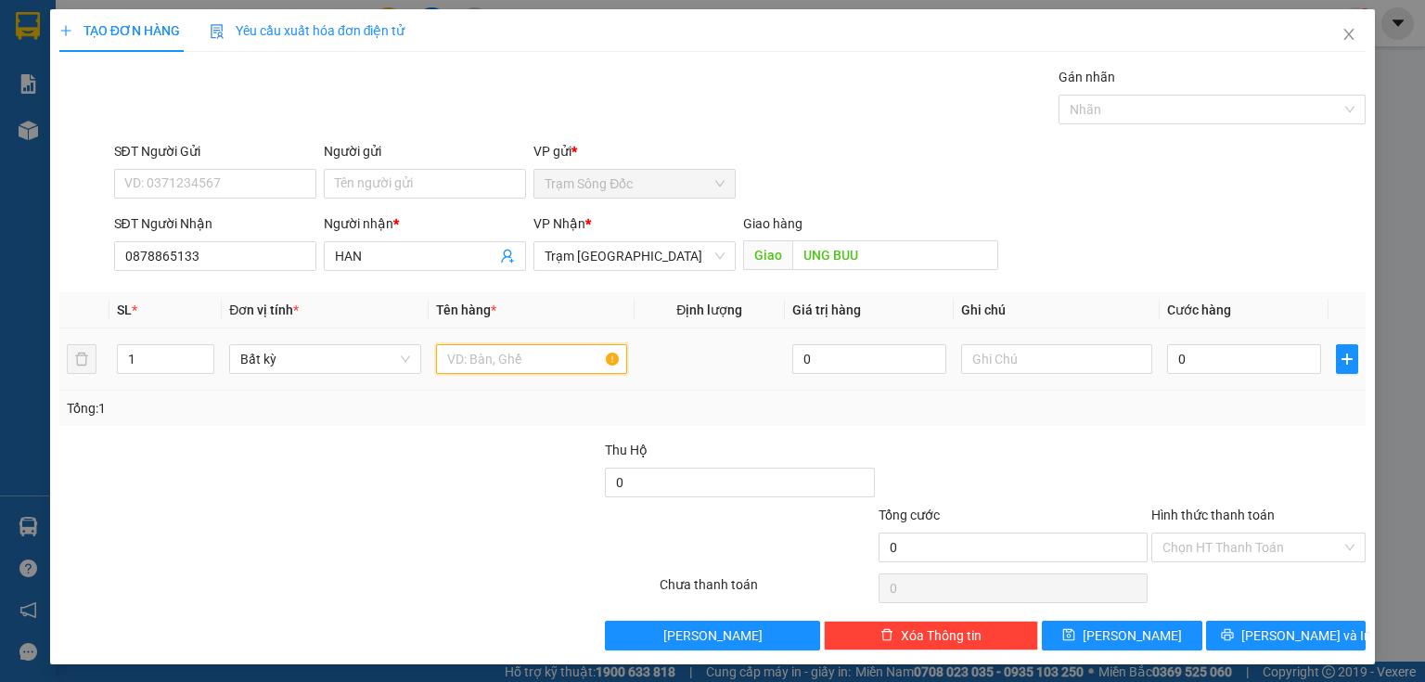
click at [468, 363] on input "text" at bounding box center [531, 359] width 191 height 30
click at [1184, 355] on input "0" at bounding box center [1244, 359] width 154 height 30
click at [1195, 533] on input "Hình thức thanh toán" at bounding box center [1251, 547] width 179 height 28
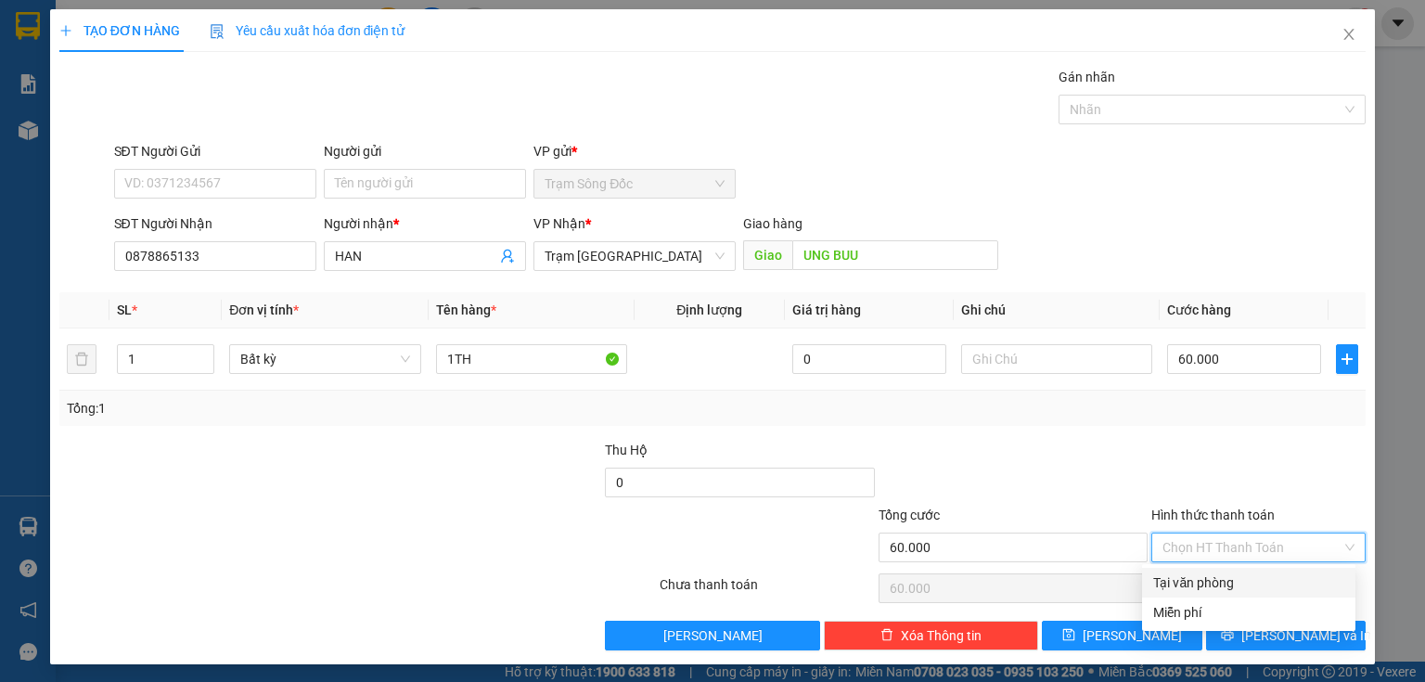
click at [1199, 579] on div "Tại văn phòng" at bounding box center [1248, 582] width 191 height 20
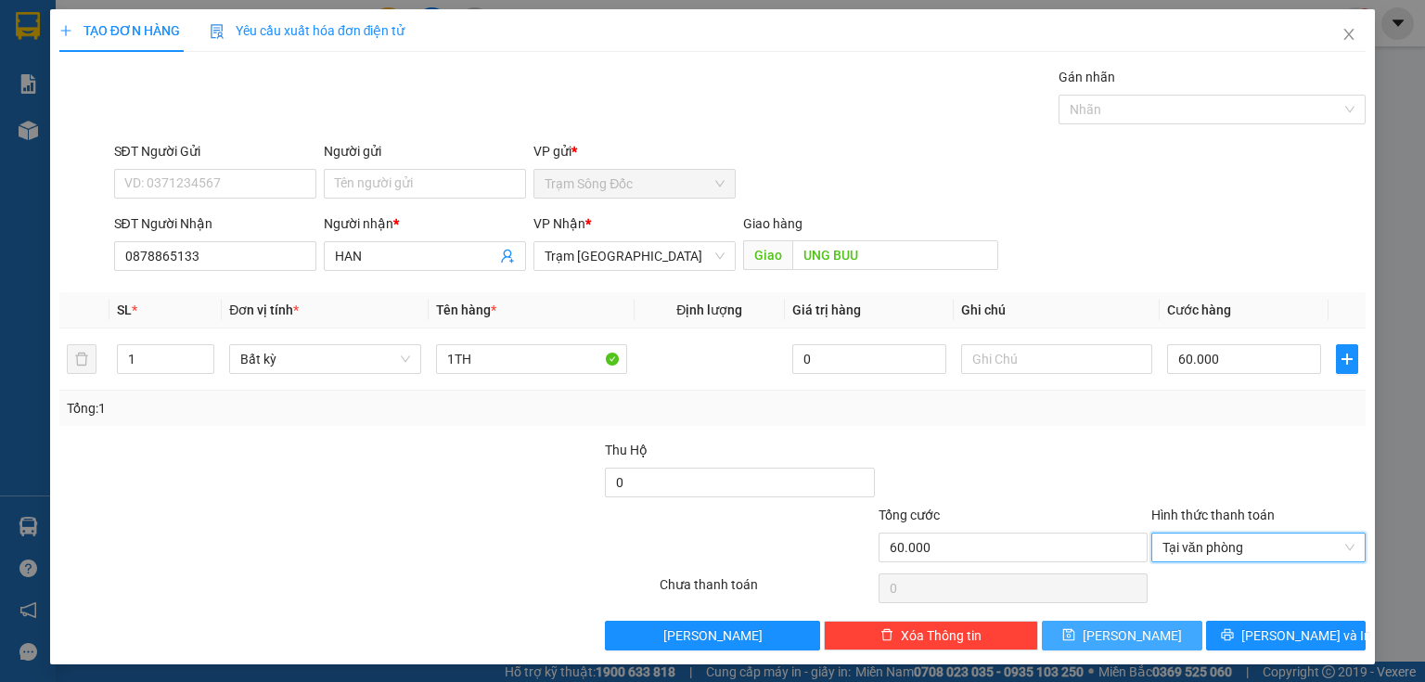
click at [1135, 628] on button "[PERSON_NAME]" at bounding box center [1122, 636] width 160 height 30
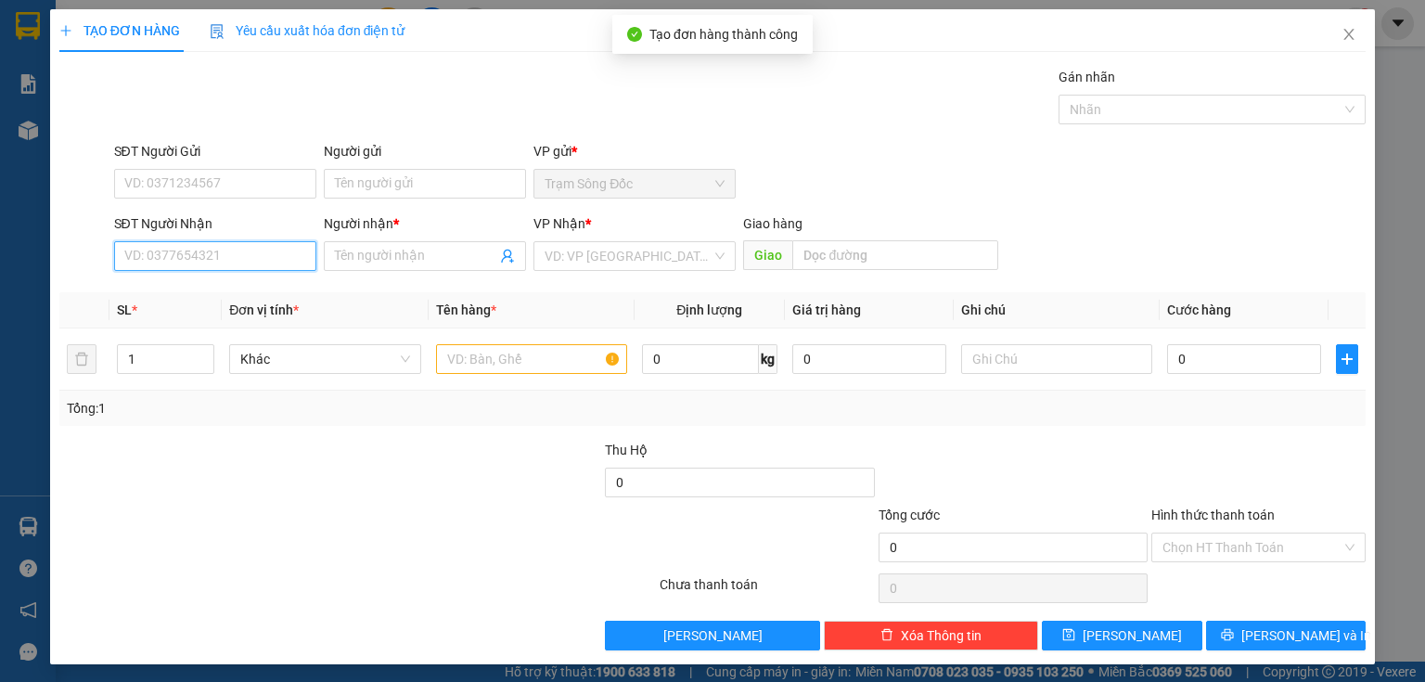
click at [278, 250] on input "SĐT Người Nhận" at bounding box center [215, 256] width 202 height 30
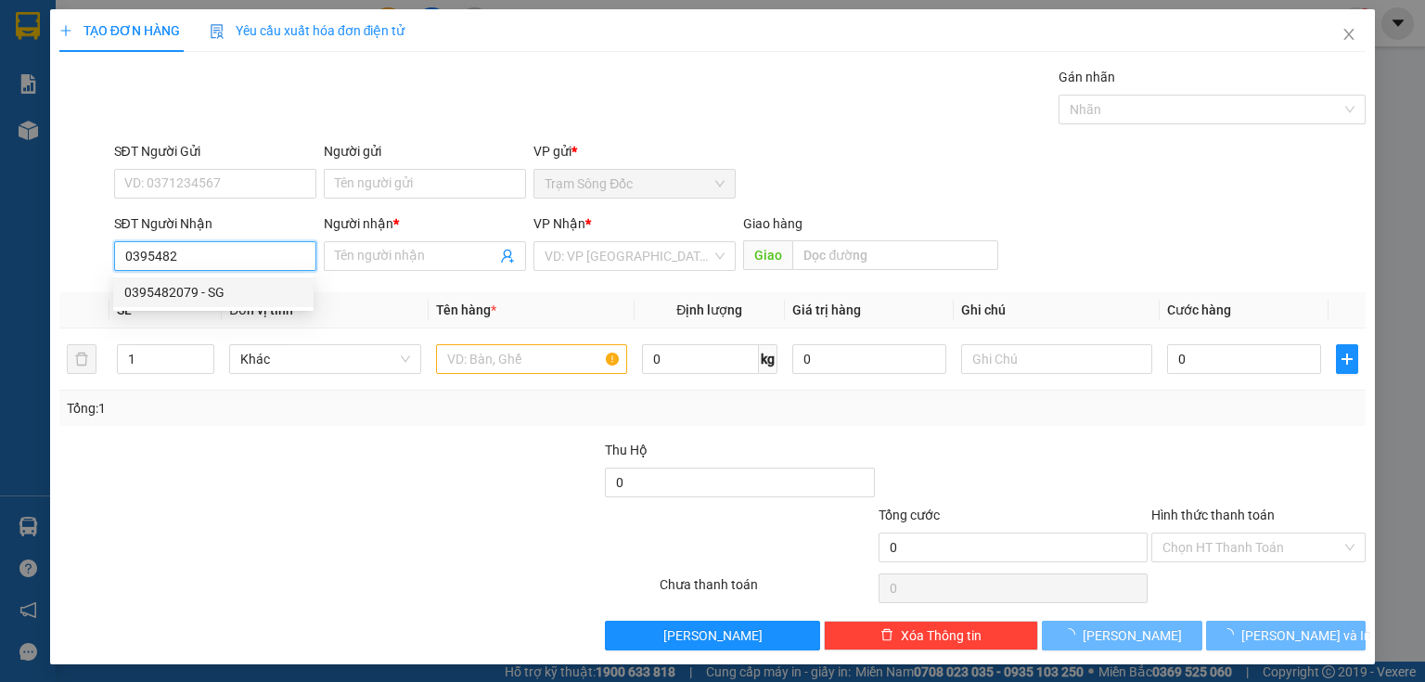
click at [253, 297] on div "0395482079 - SG" at bounding box center [213, 292] width 178 height 20
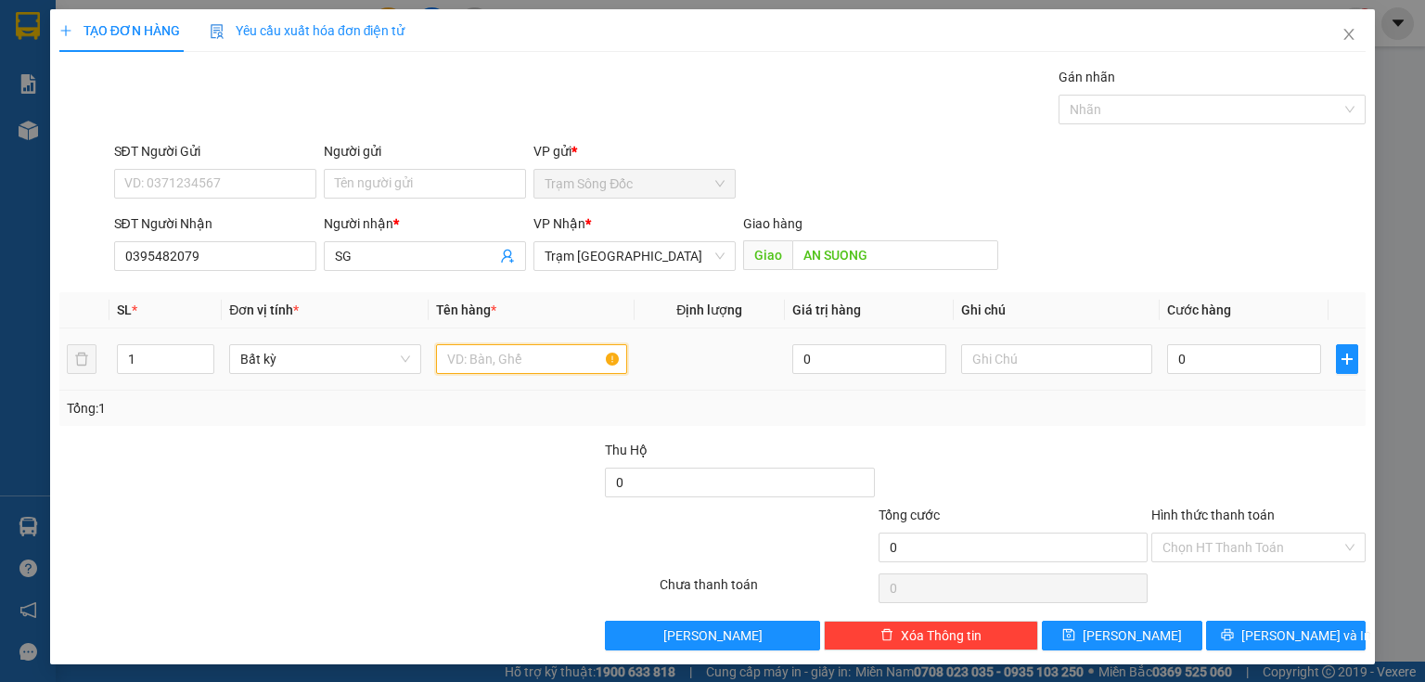
click at [492, 360] on input "text" at bounding box center [531, 359] width 191 height 30
click at [1184, 362] on input "0" at bounding box center [1244, 359] width 154 height 30
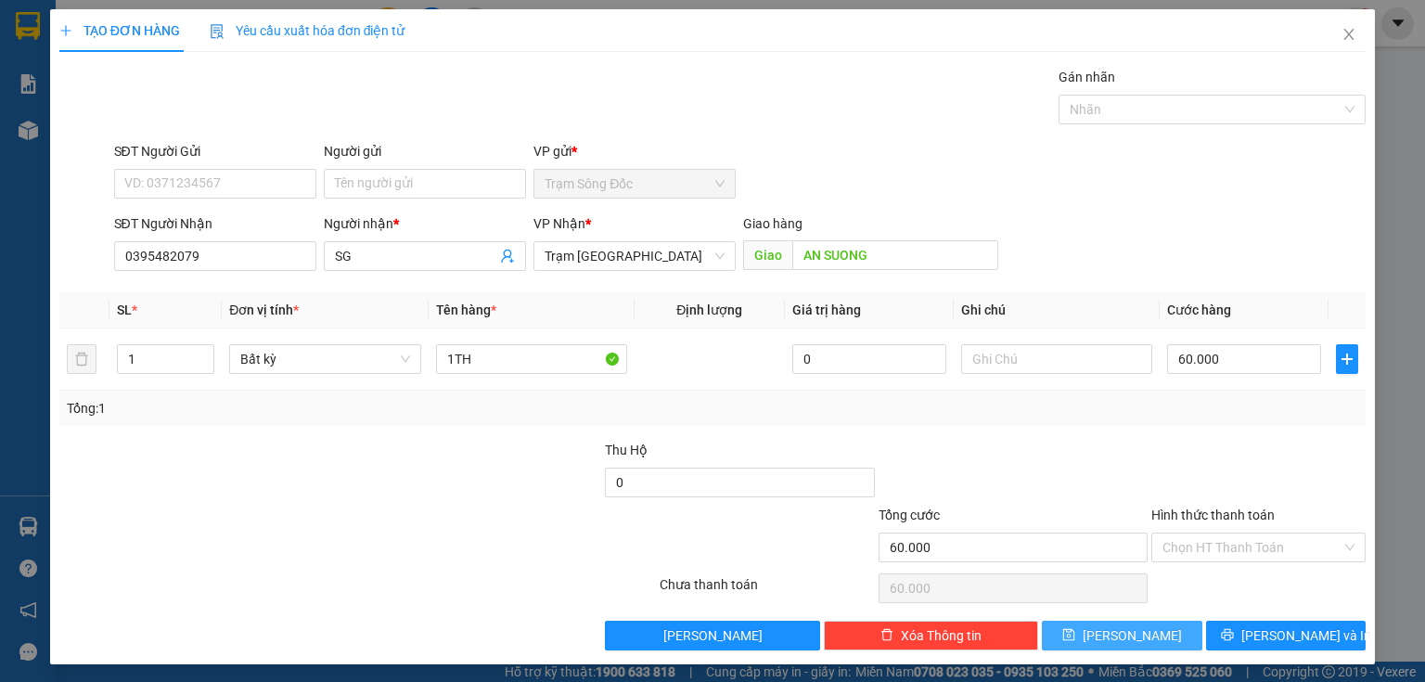
click at [1132, 635] on span "[PERSON_NAME]" at bounding box center [1132, 635] width 99 height 20
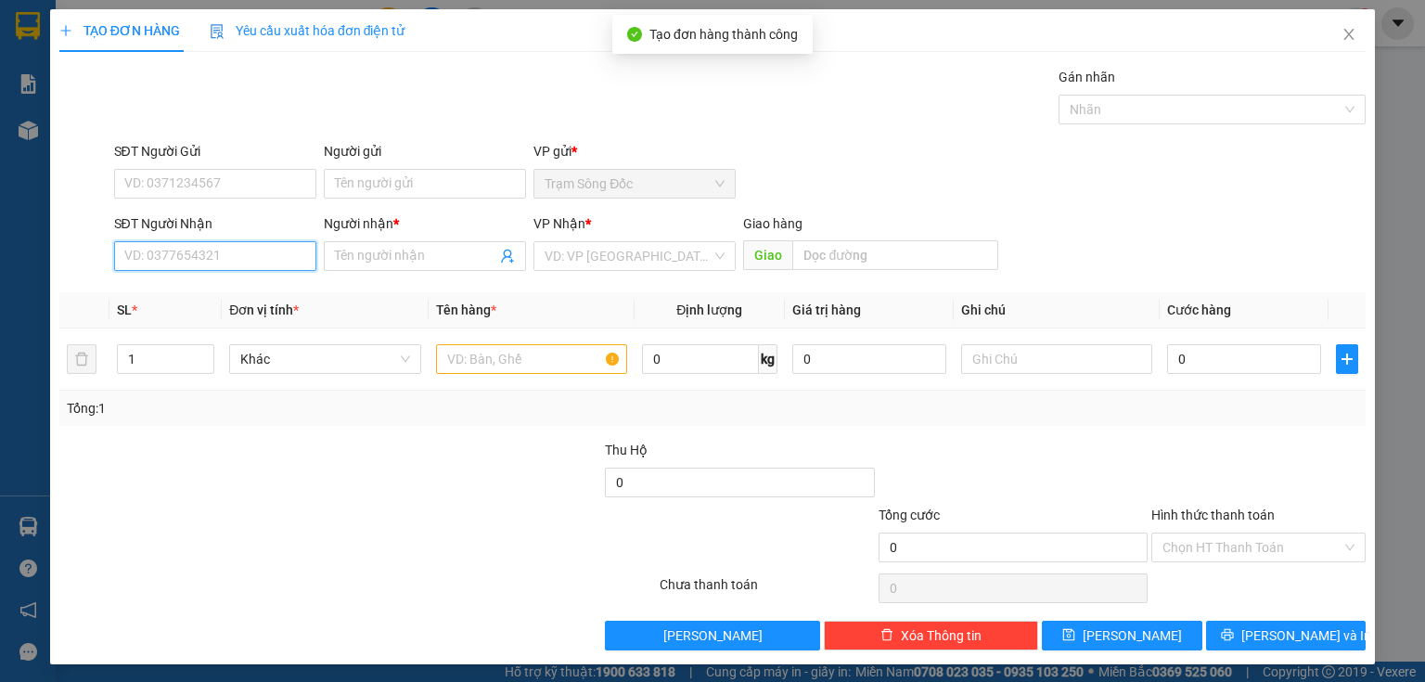
click at [275, 261] on input "SĐT Người Nhận" at bounding box center [215, 256] width 202 height 30
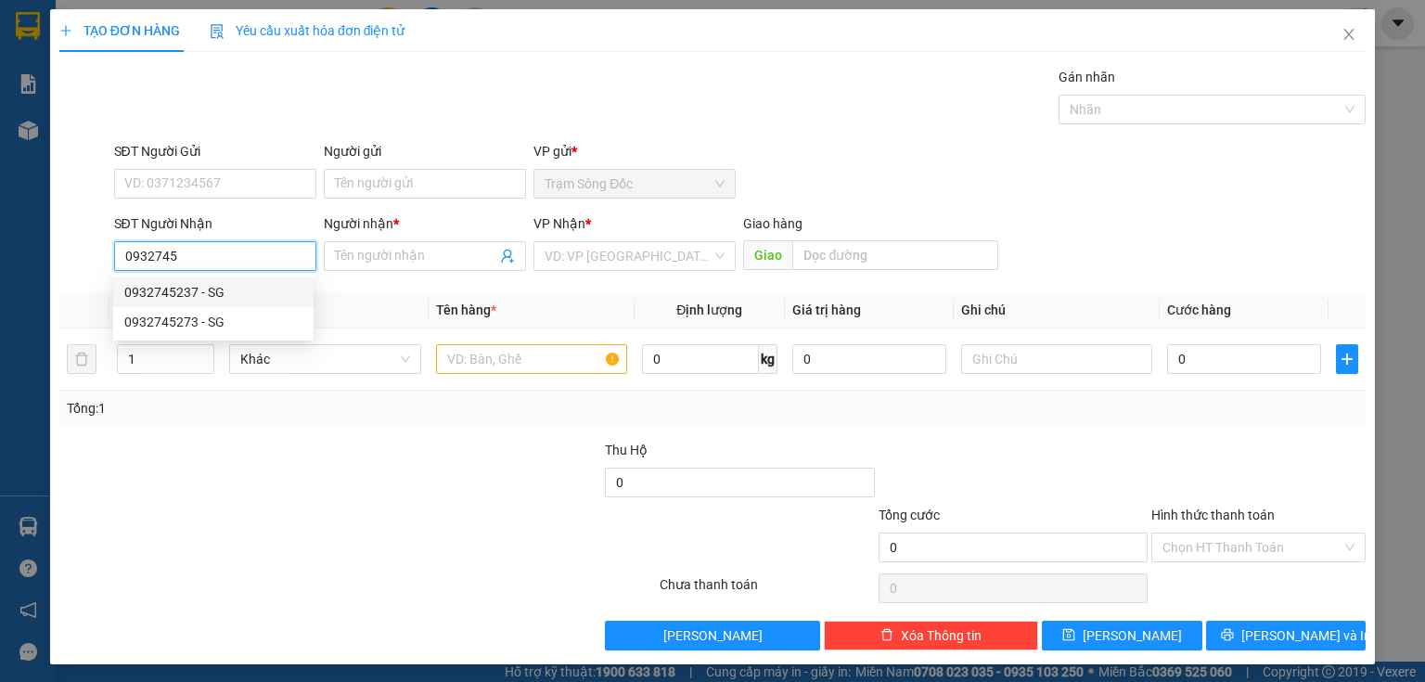
click at [197, 298] on div "0932745237 - SG" at bounding box center [213, 292] width 178 height 20
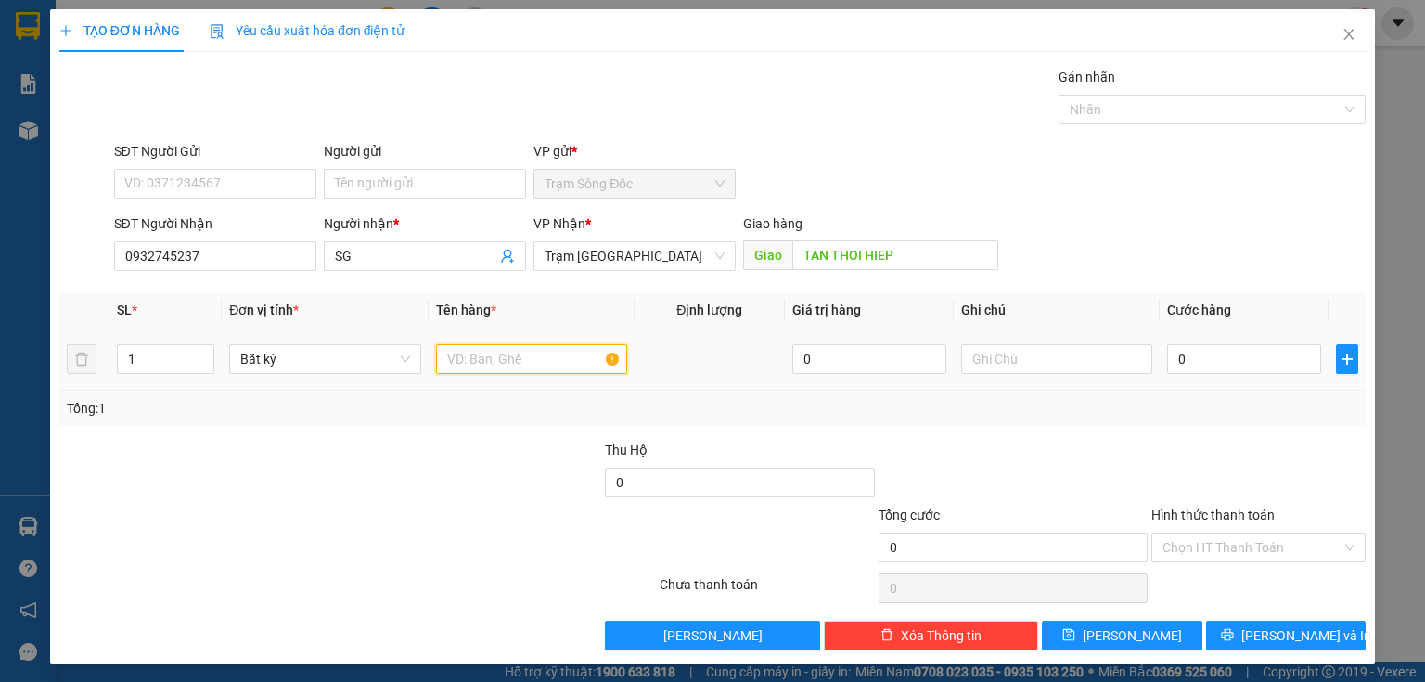
click at [501, 363] on input "text" at bounding box center [531, 359] width 191 height 30
click at [1179, 358] on input "0" at bounding box center [1244, 359] width 154 height 30
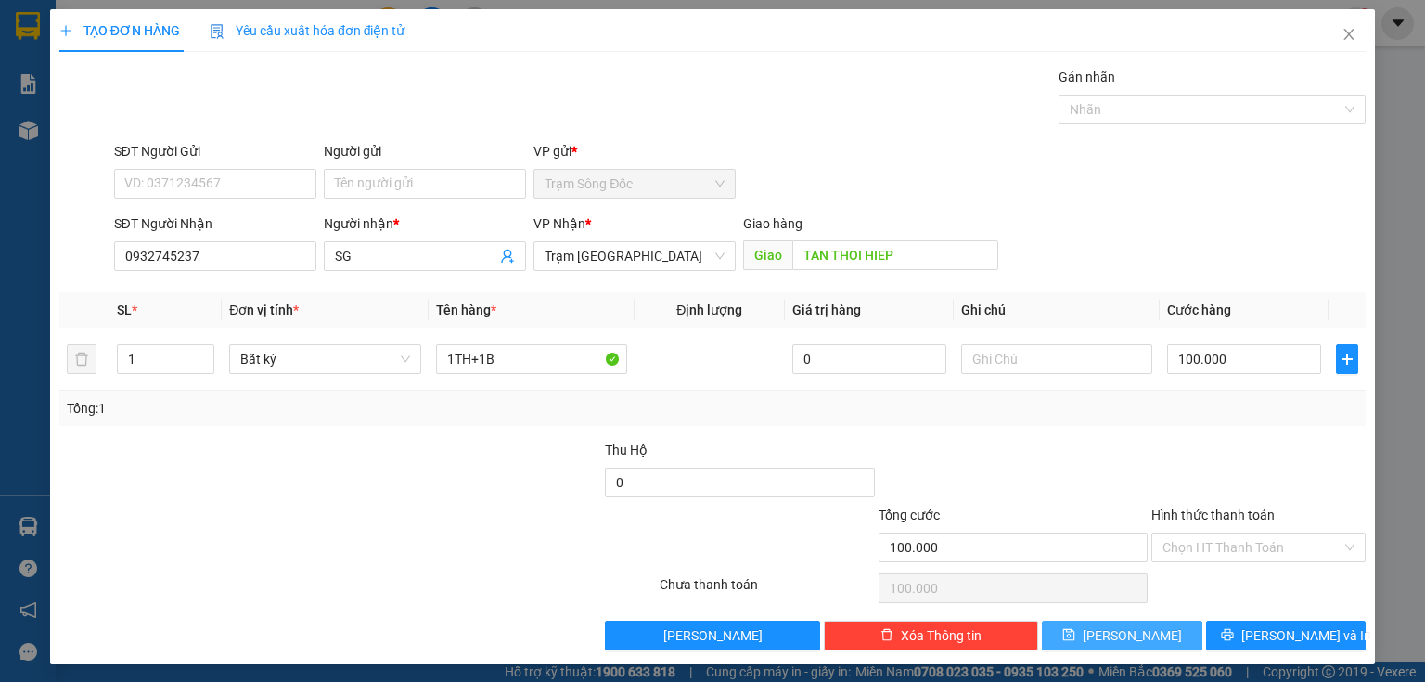
click at [1146, 638] on button "[PERSON_NAME]" at bounding box center [1122, 636] width 160 height 30
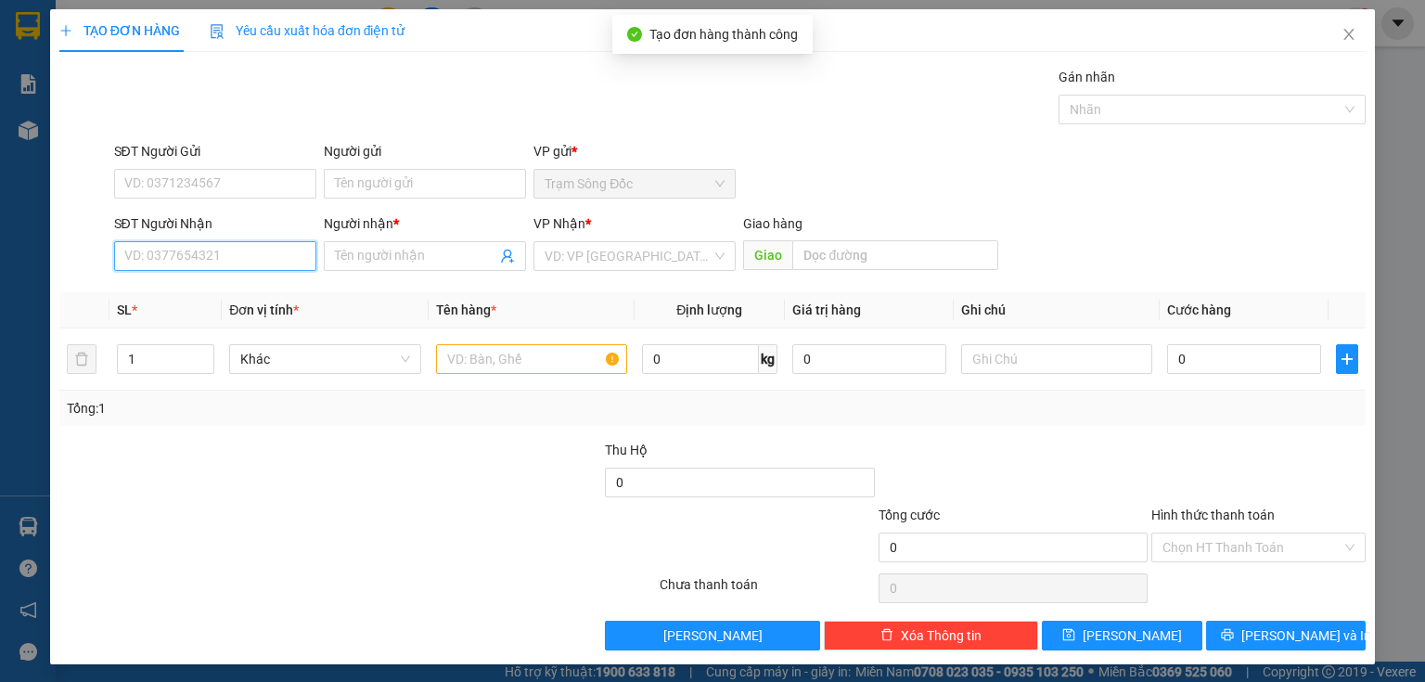
click at [284, 259] on input "SĐT Người Nhận" at bounding box center [215, 256] width 202 height 30
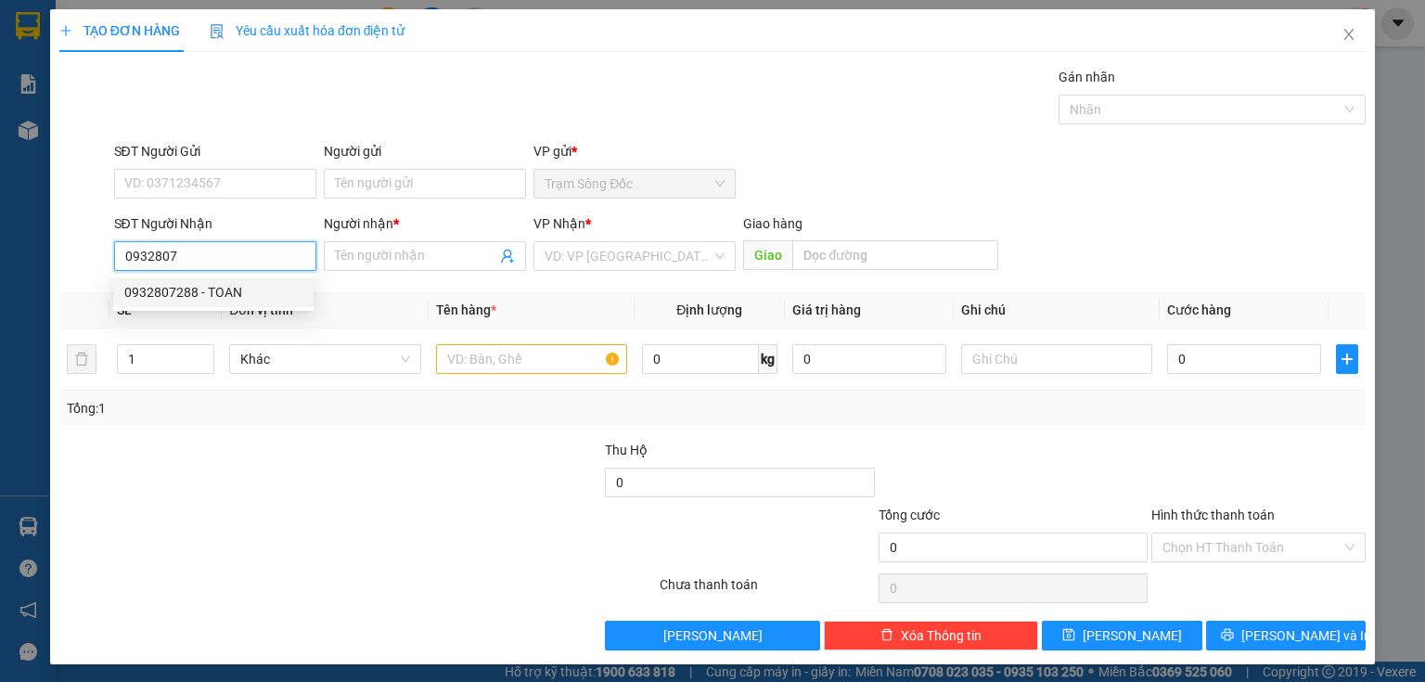
click at [261, 290] on div "0932807288 - TOAN" at bounding box center [213, 292] width 178 height 20
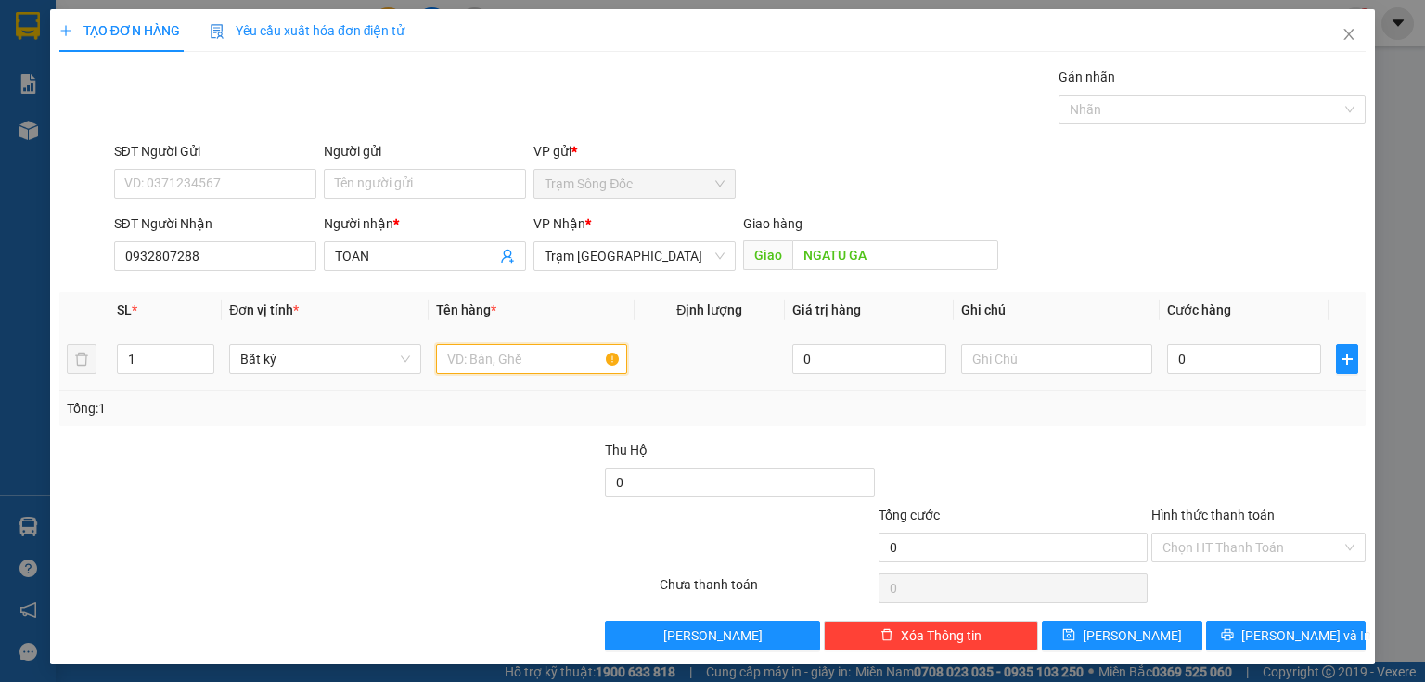
click at [480, 364] on input "text" at bounding box center [531, 359] width 191 height 30
click at [1214, 356] on input "0" at bounding box center [1244, 359] width 154 height 30
click at [1180, 533] on input "Hình thức thanh toán" at bounding box center [1251, 547] width 179 height 28
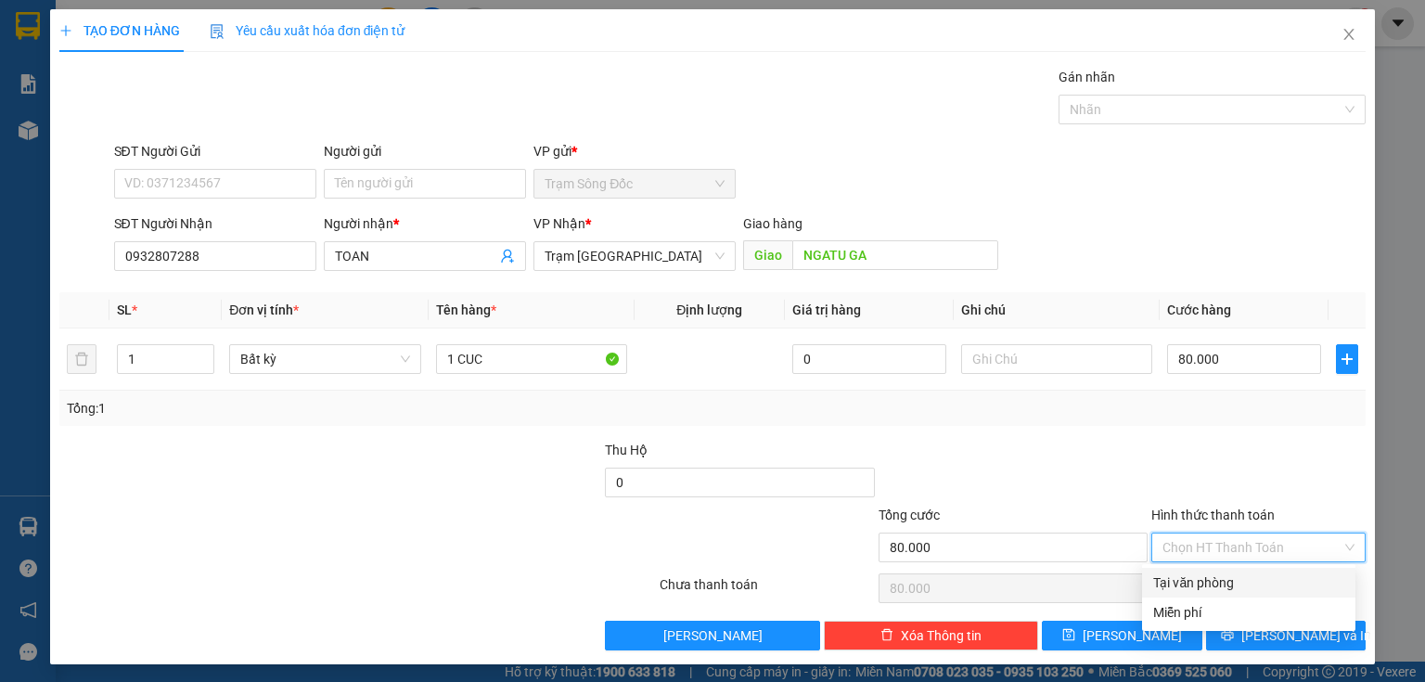
click at [1193, 574] on div "Tại văn phòng" at bounding box center [1248, 582] width 191 height 20
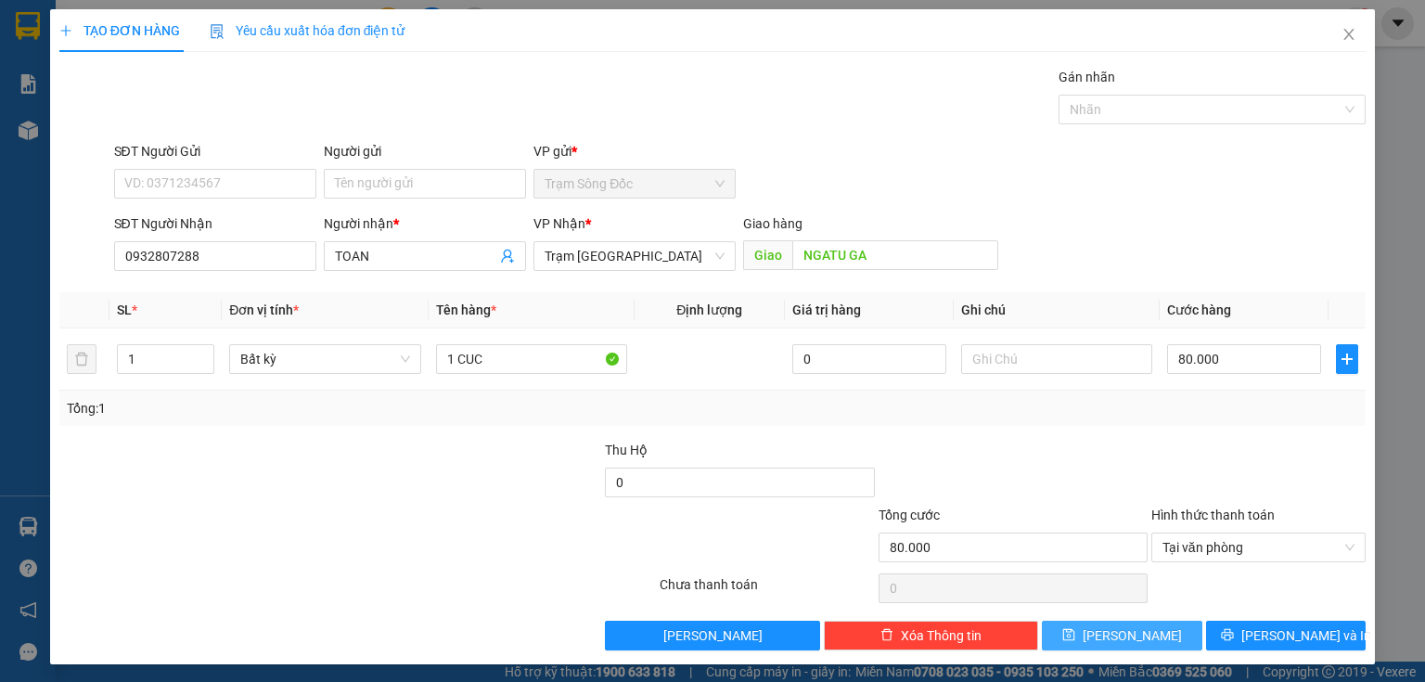
click at [1138, 622] on button "[PERSON_NAME]" at bounding box center [1122, 636] width 160 height 30
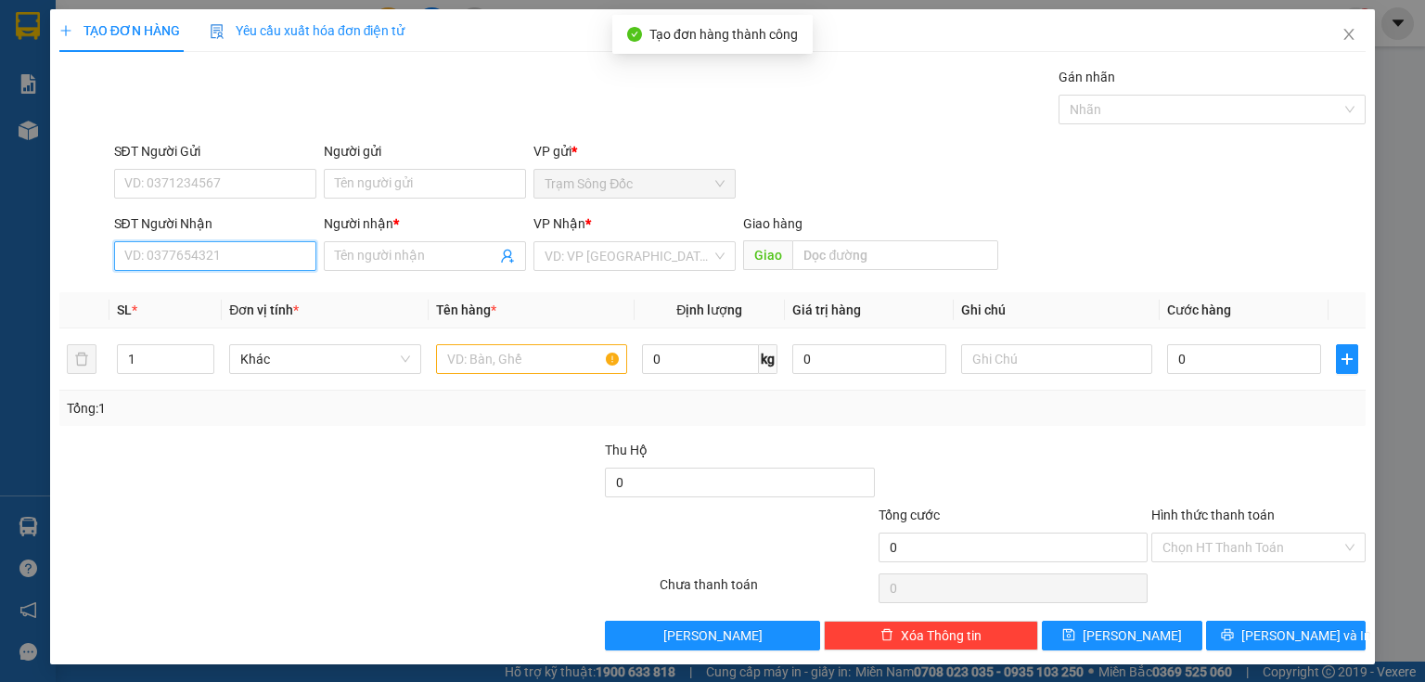
click at [248, 258] on input "SĐT Người Nhận" at bounding box center [215, 256] width 202 height 30
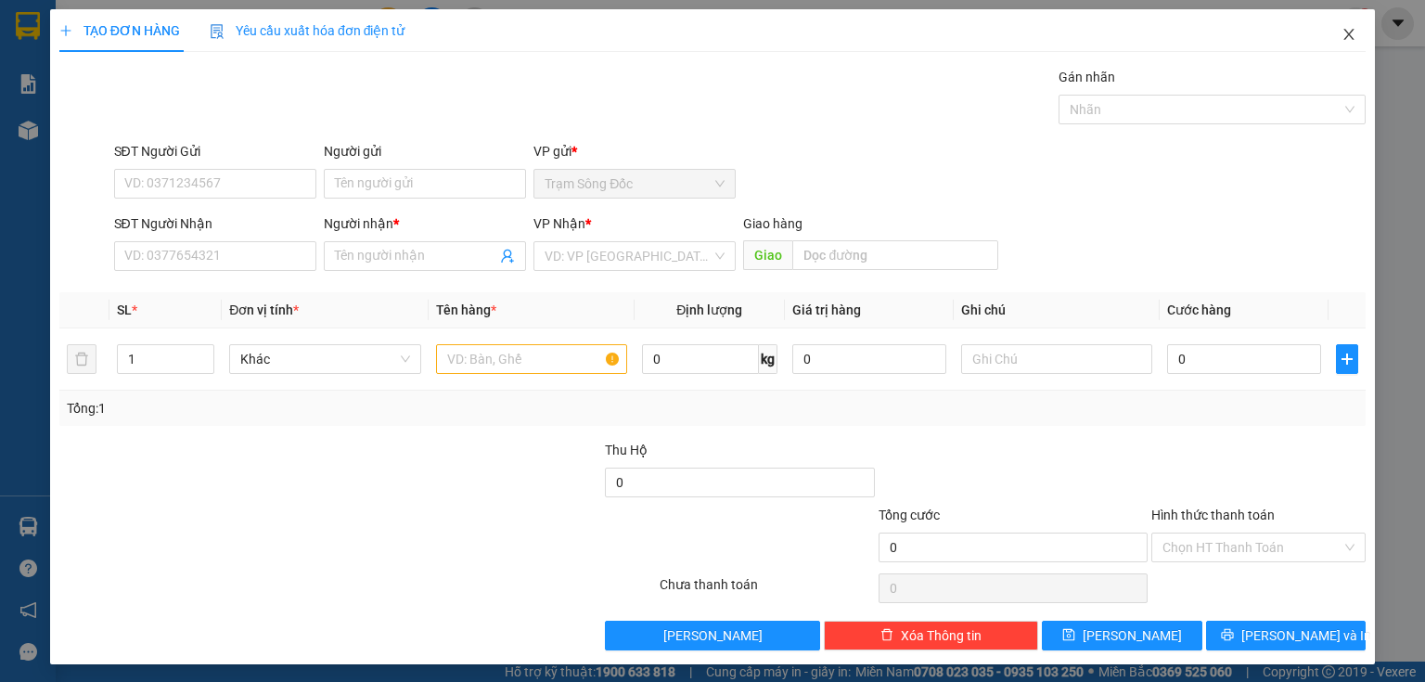
click at [1348, 33] on span "Close" at bounding box center [1349, 35] width 52 height 52
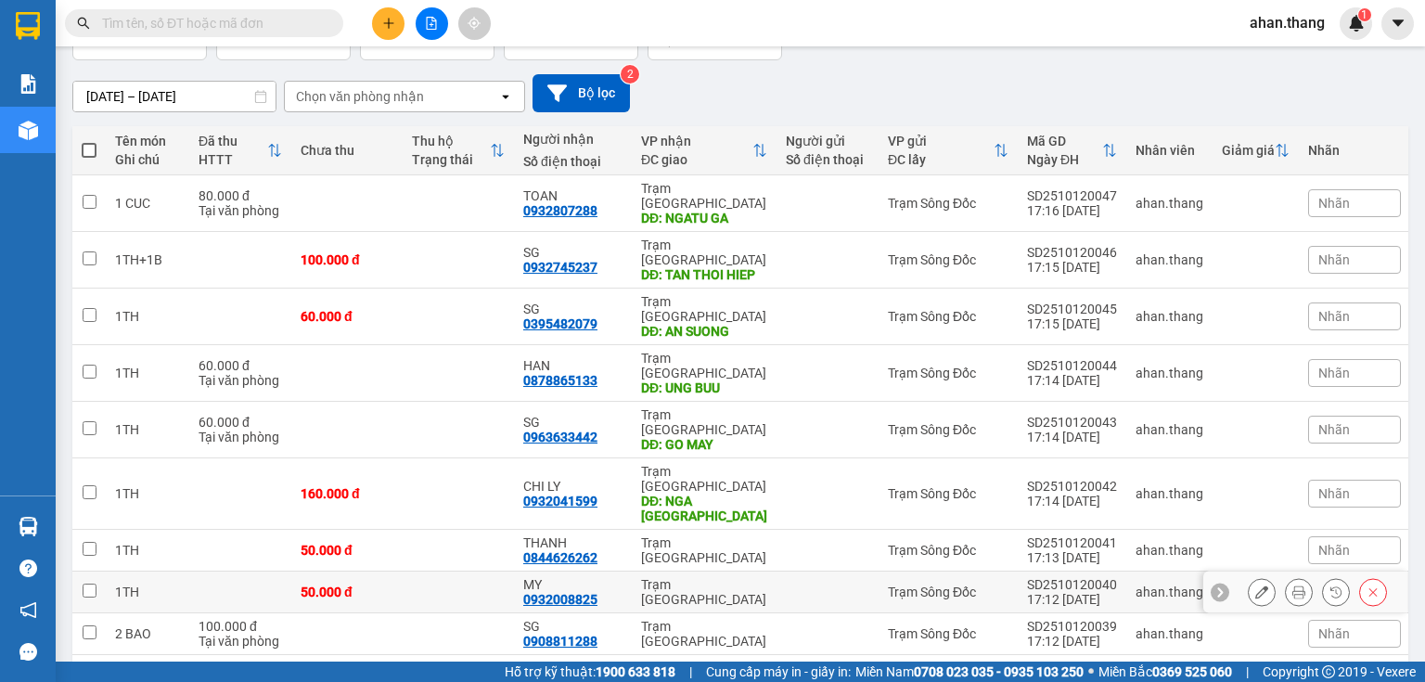
scroll to position [139, 0]
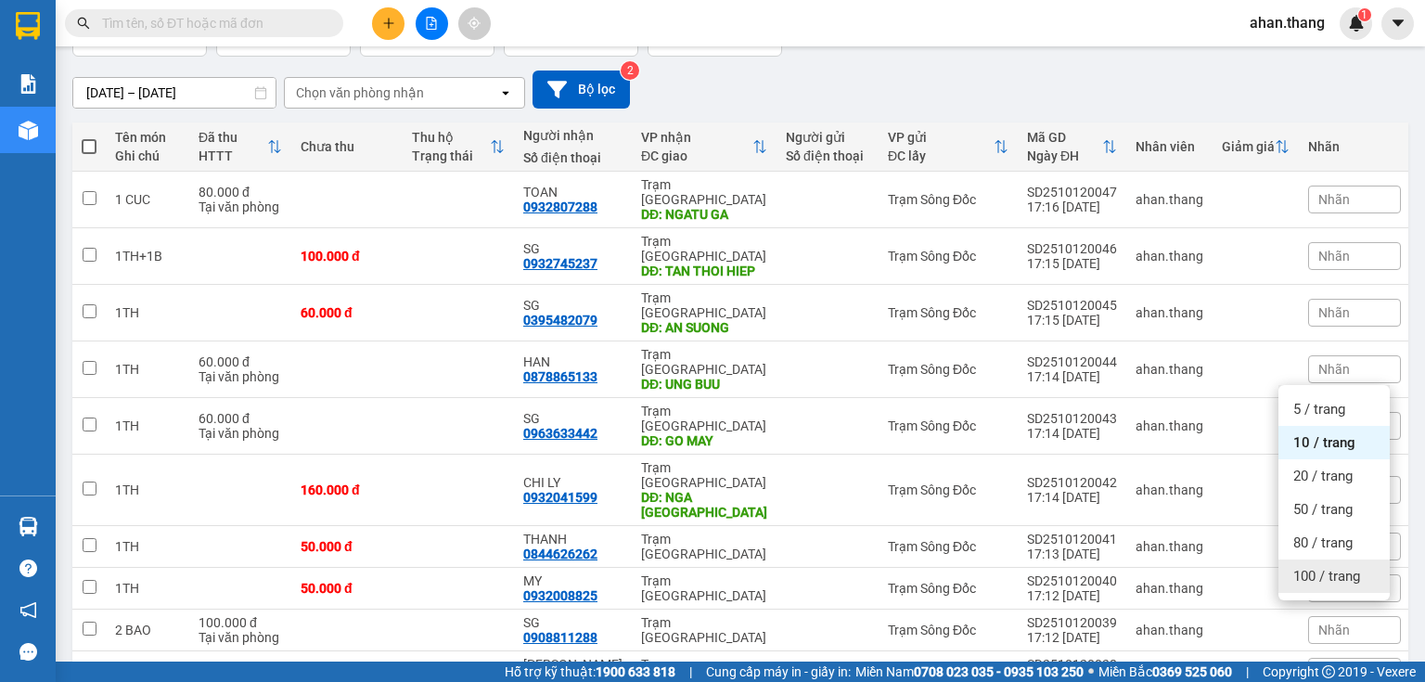
click at [1311, 583] on span "100 / trang" at bounding box center [1326, 576] width 67 height 19
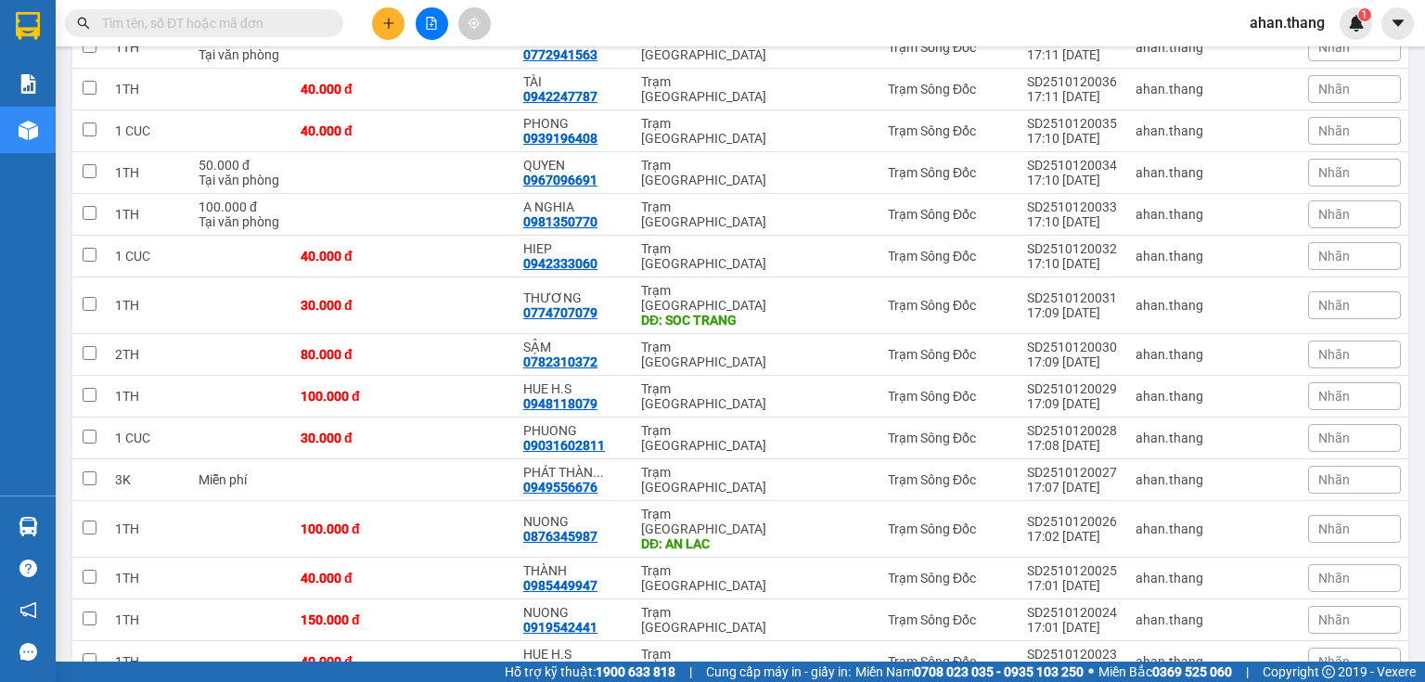
scroll to position [682, 0]
